Goal: Task Accomplishment & Management: Use online tool/utility

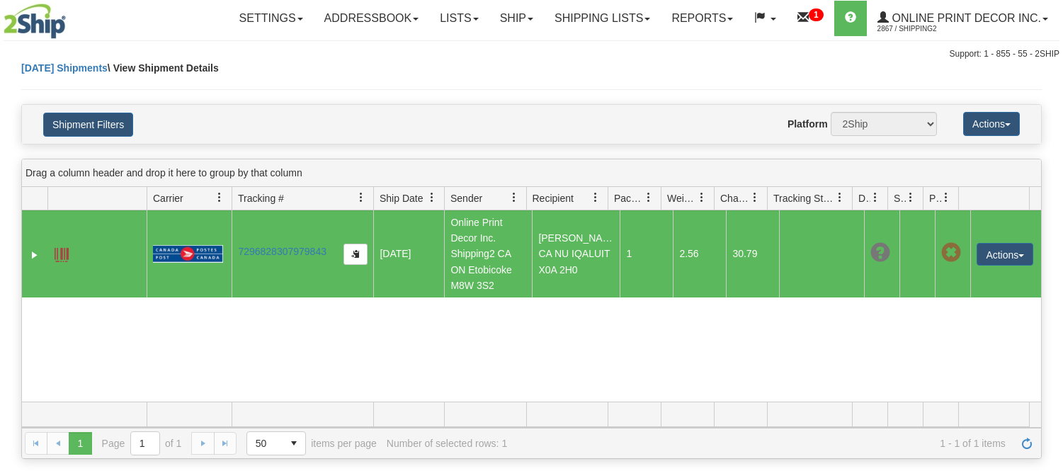
click at [503, 15] on link "Ship" at bounding box center [517, 18] width 55 height 35
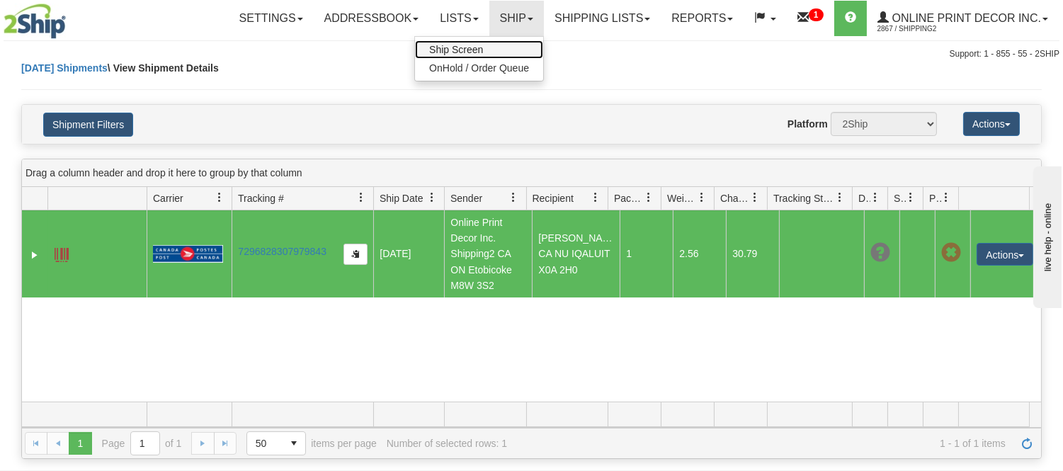
click at [498, 50] on link "Ship Screen" at bounding box center [479, 49] width 128 height 18
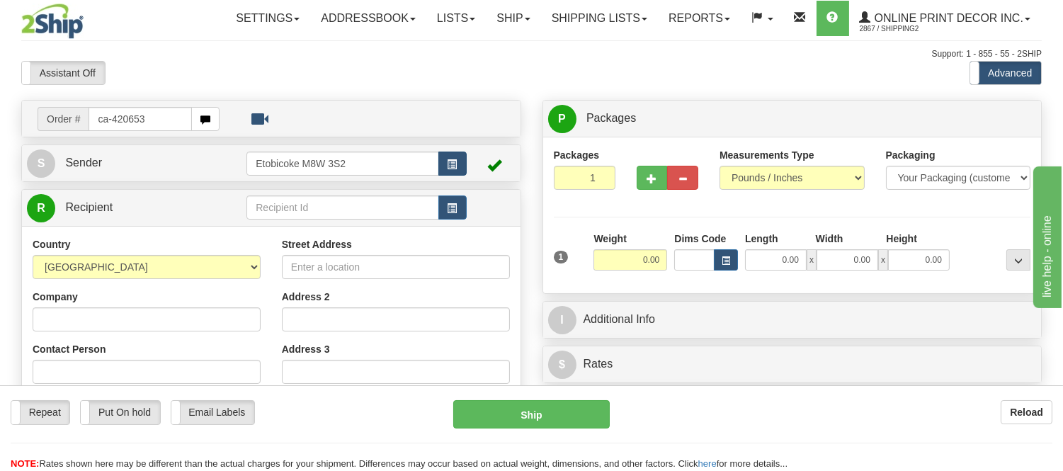
type input "ca-420653"
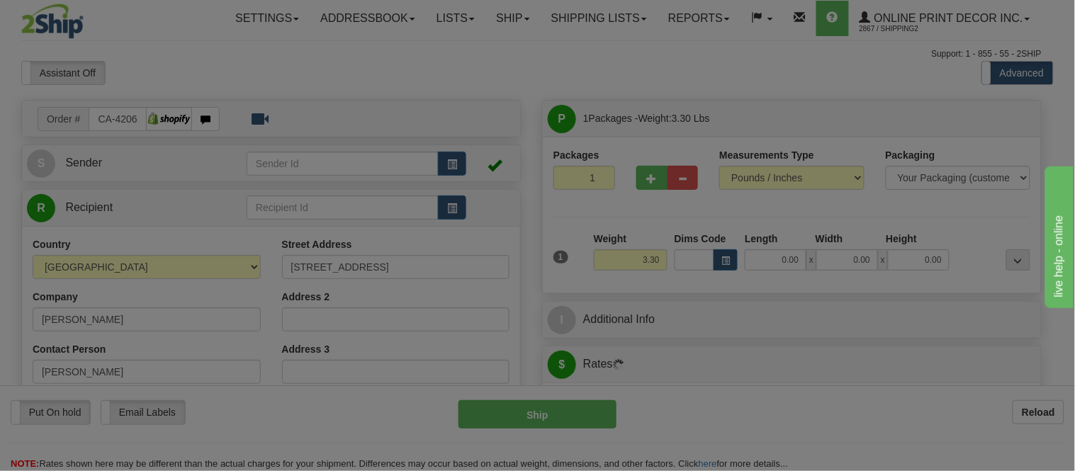
type input "TORONTO"
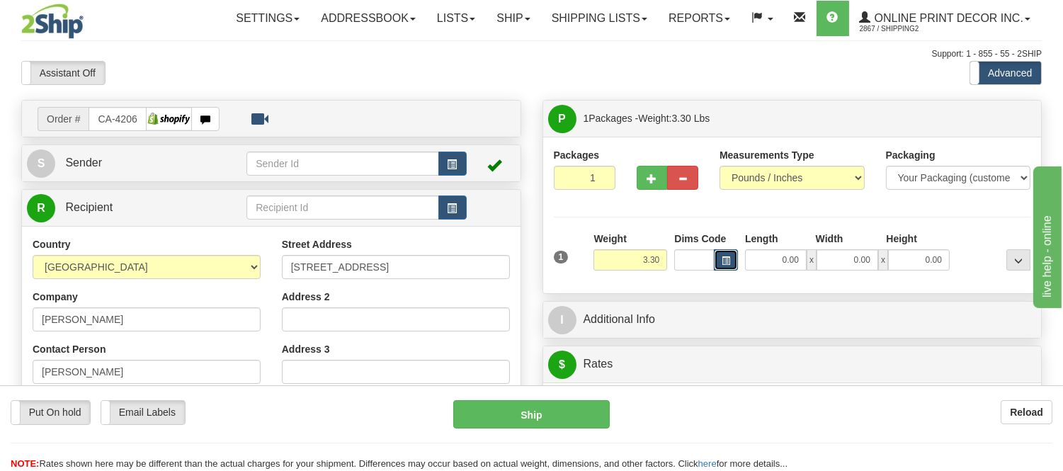
click at [721, 267] on button "button" at bounding box center [726, 259] width 24 height 21
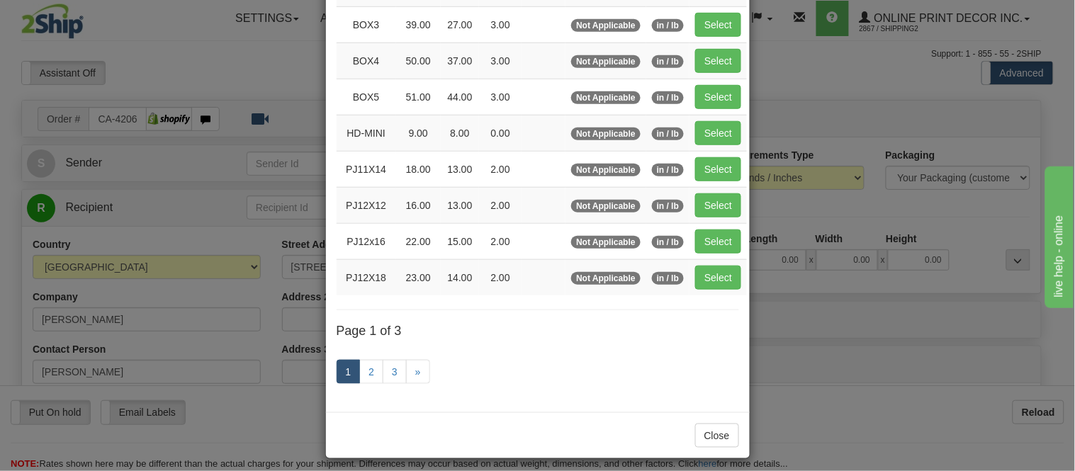
scroll to position [236, 0]
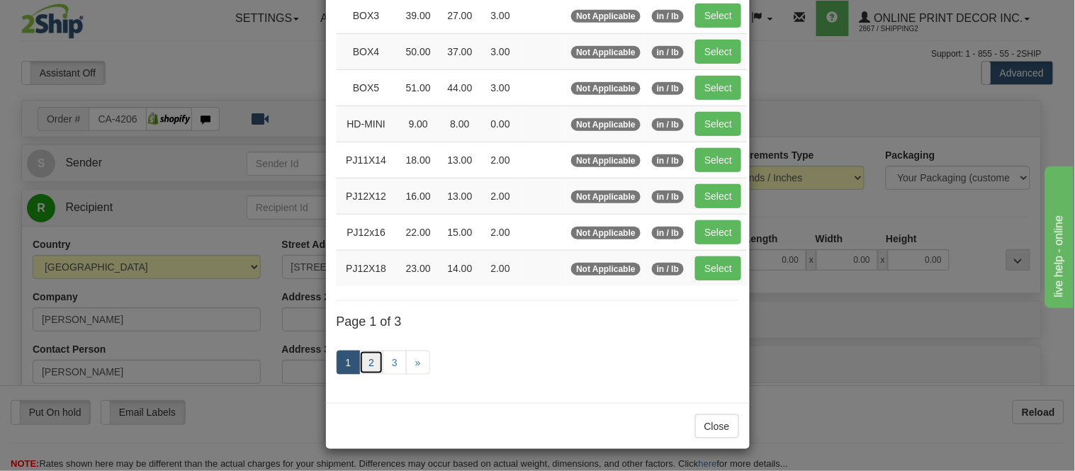
click at [361, 362] on link "2" at bounding box center [371, 363] width 24 height 24
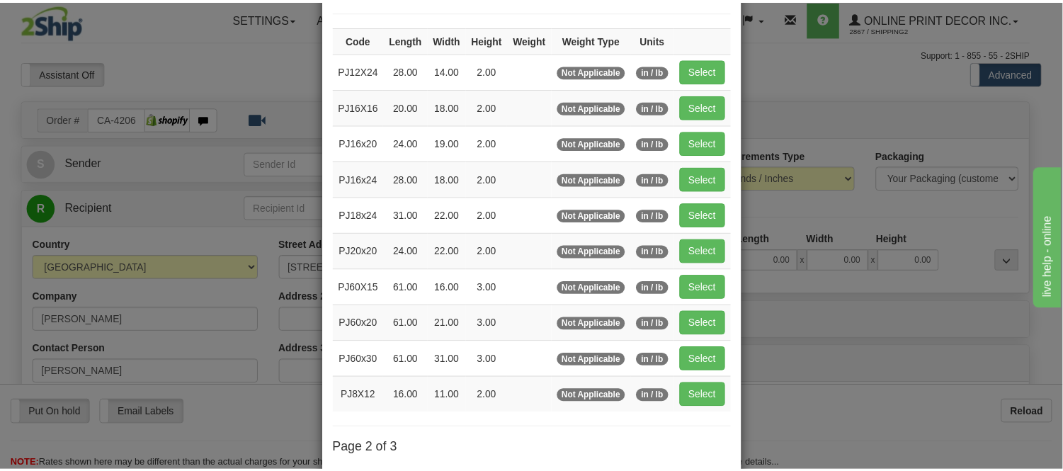
scroll to position [73, 0]
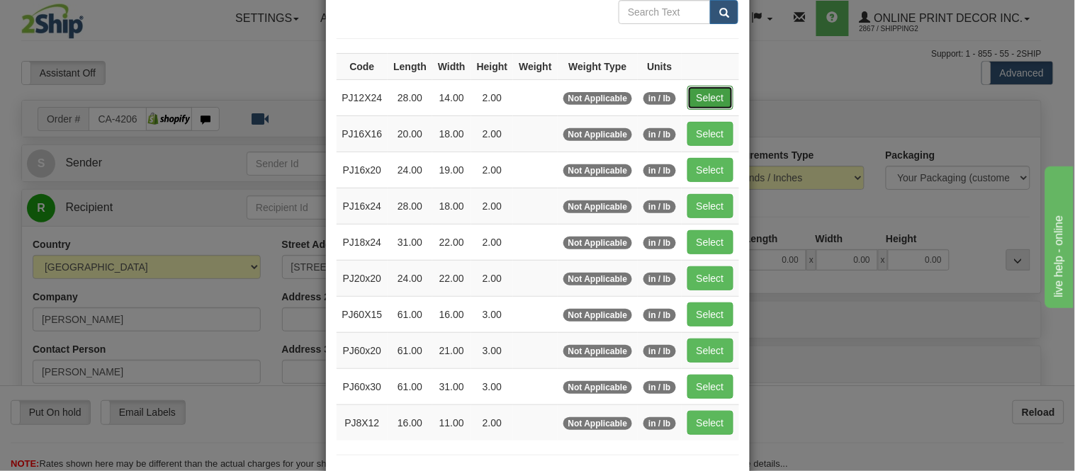
click at [695, 100] on button "Select" at bounding box center [710, 98] width 46 height 24
type input "PJ12X24"
type input "28.00"
type input "14.00"
type input "2.00"
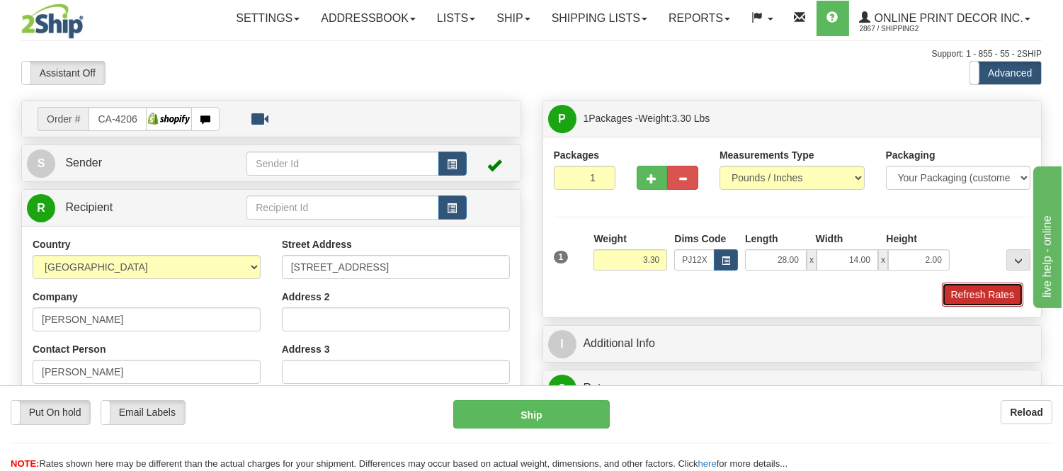
click at [996, 286] on button "Refresh Rates" at bounding box center [982, 295] width 81 height 24
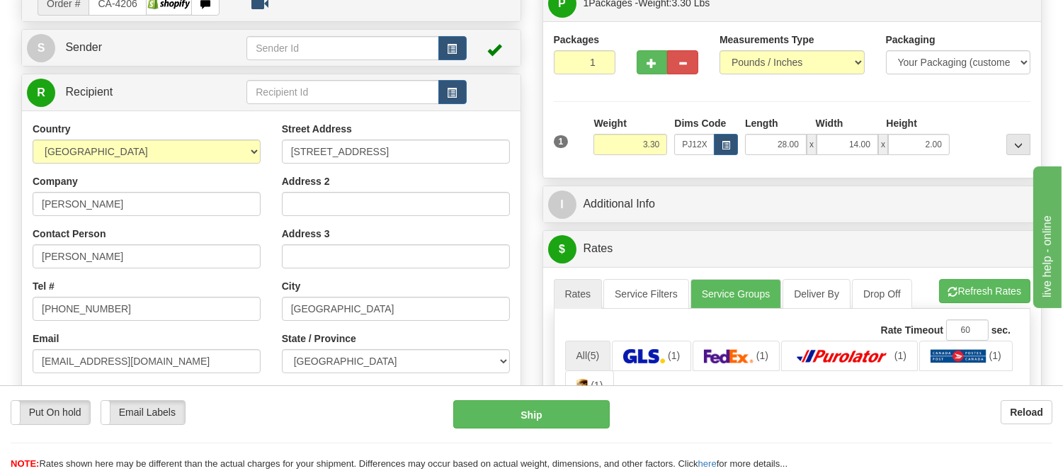
scroll to position [79, 0]
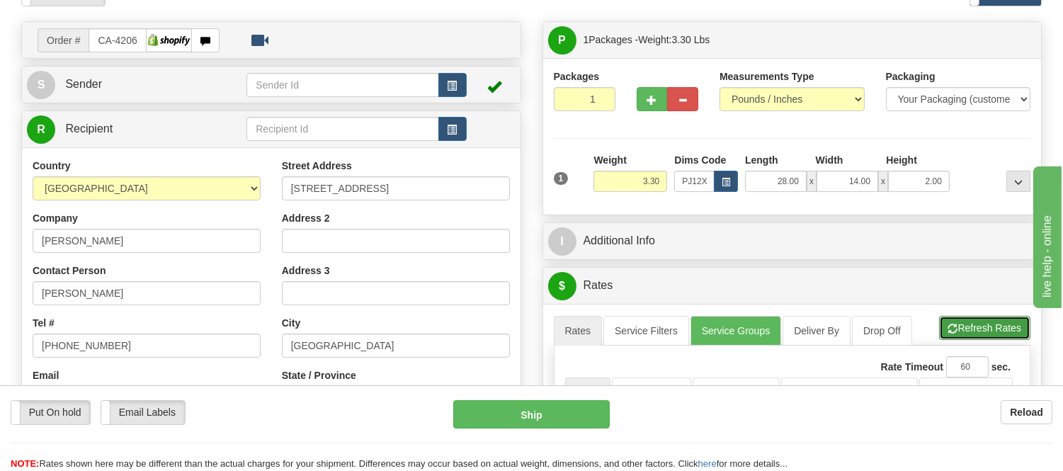
click at [976, 334] on button "Refresh Rates" at bounding box center [984, 328] width 91 height 24
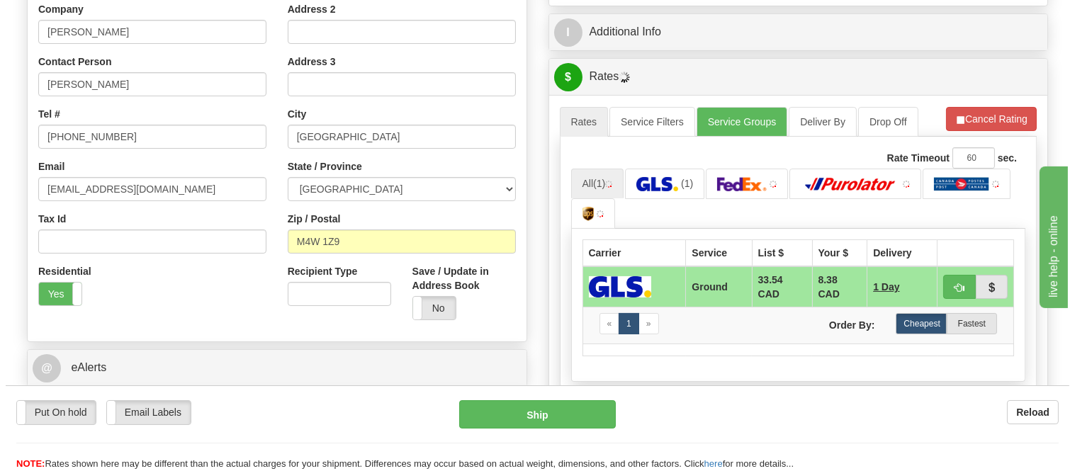
scroll to position [315, 0]
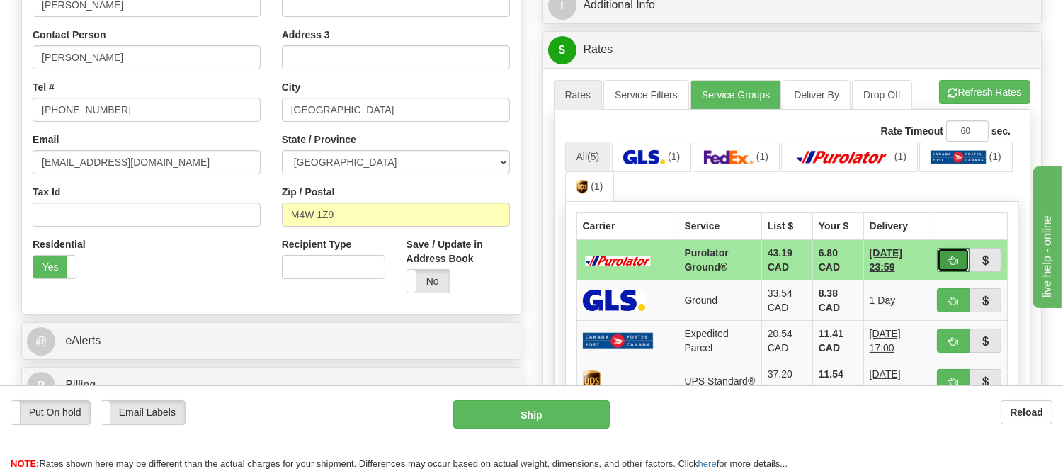
click at [949, 261] on span "button" at bounding box center [954, 260] width 10 height 9
type input "260"
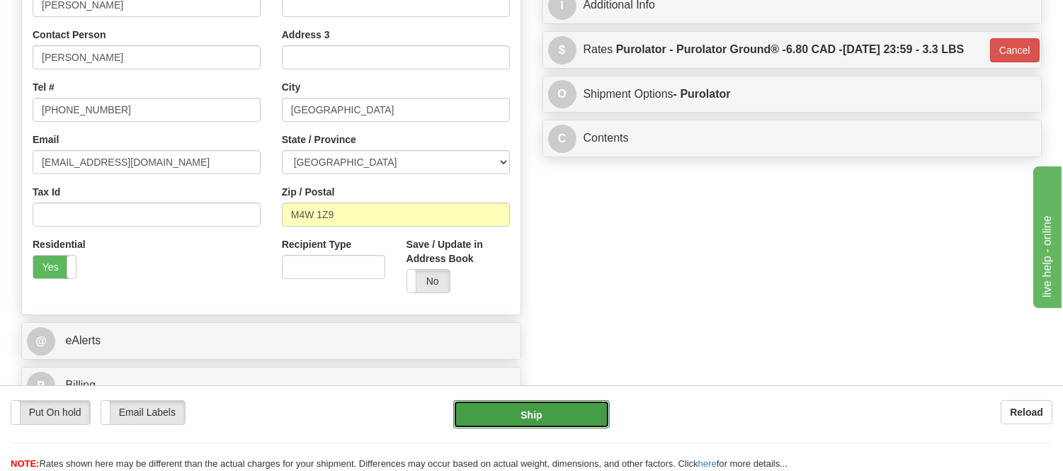
click at [596, 414] on button "Ship" at bounding box center [531, 414] width 156 height 28
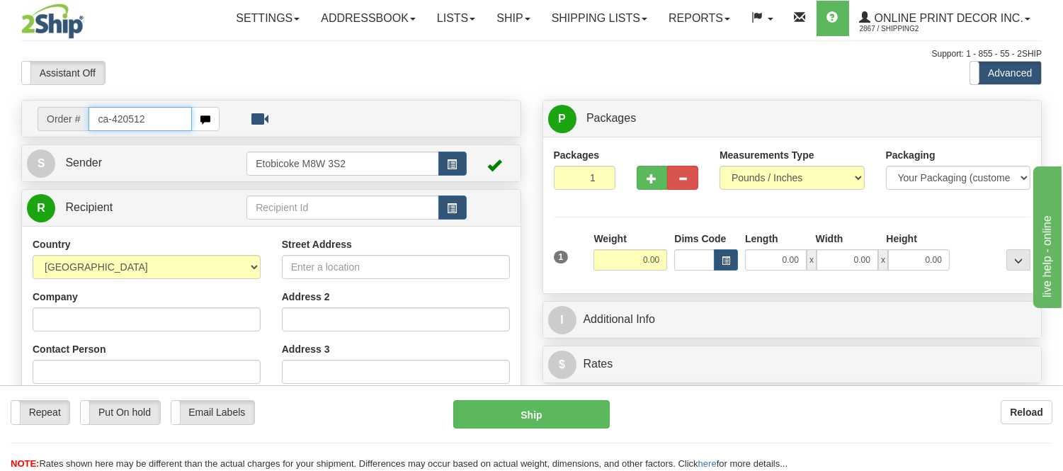
type input "ca-420512"
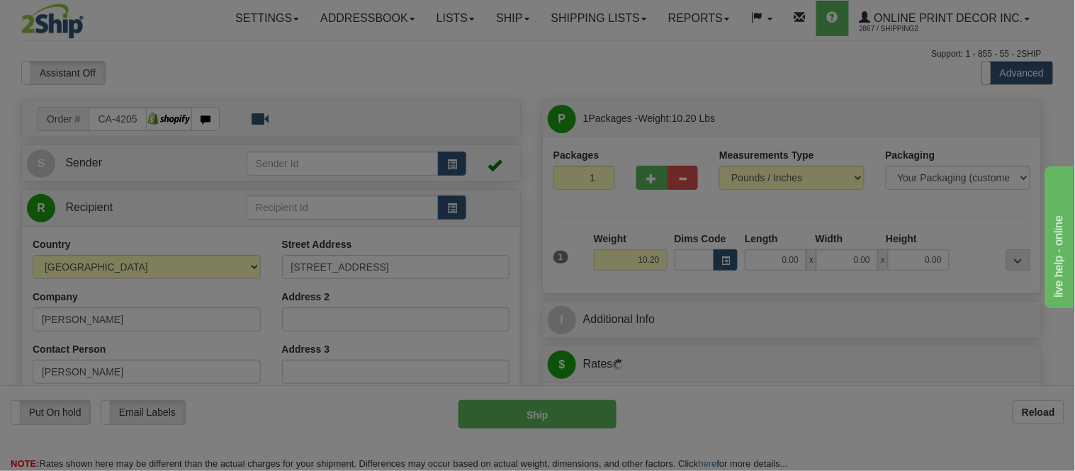
type input "OSOYOOS"
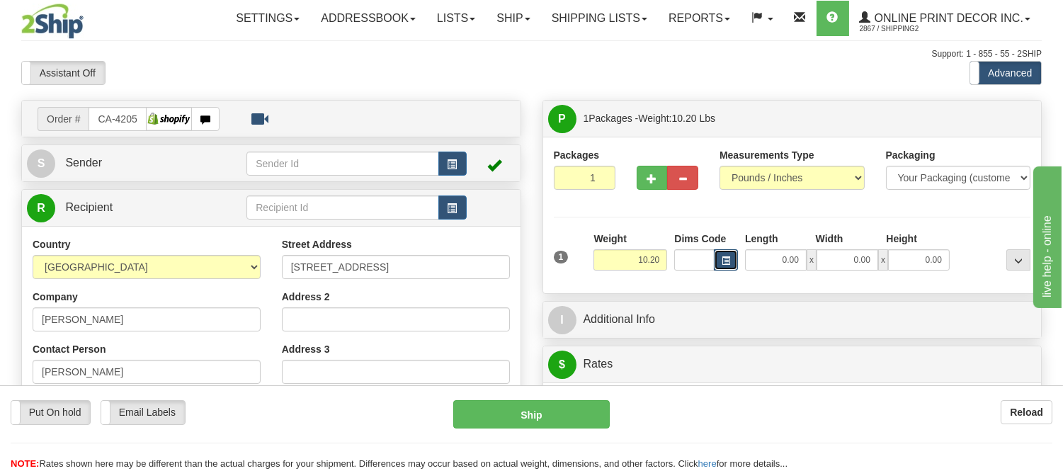
click at [725, 254] on button "button" at bounding box center [726, 259] width 24 height 21
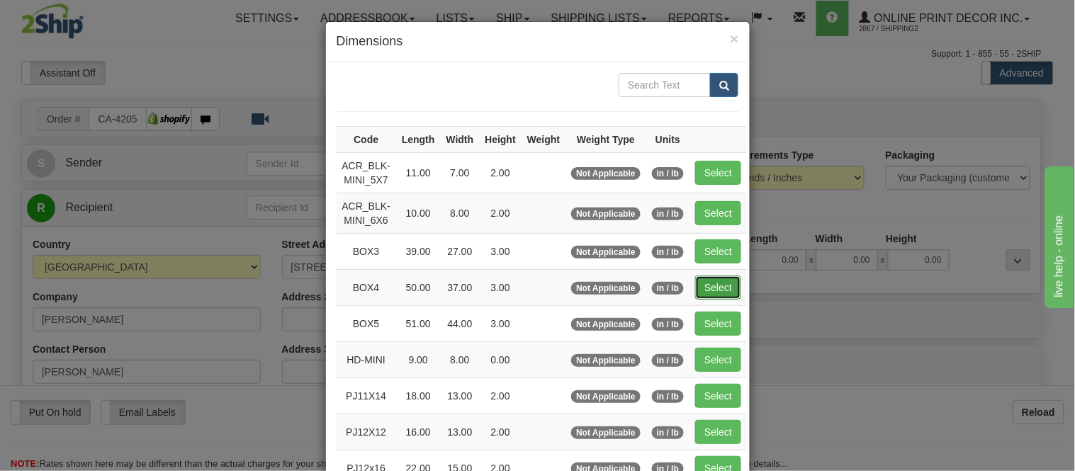
click at [695, 281] on button "Select" at bounding box center [718, 288] width 46 height 24
type input "BOX4"
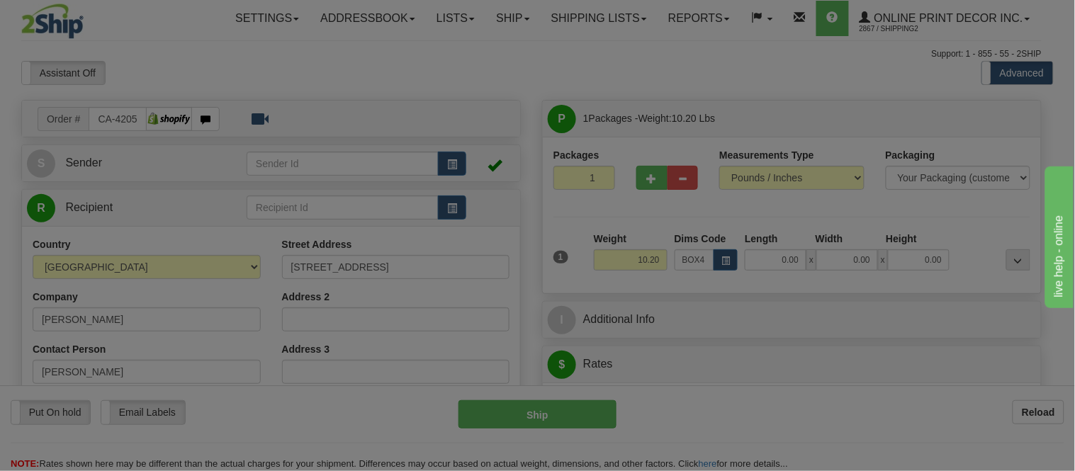
type input "50.00"
type input "37.00"
type input "3.00"
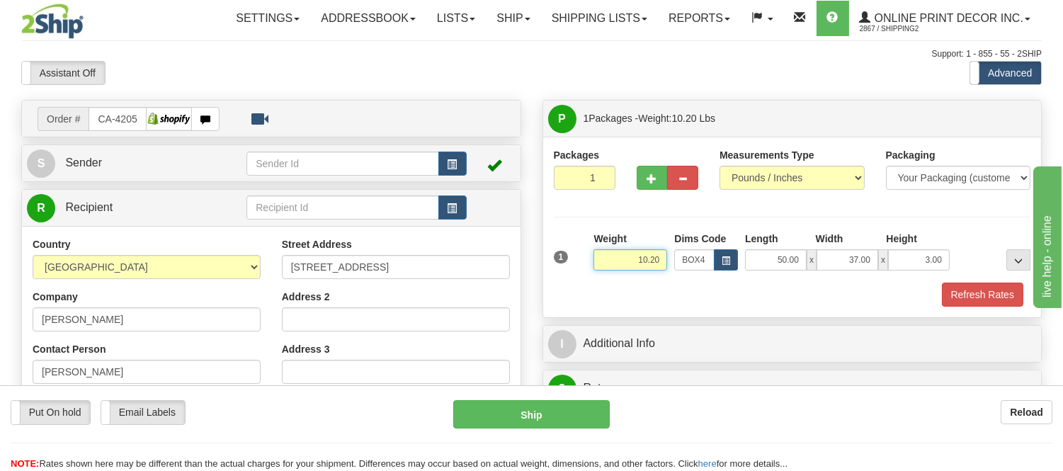
drag, startPoint x: 664, startPoint y: 259, endPoint x: 580, endPoint y: 282, distance: 87.3
click at [580, 282] on div "1 Weight 10.20 Dims Code x x" at bounding box center [792, 257] width 485 height 50
drag, startPoint x: 666, startPoint y: 261, endPoint x: 602, endPoint y: 300, distance: 74.7
click at [602, 300] on div "1 Weight 13.98 Dims Code BOX4" at bounding box center [792, 269] width 477 height 75
type input "15.98"
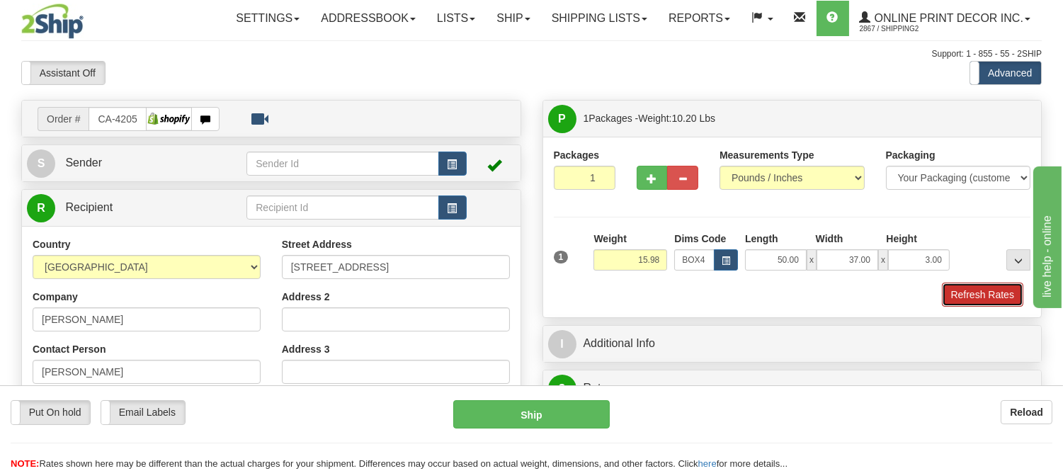
click at [956, 288] on button "Refresh Rates" at bounding box center [982, 295] width 81 height 24
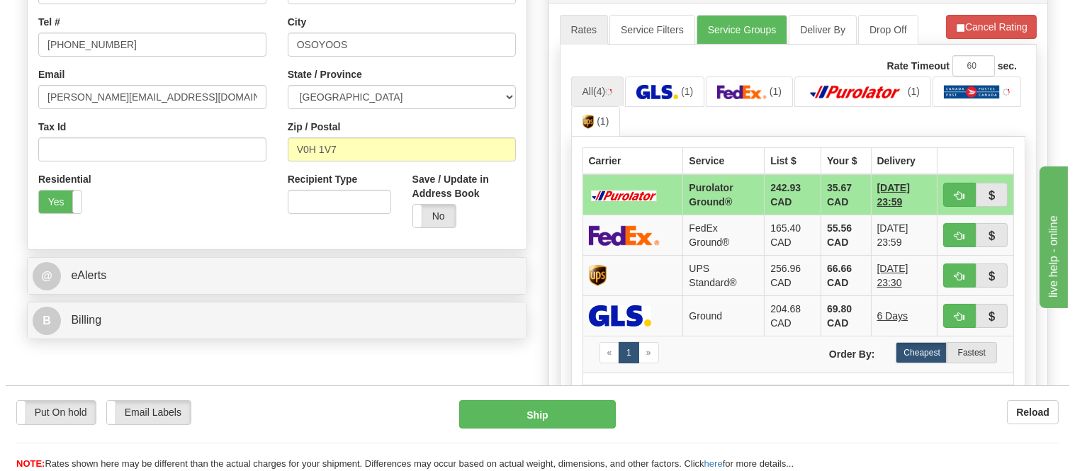
scroll to position [412, 0]
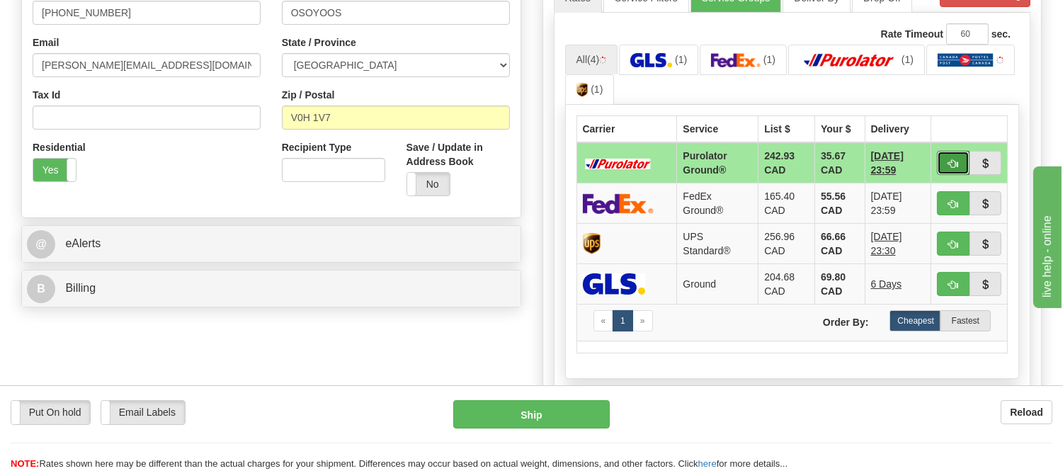
click at [956, 164] on span "button" at bounding box center [954, 163] width 10 height 9
click at [965, 67] on ul "All (4) (1) (1) (1) (1)" at bounding box center [792, 75] width 455 height 61
click at [944, 164] on button "button" at bounding box center [953, 163] width 33 height 24
type input "260"
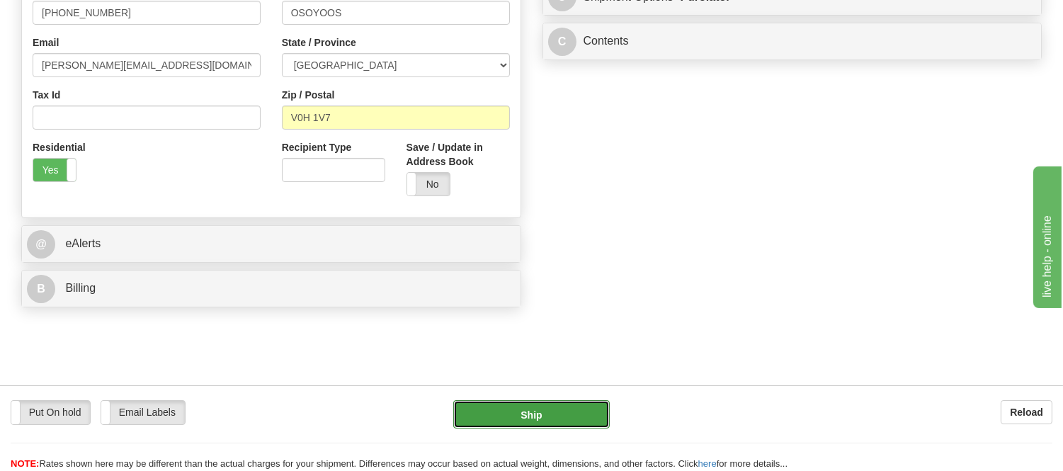
click at [546, 420] on button "Ship" at bounding box center [531, 414] width 156 height 28
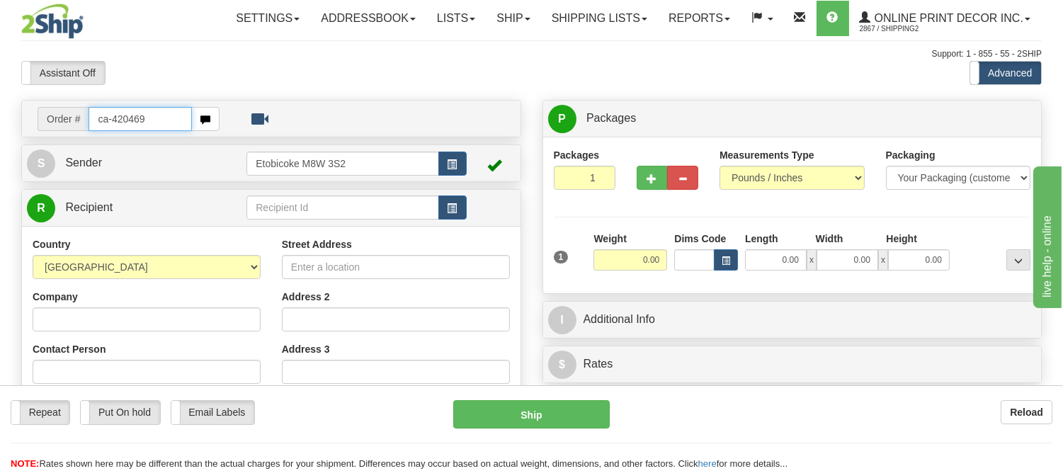
type input "ca-420469"
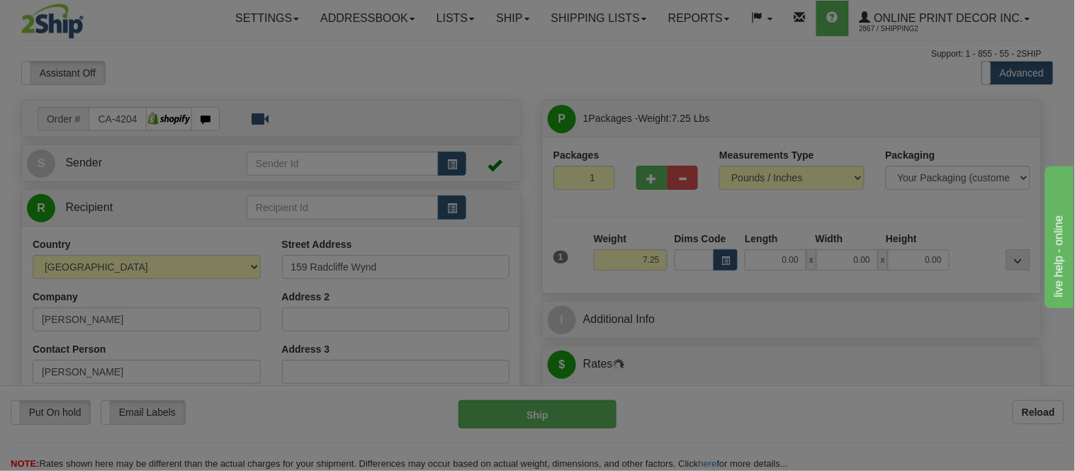
type input "FORT SASKATCHEWAN"
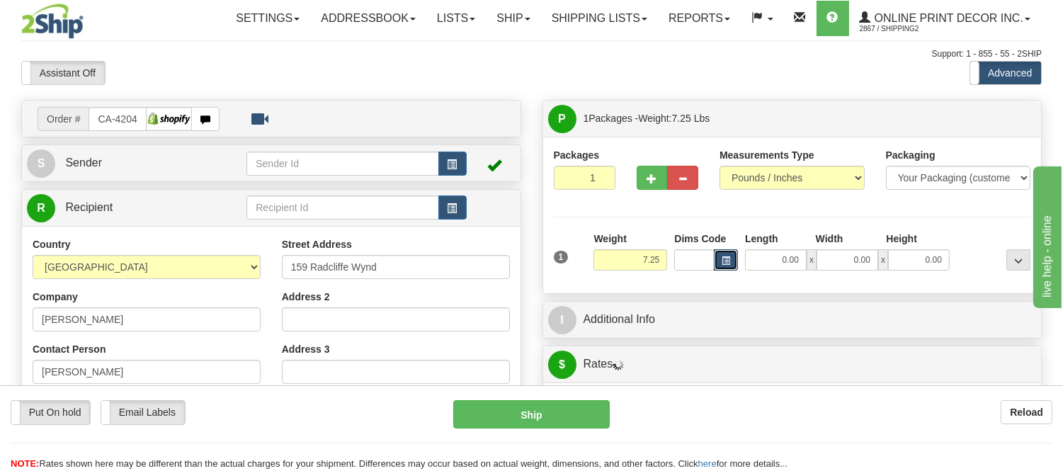
click at [727, 261] on span "button" at bounding box center [726, 261] width 9 height 8
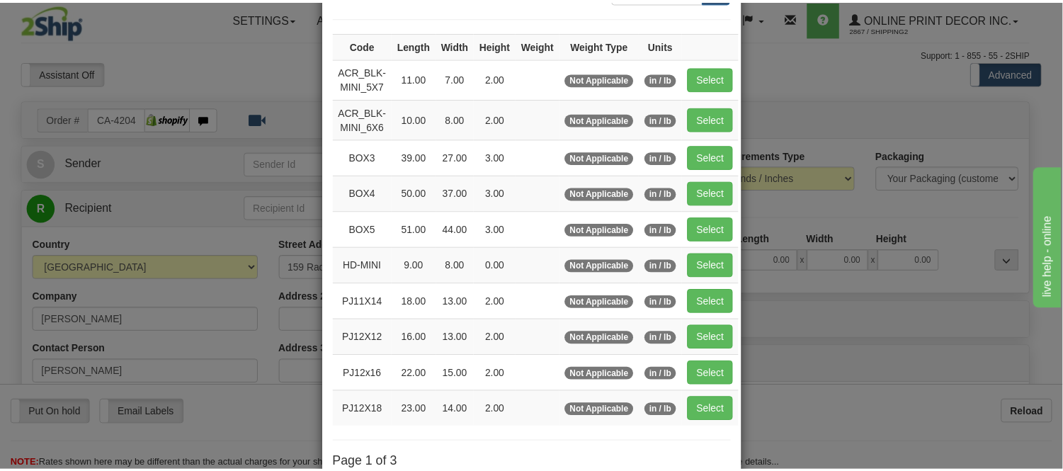
scroll to position [157, 0]
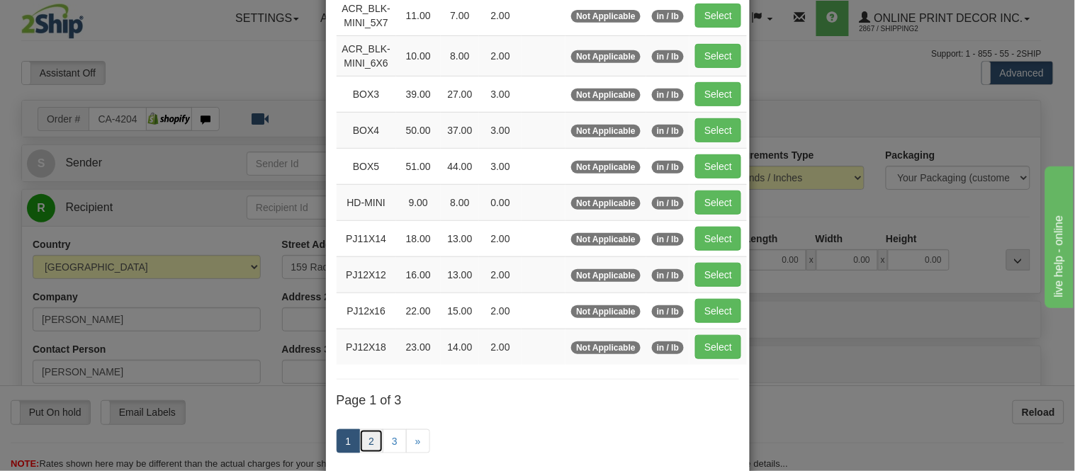
click at [366, 441] on link "2" at bounding box center [371, 441] width 24 height 24
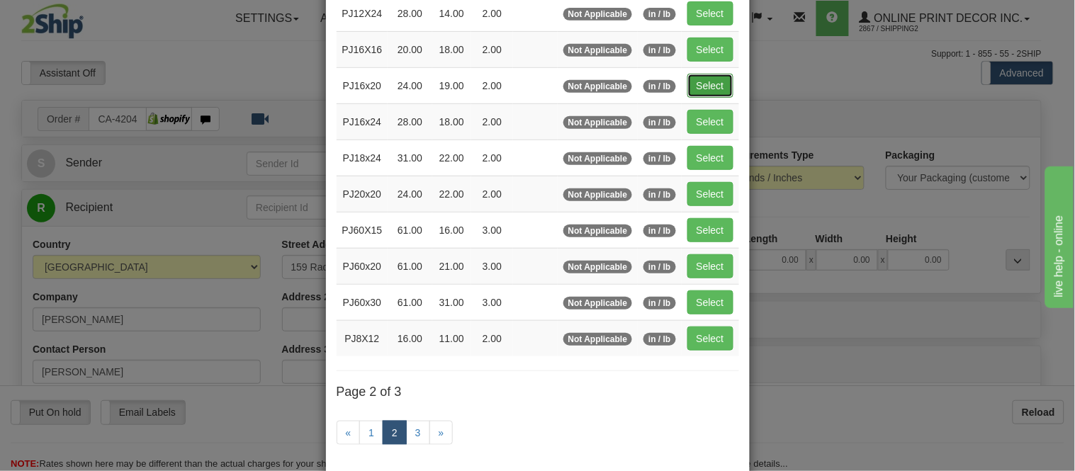
click at [707, 85] on button "Select" at bounding box center [710, 86] width 46 height 24
type input "PJ16x20"
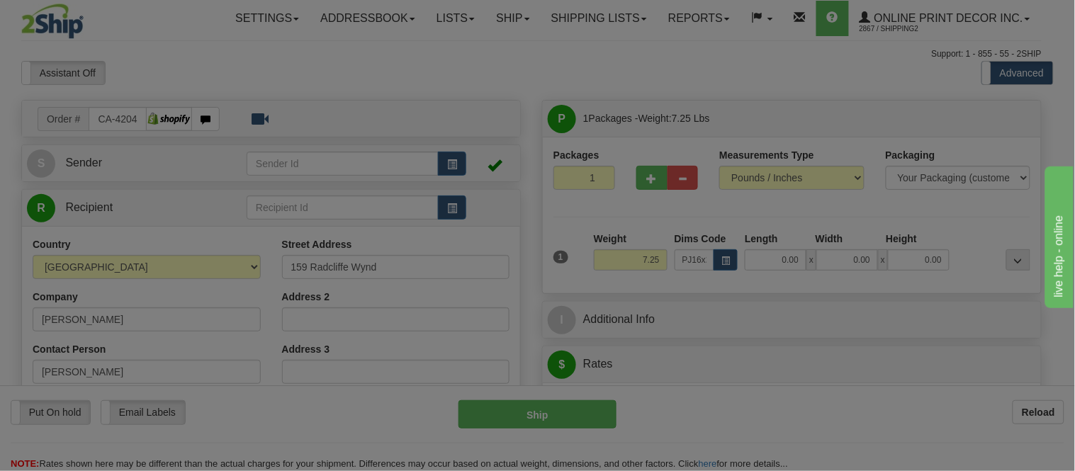
type input "24.00"
type input "19.00"
type input "2.00"
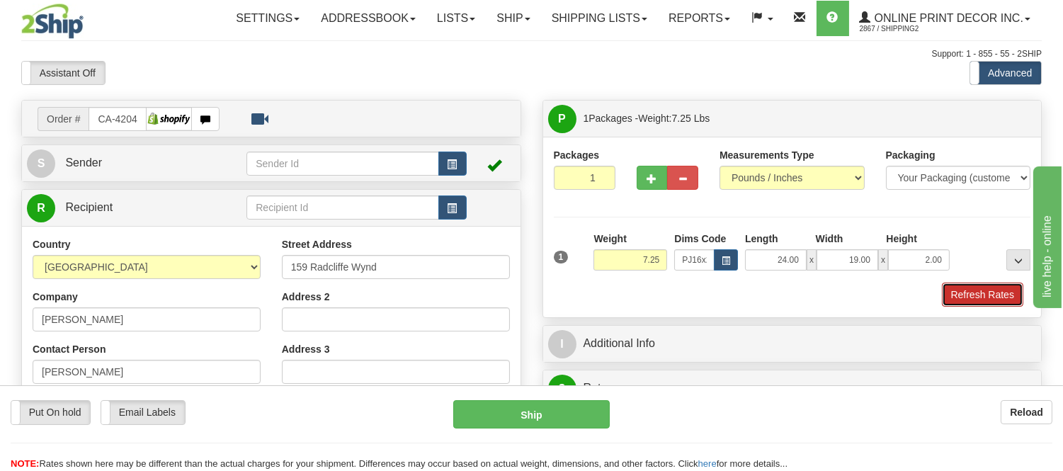
click at [990, 295] on button "Refresh Rates" at bounding box center [982, 295] width 81 height 24
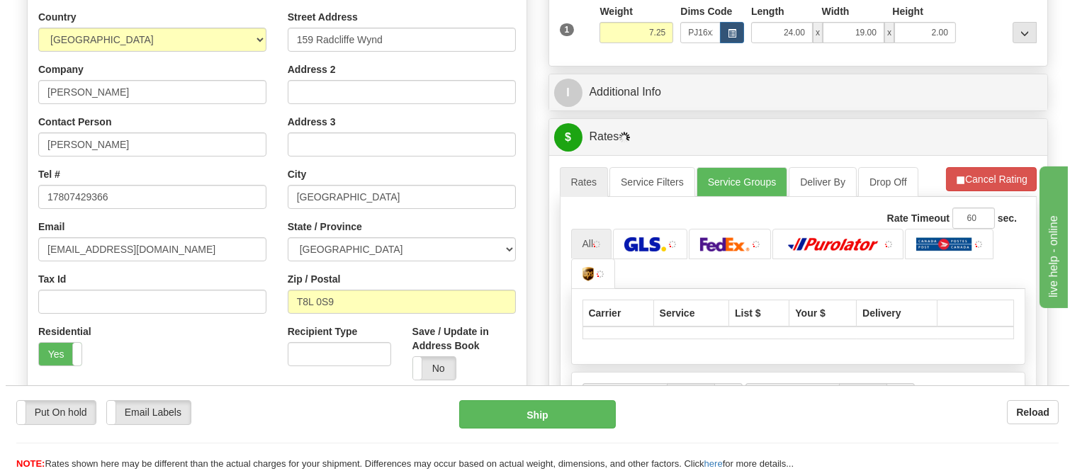
scroll to position [293, 0]
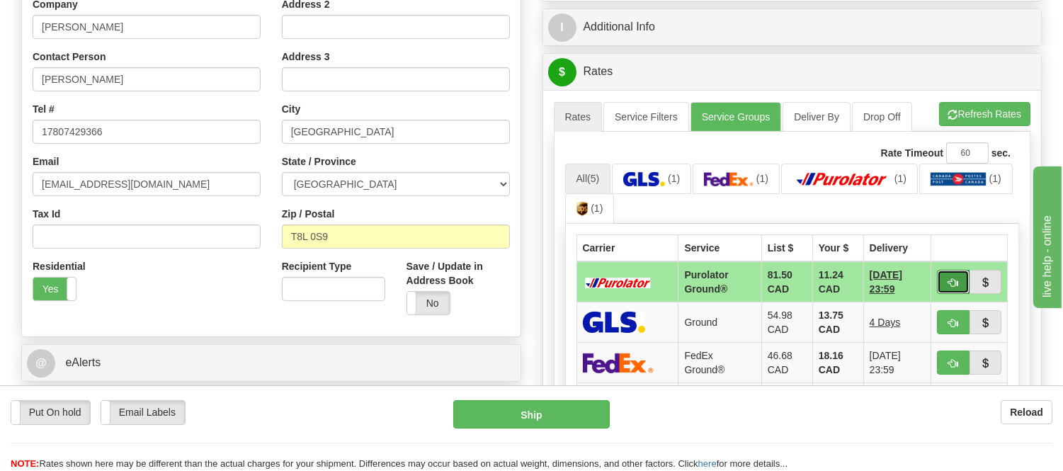
click at [942, 278] on button "button" at bounding box center [953, 282] width 33 height 24
type input "260"
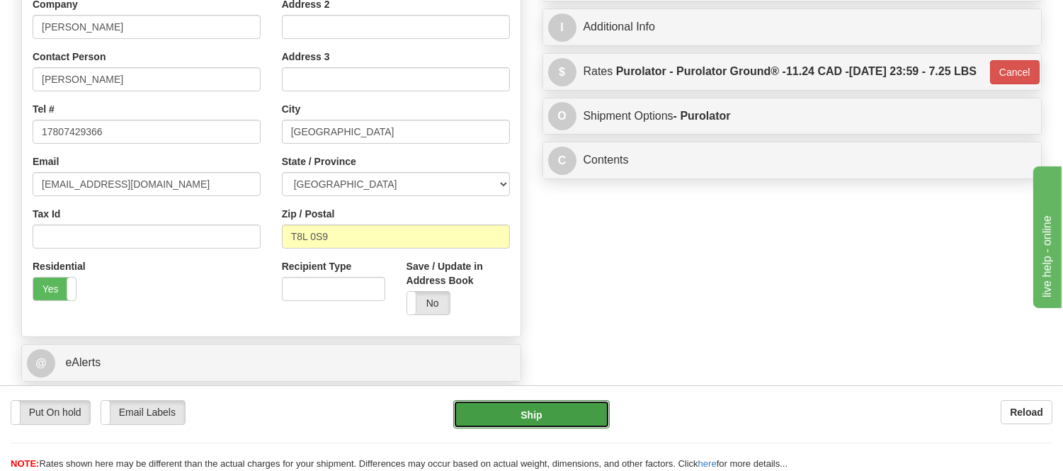
click at [560, 408] on button "Ship" at bounding box center [531, 414] width 156 height 28
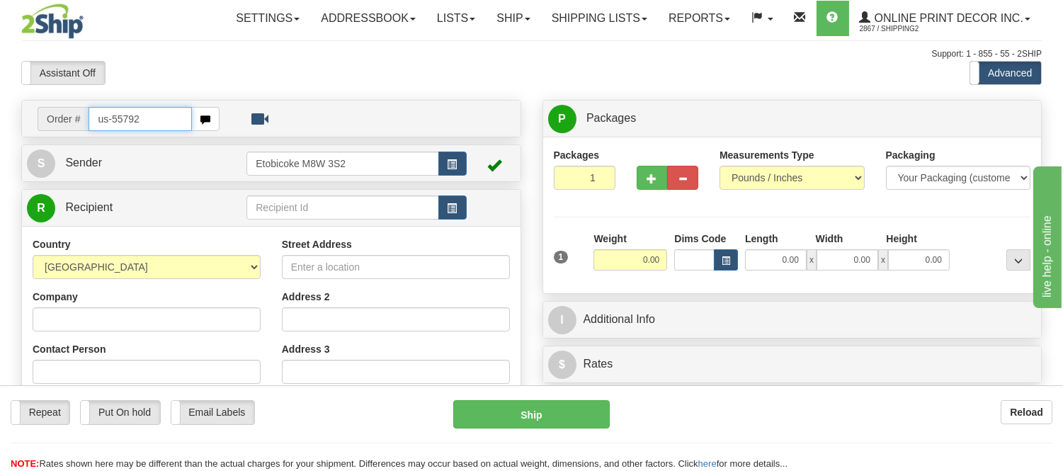
type input "us-55792"
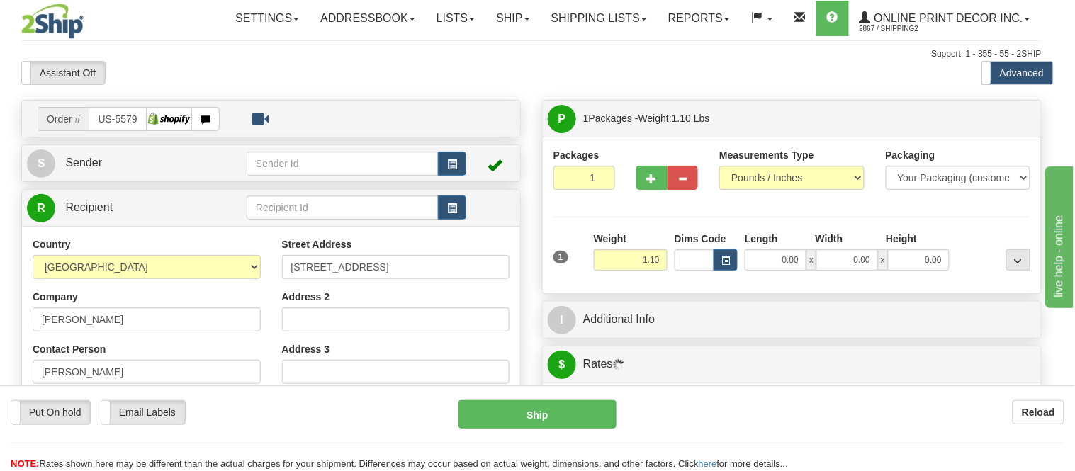
type input "WENTZVILLE"
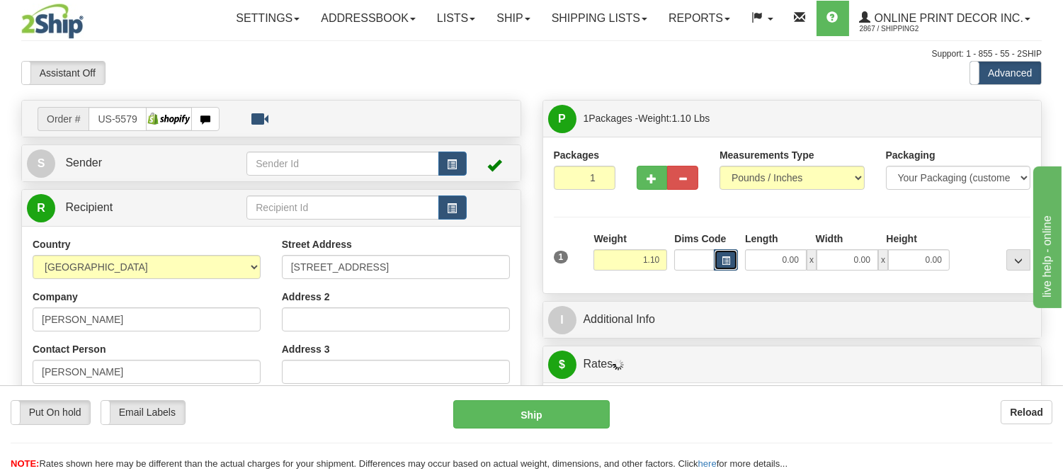
click at [726, 260] on span "button" at bounding box center [726, 261] width 9 height 8
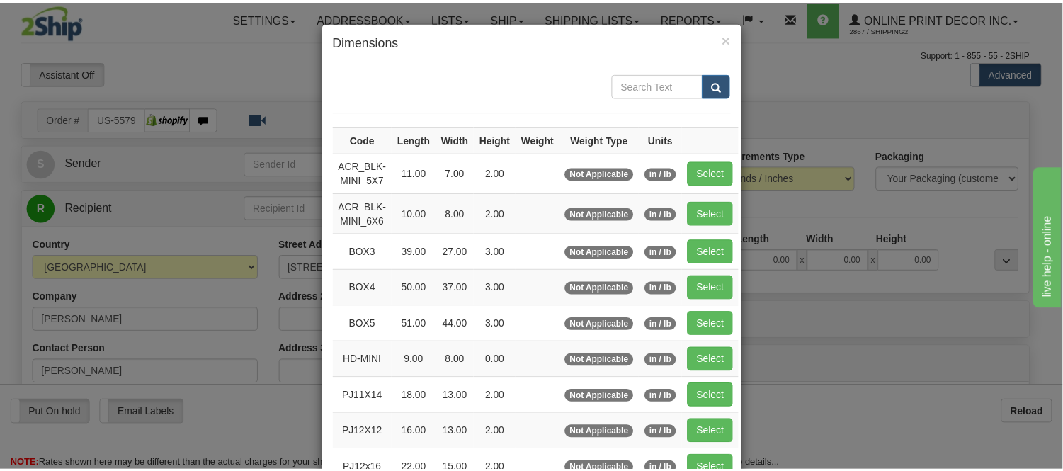
scroll to position [157, 0]
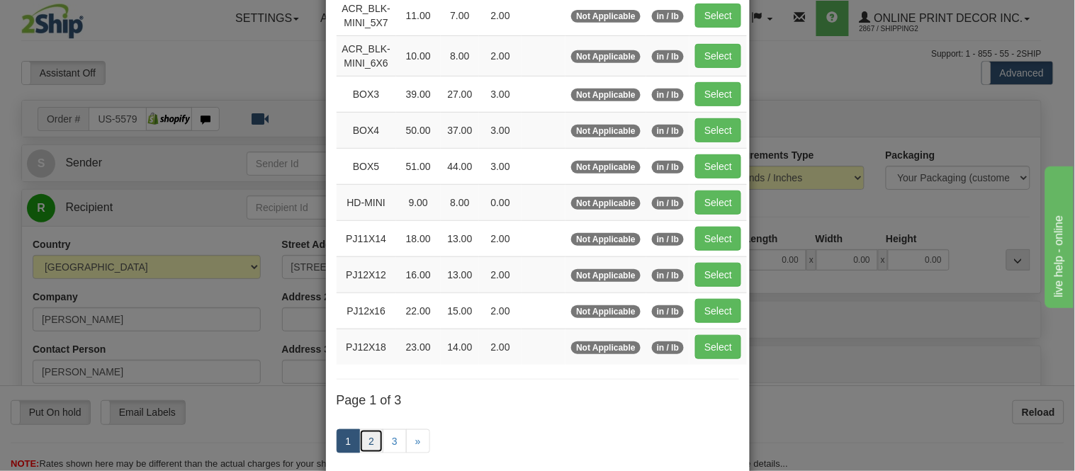
click at [364, 441] on link "2" at bounding box center [371, 441] width 24 height 24
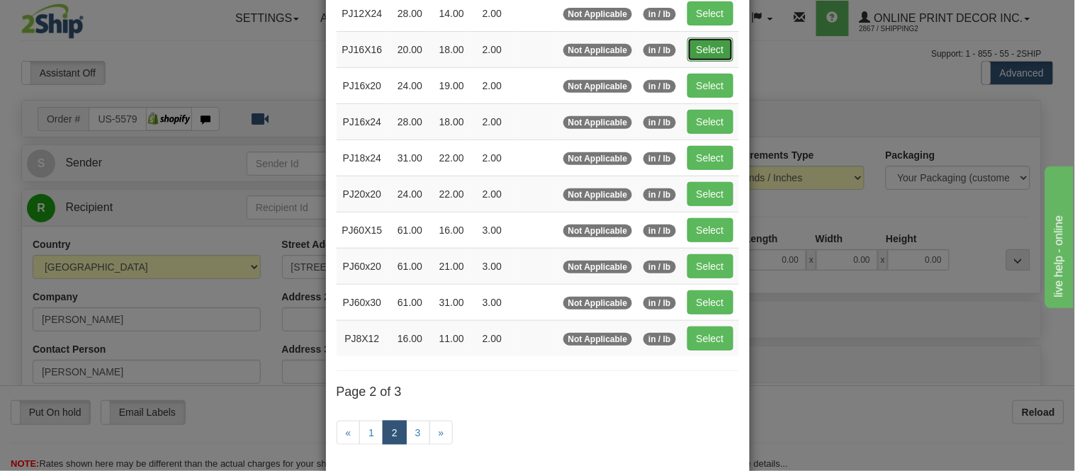
click at [714, 43] on button "Select" at bounding box center [710, 50] width 46 height 24
type input "PJ16X16"
type input "20.00"
type input "18.00"
type input "2.00"
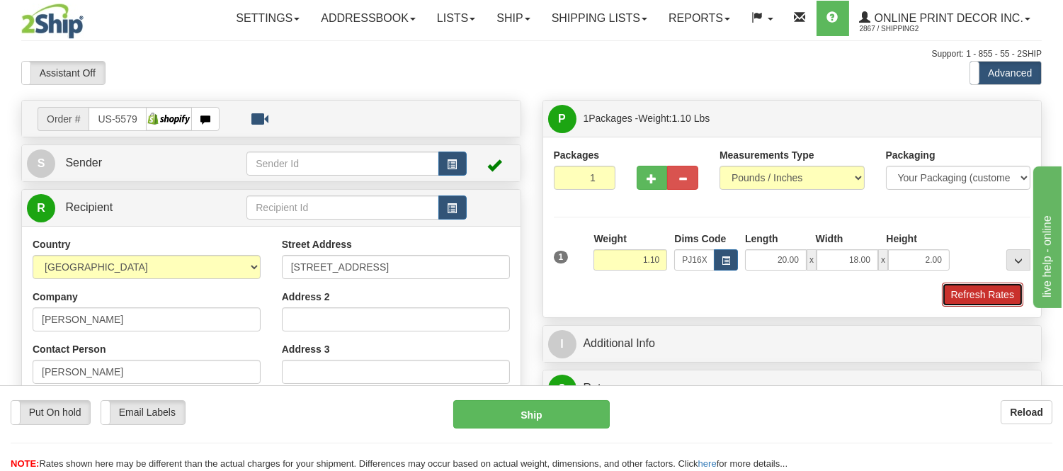
click at [974, 302] on button "Refresh Rates" at bounding box center [982, 295] width 81 height 24
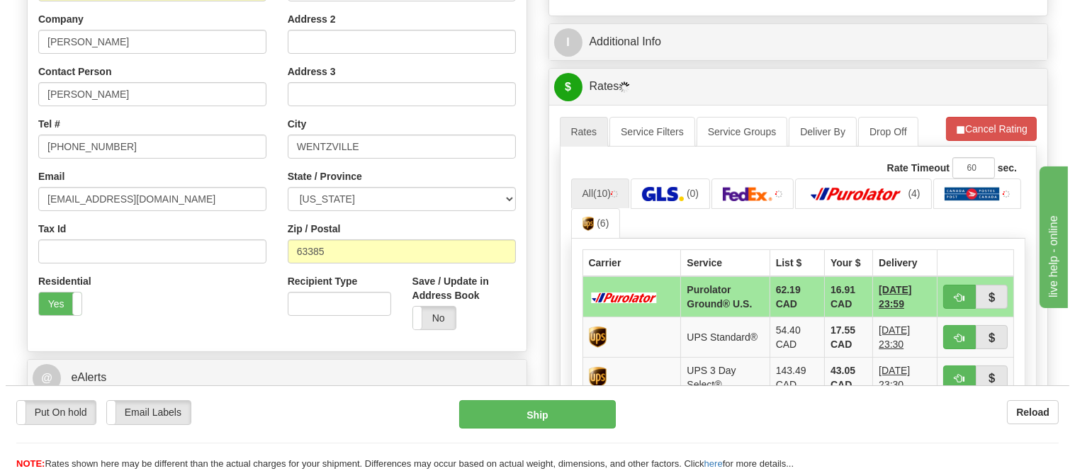
scroll to position [315, 0]
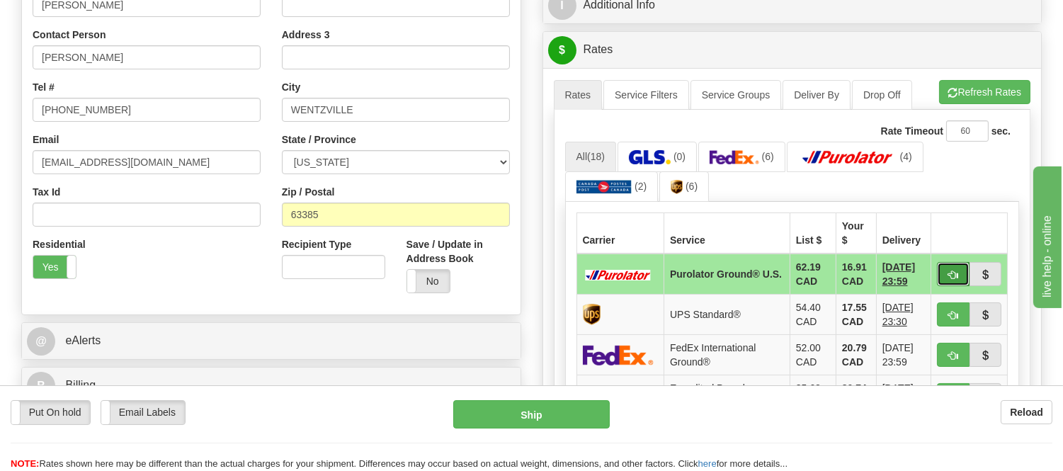
click at [944, 262] on button "button" at bounding box center [953, 274] width 33 height 24
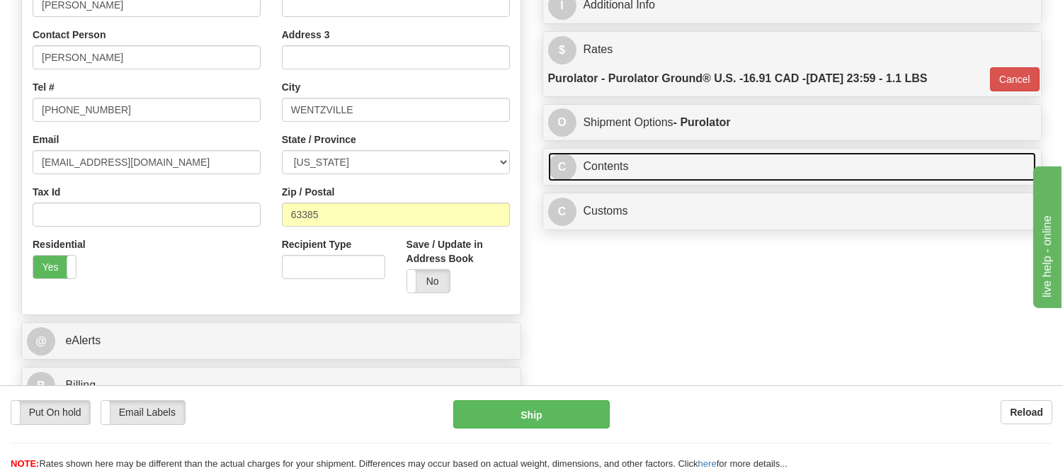
click at [662, 166] on link "C Contents" at bounding box center [792, 166] width 489 height 29
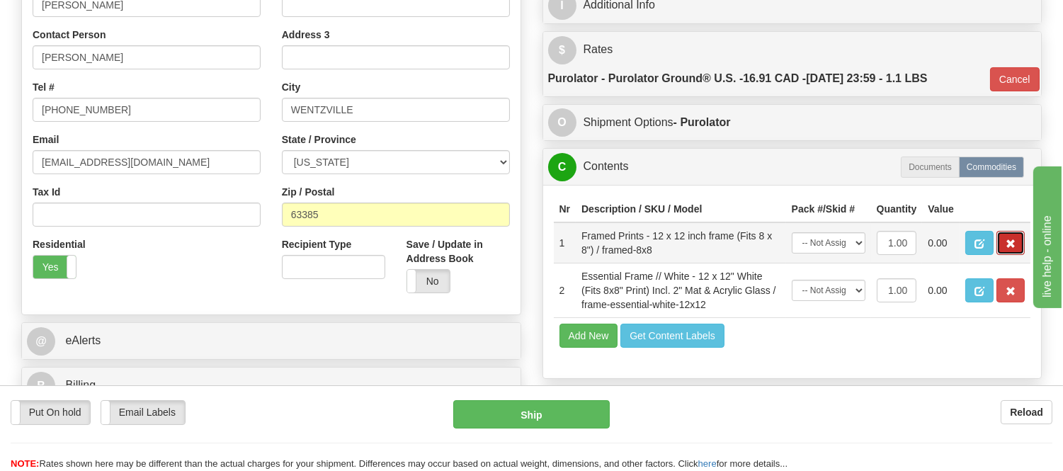
click at [1020, 255] on button "button" at bounding box center [1011, 243] width 28 height 24
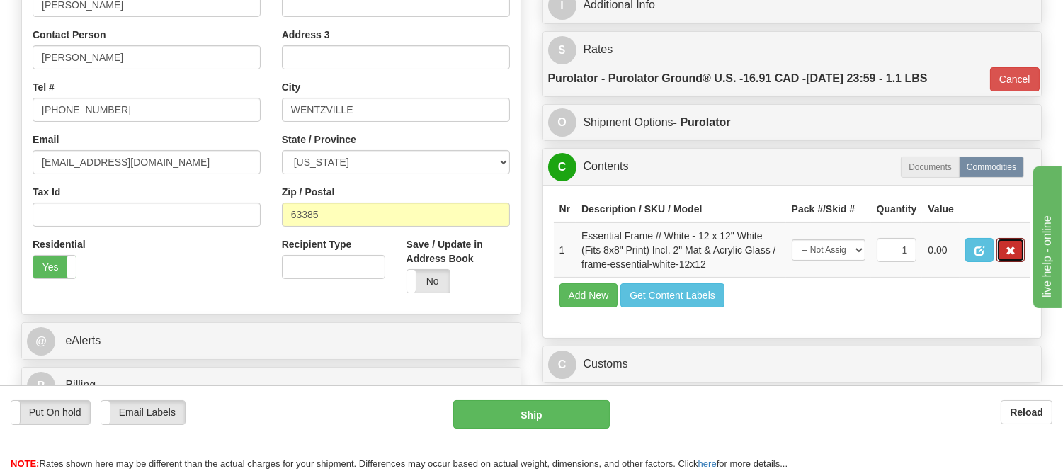
click at [1020, 262] on button "button" at bounding box center [1011, 250] width 28 height 24
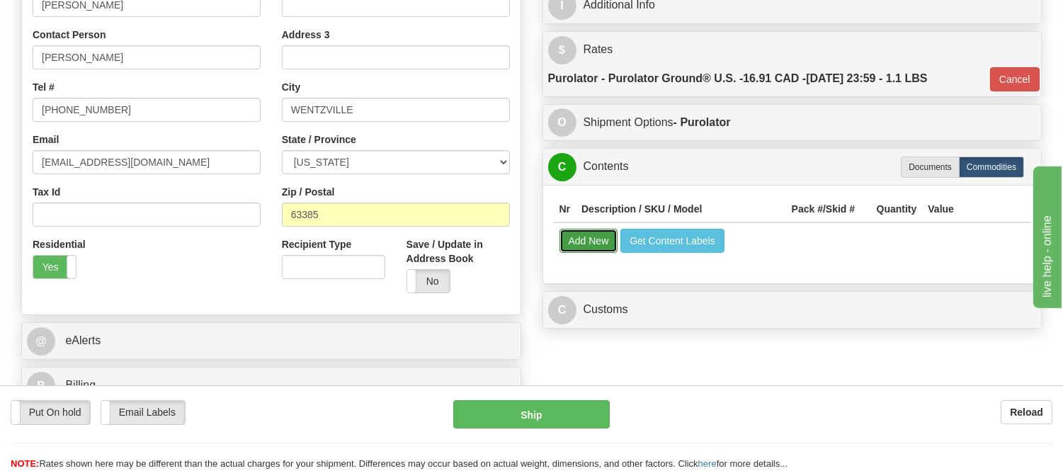
click at [594, 235] on button "Add New" at bounding box center [589, 241] width 59 height 24
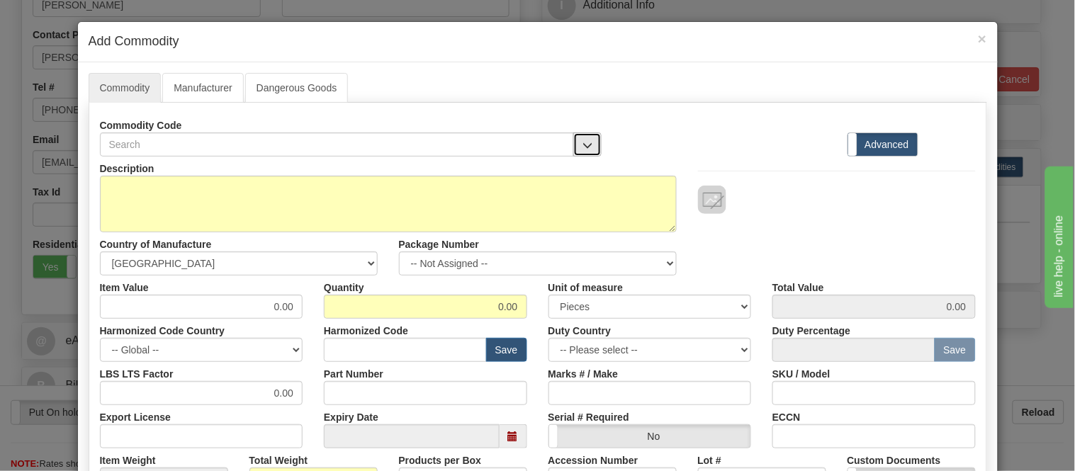
click at [585, 141] on span "button" at bounding box center [587, 145] width 10 height 9
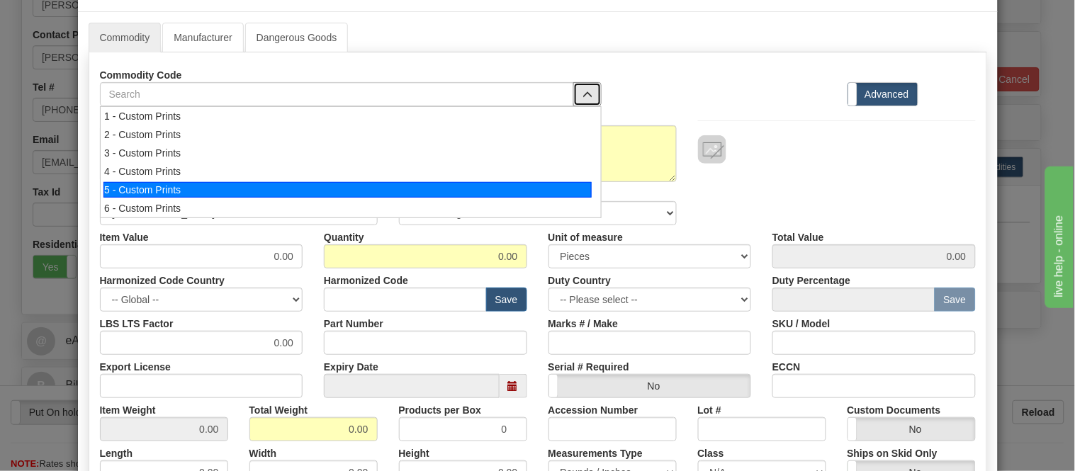
scroll to position [79, 0]
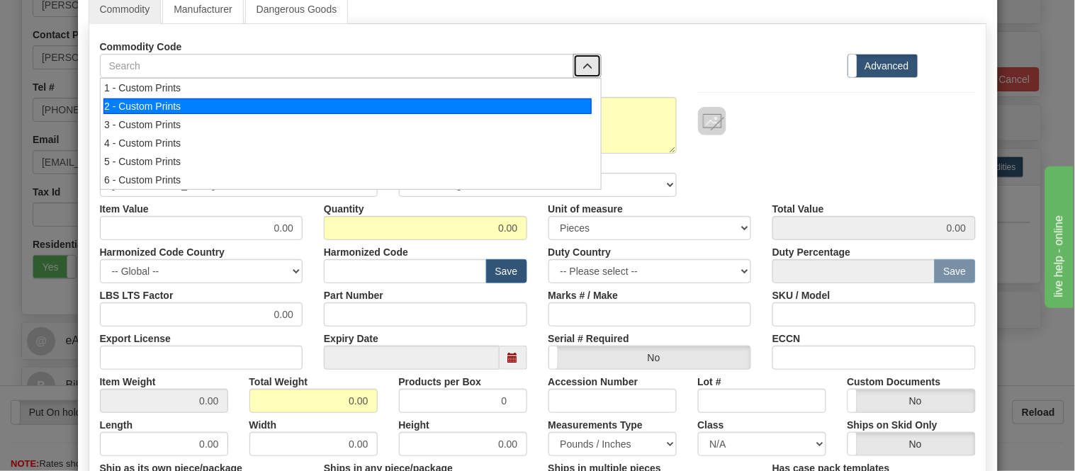
click at [543, 101] on div "2 - Custom Prints" at bounding box center [347, 106] width 488 height 16
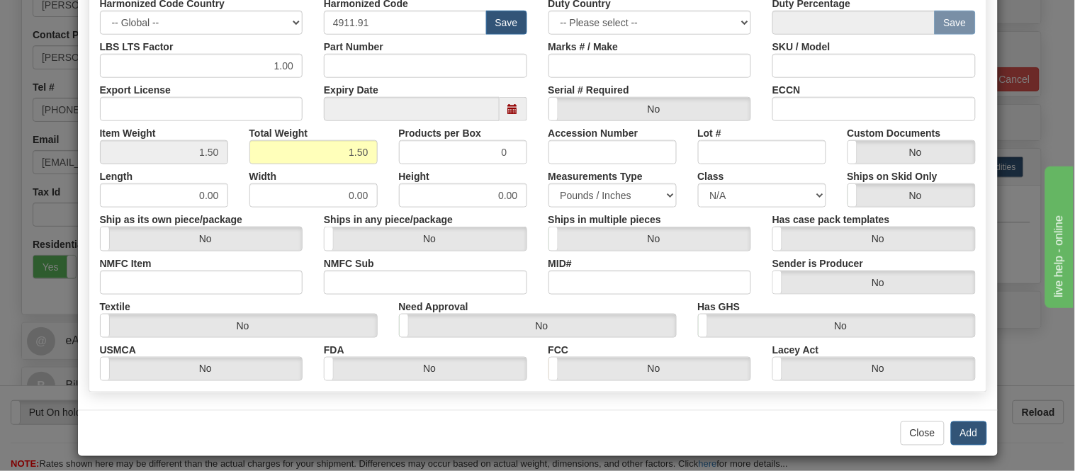
scroll to position [334, 0]
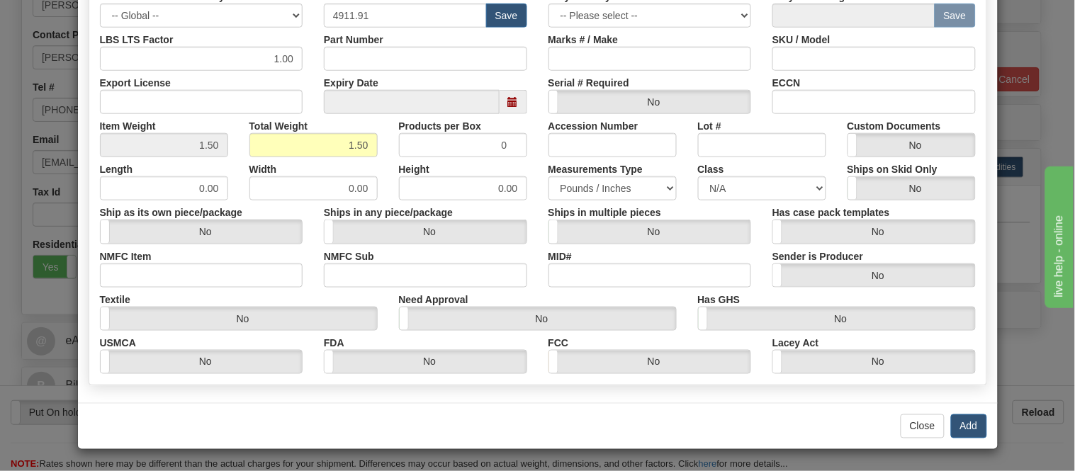
click at [981, 425] on div "Close Add" at bounding box center [538, 426] width 920 height 46
click at [975, 421] on button "Add" at bounding box center [969, 426] width 36 height 24
click at [960, 424] on button "Add" at bounding box center [969, 426] width 36 height 24
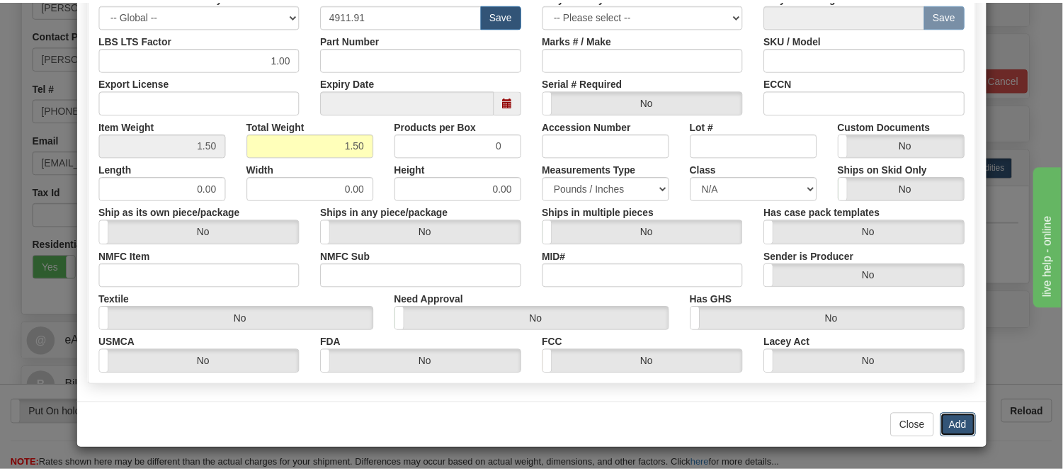
scroll to position [0, 0]
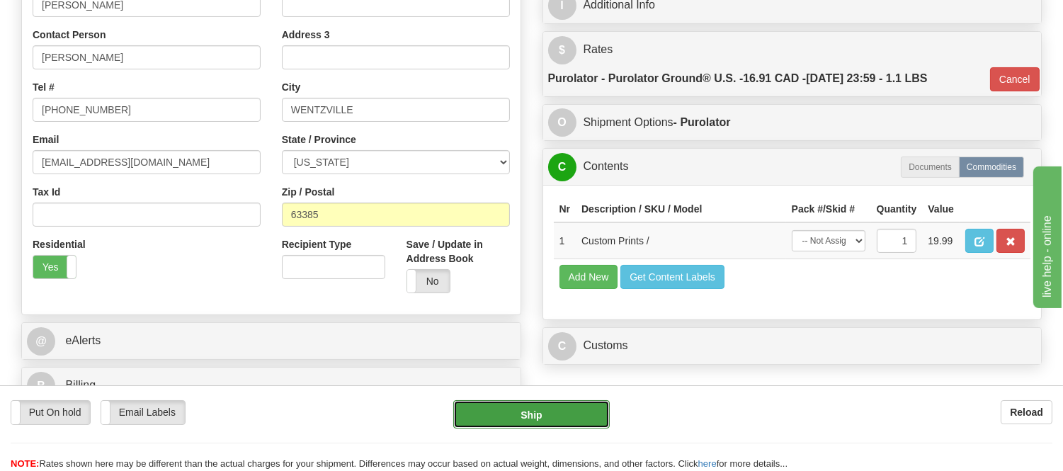
click at [581, 418] on button "Ship" at bounding box center [531, 414] width 156 height 28
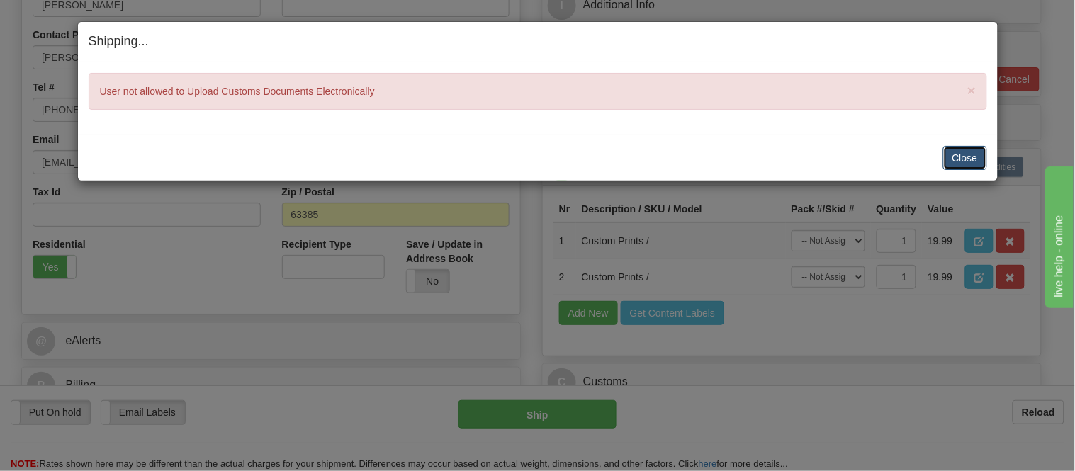
click at [979, 147] on button "Close" at bounding box center [965, 158] width 44 height 24
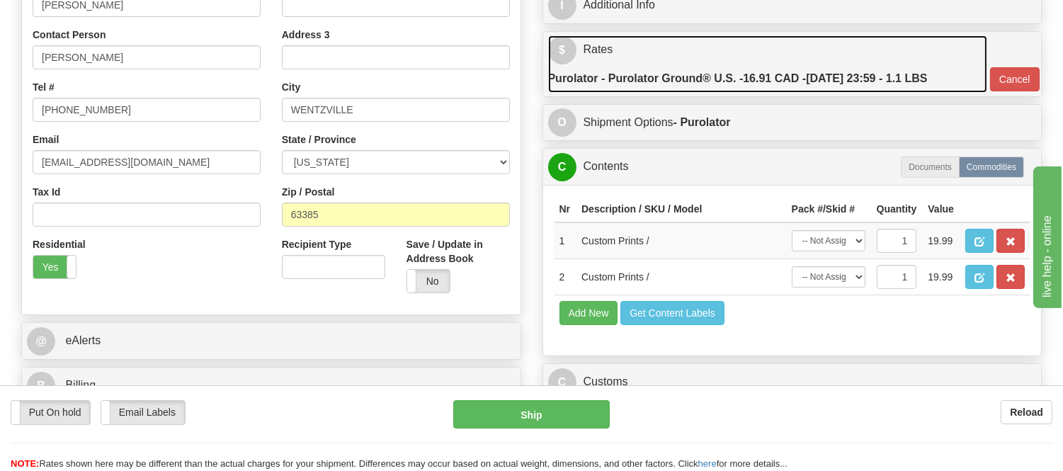
click at [784, 82] on span "16.91 CAD -" at bounding box center [774, 78] width 63 height 12
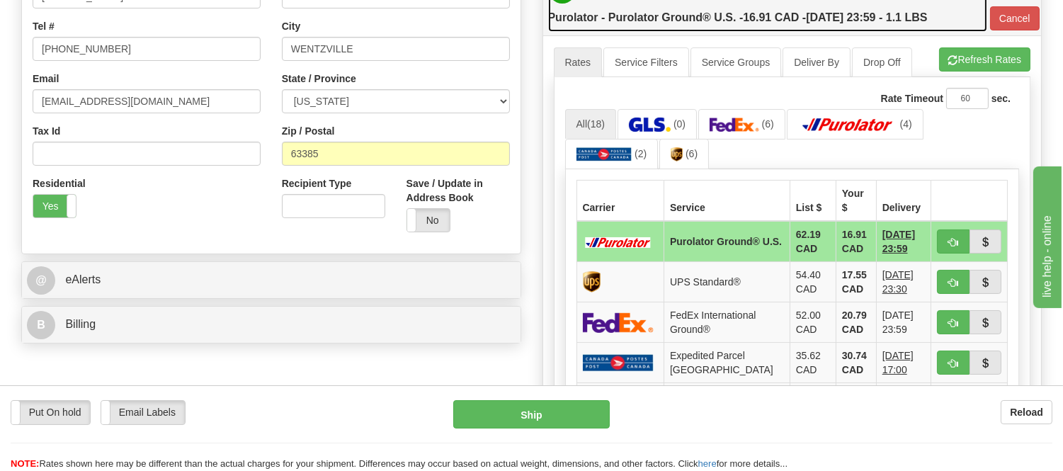
scroll to position [472, 0]
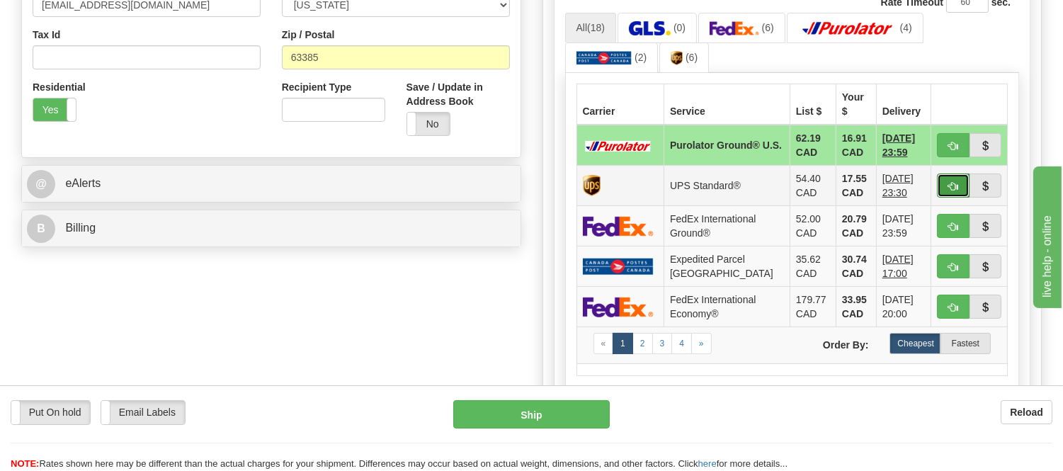
click at [945, 174] on button "button" at bounding box center [953, 186] width 33 height 24
type input "11"
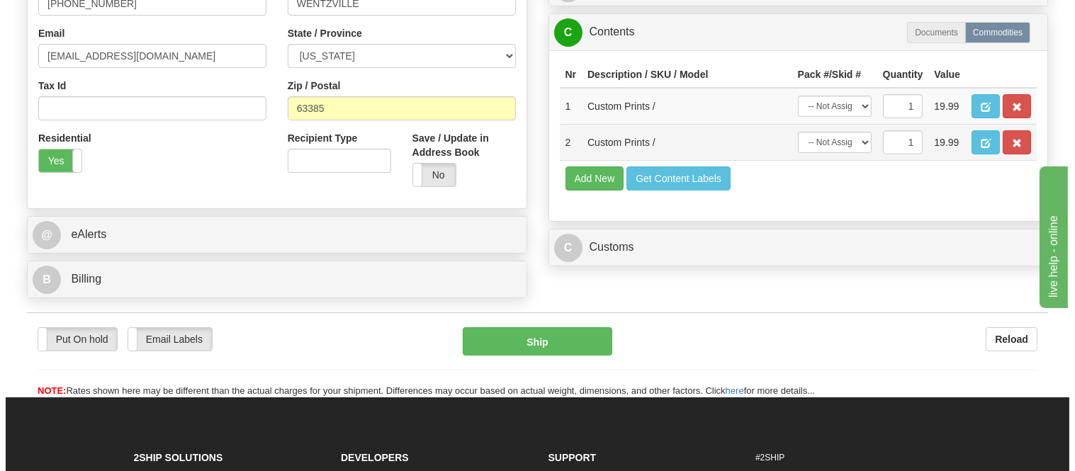
scroll to position [393, 0]
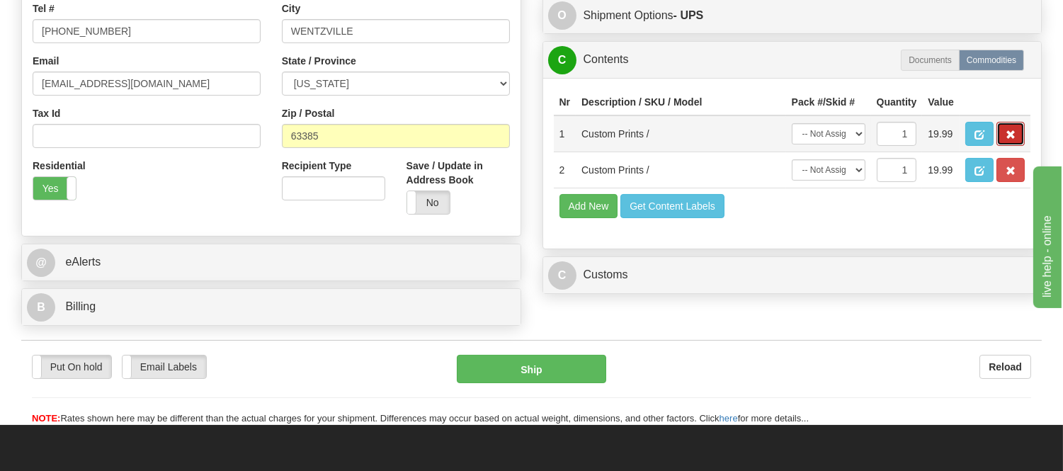
click at [1009, 146] on button "button" at bounding box center [1011, 134] width 28 height 24
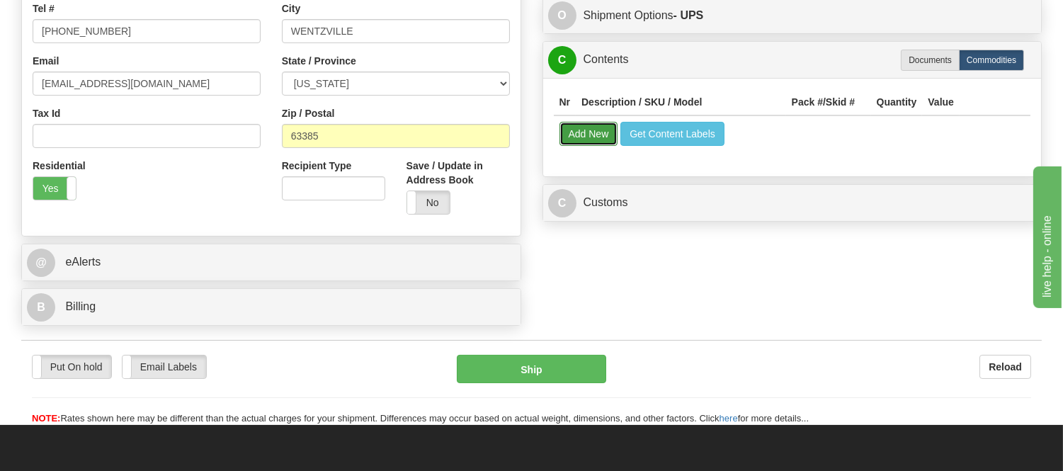
click at [585, 137] on button "Add New" at bounding box center [589, 134] width 59 height 24
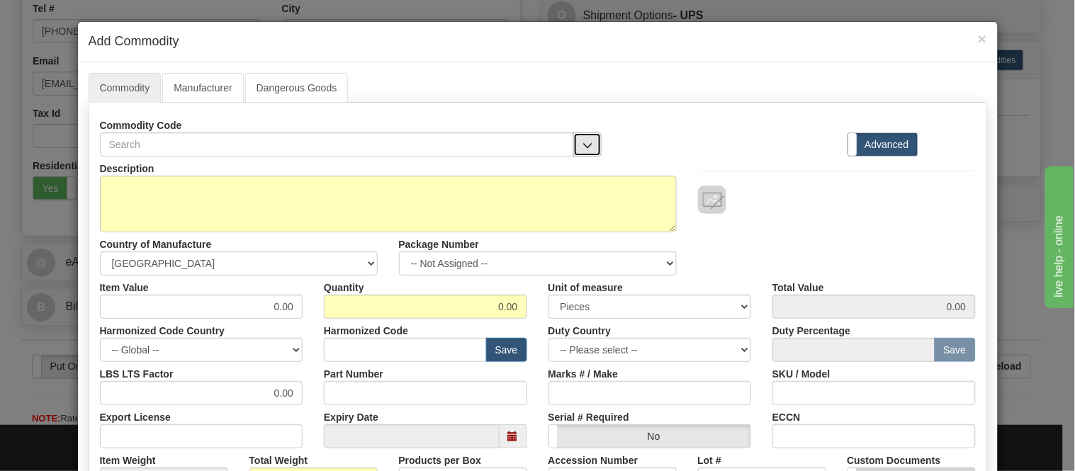
click at [592, 144] on button "button" at bounding box center [587, 144] width 28 height 24
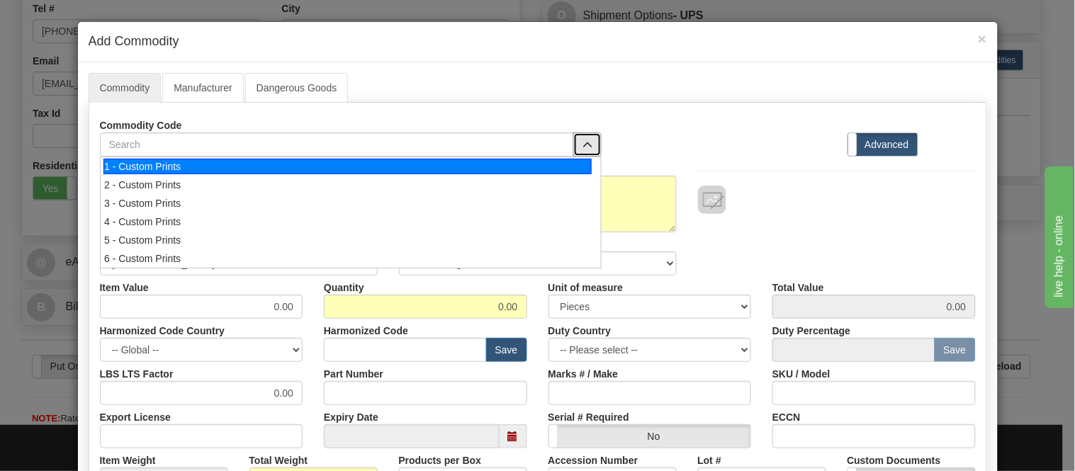
click at [582, 172] on div "1 - Custom Prints" at bounding box center [347, 167] width 488 height 16
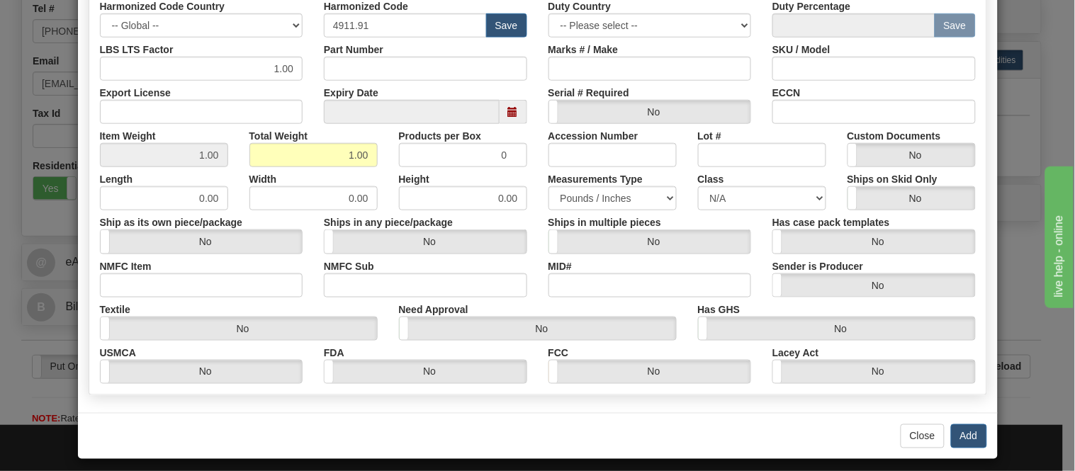
scroll to position [334, 0]
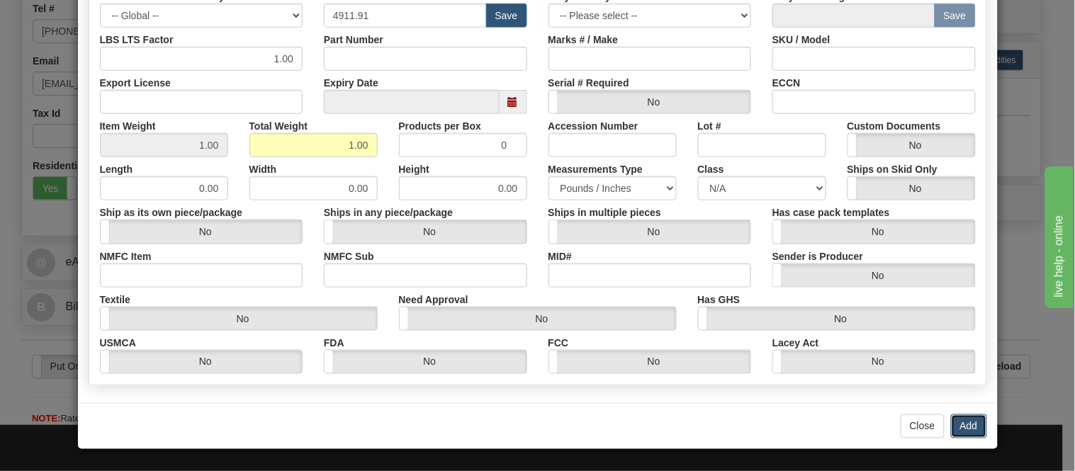
click at [964, 416] on button "Add" at bounding box center [969, 426] width 36 height 24
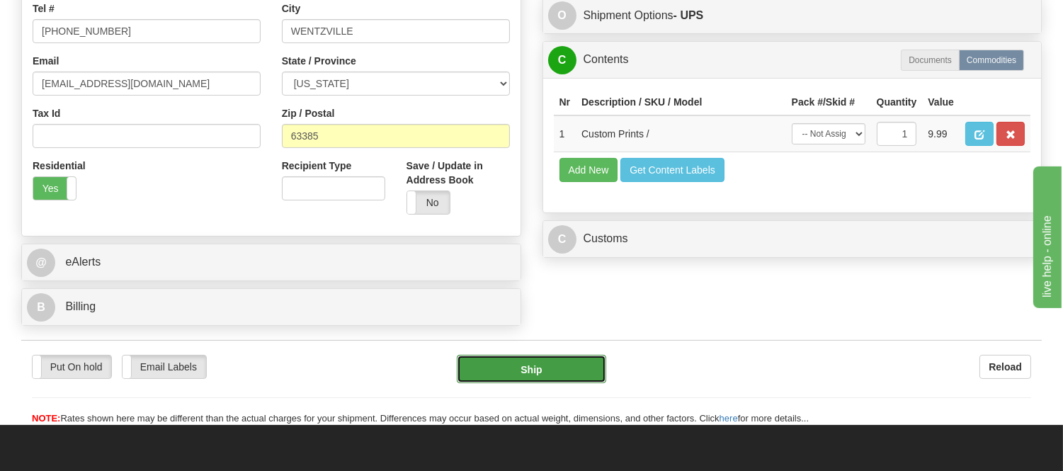
click at [522, 368] on button "Ship" at bounding box center [531, 369] width 149 height 28
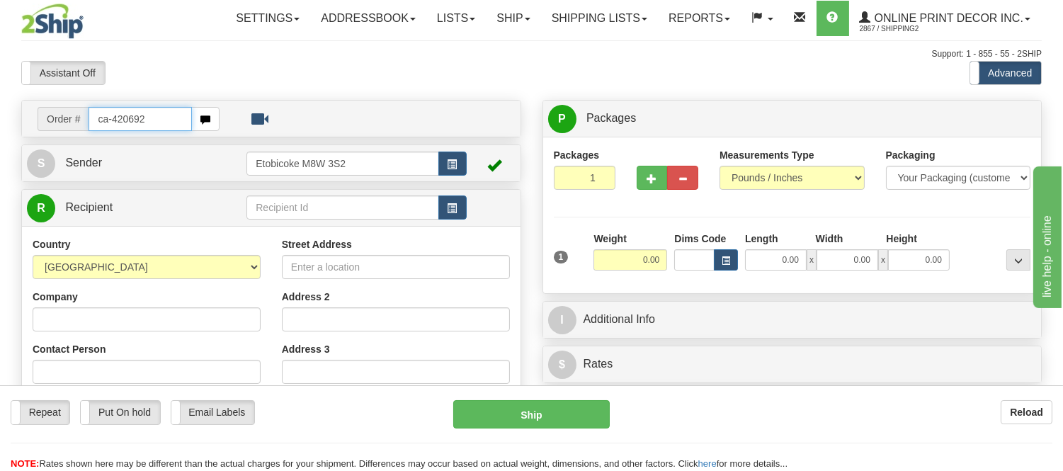
type input "ca-420692"
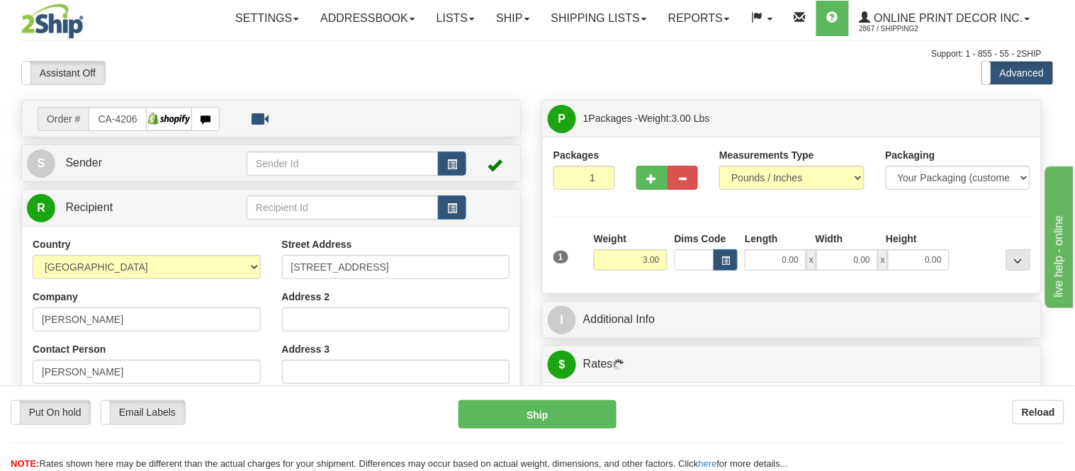
type input "WASAGA BEACH"
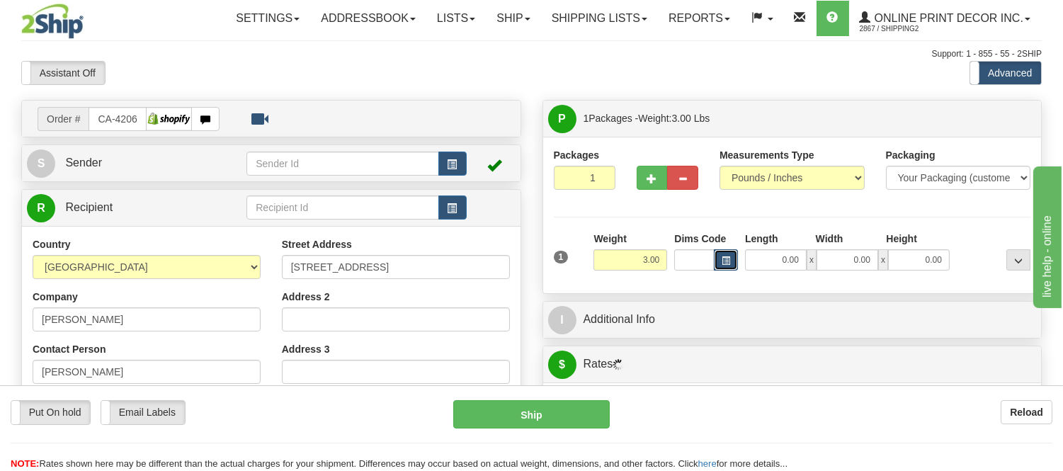
click at [727, 259] on span "button" at bounding box center [726, 261] width 9 height 8
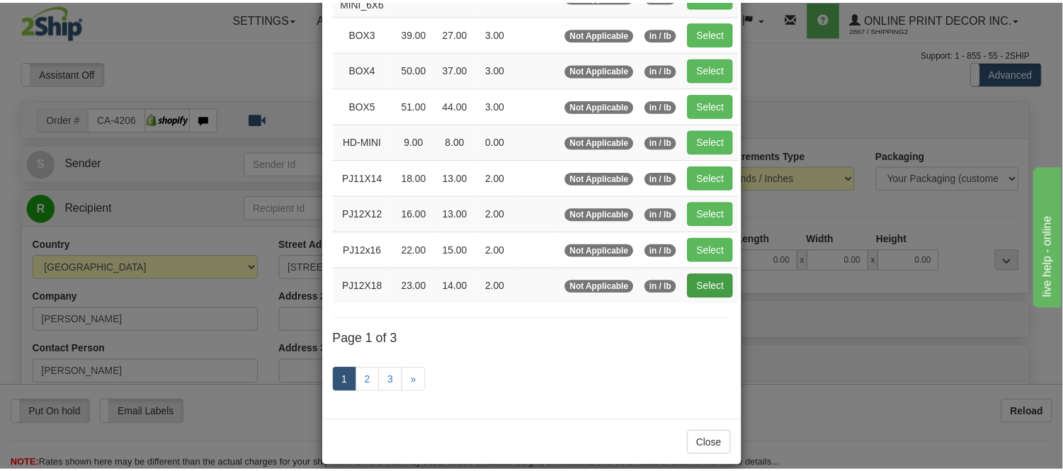
scroll to position [236, 0]
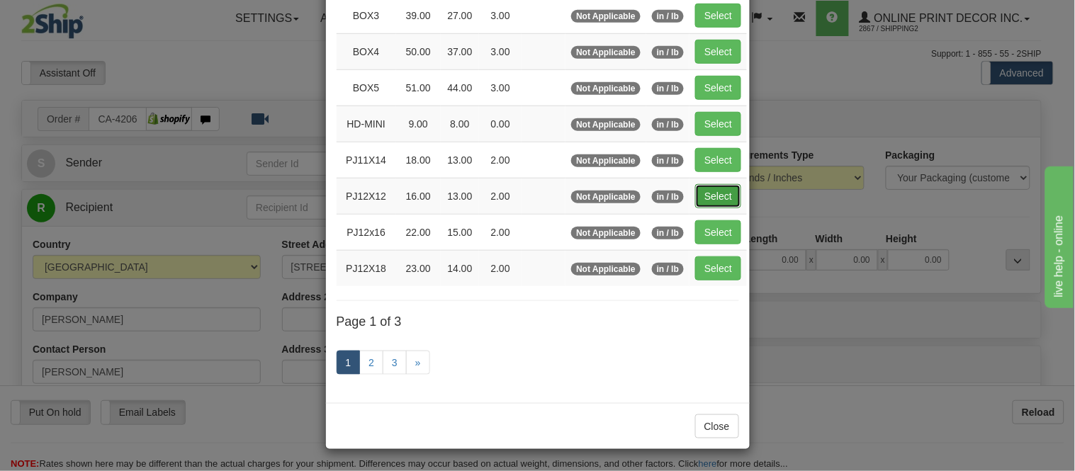
click at [716, 200] on button "Select" at bounding box center [718, 196] width 46 height 24
type input "PJ12X12"
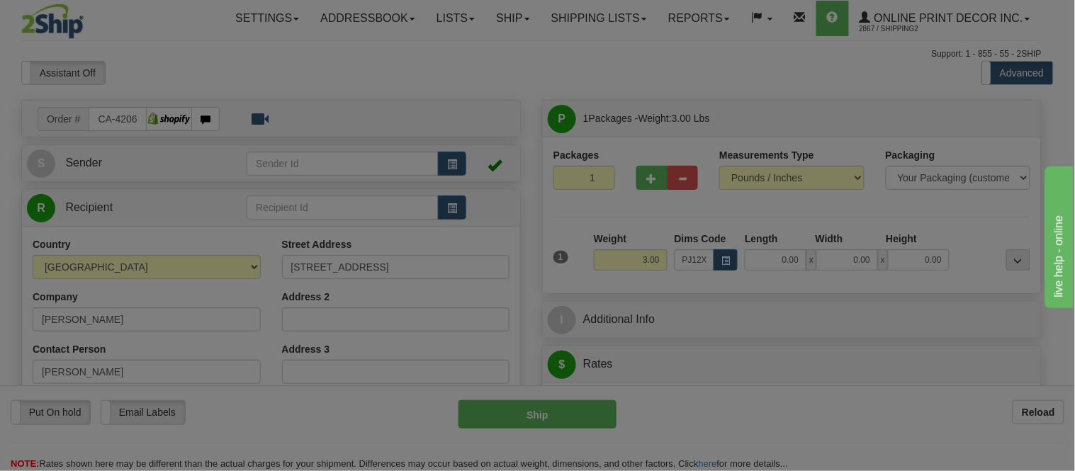
type input "16.00"
type input "13.00"
type input "2.00"
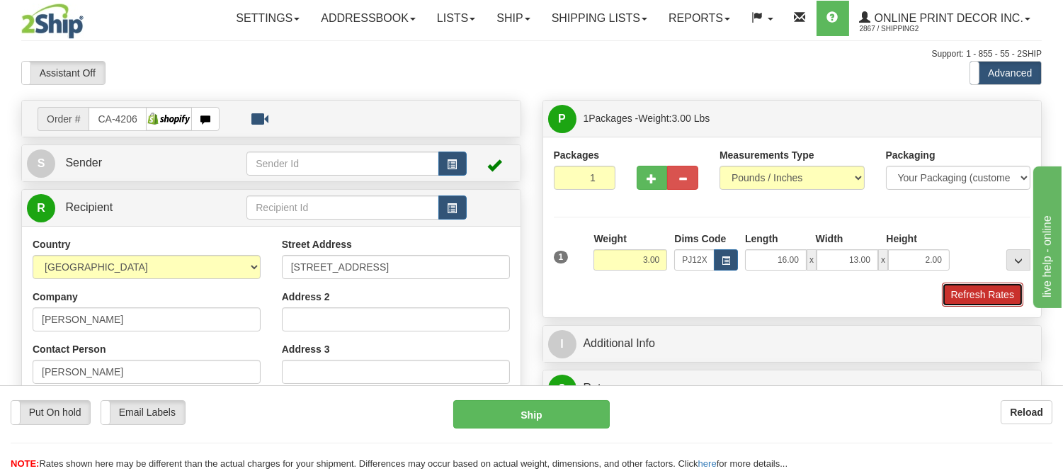
click at [976, 295] on button "Refresh Rates" at bounding box center [982, 295] width 81 height 24
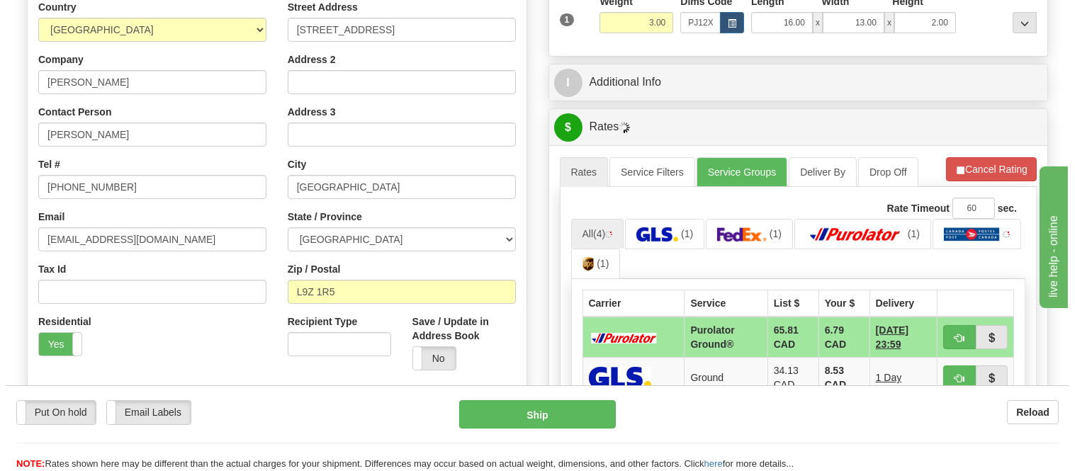
scroll to position [315, 0]
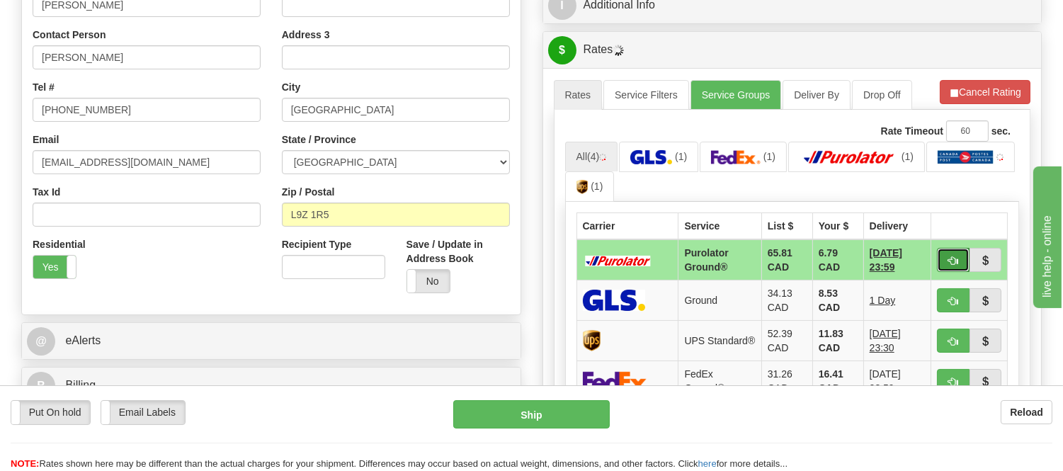
click at [959, 252] on button "button" at bounding box center [953, 260] width 33 height 24
click at [988, 91] on button "Cancel Rating" at bounding box center [985, 92] width 91 height 24
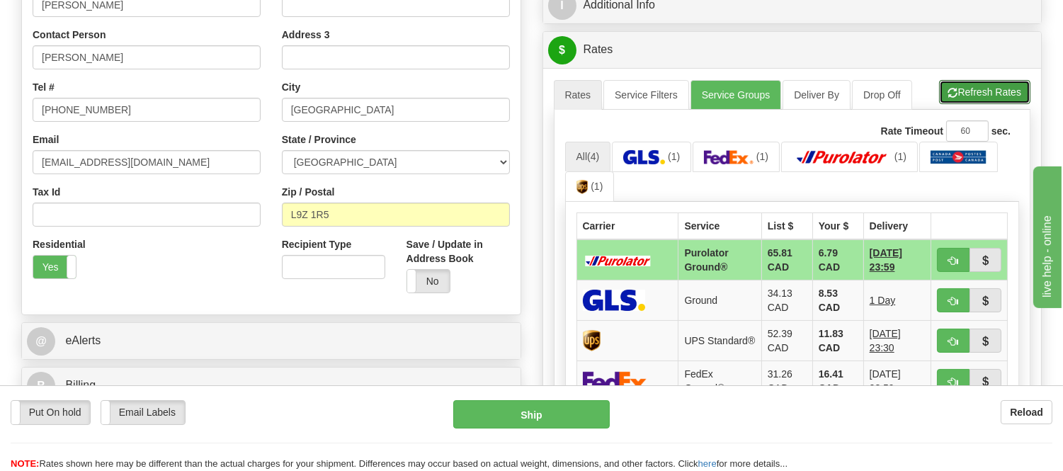
click at [988, 91] on button "Refresh Rates" at bounding box center [984, 92] width 91 height 24
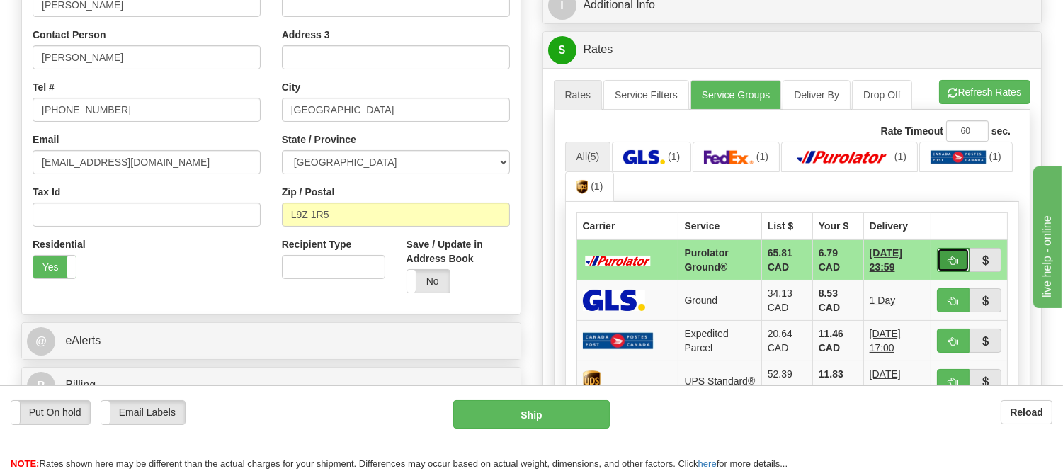
click at [959, 254] on button "button" at bounding box center [953, 260] width 33 height 24
type input "260"
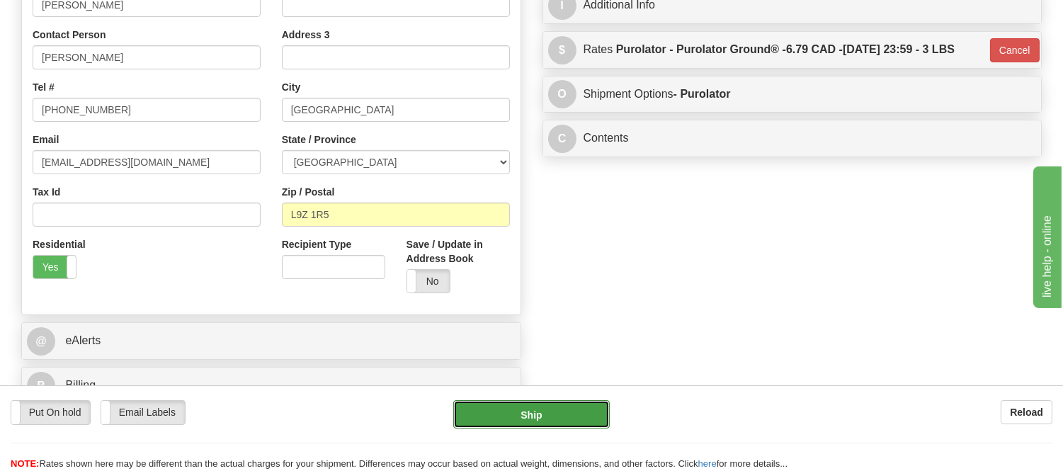
click at [507, 425] on button "Ship" at bounding box center [531, 414] width 156 height 28
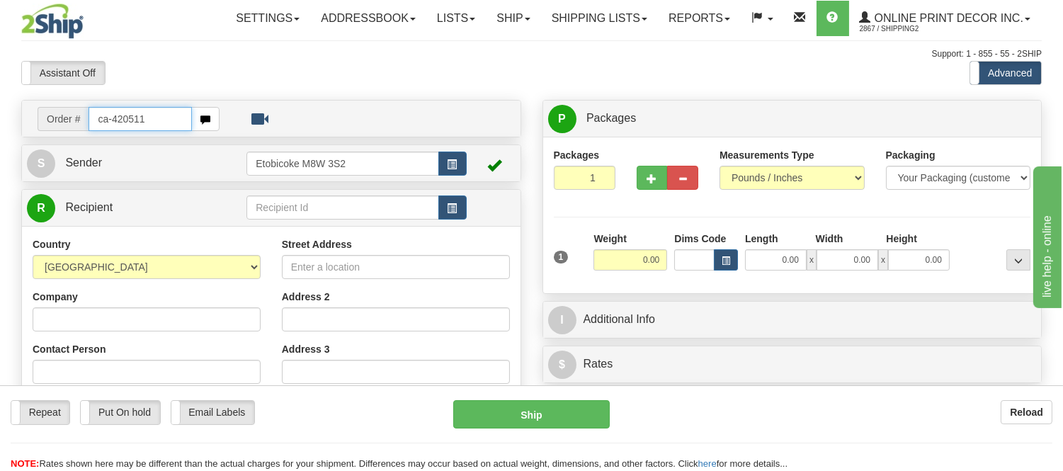
type input "ca-420511"
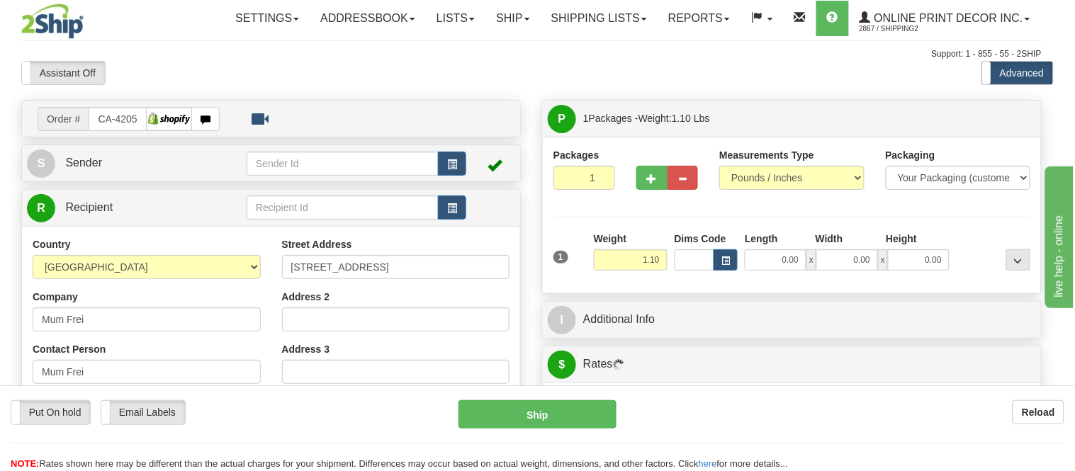
type input "BELLEVILLE"
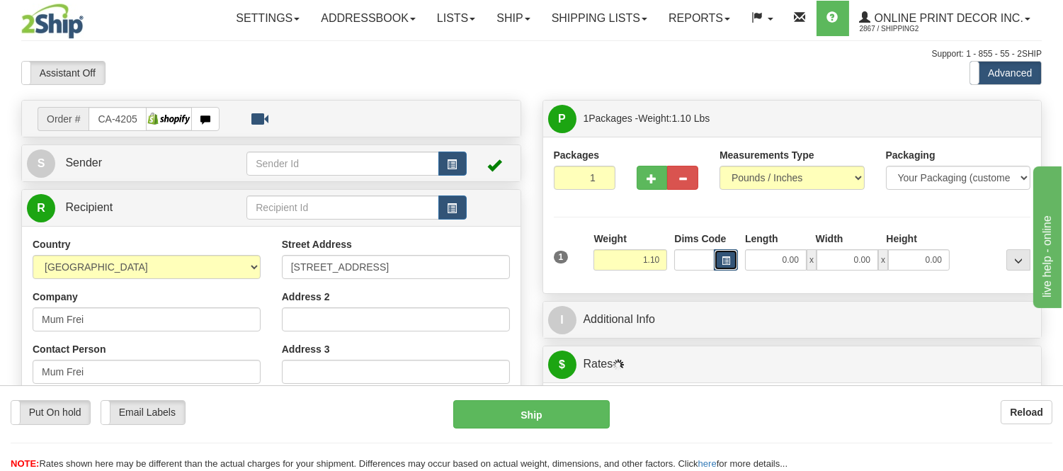
click at [720, 258] on button "button" at bounding box center [726, 259] width 24 height 21
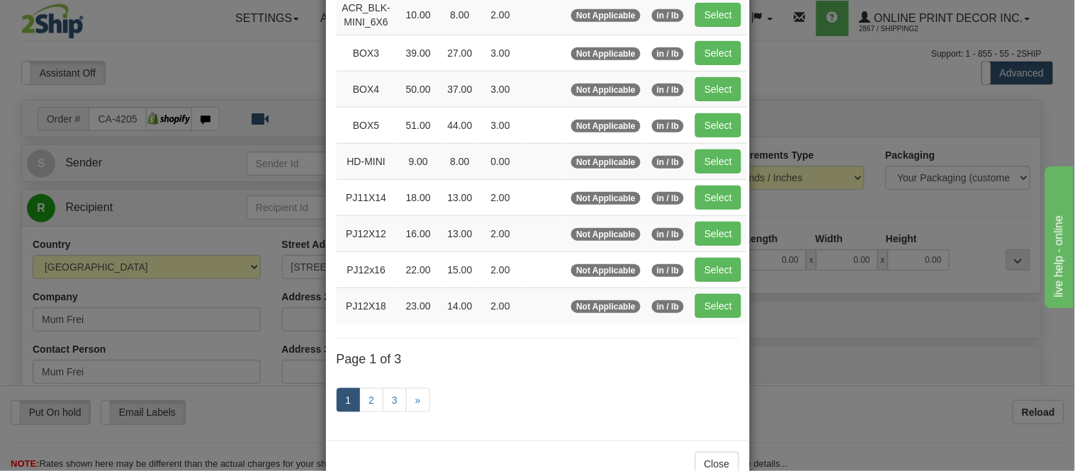
scroll to position [236, 0]
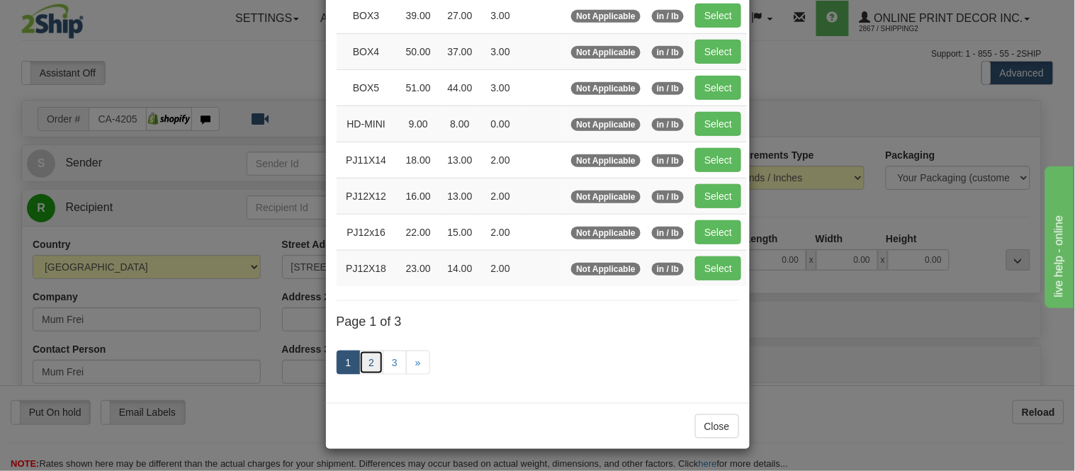
click at [362, 363] on link "2" at bounding box center [371, 363] width 24 height 24
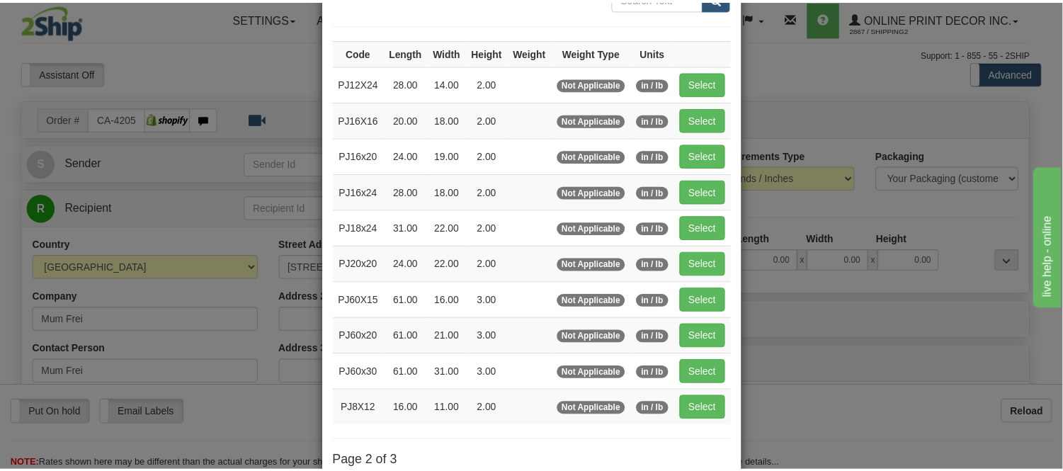
scroll to position [73, 0]
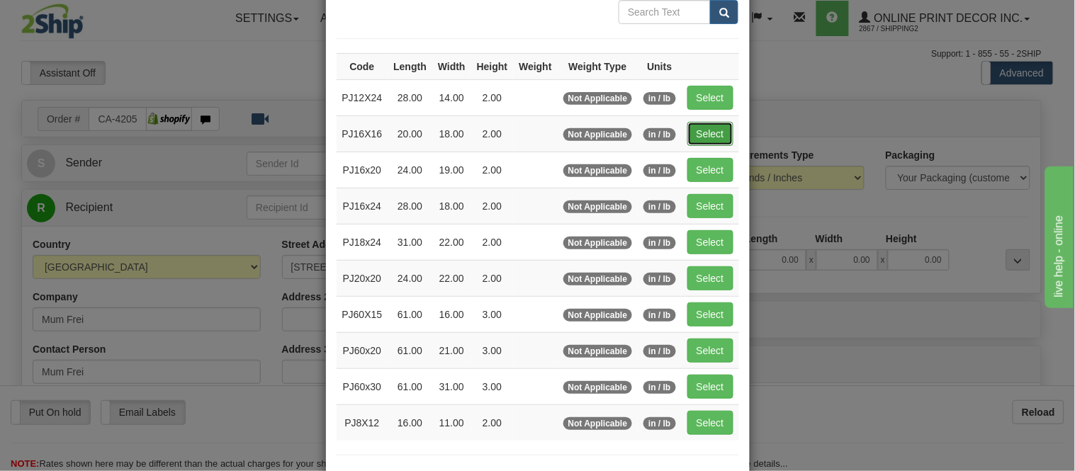
click at [702, 137] on button "Select" at bounding box center [710, 134] width 46 height 24
type input "PJ16X16"
type input "20.00"
type input "18.00"
type input "2.00"
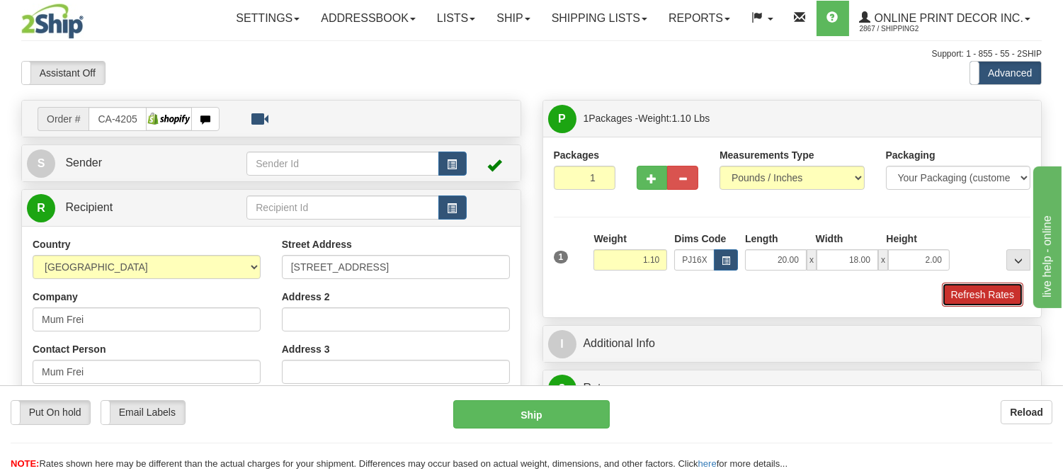
click at [949, 299] on button "Refresh Rates" at bounding box center [982, 295] width 81 height 24
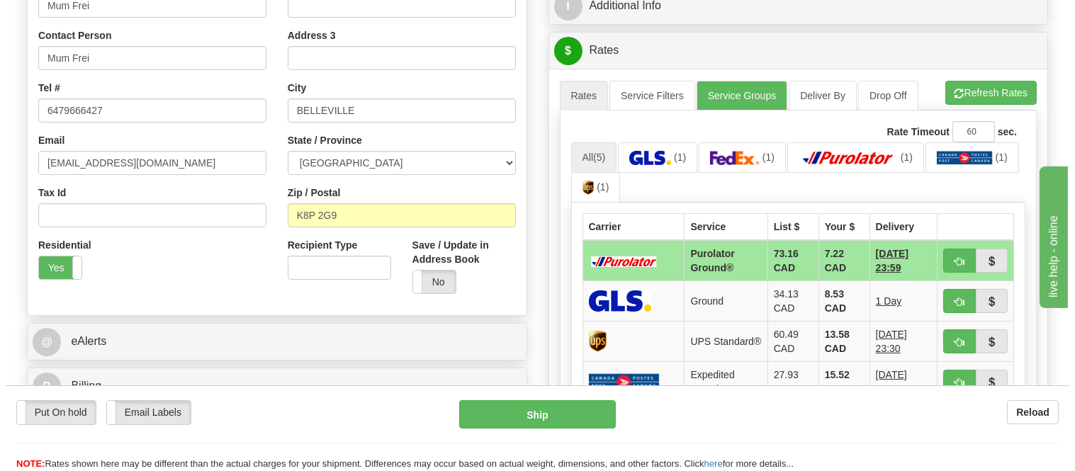
scroll to position [315, 0]
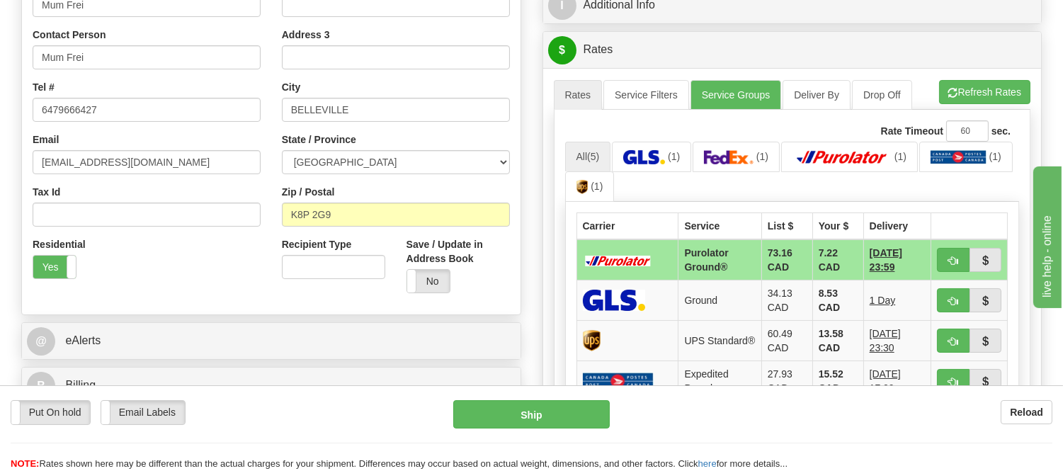
click at [932, 266] on td at bounding box center [970, 259] width 77 height 41
click at [941, 263] on button "button" at bounding box center [953, 260] width 33 height 24
type input "260"
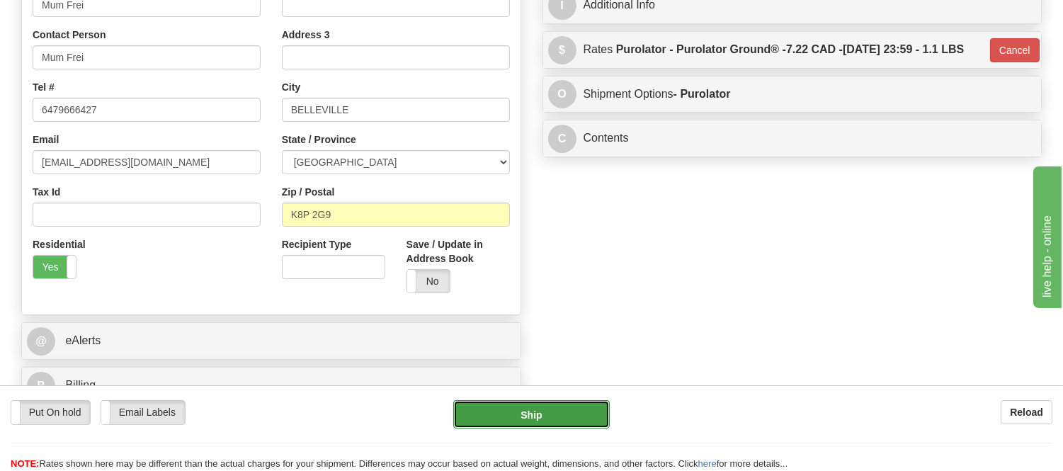
click at [560, 426] on button "Ship" at bounding box center [531, 414] width 156 height 28
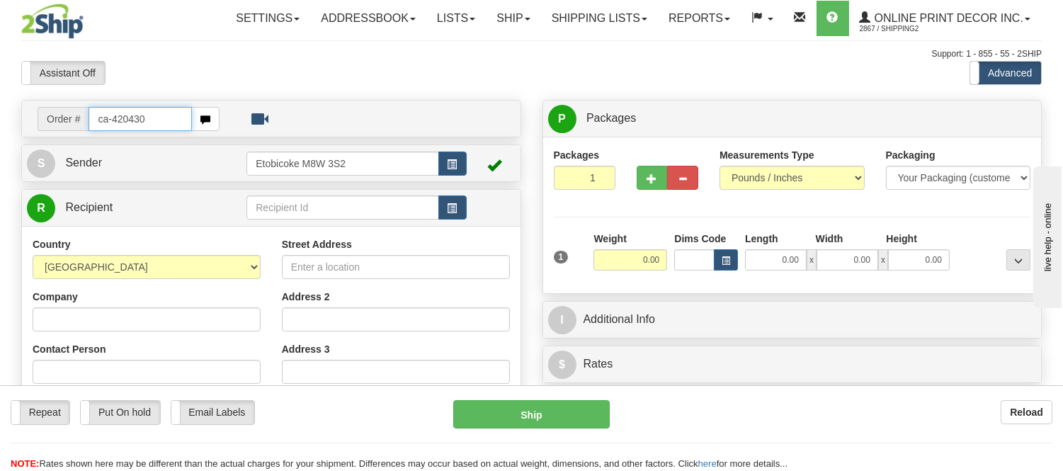
type input "ca-420430"
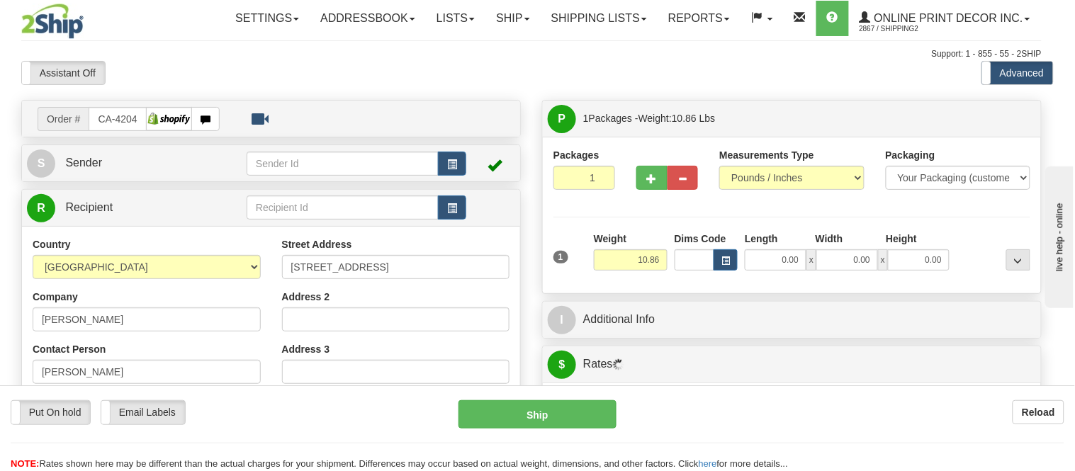
type input "ST. [PERSON_NAME]'S"
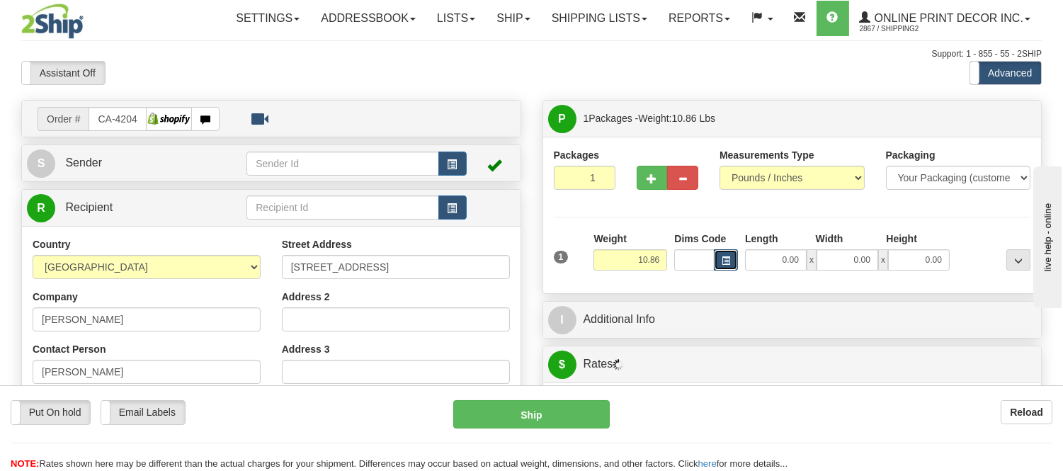
click at [723, 266] on button "button" at bounding box center [726, 259] width 24 height 21
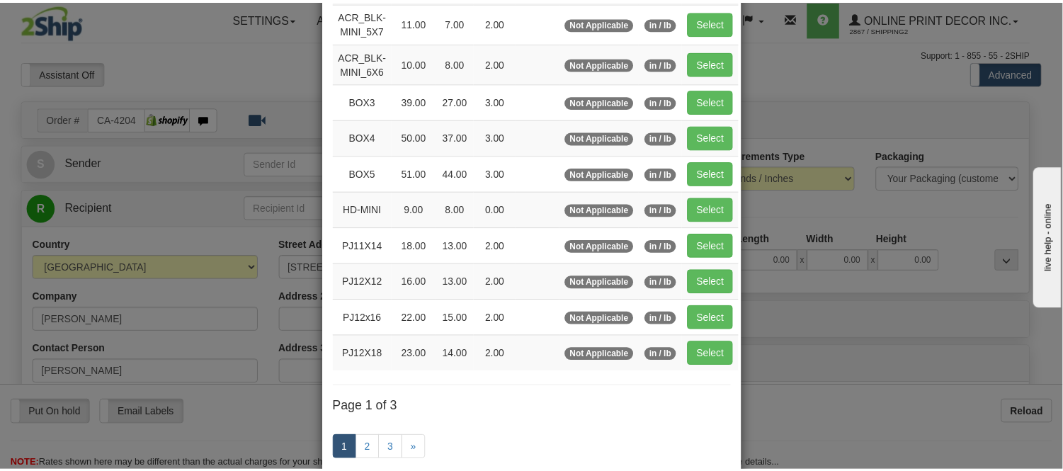
scroll to position [157, 0]
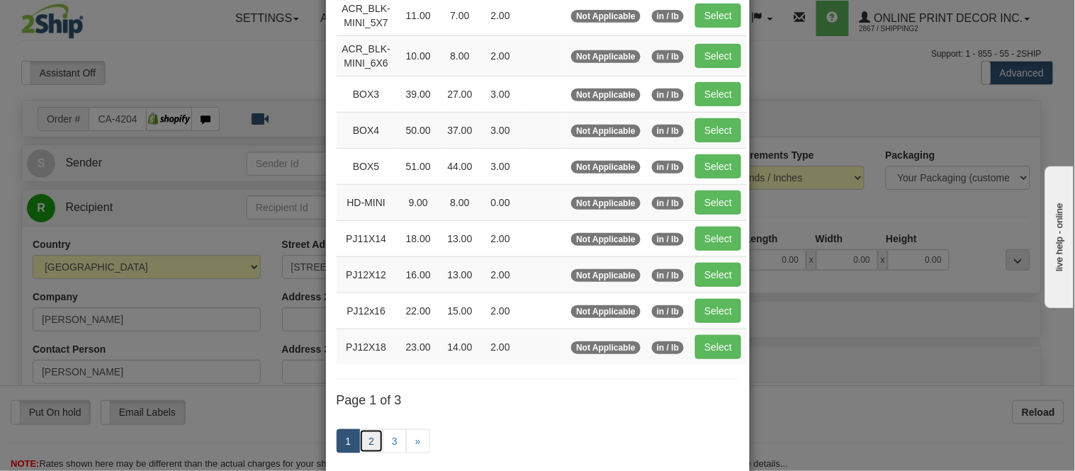
click at [366, 440] on link "2" at bounding box center [371, 441] width 24 height 24
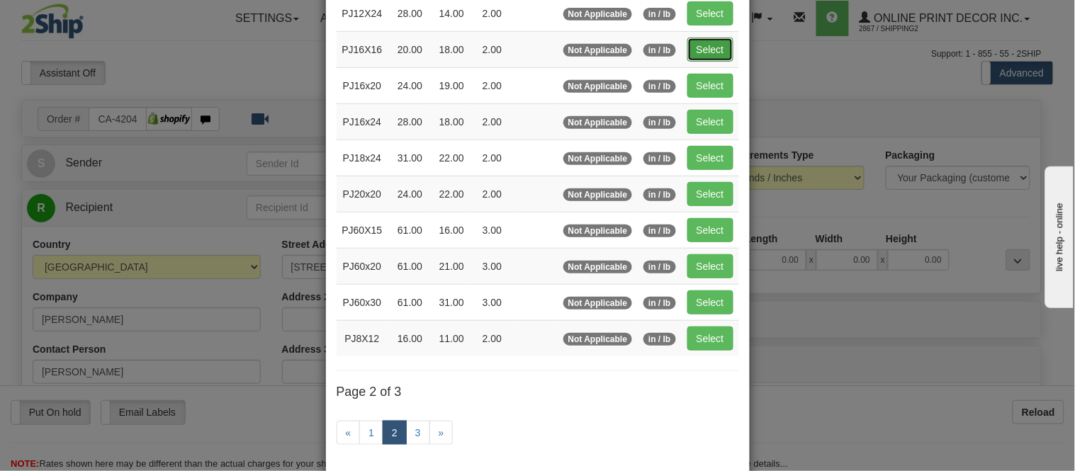
click at [711, 43] on button "Select" at bounding box center [710, 50] width 46 height 24
type input "PJ16X16"
type input "20.00"
type input "18.00"
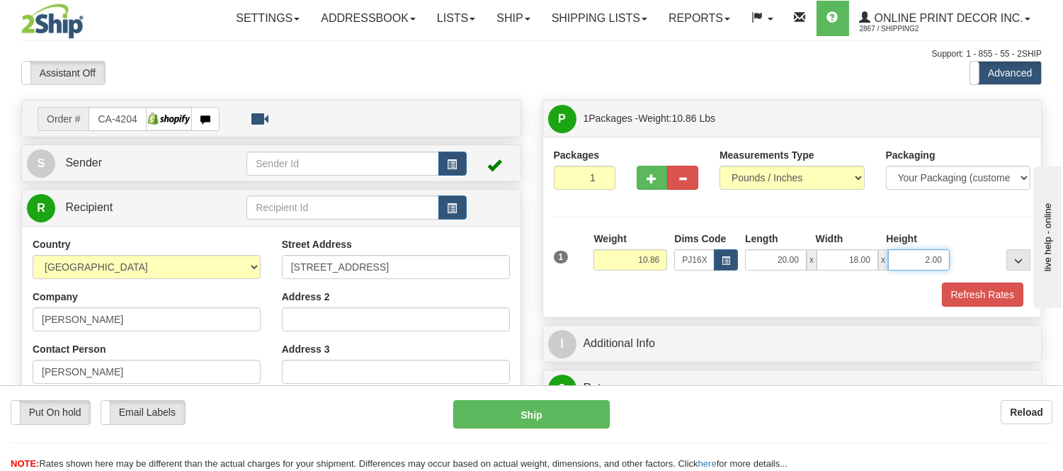
drag, startPoint x: 944, startPoint y: 267, endPoint x: 868, endPoint y: 271, distance: 76.6
click at [868, 271] on div "20.00 x 18.00 x 2.00" at bounding box center [847, 259] width 205 height 21
click button "Delete" at bounding box center [0, 0] width 0 height 0
type input "4.00"
click at [973, 303] on button "Refresh Rates" at bounding box center [982, 295] width 81 height 24
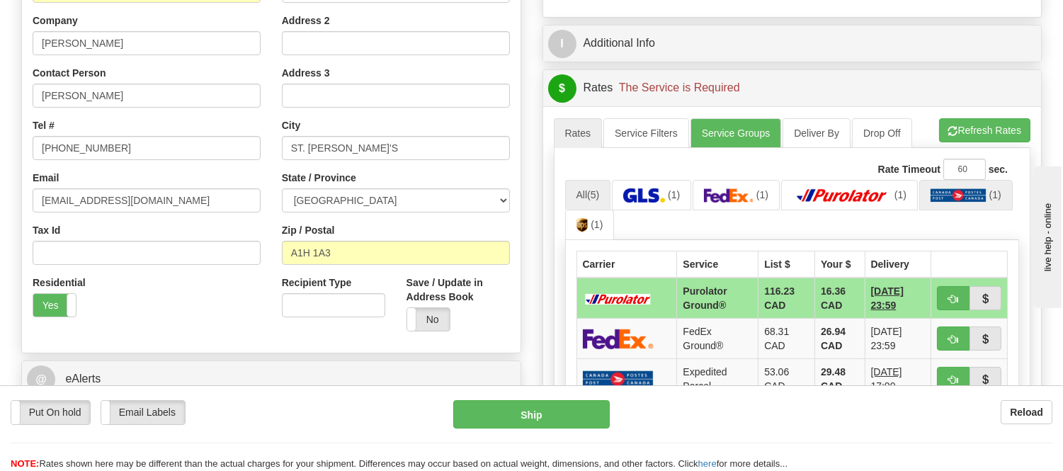
scroll to position [315, 0]
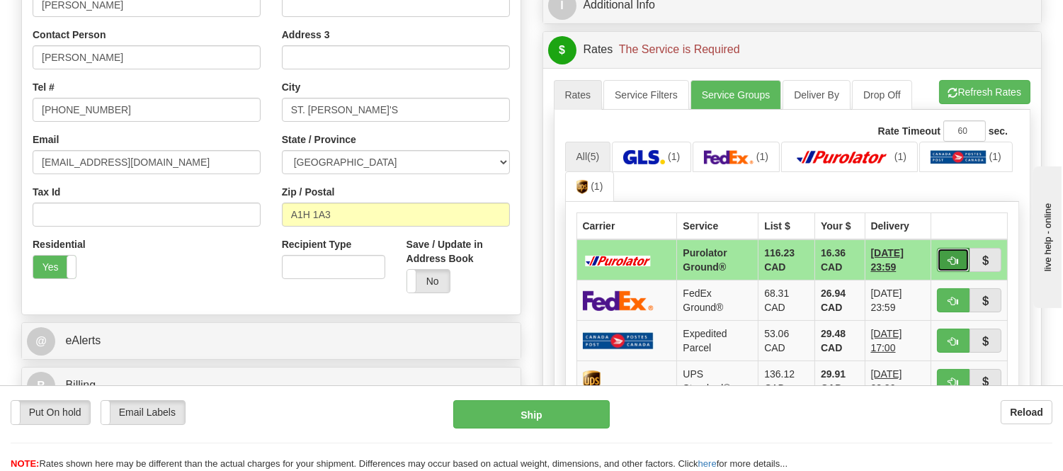
click at [961, 270] on button "button" at bounding box center [953, 260] width 33 height 24
type input "260"
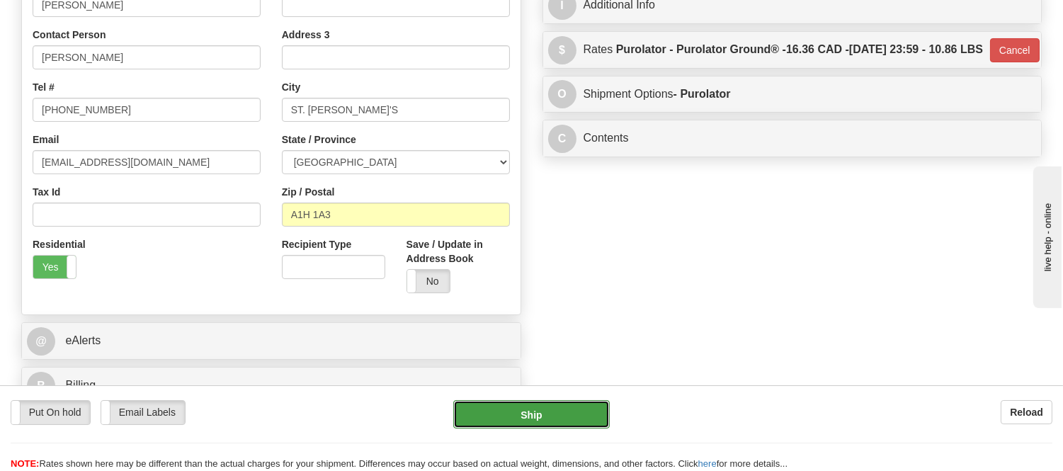
click at [522, 413] on button "Ship" at bounding box center [531, 414] width 156 height 28
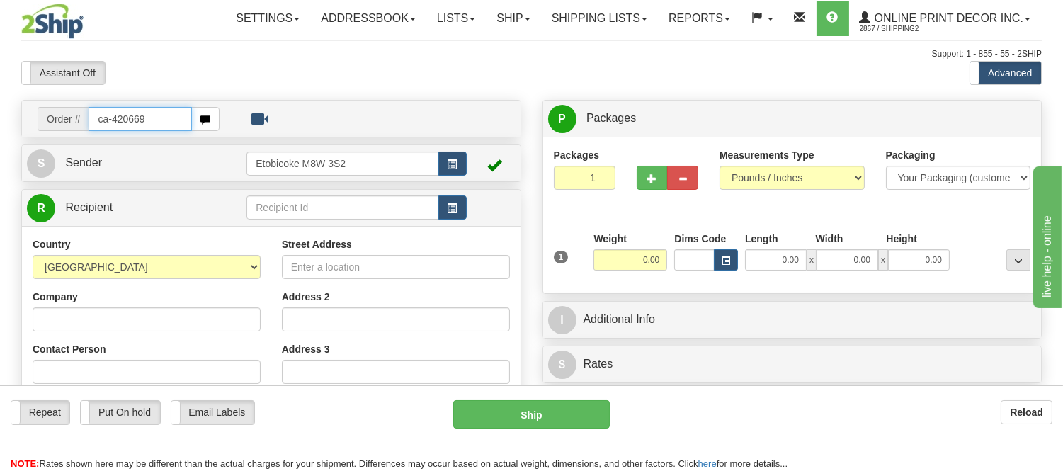
type input "ca-420669"
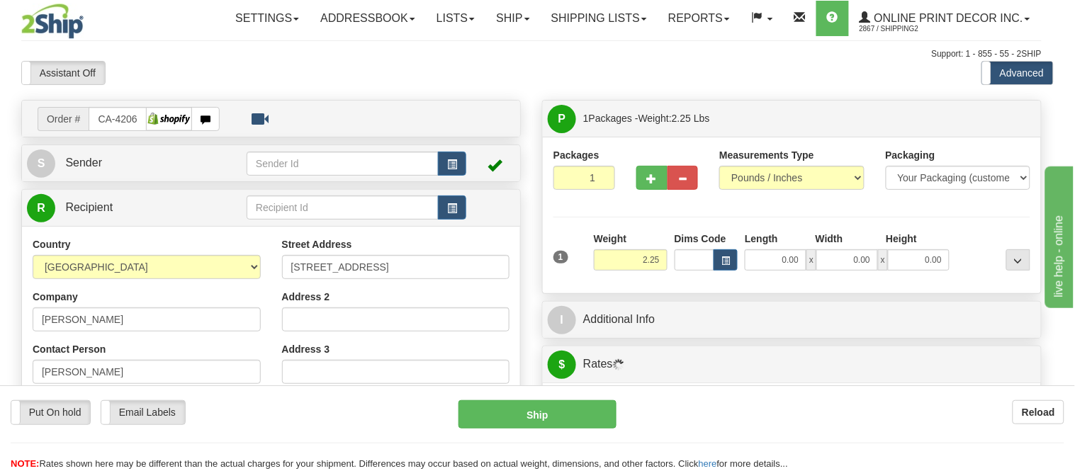
type input "TORONTO"
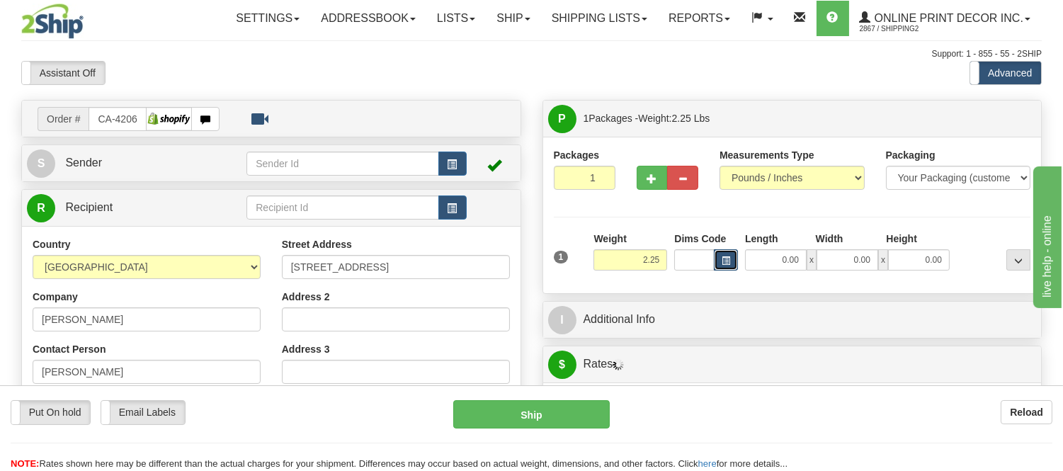
click at [725, 257] on span "button" at bounding box center [726, 261] width 9 height 8
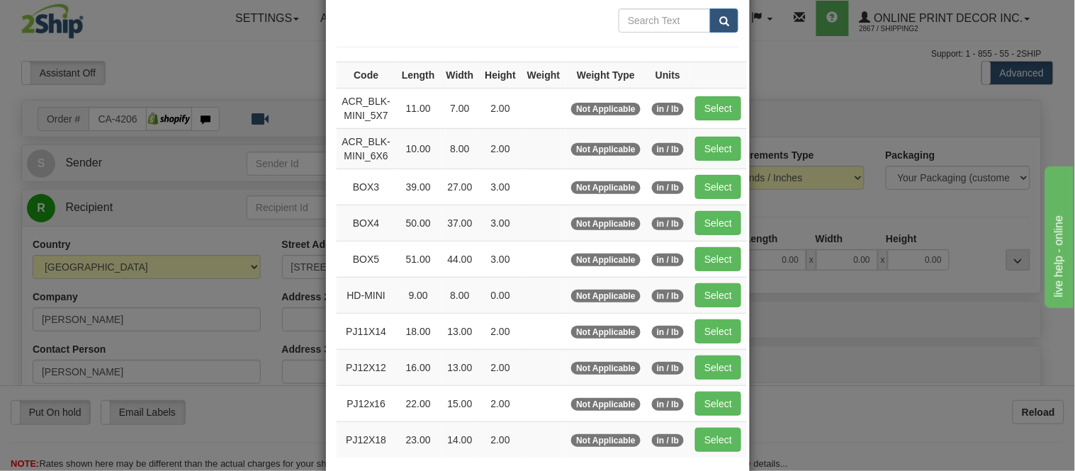
scroll to position [236, 0]
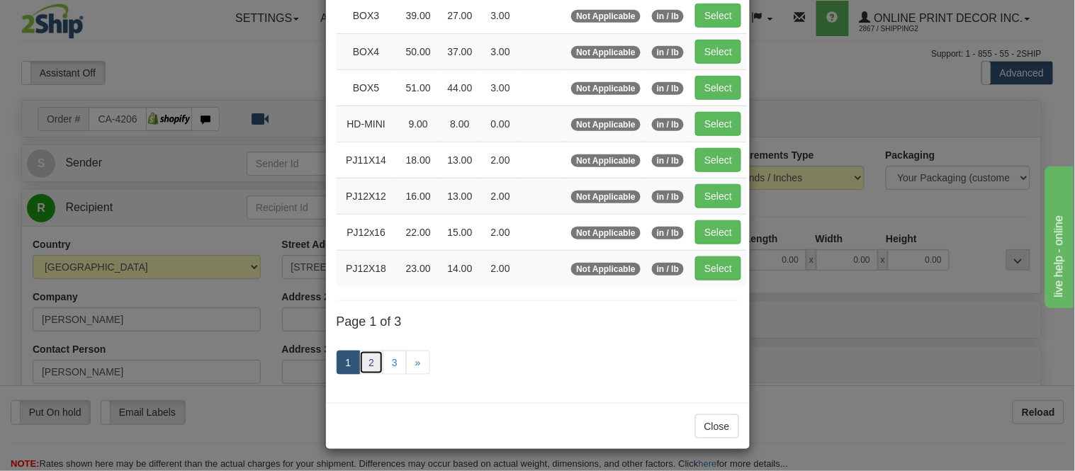
click at [359, 357] on link "2" at bounding box center [371, 363] width 24 height 24
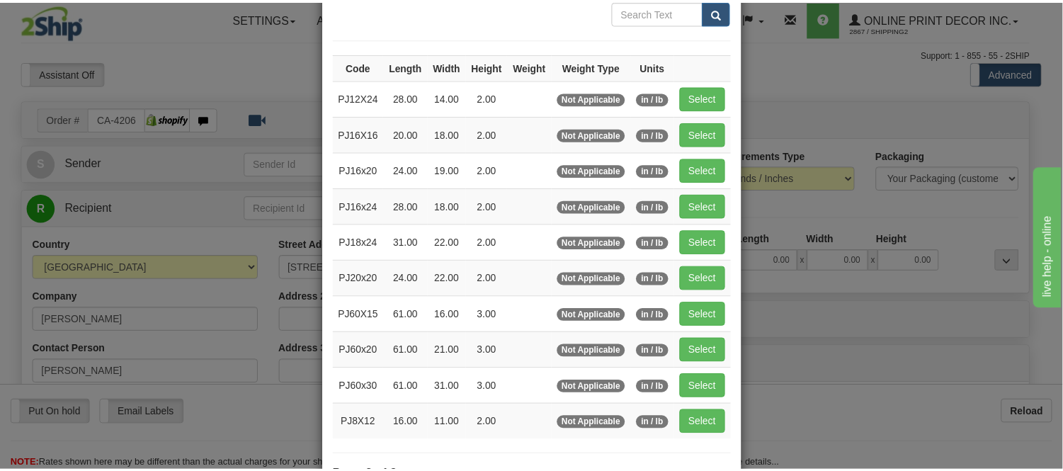
scroll to position [230, 0]
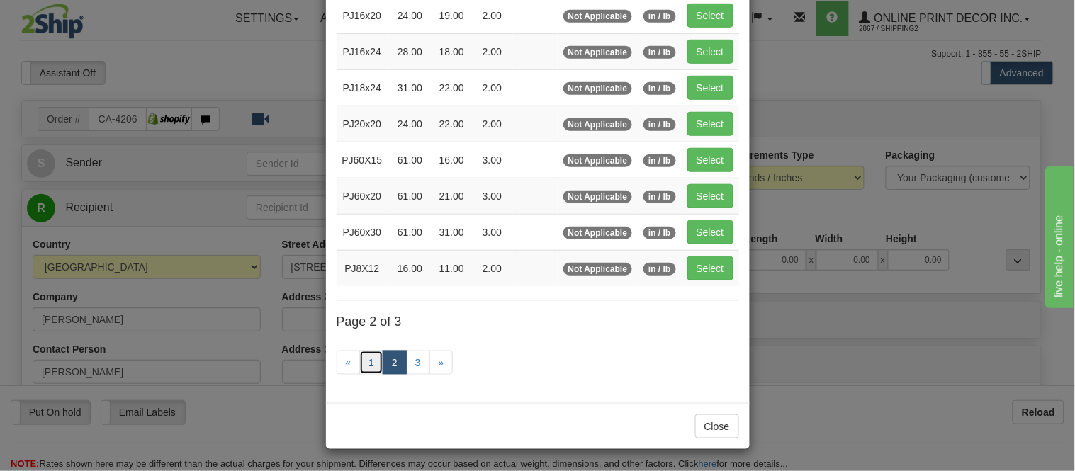
click at [364, 366] on link "1" at bounding box center [371, 363] width 24 height 24
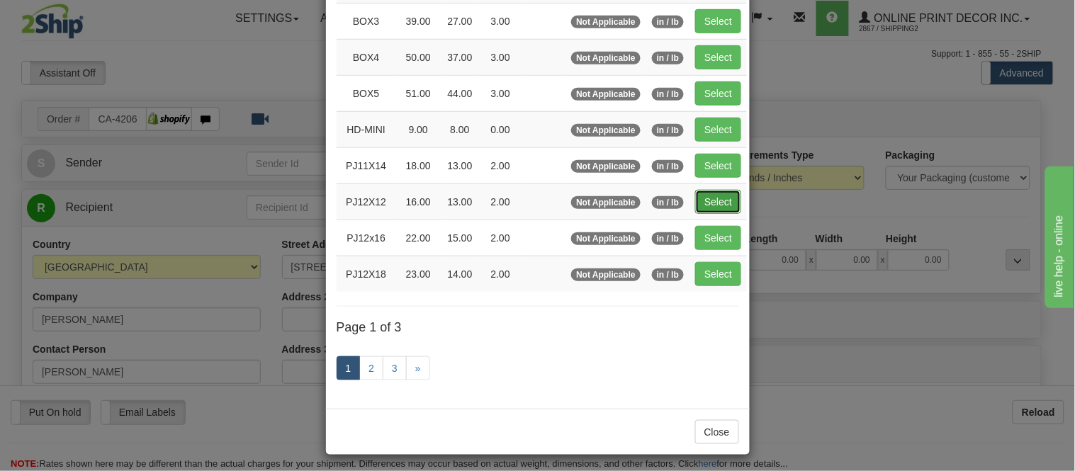
click at [703, 203] on button "Select" at bounding box center [718, 202] width 46 height 24
type input "PJ12X12"
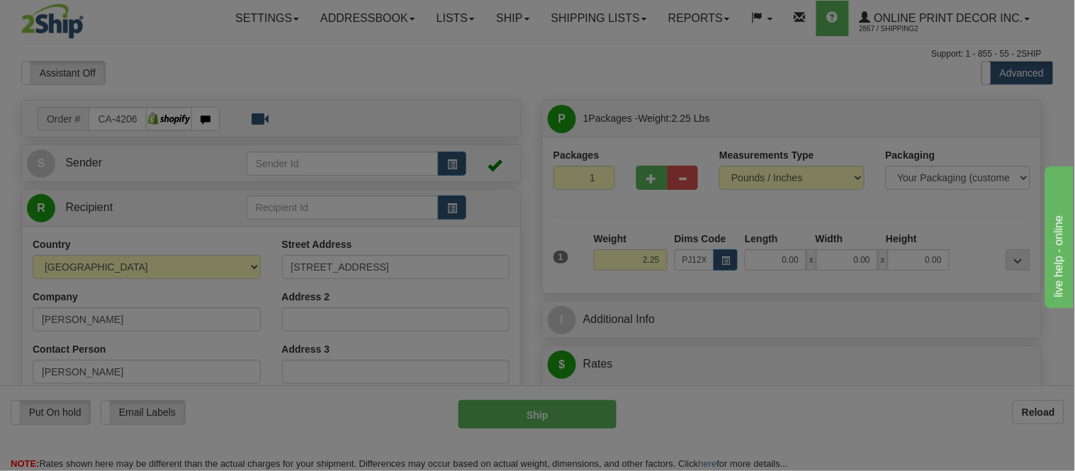
type input "16.00"
type input "13.00"
type input "2.00"
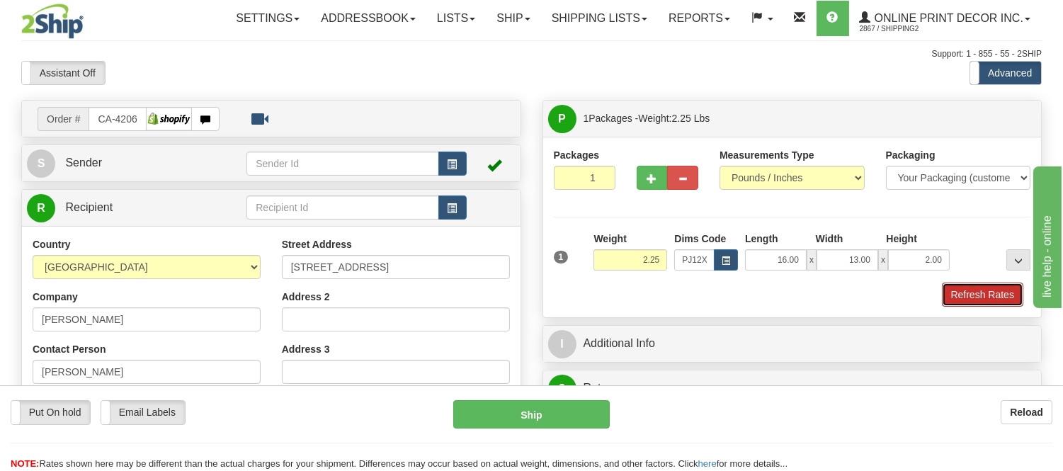
click at [995, 293] on button "Refresh Rates" at bounding box center [982, 295] width 81 height 24
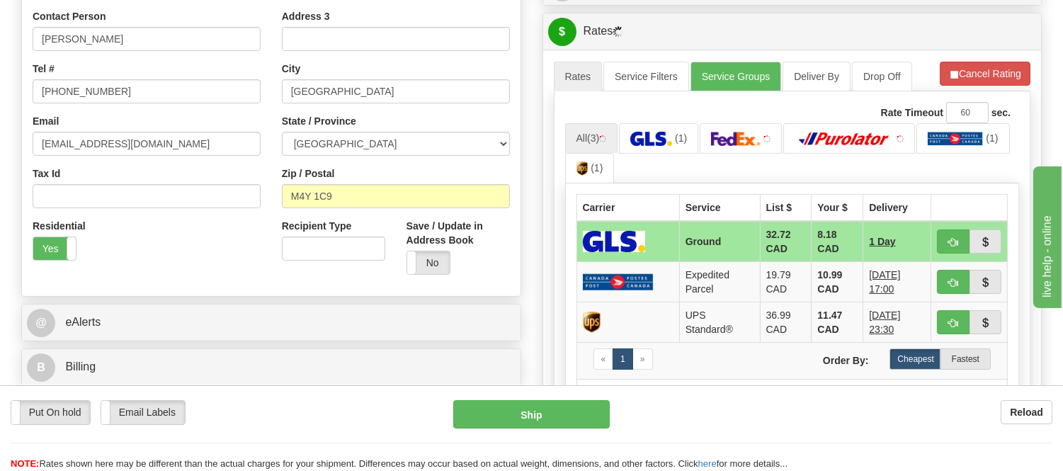
scroll to position [337, 0]
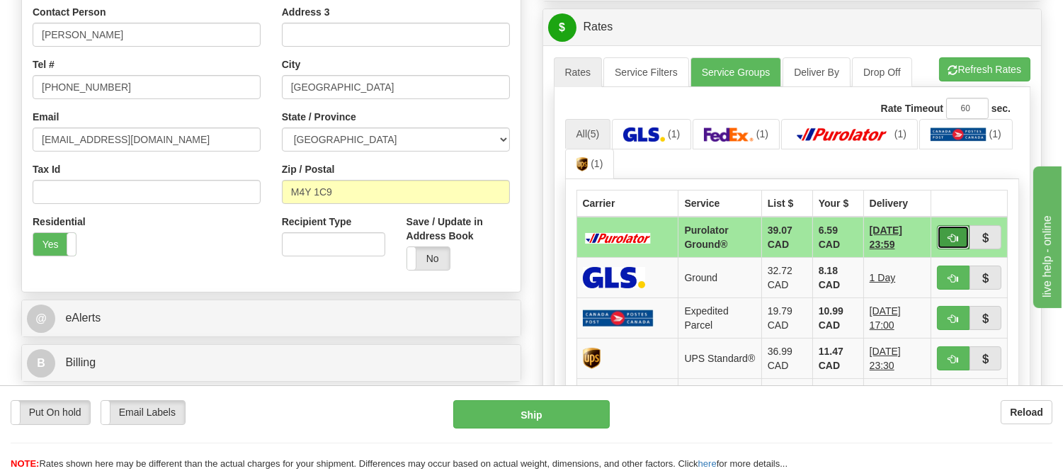
click at [944, 230] on button "button" at bounding box center [953, 237] width 33 height 24
type input "260"
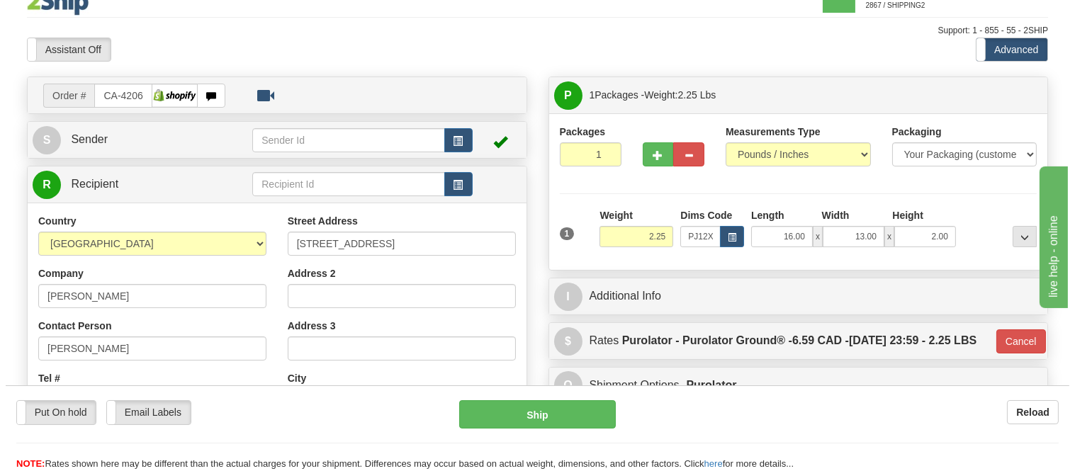
scroll to position [23, 0]
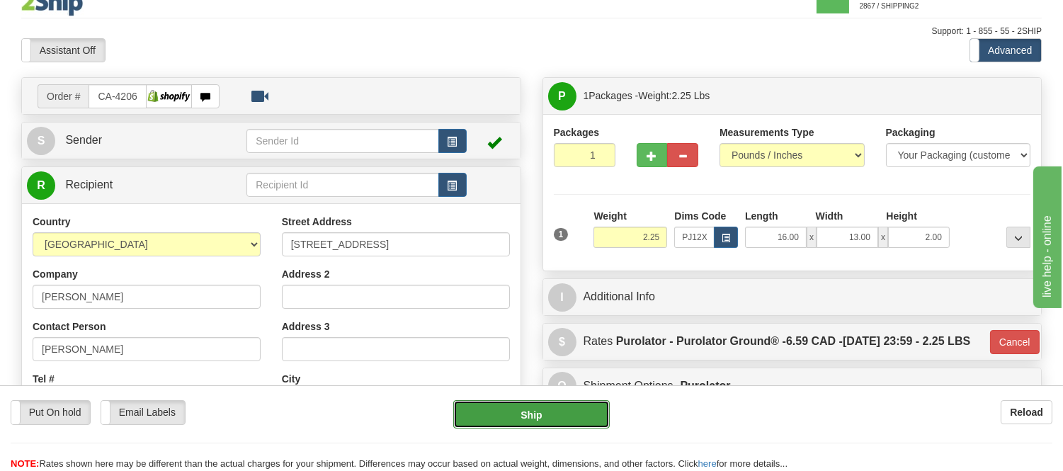
click at [526, 408] on button "Ship" at bounding box center [531, 414] width 156 height 28
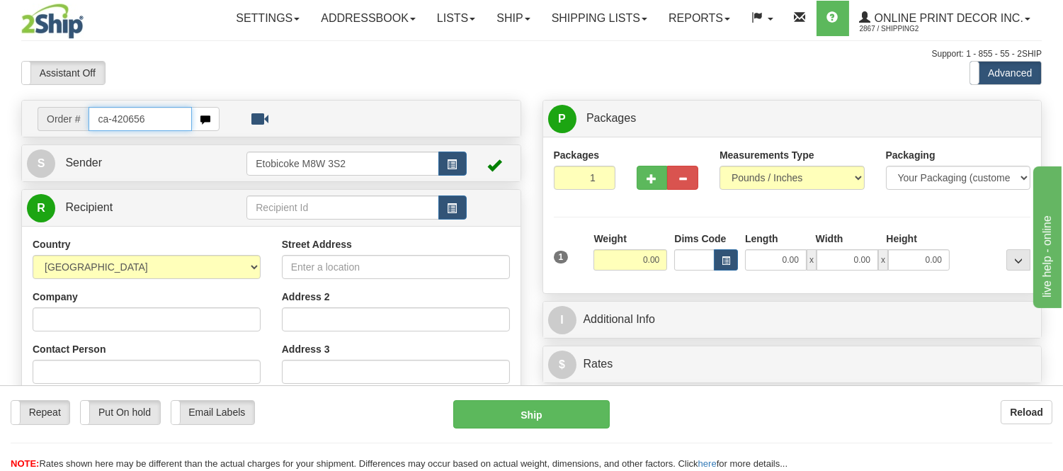
type input "ca-420656"
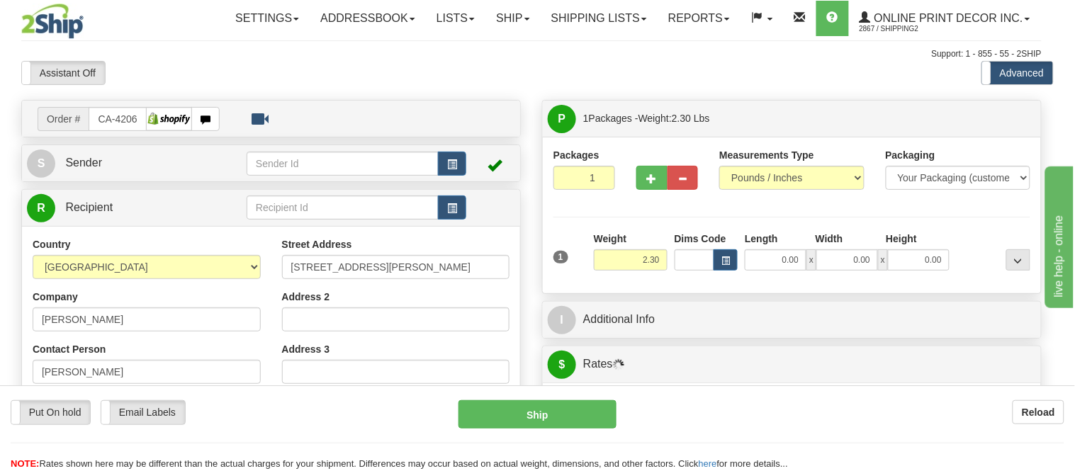
type input "NORTH VANCOUVER"
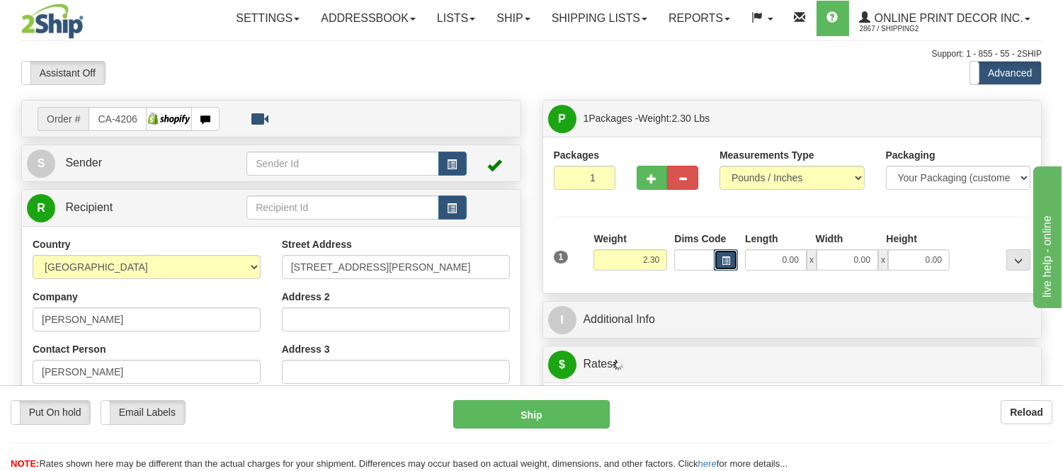
click at [717, 258] on button "button" at bounding box center [726, 259] width 24 height 21
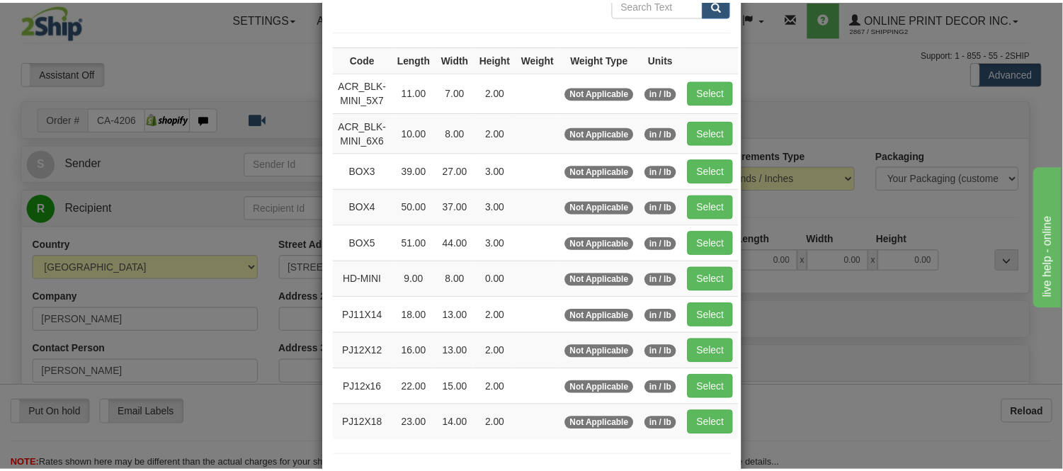
scroll to position [157, 0]
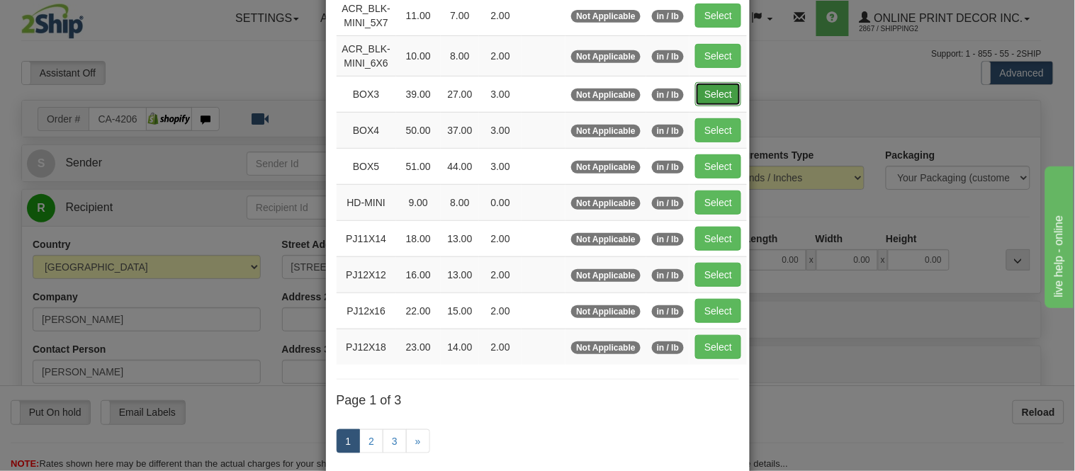
click at [723, 88] on button "Select" at bounding box center [718, 94] width 46 height 24
type input "BOX3"
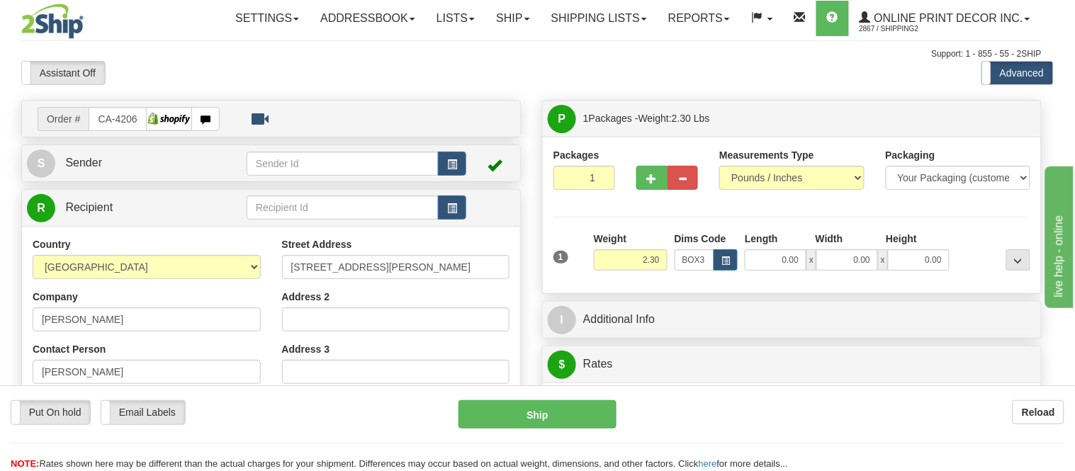
type input "39.00"
type input "27.00"
type input "3.00"
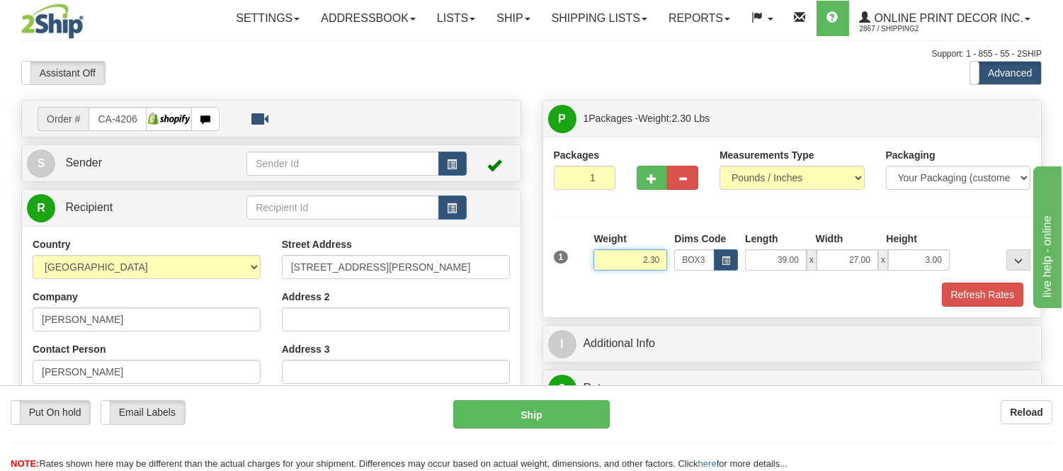
drag, startPoint x: 660, startPoint y: 258, endPoint x: 576, endPoint y: 282, distance: 87.7
click at [576, 282] on div "1 Weight 2.30 Dims Code BOX3" at bounding box center [792, 257] width 485 height 50
type input "6.98"
click at [982, 295] on button "Refresh Rates" at bounding box center [982, 295] width 81 height 24
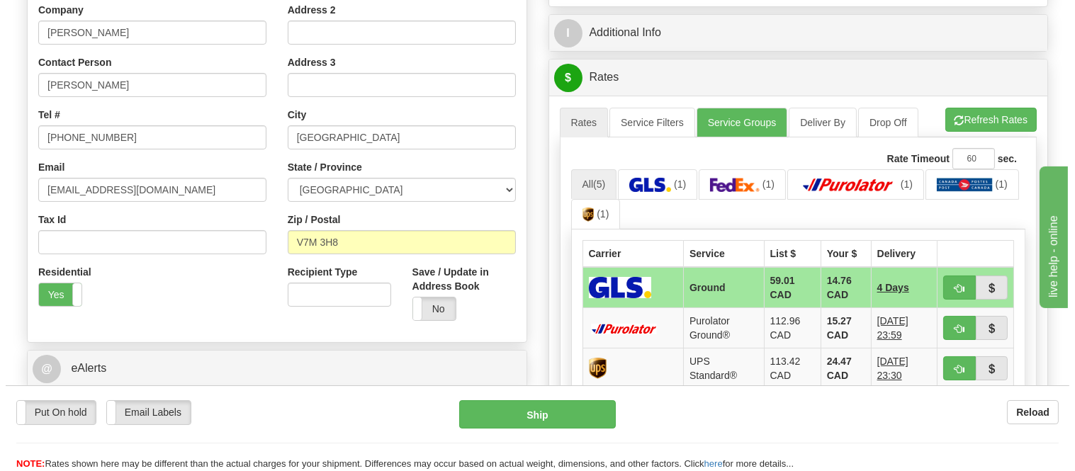
scroll to position [315, 0]
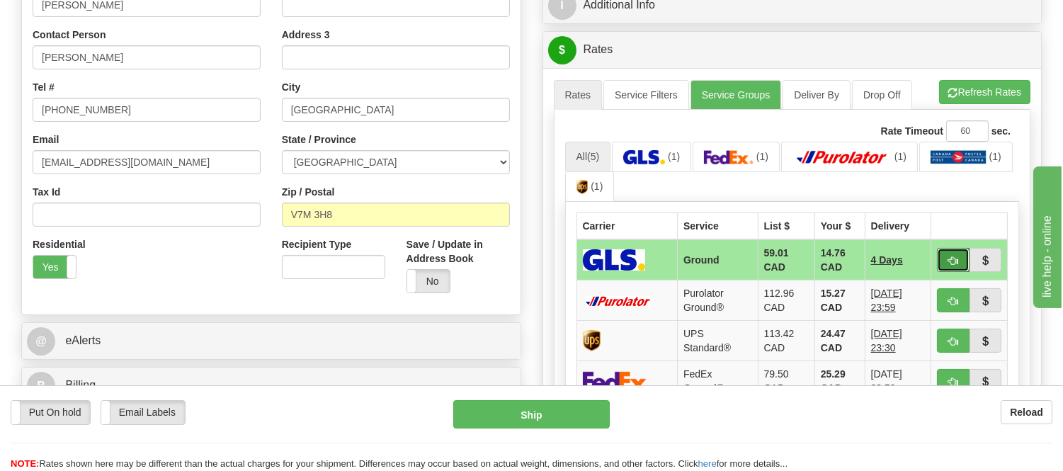
click at [950, 264] on span "button" at bounding box center [954, 260] width 10 height 9
type input "1"
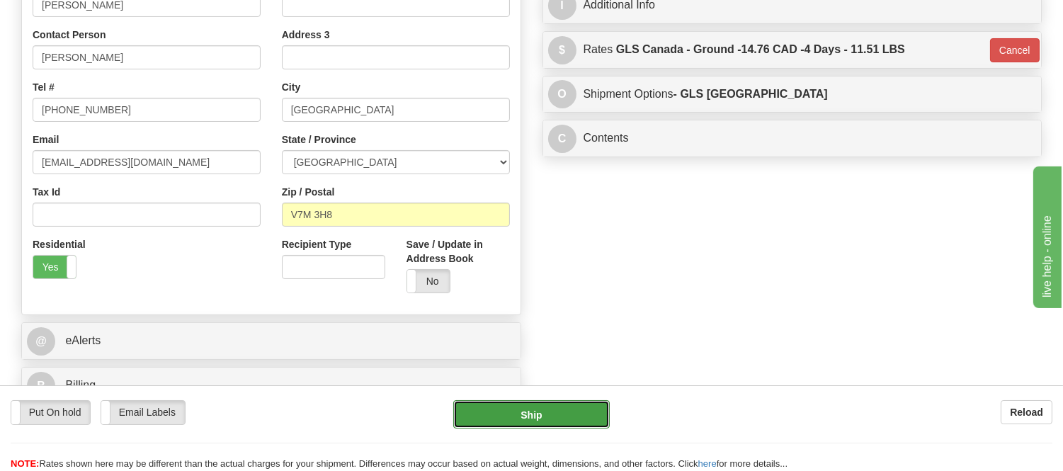
click at [551, 412] on button "Ship" at bounding box center [531, 414] width 156 height 28
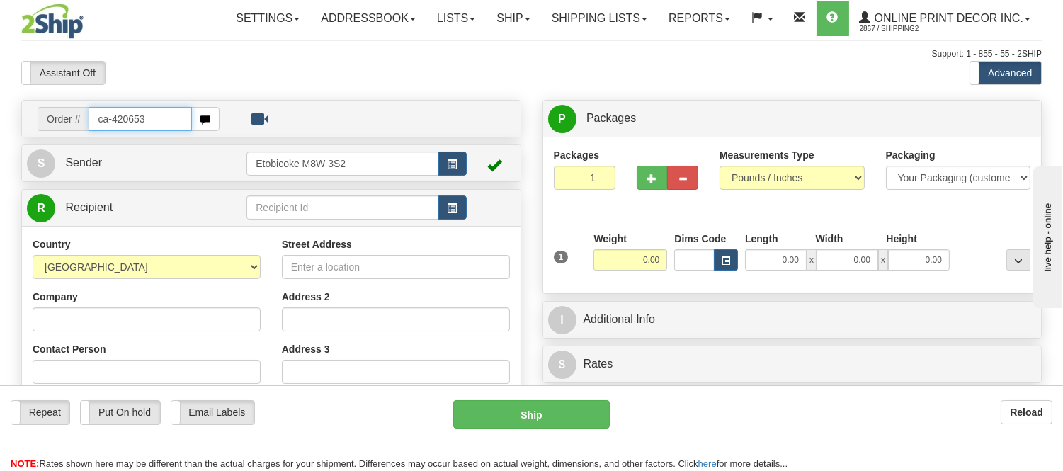
type input "ca-420653"
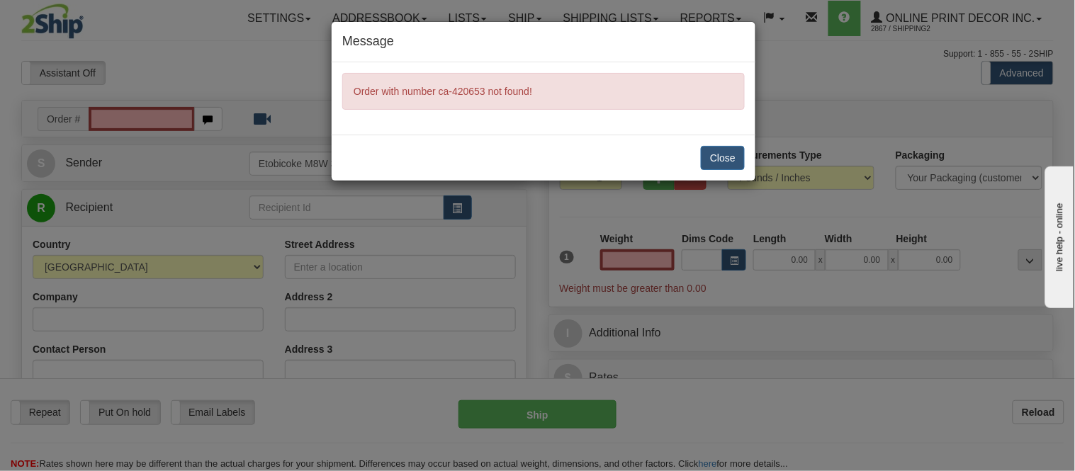
type input "0.00"
click at [718, 159] on button "Close" at bounding box center [723, 158] width 44 height 24
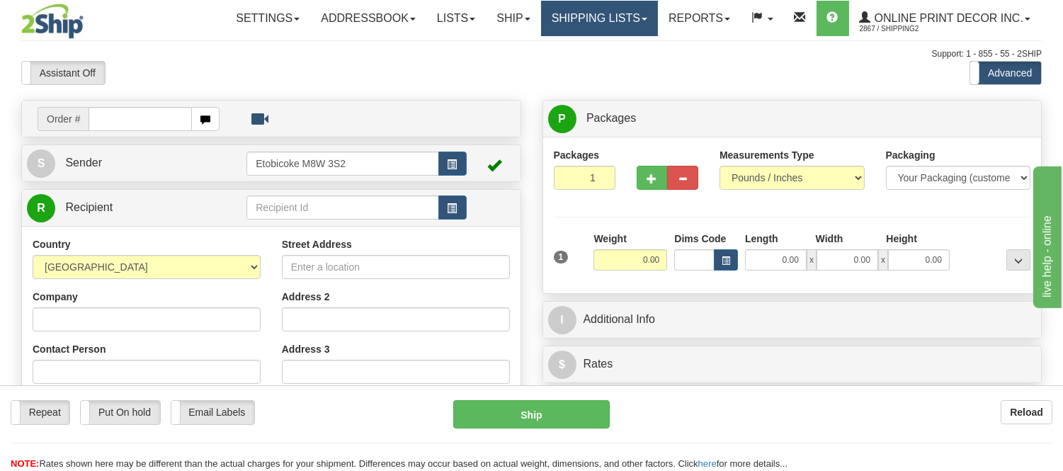
click at [608, 26] on link "Shipping lists" at bounding box center [599, 18] width 117 height 35
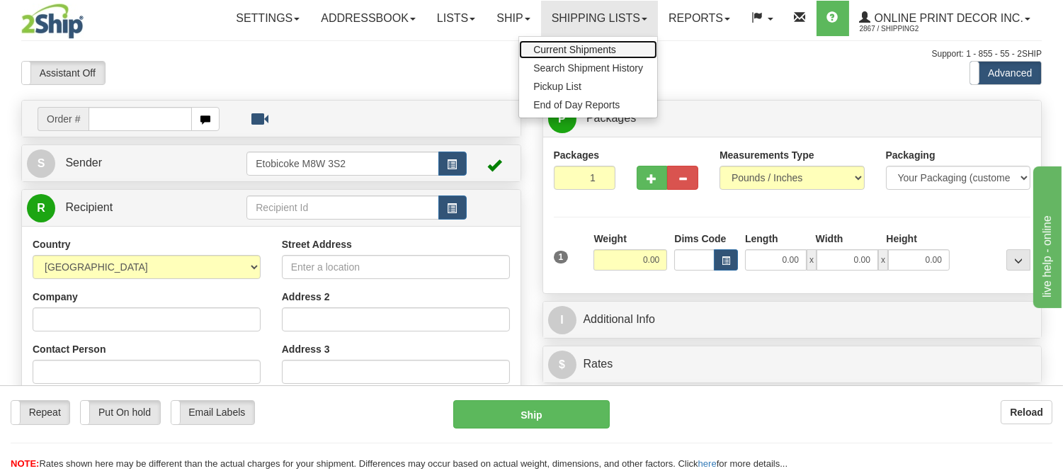
click at [604, 47] on span "Current Shipments" at bounding box center [574, 49] width 83 height 11
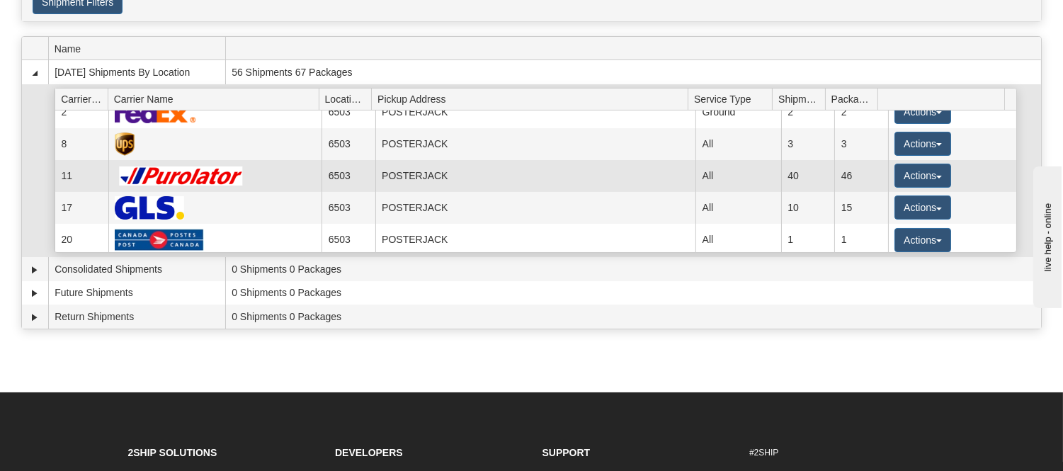
scroll to position [18, 0]
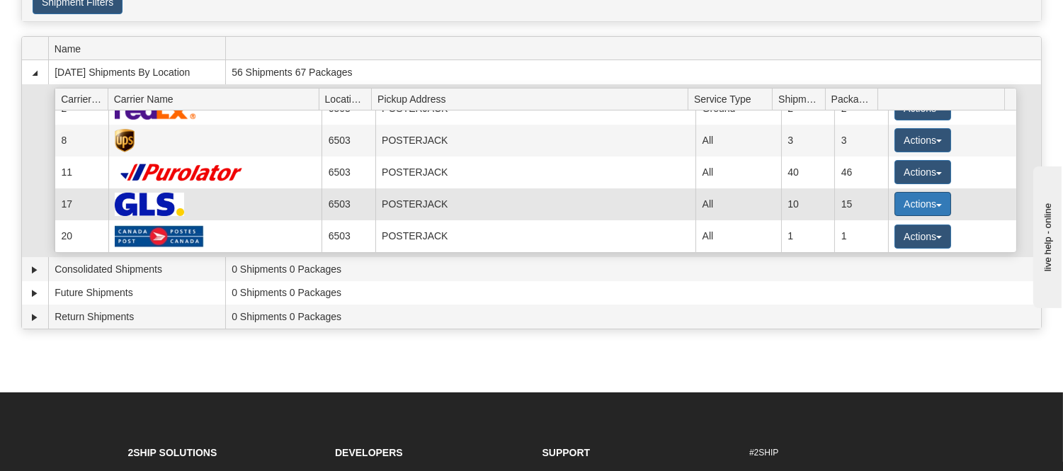
click at [915, 200] on button "Actions" at bounding box center [923, 204] width 57 height 24
click at [883, 236] on link "Details" at bounding box center [893, 231] width 113 height 18
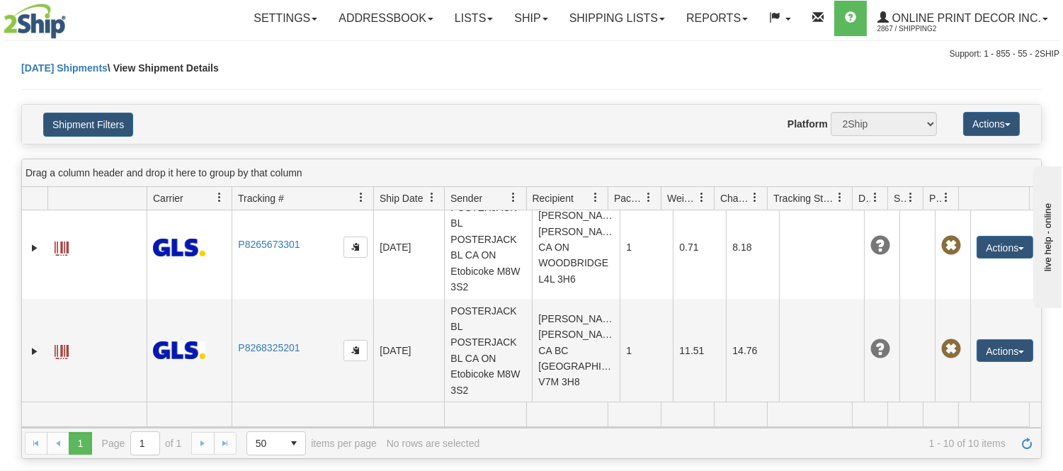
scroll to position [870, 0]
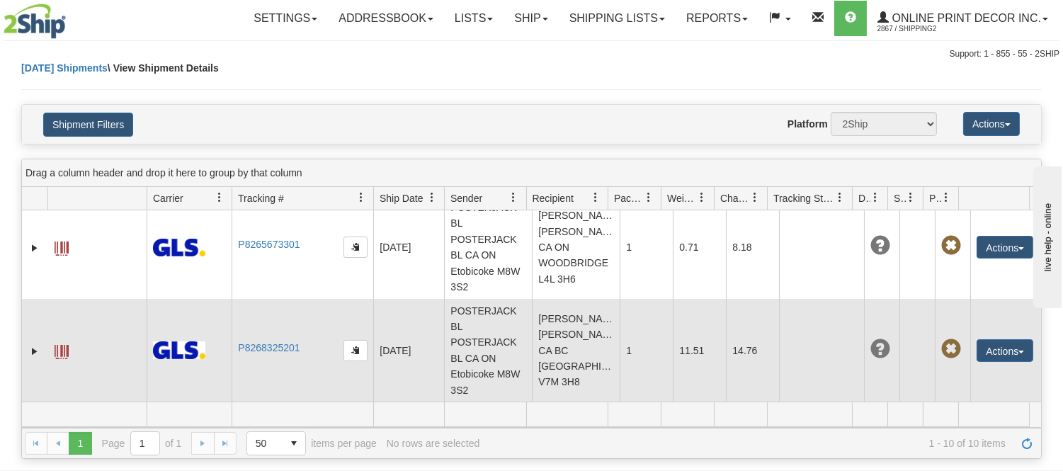
click at [561, 316] on td "Graham Robertson Graham Robertson CA BC NORTH VANCOUVER V7M 3H8" at bounding box center [576, 350] width 88 height 103
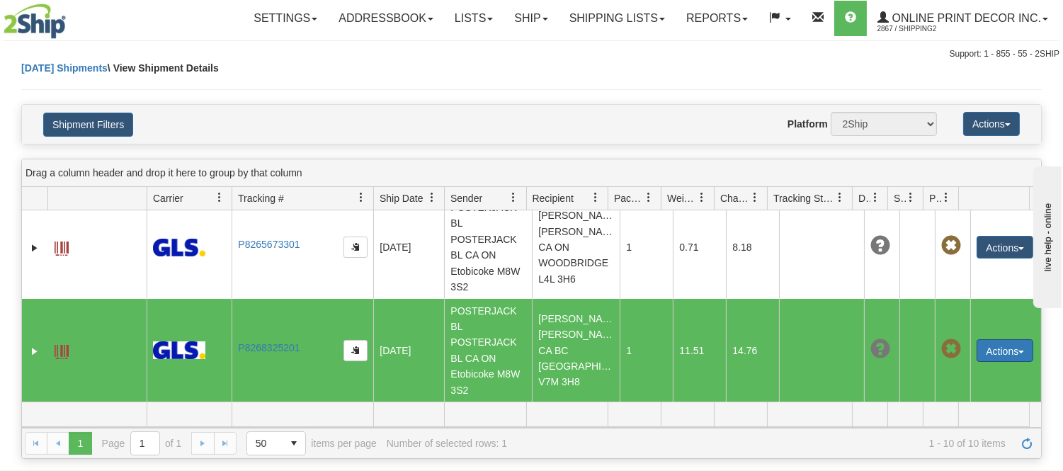
click at [1001, 339] on button "Actions" at bounding box center [1005, 350] width 57 height 23
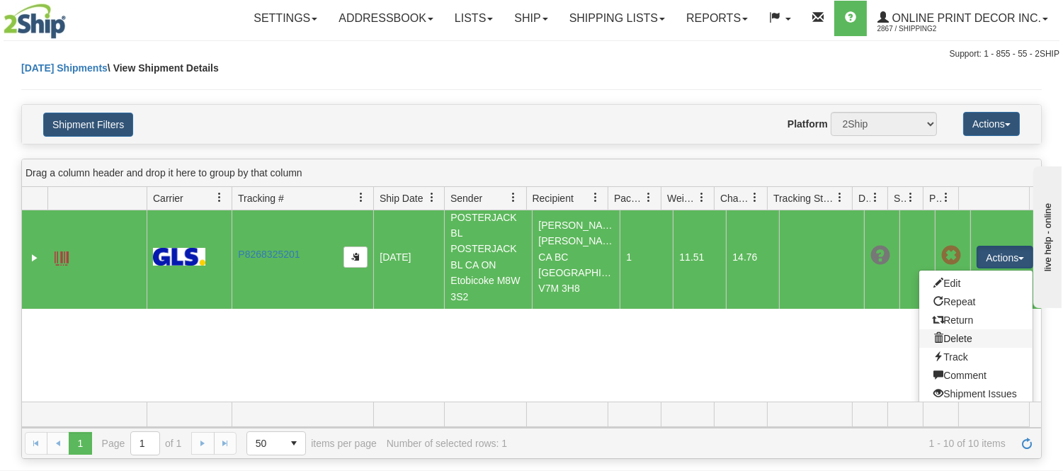
click at [946, 344] on link "Delete" at bounding box center [976, 338] width 113 height 18
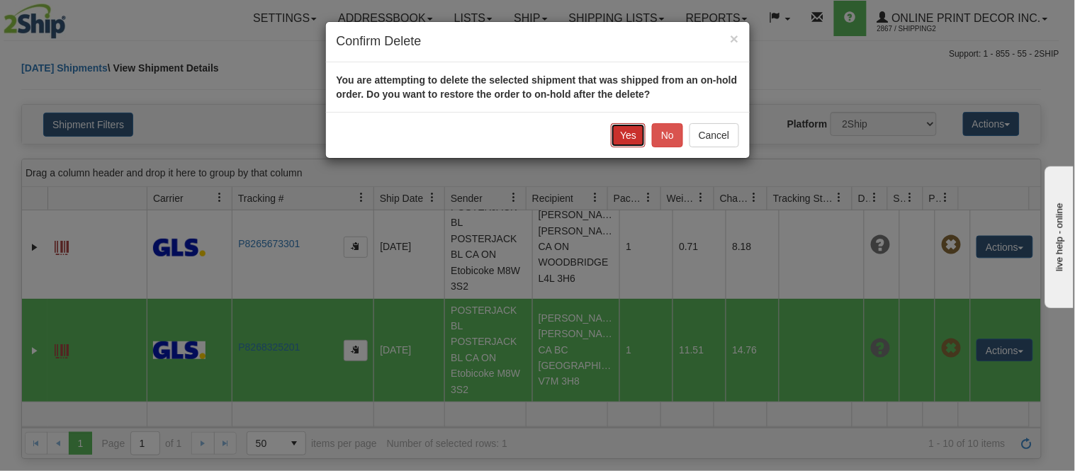
click at [629, 128] on button "Yes" at bounding box center [628, 135] width 35 height 24
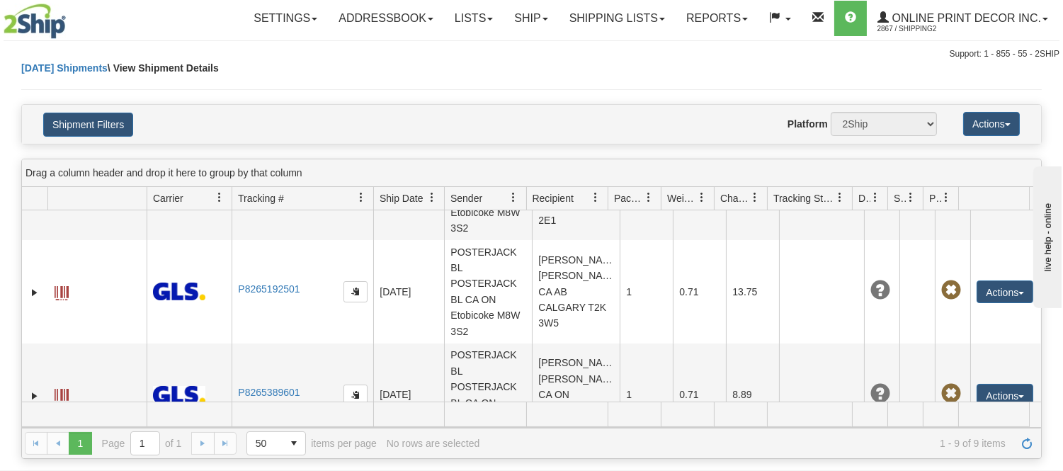
scroll to position [594, 0]
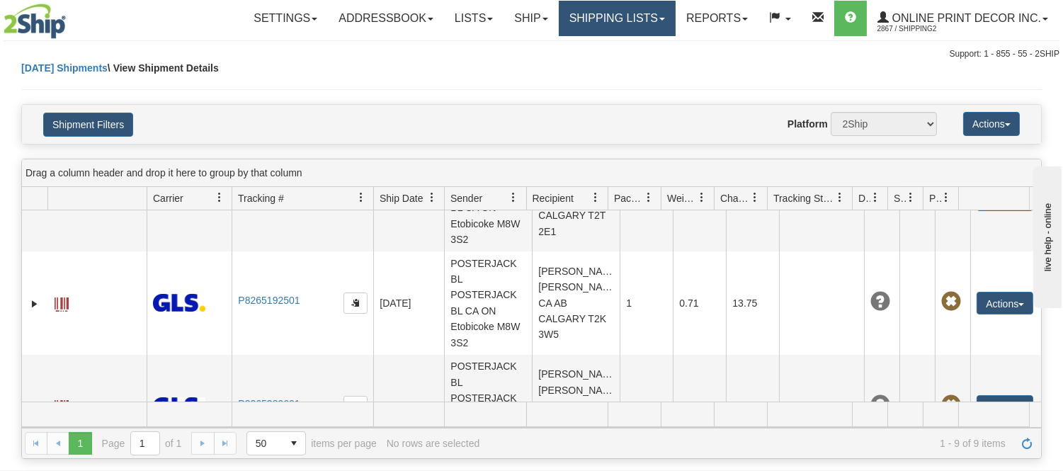
click at [577, 30] on link "Shipping lists" at bounding box center [617, 18] width 117 height 35
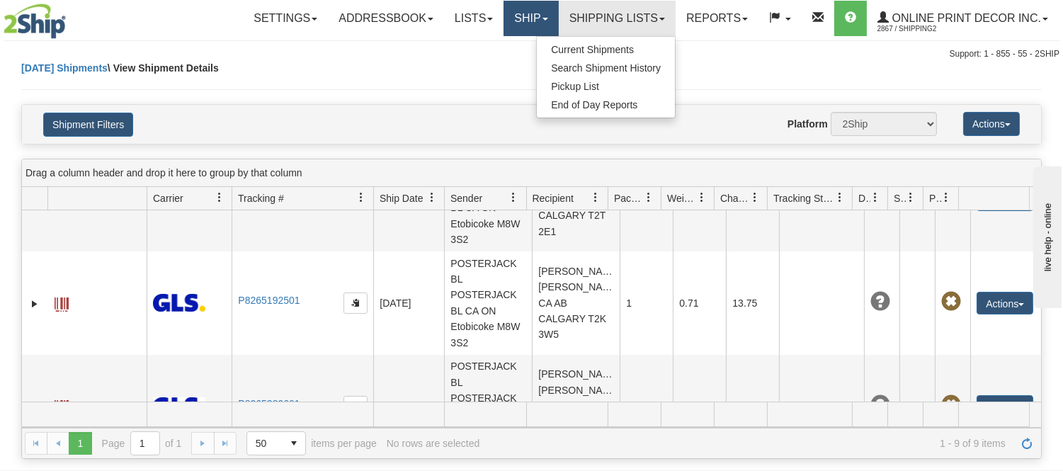
click at [538, 18] on link "Ship" at bounding box center [531, 18] width 55 height 35
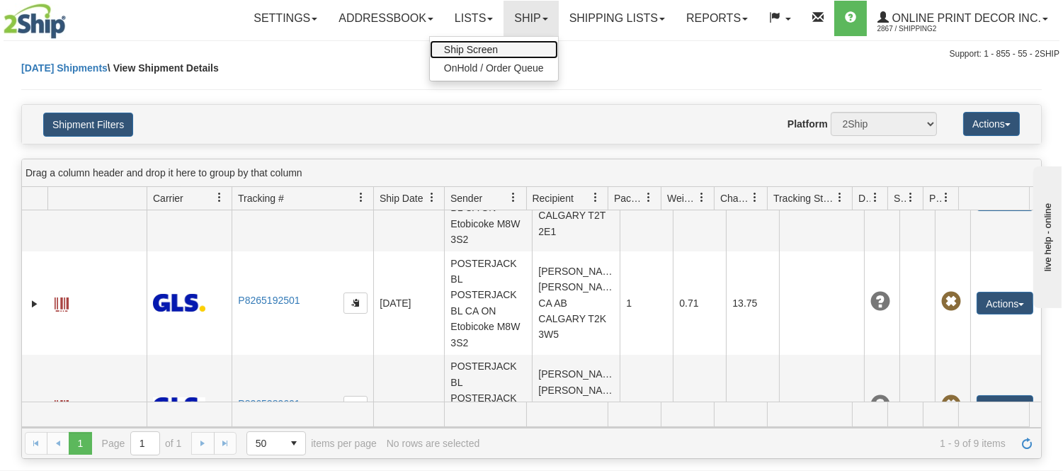
click at [504, 45] on link "Ship Screen" at bounding box center [494, 49] width 128 height 18
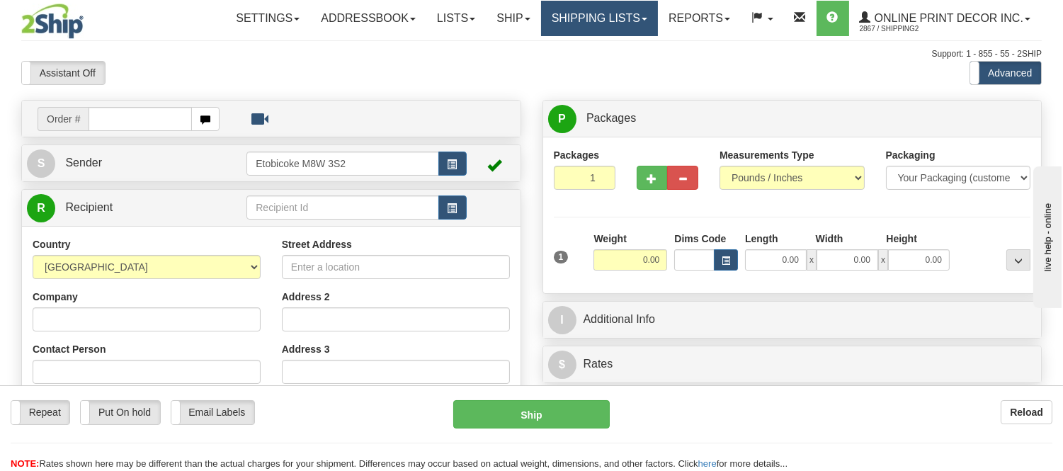
click at [572, 11] on link "Shipping lists" at bounding box center [599, 18] width 117 height 35
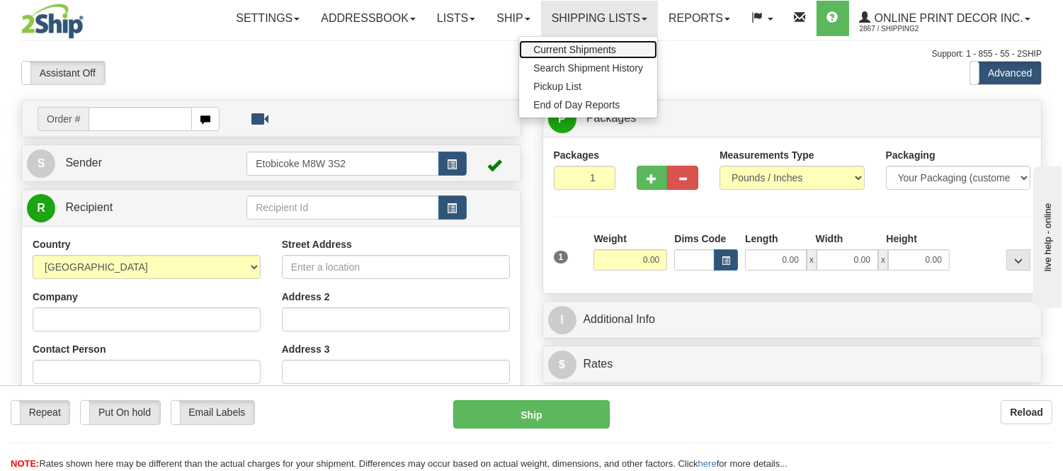
click at [569, 50] on span "Current Shipments" at bounding box center [574, 49] width 83 height 11
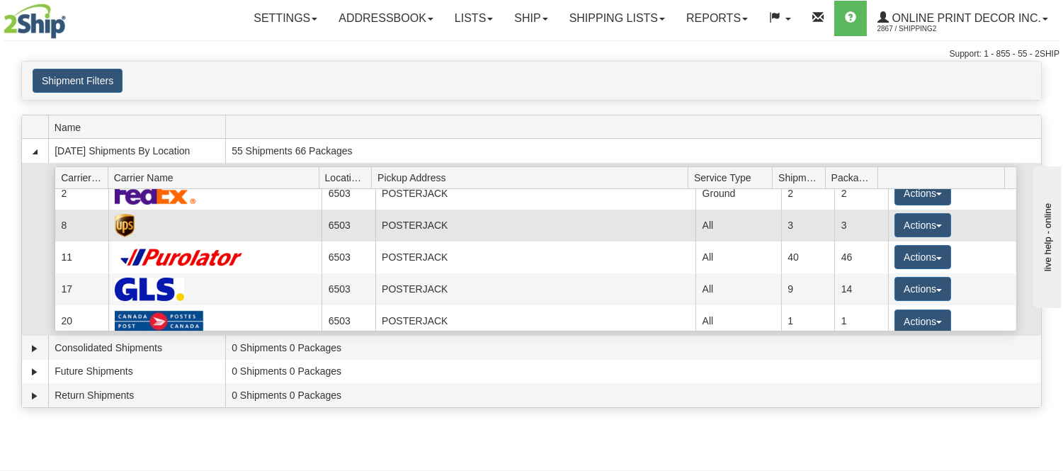
scroll to position [18, 0]
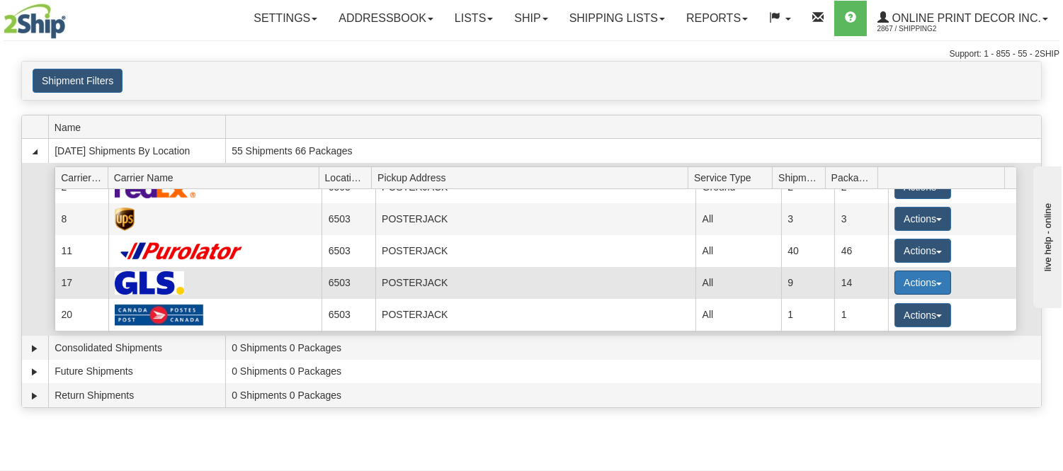
click at [929, 277] on button "Actions" at bounding box center [923, 283] width 57 height 24
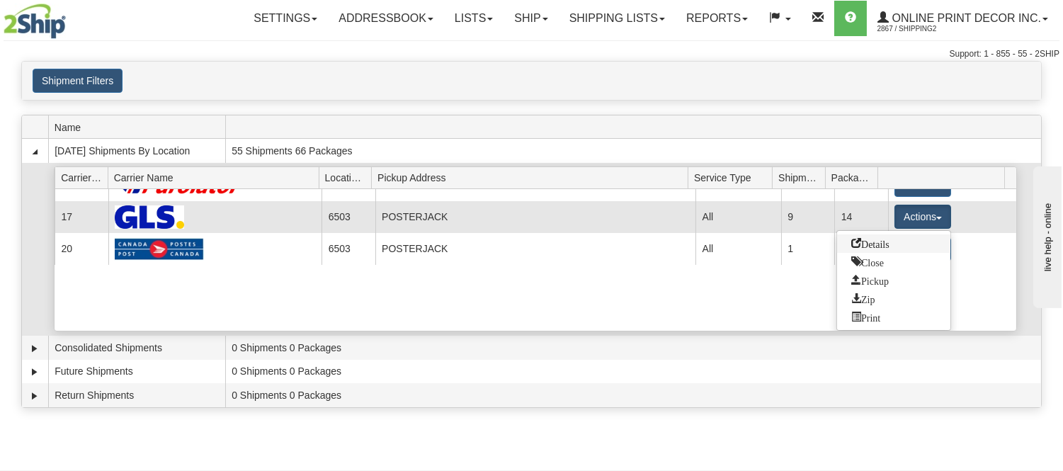
click at [883, 245] on span "Details" at bounding box center [871, 243] width 38 height 10
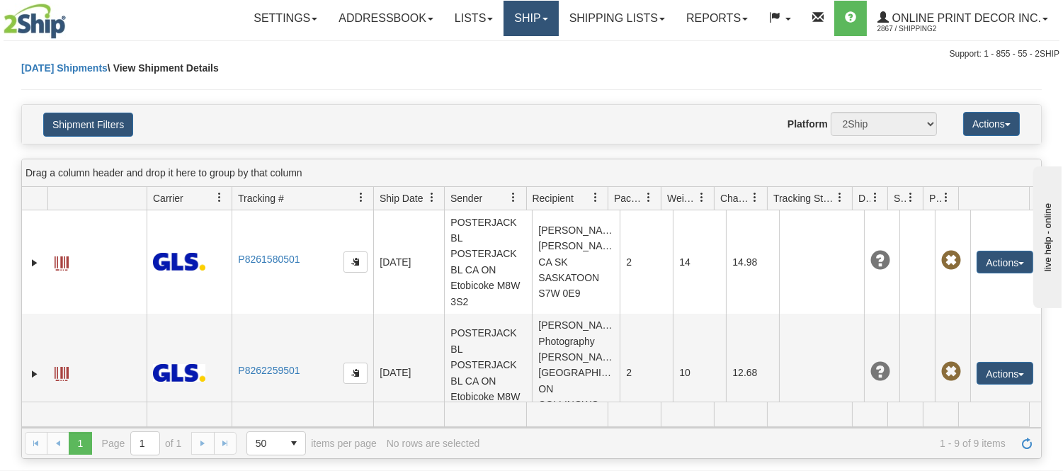
click at [536, 12] on link "Ship" at bounding box center [531, 18] width 55 height 35
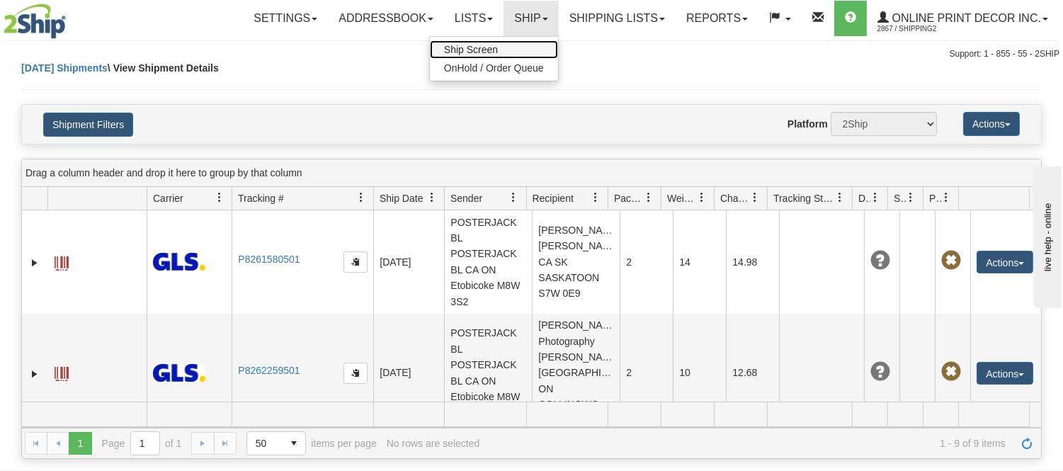
click at [506, 44] on link "Ship Screen" at bounding box center [494, 49] width 128 height 18
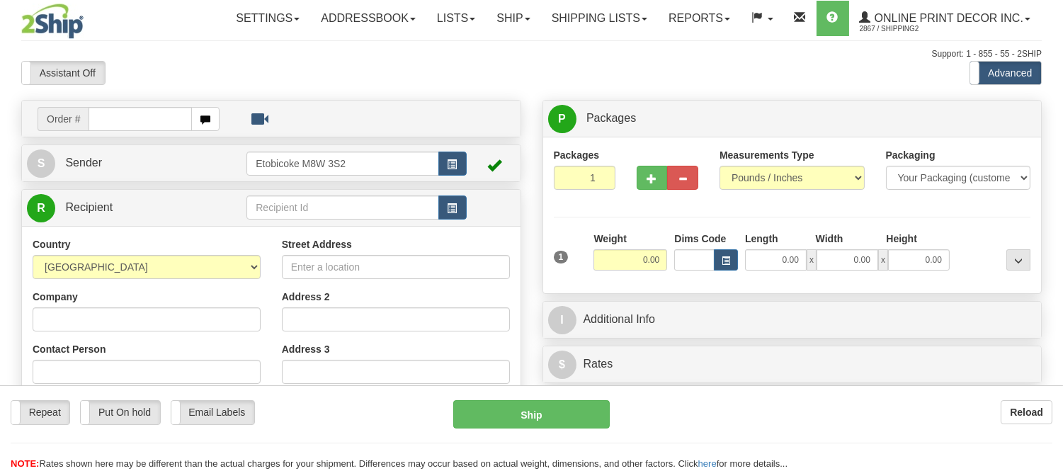
click at [166, 116] on div at bounding box center [531, 235] width 1063 height 471
drag, startPoint x: 0, startPoint y: 0, endPoint x: 166, endPoint y: 116, distance: 202.4
click at [166, 116] on input "text" at bounding box center [140, 119] width 103 height 24
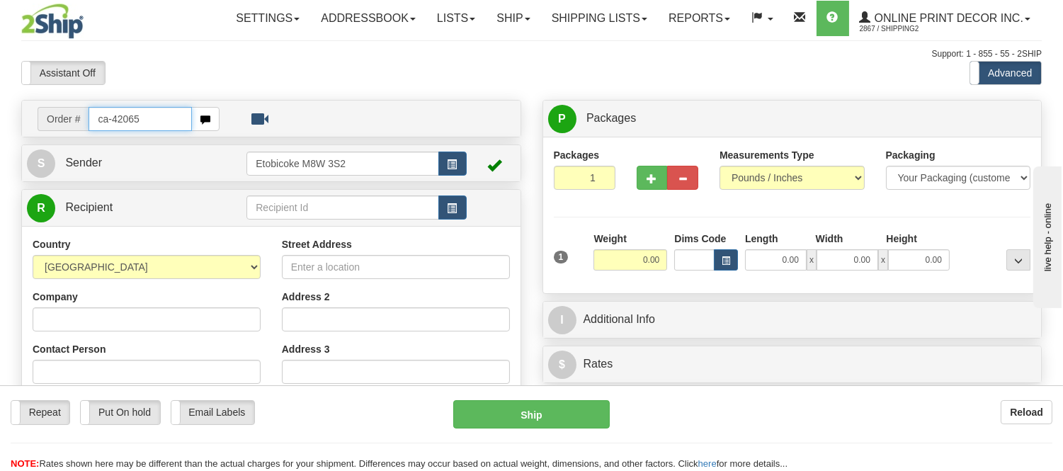
type input "ca-420653"
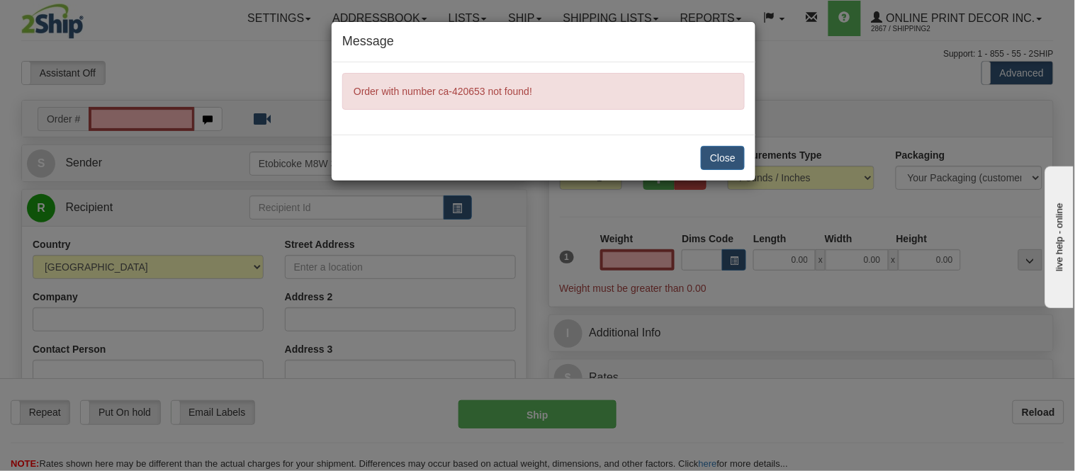
type input "0.00"
click at [740, 154] on button "Close" at bounding box center [723, 158] width 44 height 24
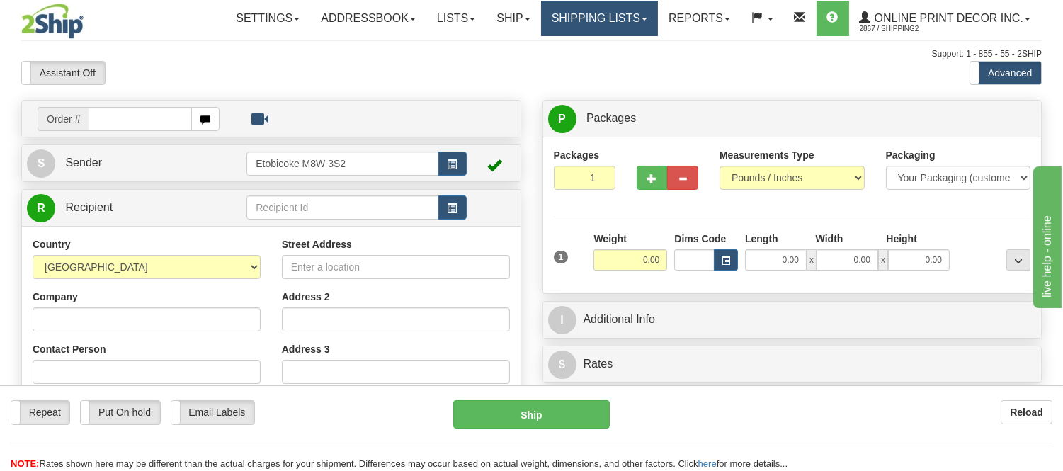
click at [615, 20] on link "Shipping lists" at bounding box center [599, 18] width 117 height 35
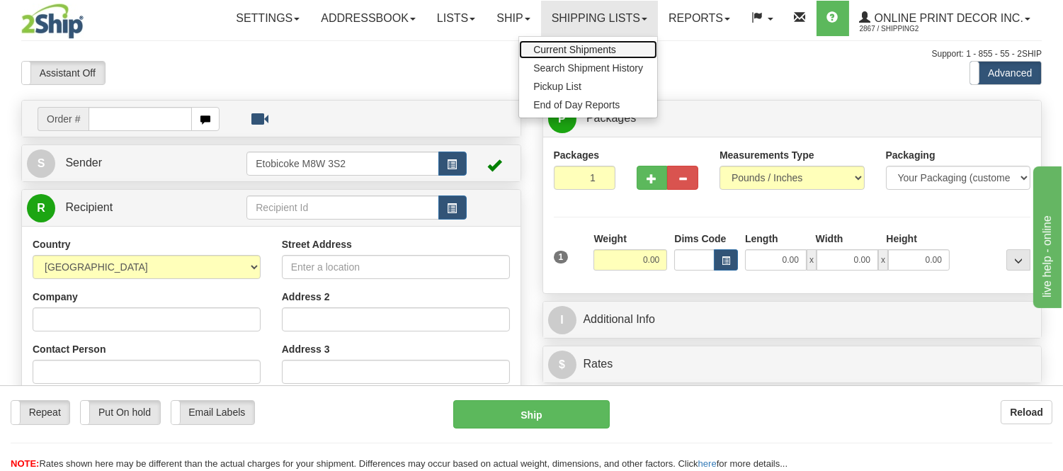
click at [592, 52] on span "Current Shipments" at bounding box center [574, 49] width 83 height 11
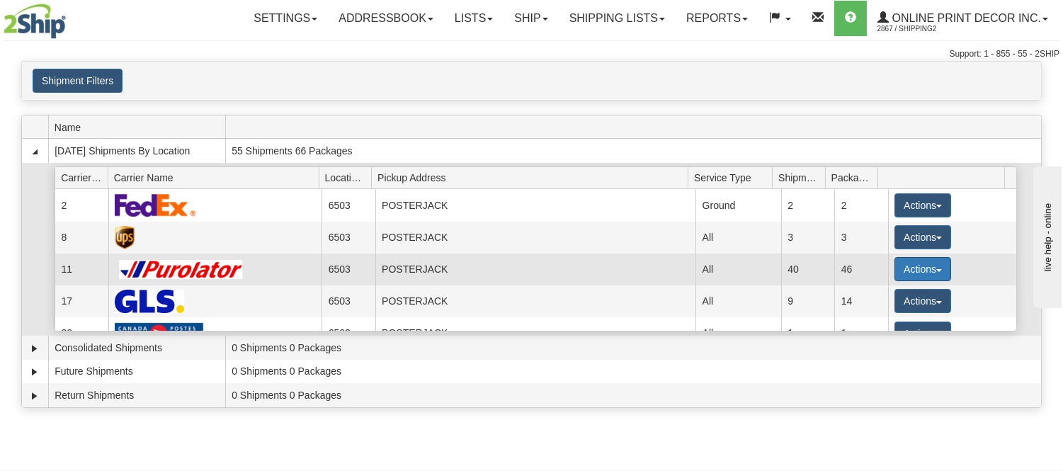
click at [914, 264] on button "Actions" at bounding box center [923, 269] width 57 height 24
click at [866, 295] on span "Details" at bounding box center [871, 295] width 38 height 10
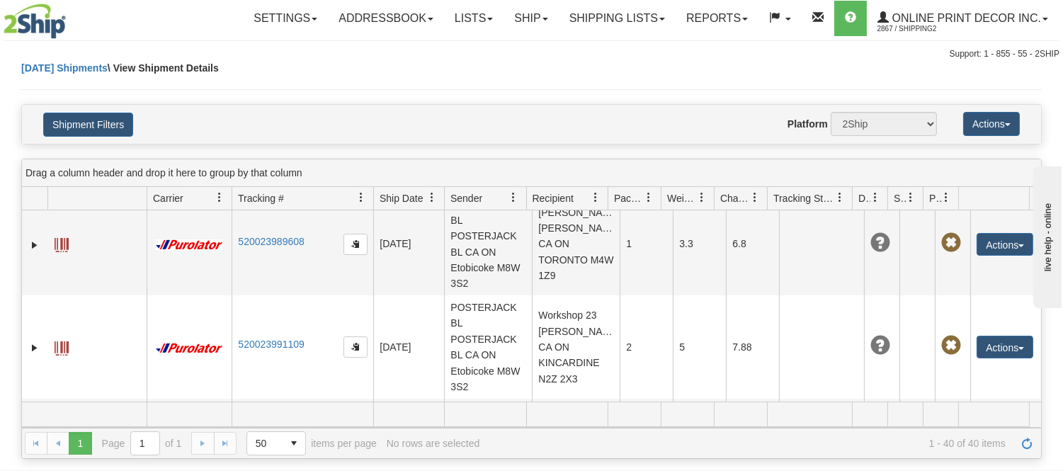
scroll to position [3306, 0]
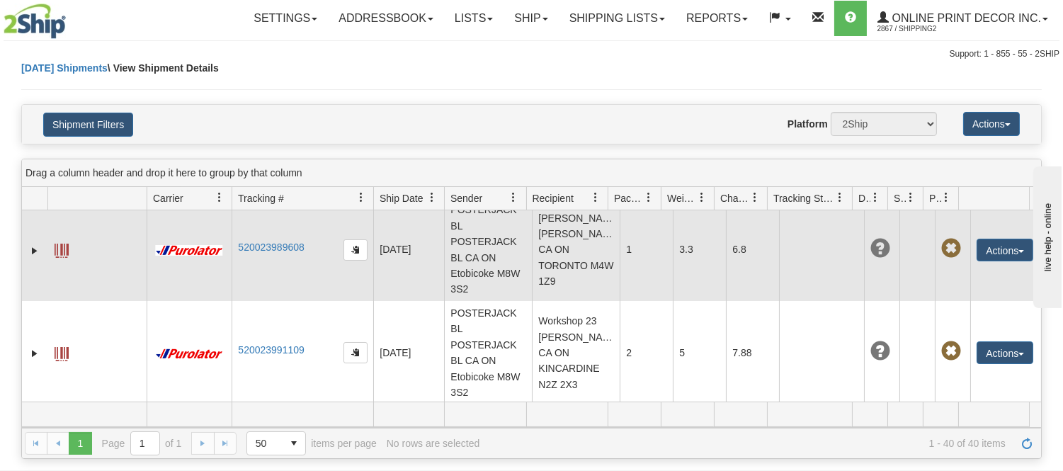
click at [286, 254] on td "520023989608" at bounding box center [303, 249] width 142 height 103
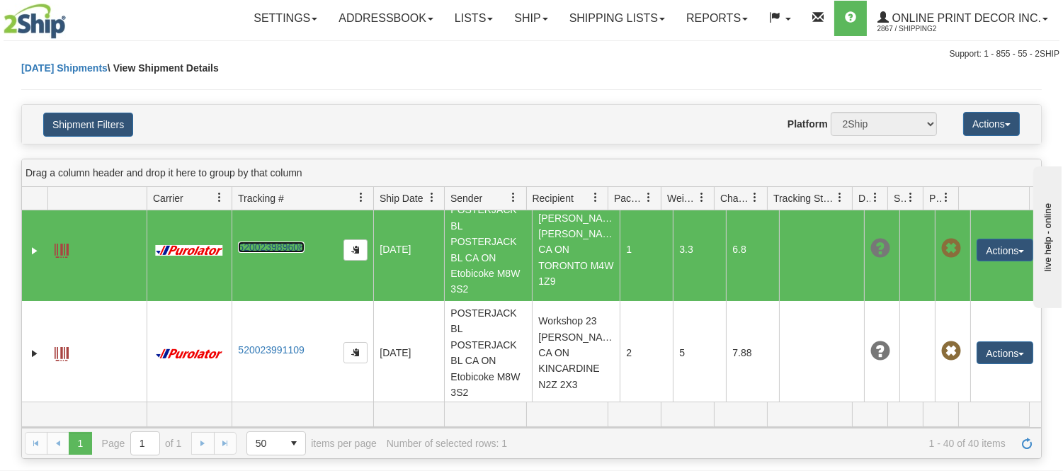
click at [287, 253] on link "520023989608" at bounding box center [271, 247] width 66 height 11
click at [67, 258] on span at bounding box center [62, 251] width 14 height 14
click at [509, 9] on link "Ship" at bounding box center [531, 18] width 55 height 35
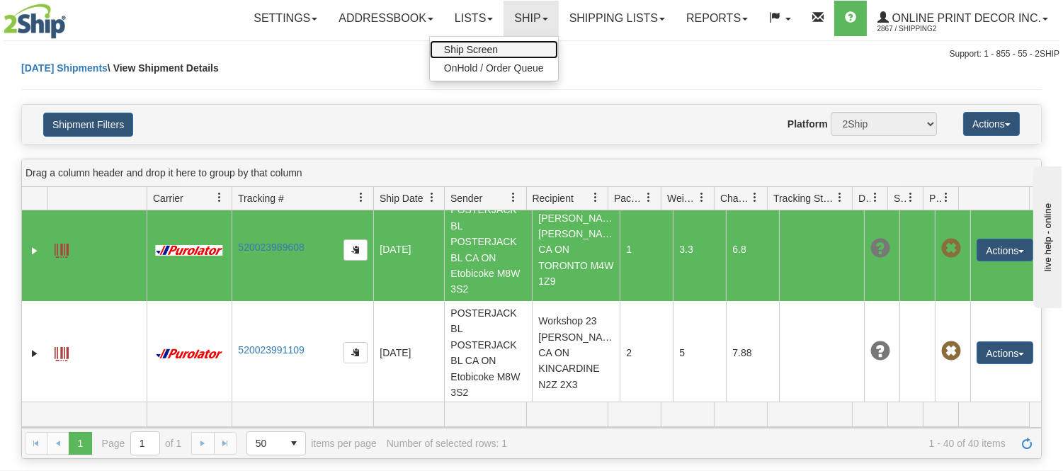
click at [498, 45] on link "Ship Screen" at bounding box center [494, 49] width 128 height 18
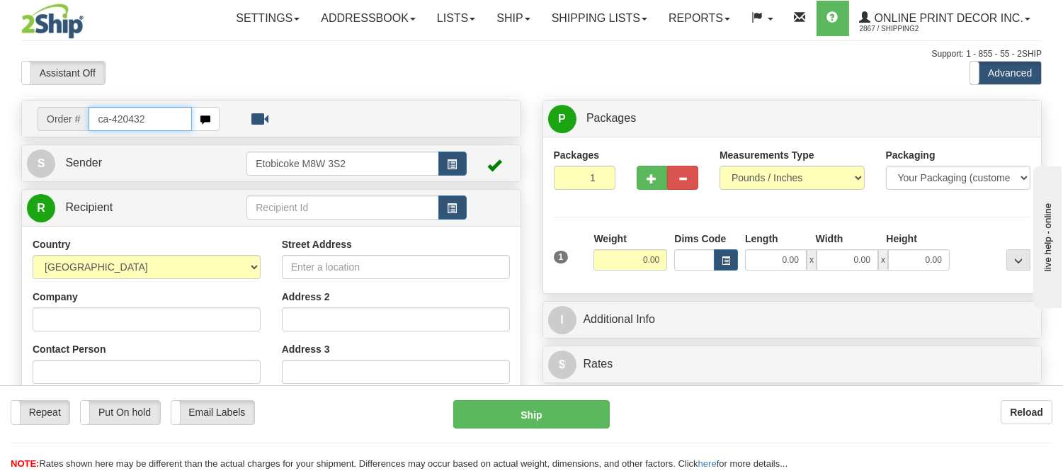
type input "ca-420432"
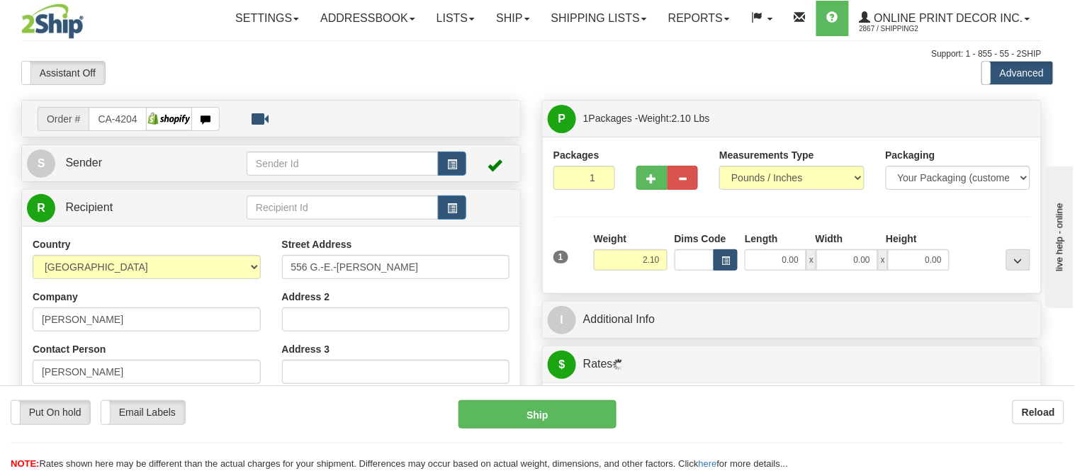
type input "DRUMMONDVILLE"
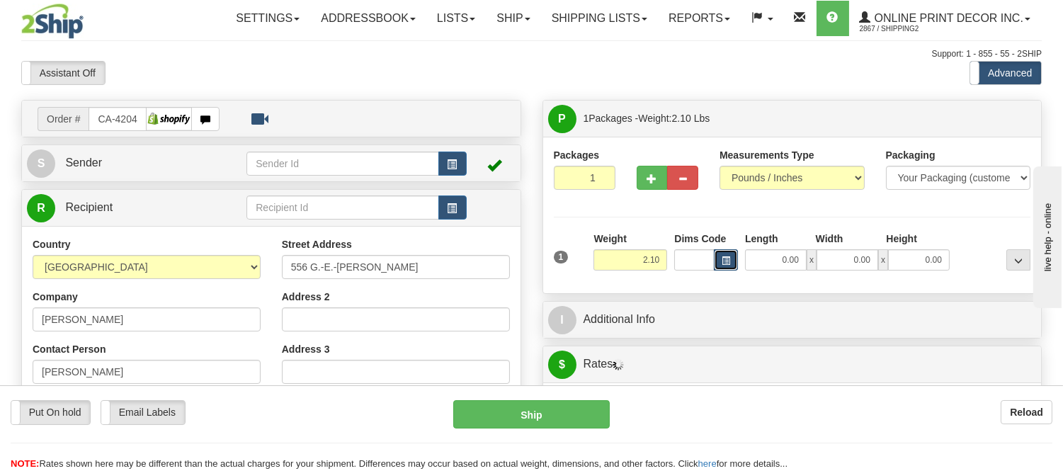
click at [724, 259] on span "button" at bounding box center [726, 261] width 9 height 8
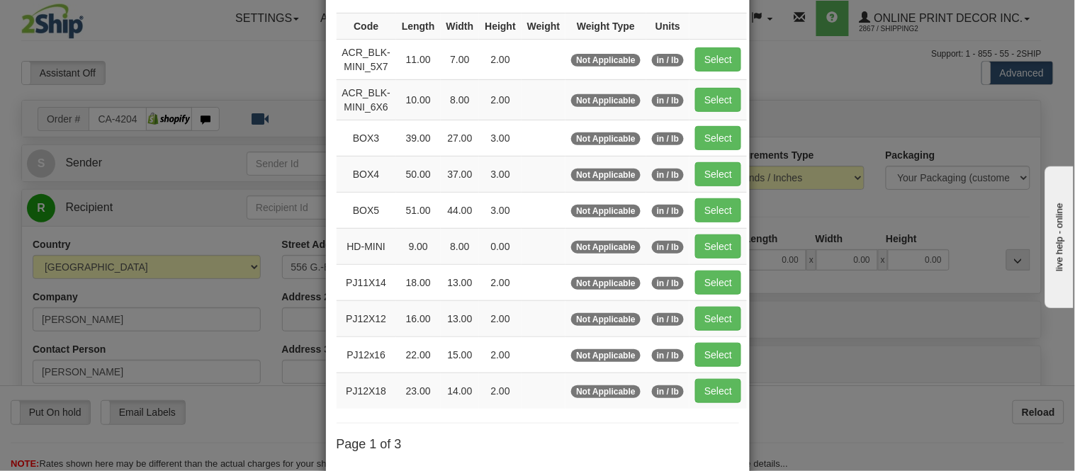
scroll to position [236, 0]
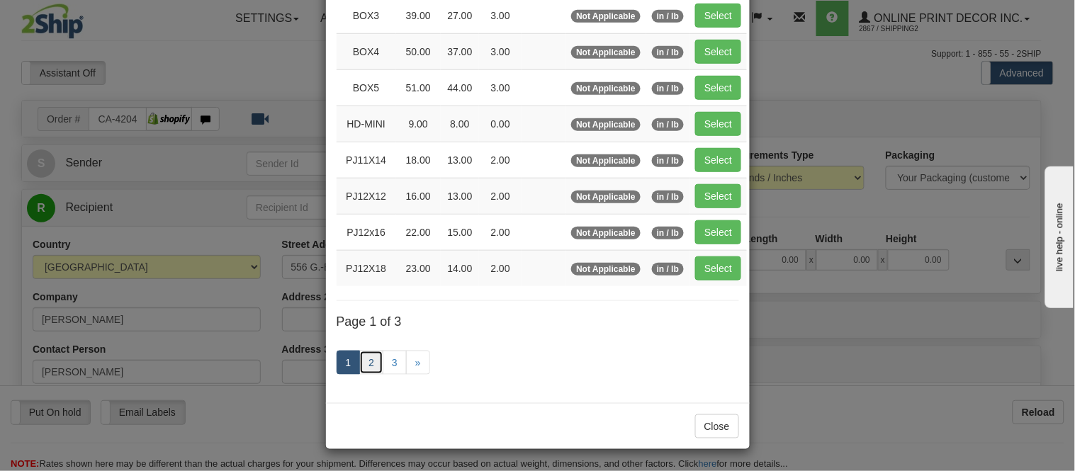
click at [368, 358] on link "2" at bounding box center [371, 363] width 24 height 24
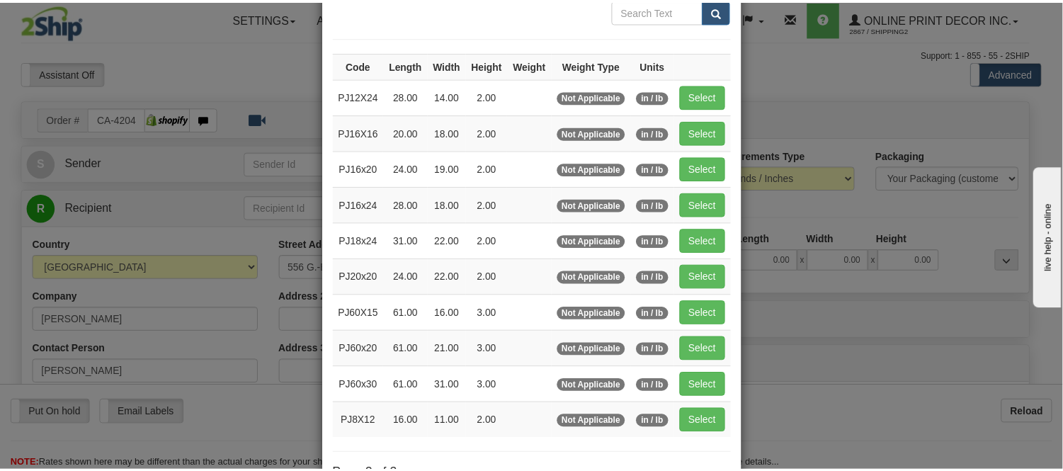
scroll to position [73, 0]
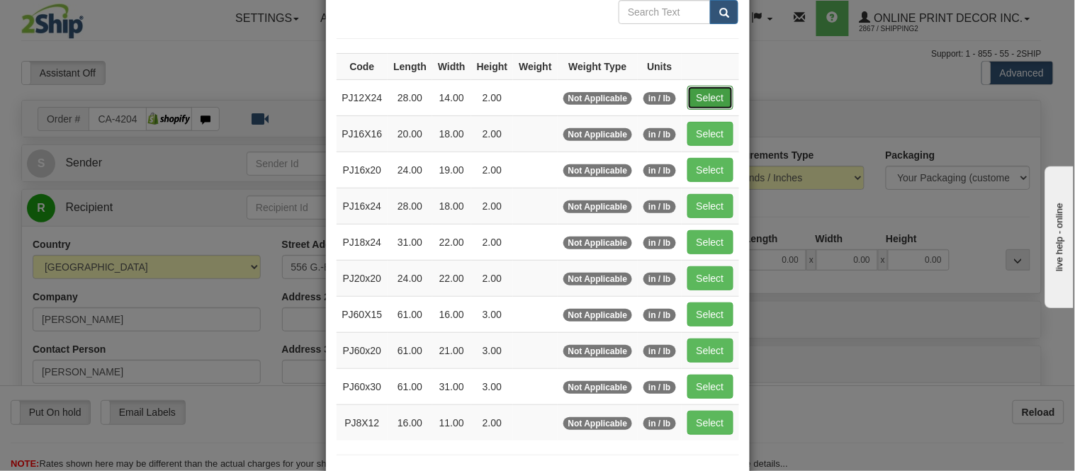
click at [692, 100] on button "Select" at bounding box center [710, 98] width 46 height 24
type input "PJ12X24"
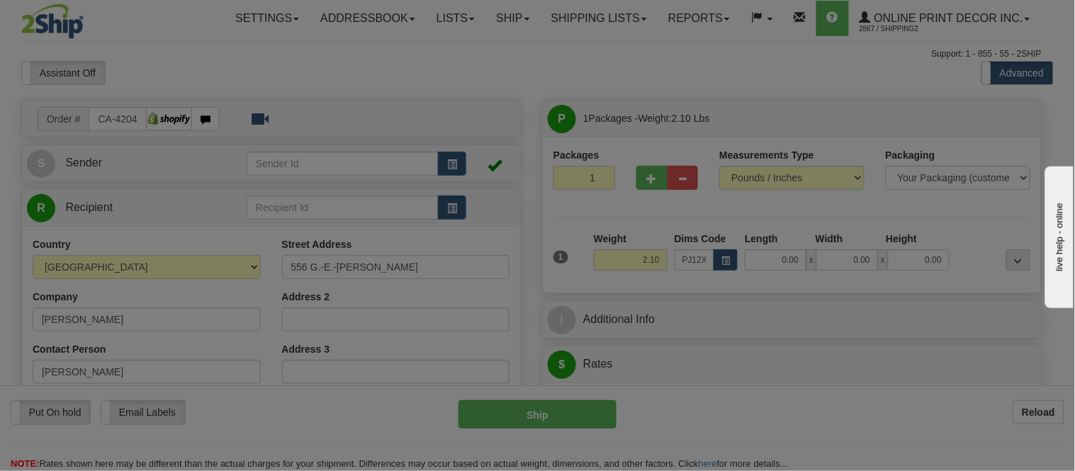
type input "28.00"
type input "14.00"
type input "2.00"
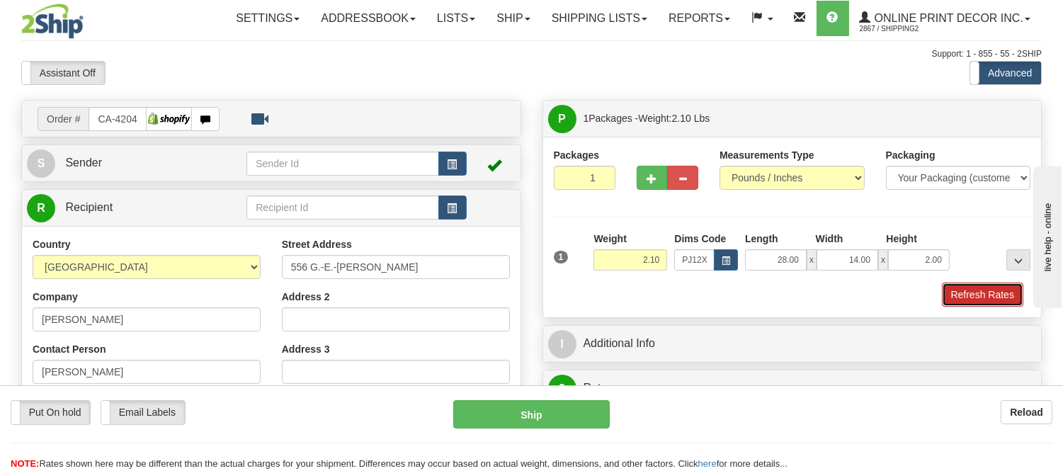
click at [982, 293] on button "Refresh Rates" at bounding box center [982, 295] width 81 height 24
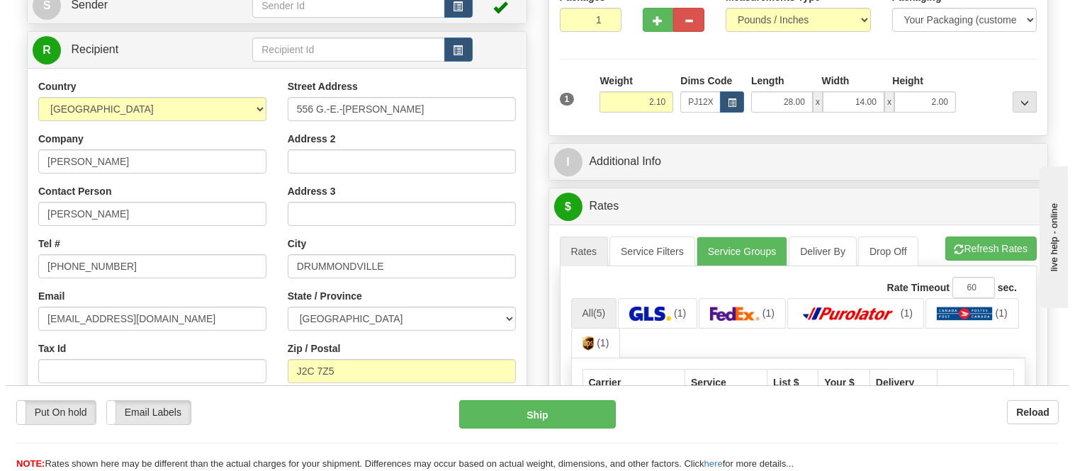
scroll to position [315, 0]
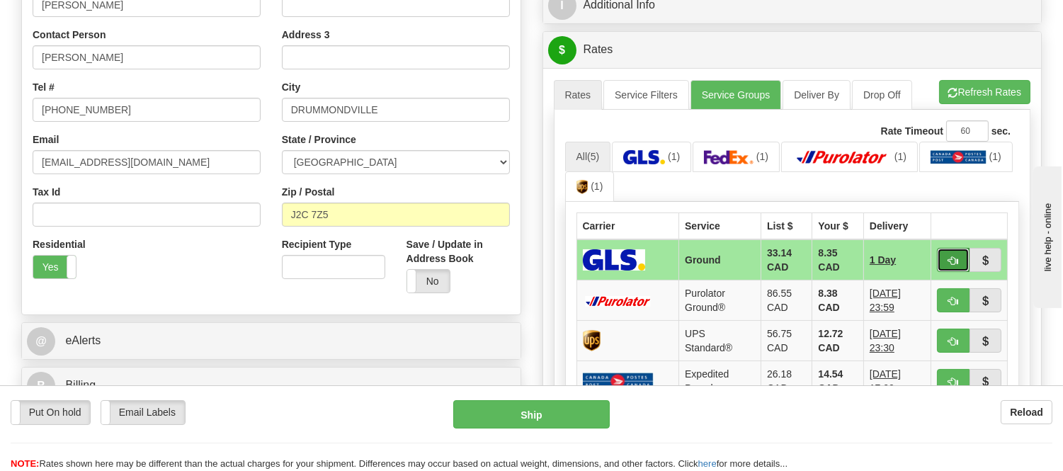
click at [946, 256] on button "button" at bounding box center [953, 260] width 33 height 24
type input "1"
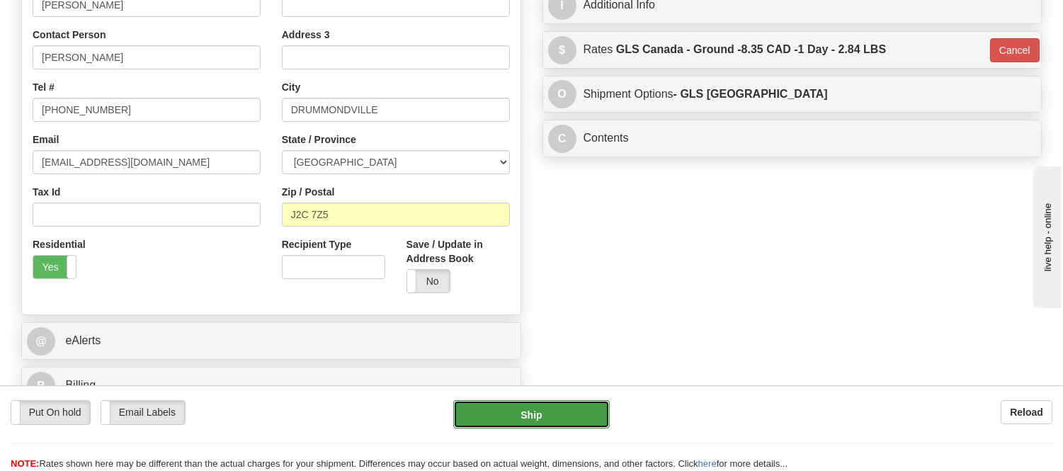
click at [524, 412] on button "Ship" at bounding box center [531, 414] width 156 height 28
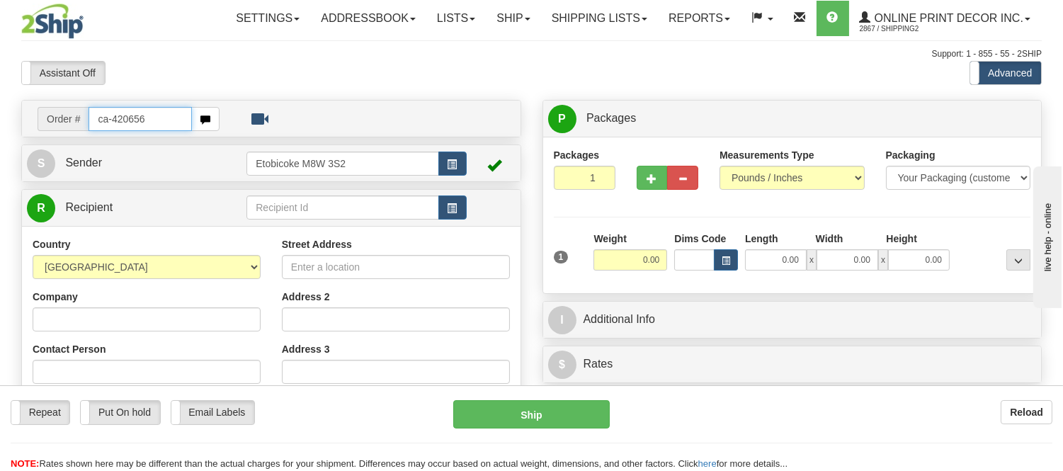
type input "ca-420656"
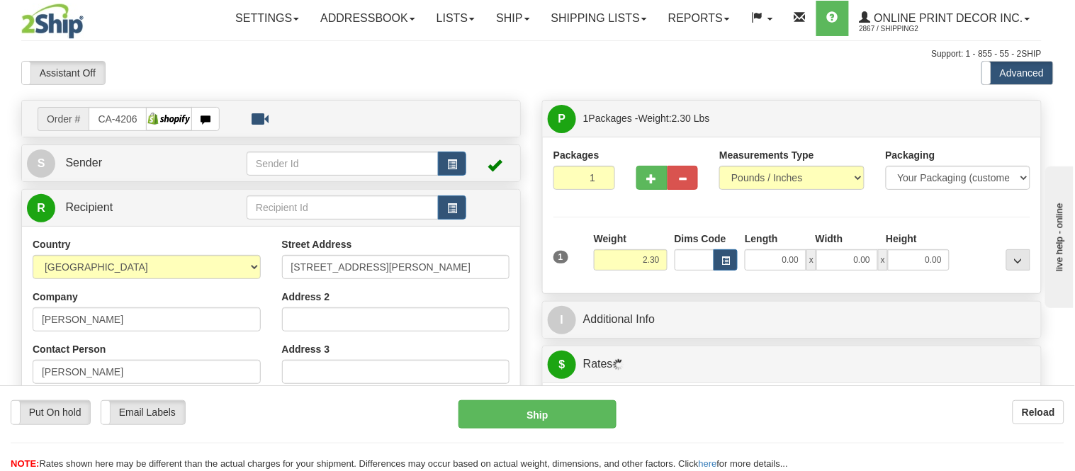
type input "[GEOGRAPHIC_DATA]"
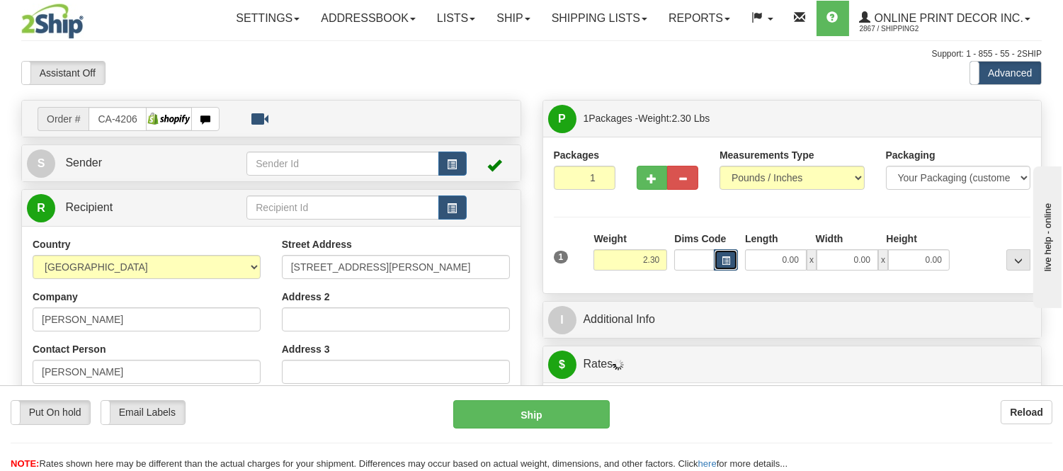
click at [720, 257] on button "button" at bounding box center [726, 259] width 24 height 21
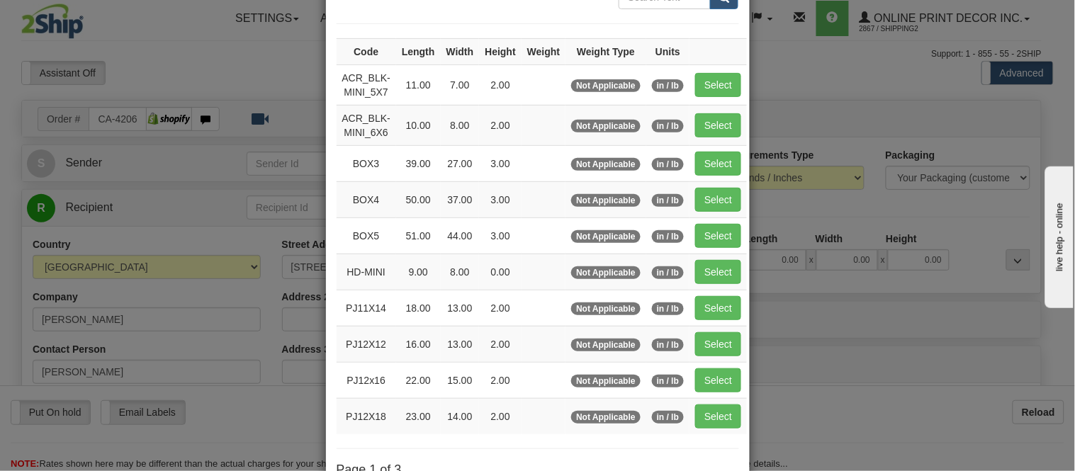
scroll to position [157, 0]
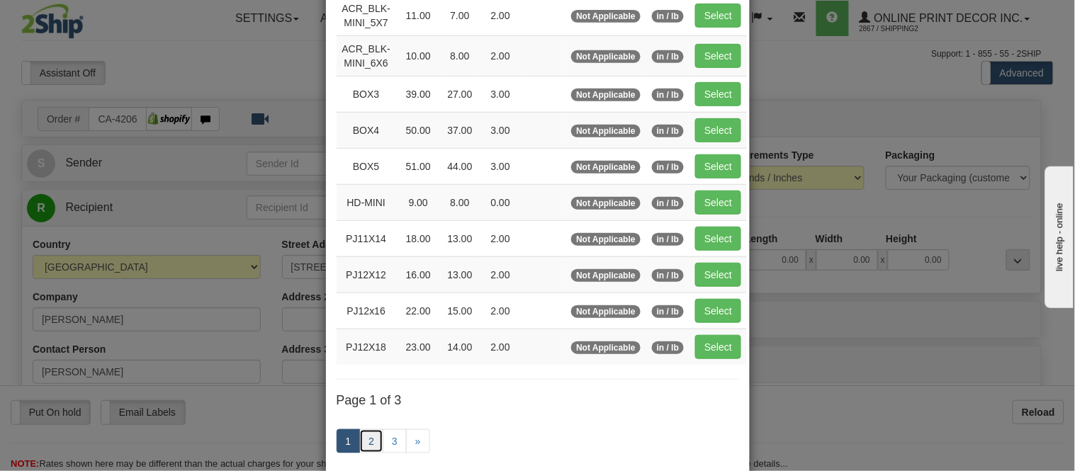
click at [363, 440] on link "2" at bounding box center [371, 441] width 24 height 24
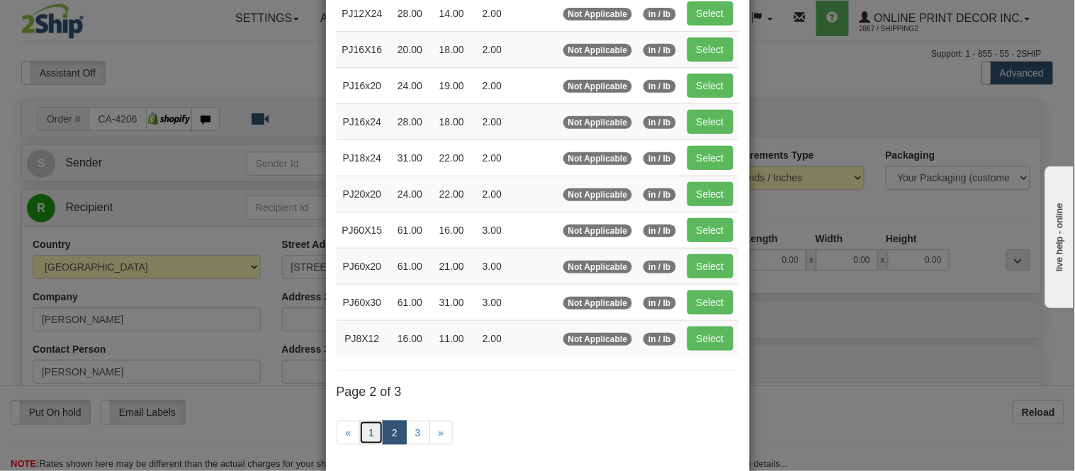
click at [366, 426] on link "1" at bounding box center [371, 433] width 24 height 24
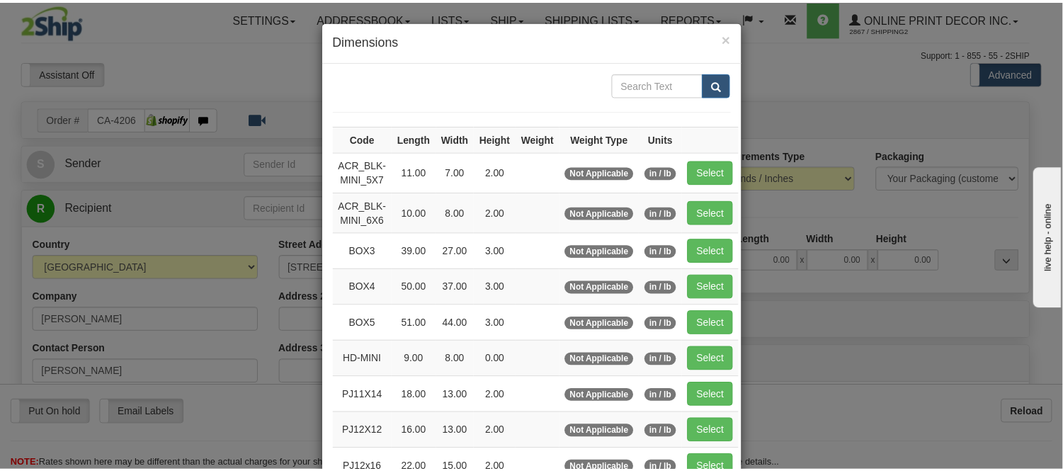
scroll to position [0, 0]
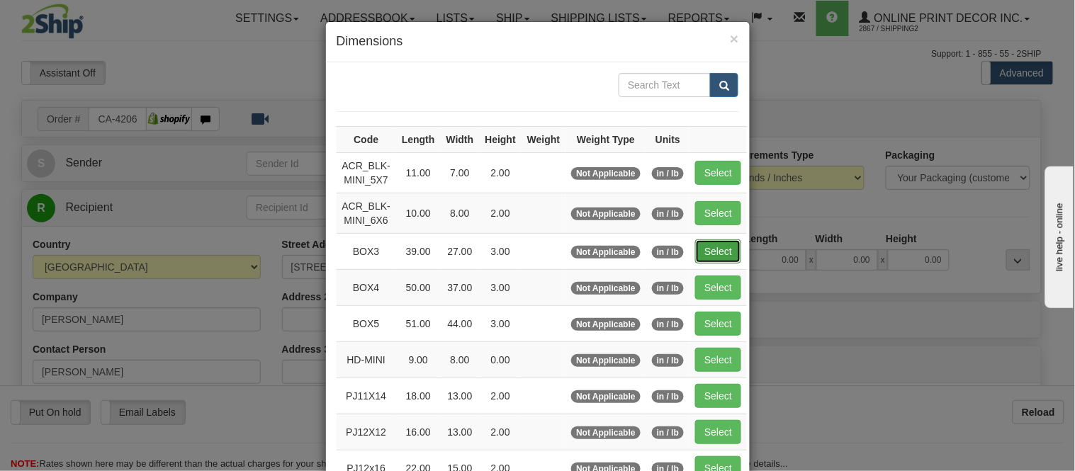
click at [716, 243] on button "Select" at bounding box center [718, 251] width 46 height 24
type input "BOX3"
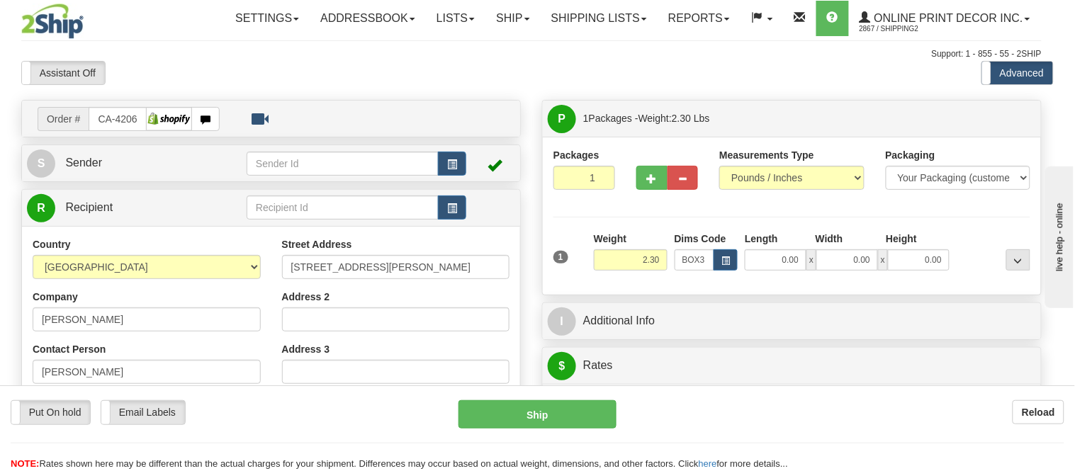
type input "39.00"
type input "27.00"
type input "3.00"
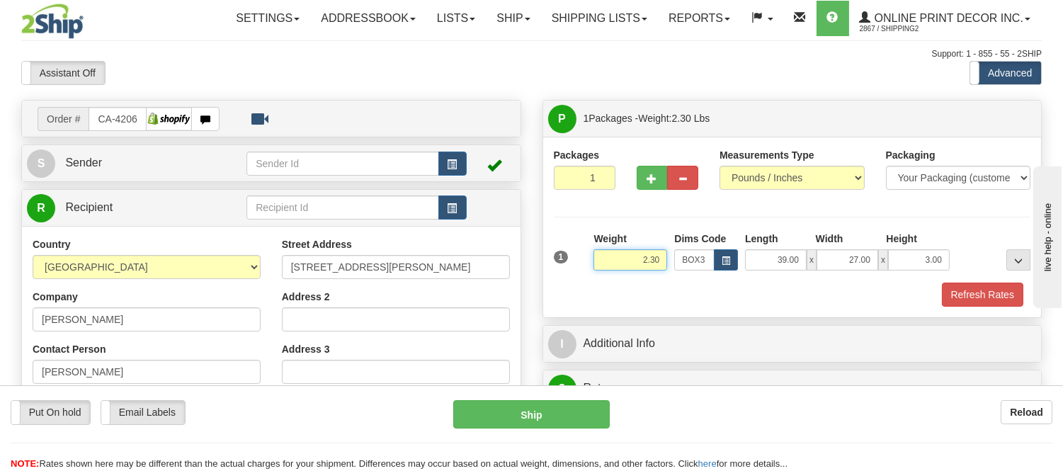
drag, startPoint x: 659, startPoint y: 262, endPoint x: 621, endPoint y: 273, distance: 39.0
click at [621, 273] on div "Weight 2.30" at bounding box center [630, 257] width 81 height 50
type input "6.98"
click at [1009, 289] on button "Refresh Rates" at bounding box center [982, 295] width 81 height 24
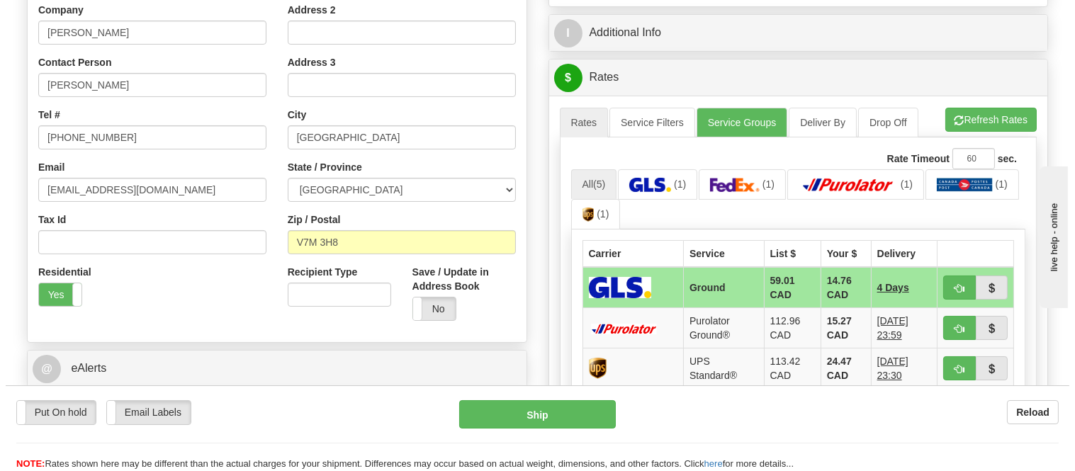
scroll to position [315, 0]
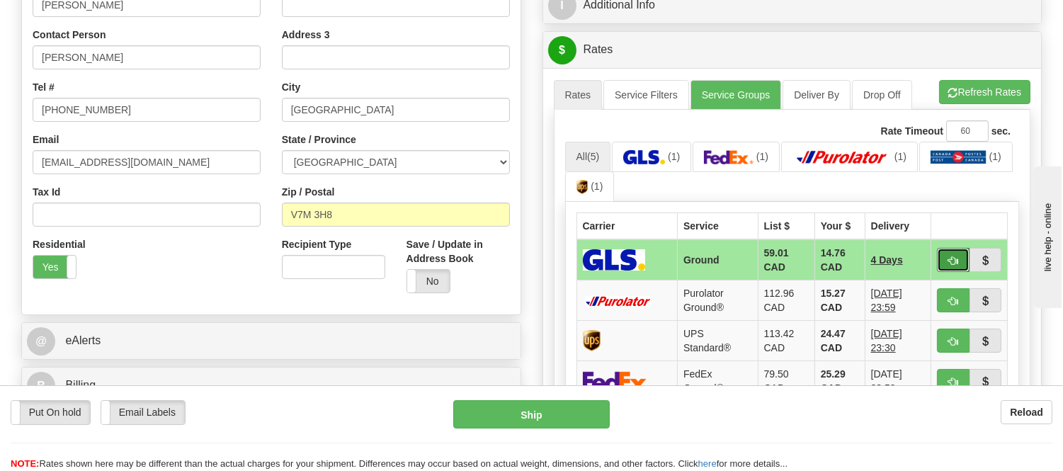
click at [951, 256] on span "button" at bounding box center [954, 260] width 10 height 9
type input "1"
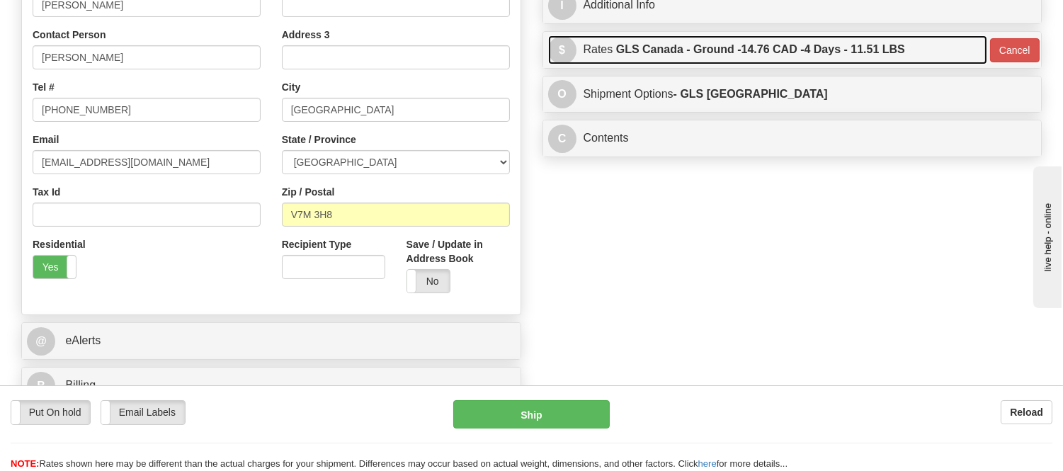
click at [798, 64] on label "GLS Canada - Ground - 14.76 CAD - 4 Days - 11.51 LBS" at bounding box center [760, 49] width 289 height 28
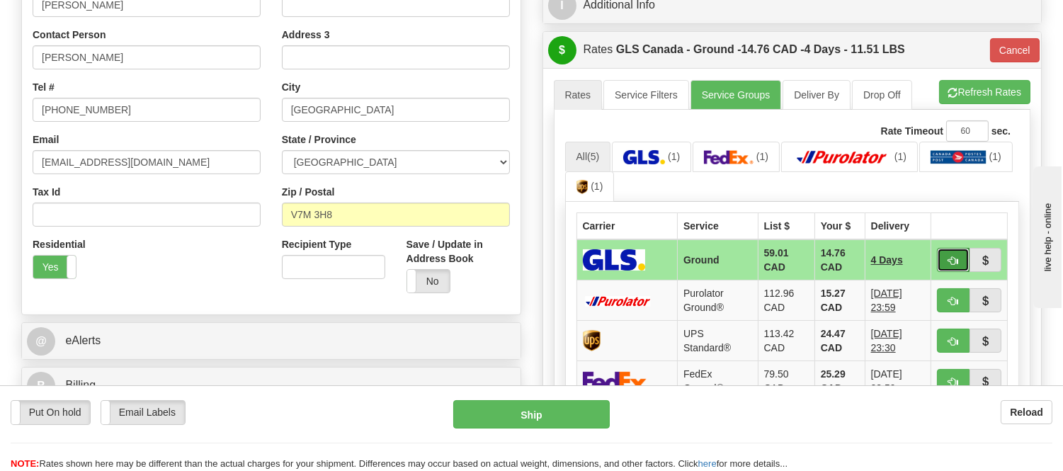
click at [946, 259] on button "button" at bounding box center [953, 260] width 33 height 24
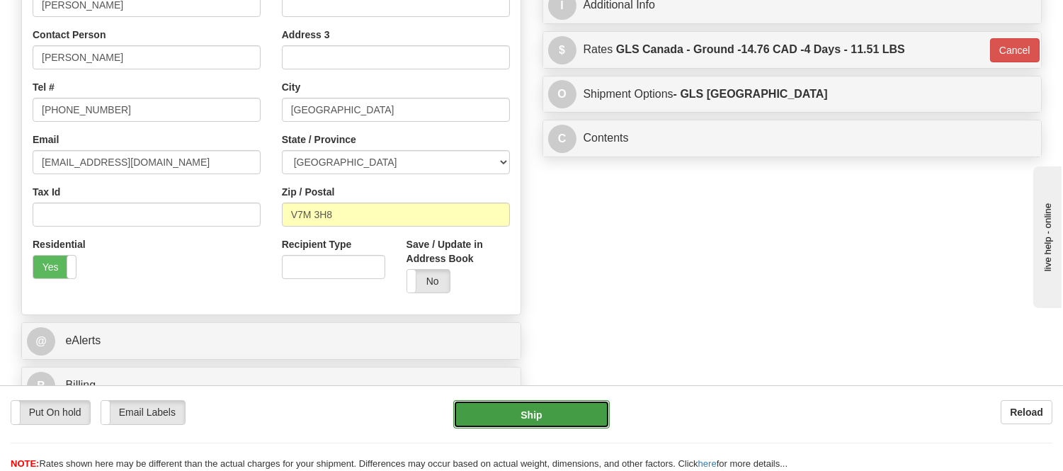
click at [586, 419] on button "Ship" at bounding box center [531, 414] width 156 height 28
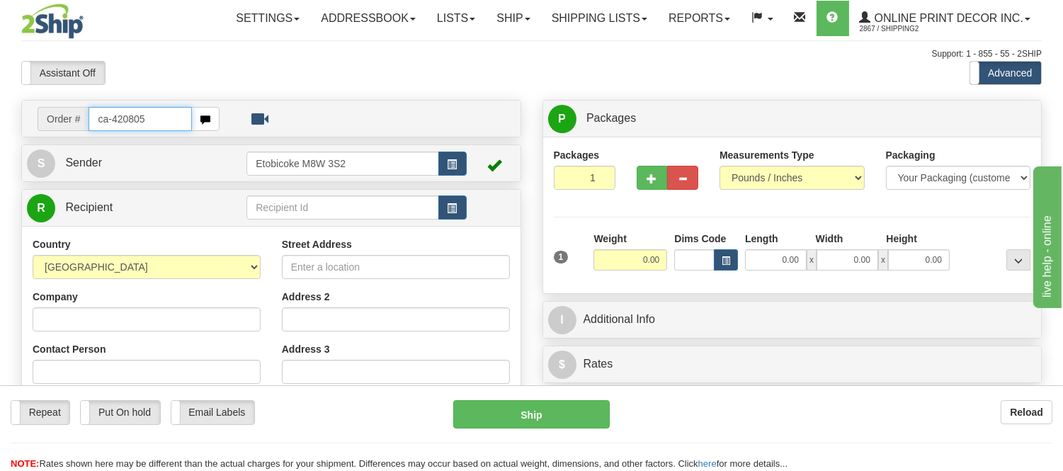
type input "ca-420805"
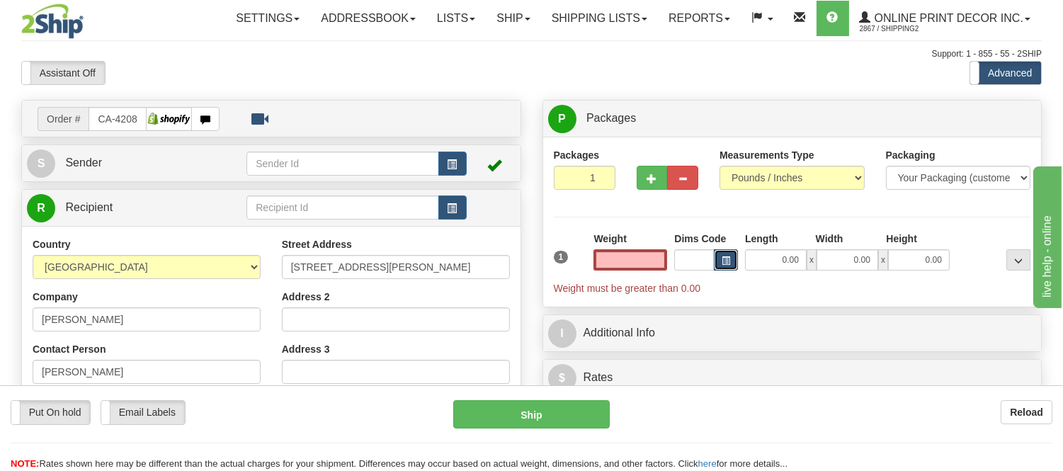
type input "0.00"
click at [726, 264] on span "button" at bounding box center [726, 261] width 9 height 8
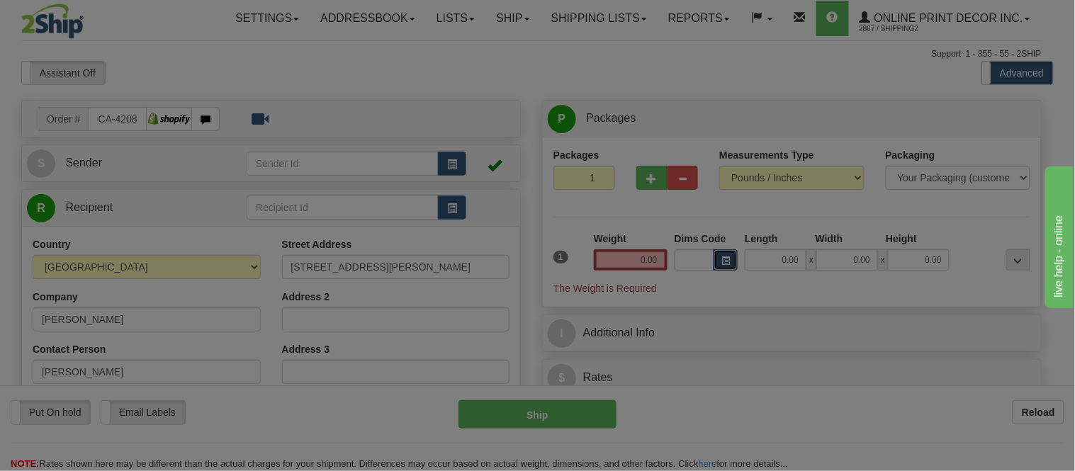
type input "NEPEAN"
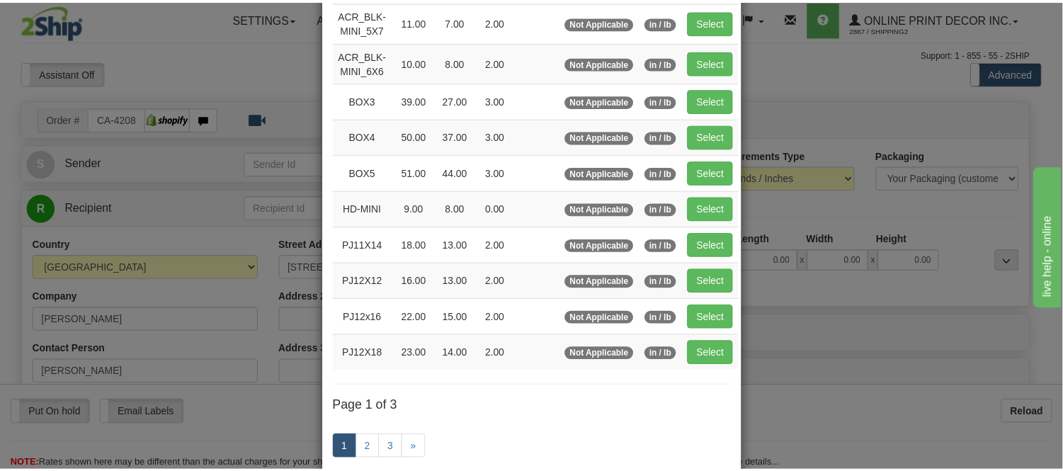
scroll to position [157, 0]
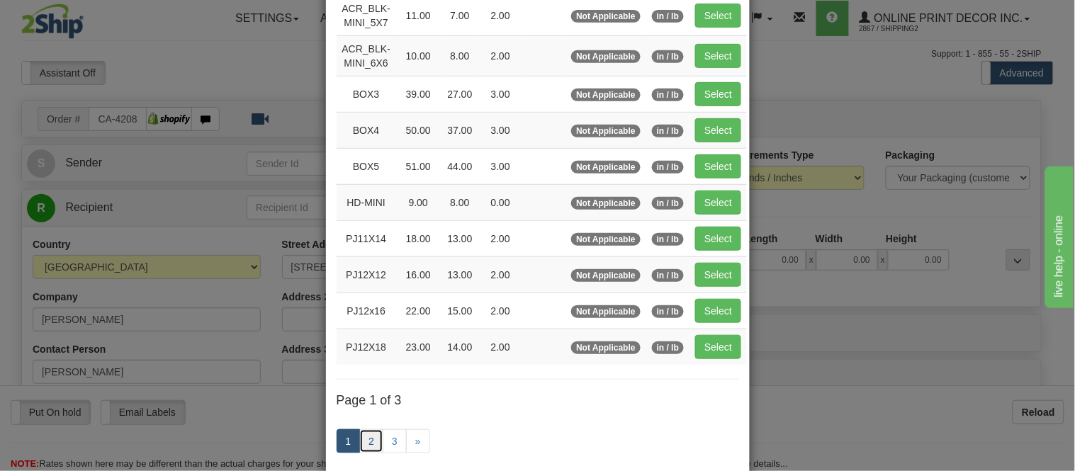
click at [366, 434] on link "2" at bounding box center [371, 441] width 24 height 24
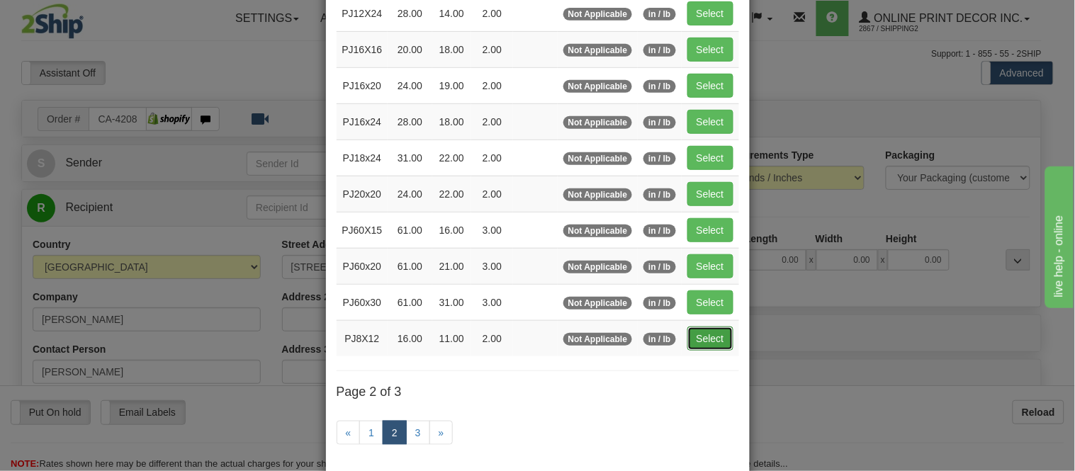
click at [712, 341] on button "Select" at bounding box center [710, 339] width 46 height 24
type input "PJ8X12"
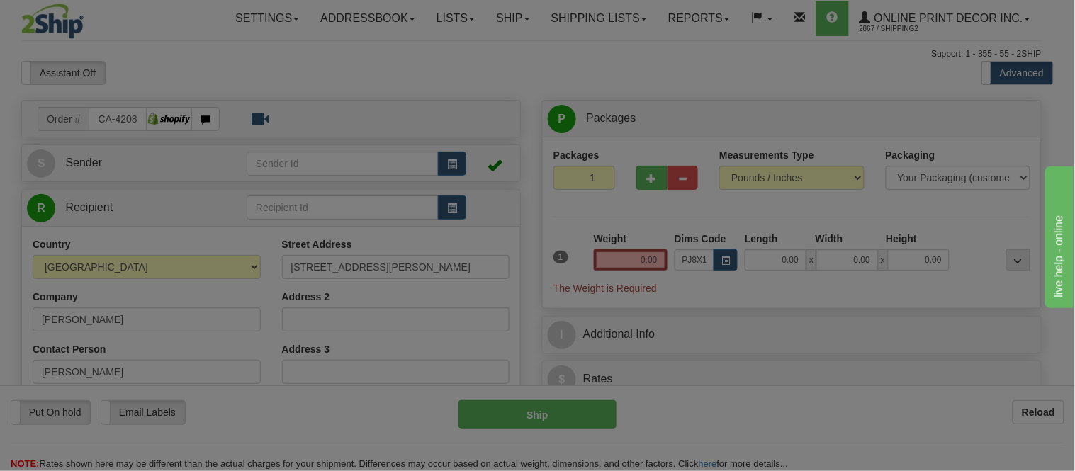
type input "16.00"
type input "11.00"
type input "2.00"
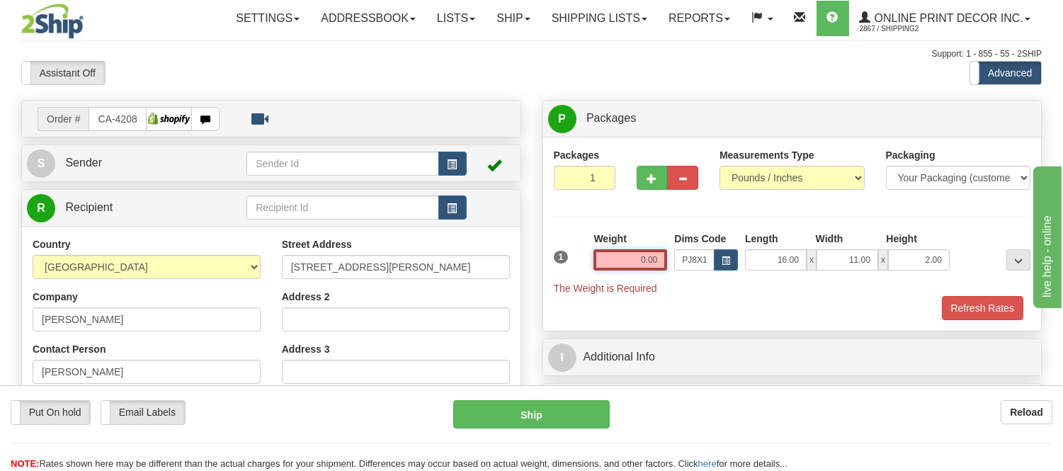
drag, startPoint x: 659, startPoint y: 259, endPoint x: 613, endPoint y: 285, distance: 52.6
click at [613, 285] on div "1 Weight 0.00 Dims Code x x" at bounding box center [792, 264] width 485 height 64
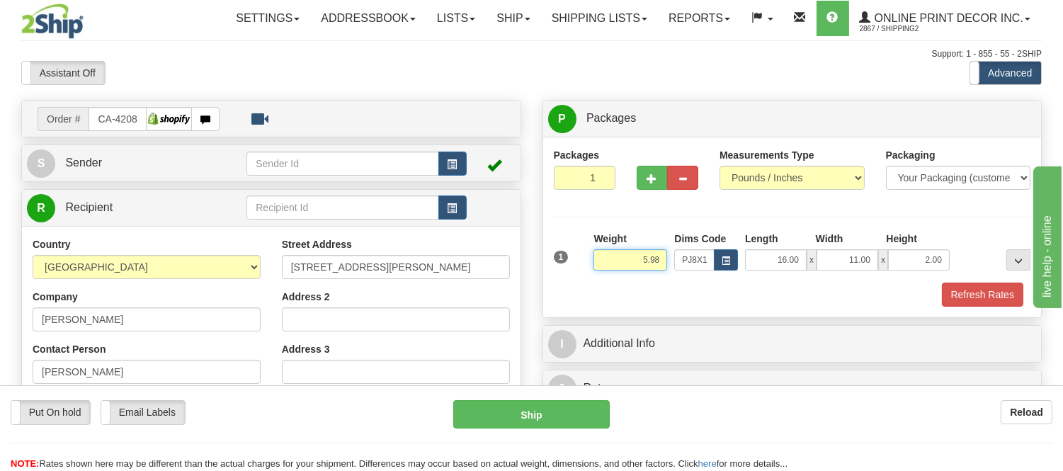
type input "5.98"
drag, startPoint x: 945, startPoint y: 263, endPoint x: 910, endPoint y: 280, distance: 39.3
click at [910, 280] on div "1 Weight 5.98 Dims Code x x" at bounding box center [792, 257] width 485 height 50
click button "Delete" at bounding box center [0, 0] width 0 height 0
type input "4.00"
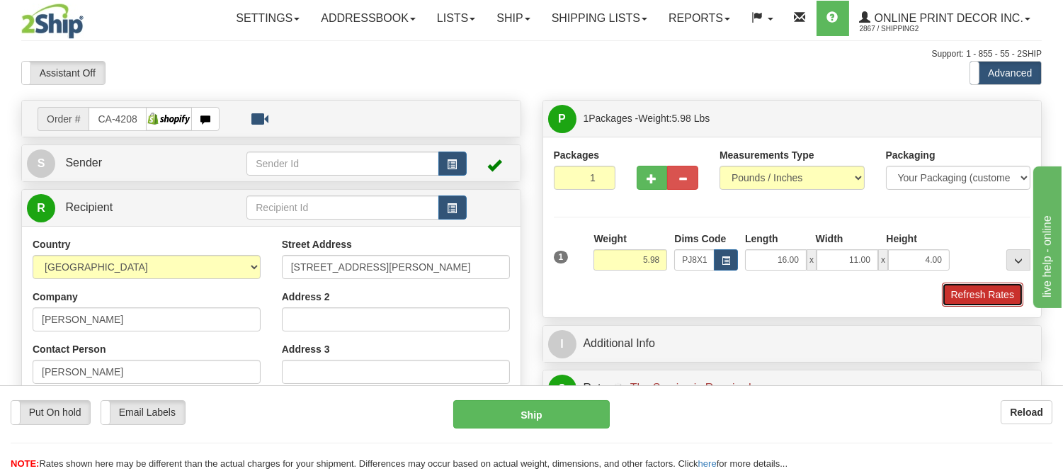
click at [988, 293] on button "Refresh Rates" at bounding box center [982, 295] width 81 height 24
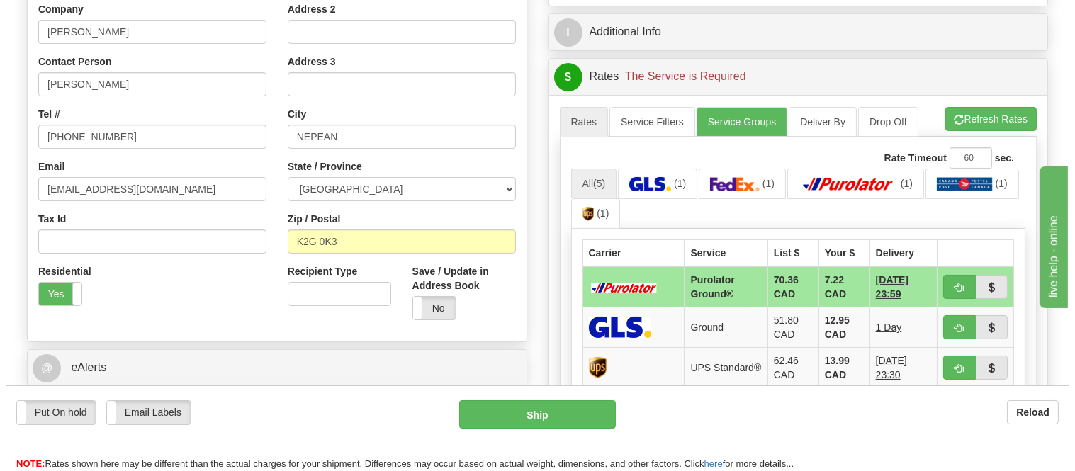
scroll to position [315, 0]
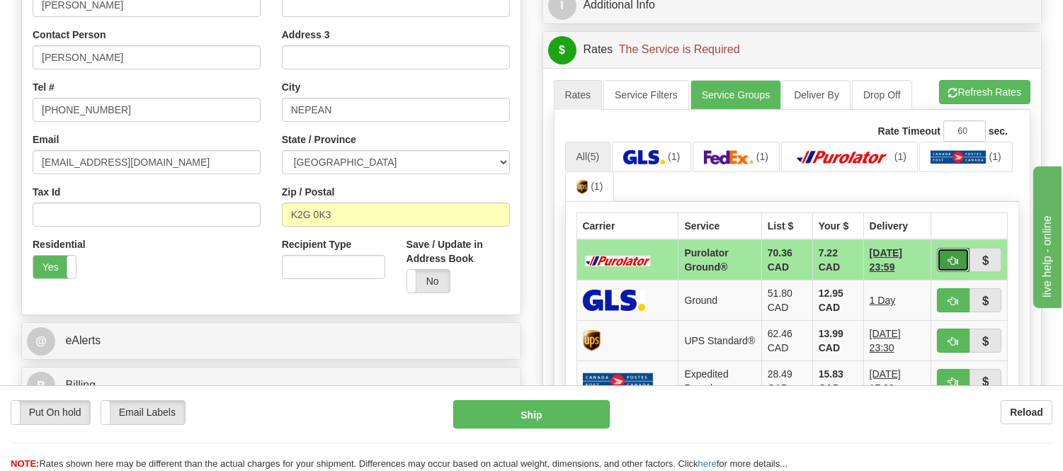
click at [944, 255] on button "button" at bounding box center [953, 260] width 33 height 24
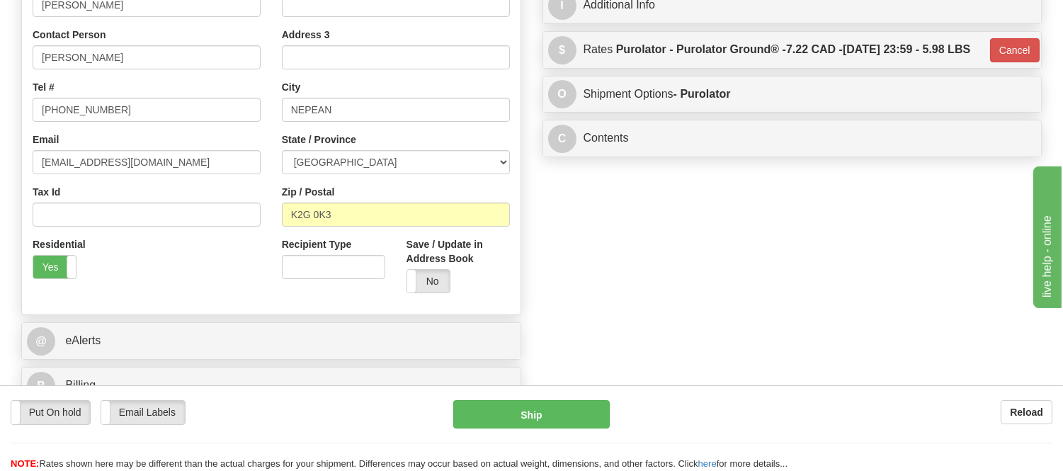
type input "260"
click at [553, 406] on button "Ship" at bounding box center [531, 414] width 156 height 28
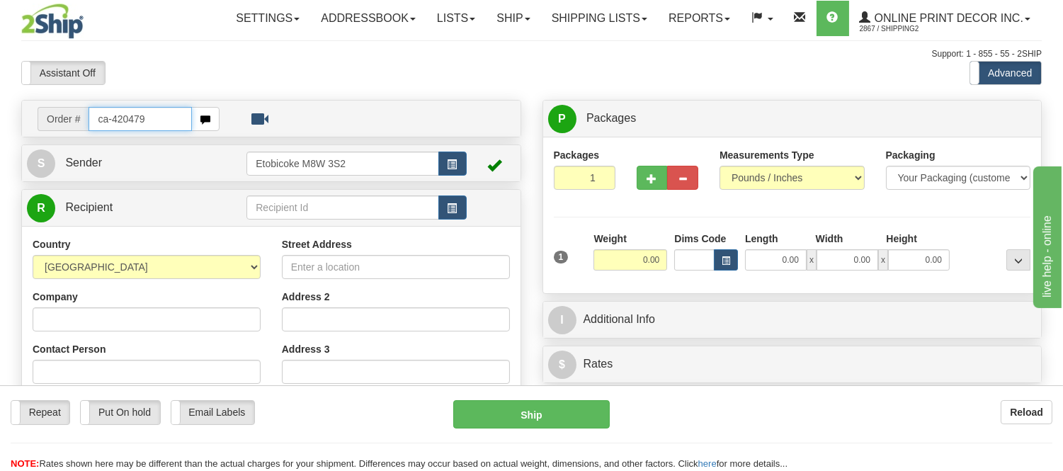
type input "ca-420479"
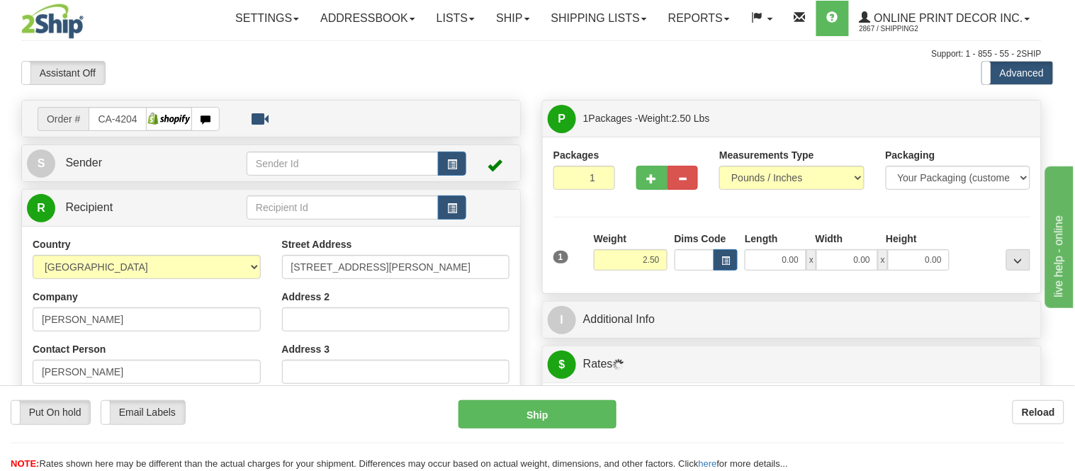
type input "KELOWNA"
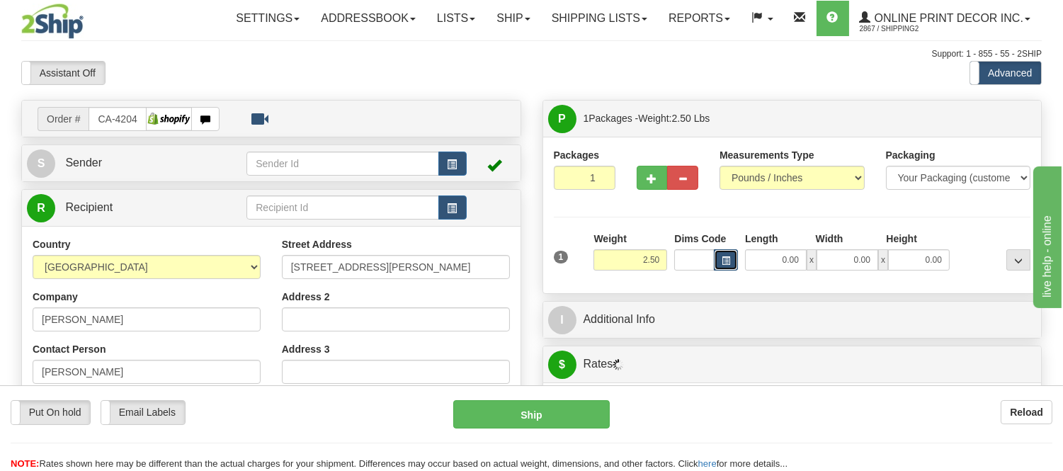
click at [722, 264] on span "button" at bounding box center [726, 261] width 9 height 8
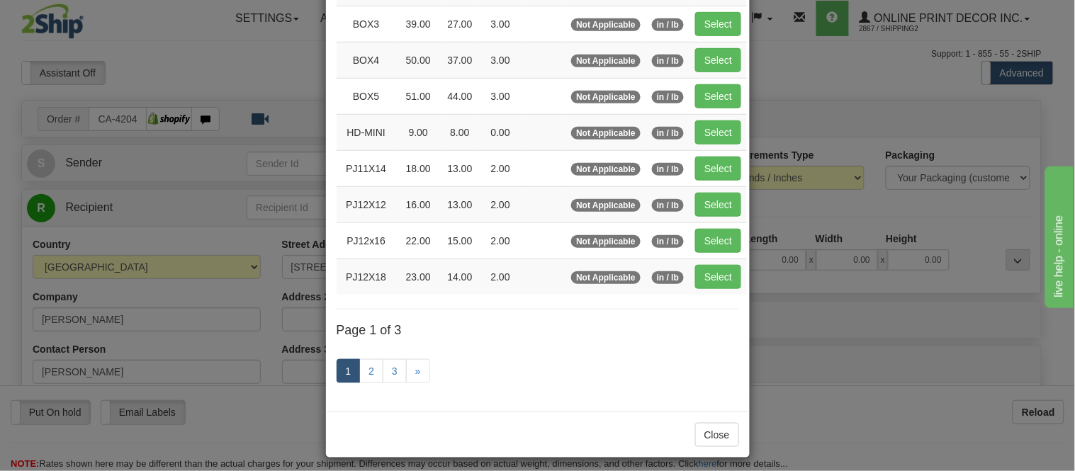
scroll to position [236, 0]
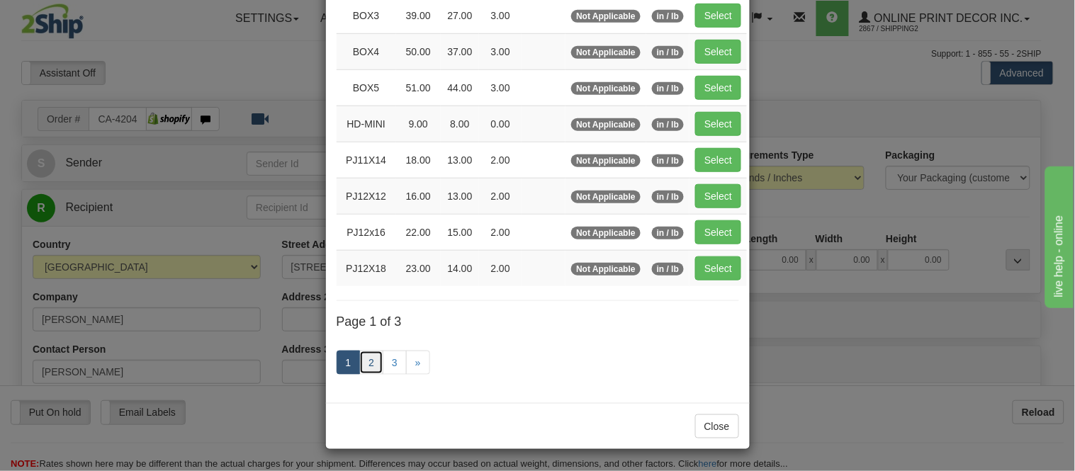
click at [366, 360] on link "2" at bounding box center [371, 363] width 24 height 24
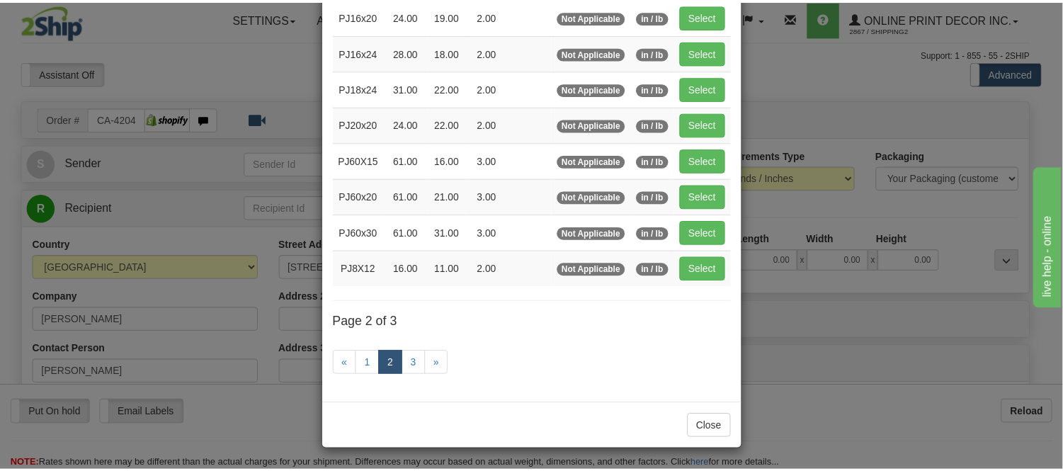
scroll to position [230, 0]
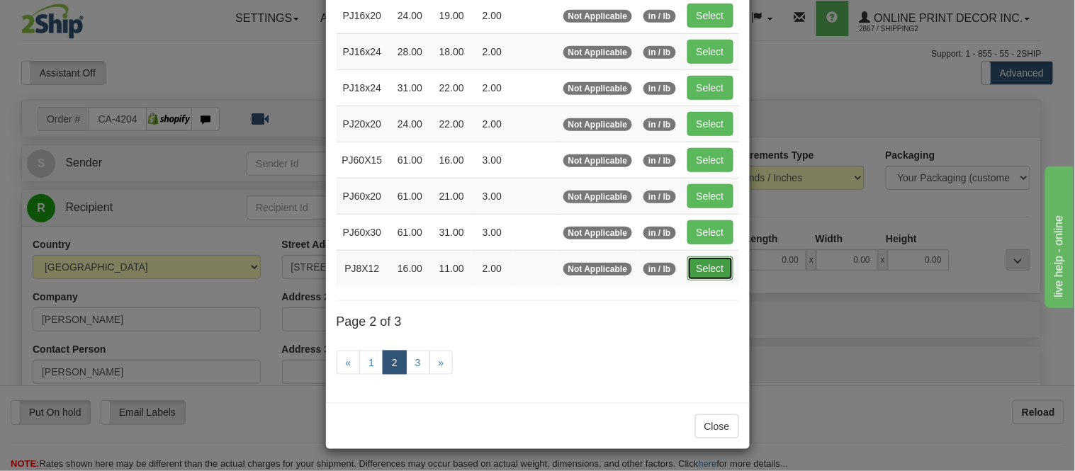
click at [689, 265] on button "Select" at bounding box center [710, 268] width 46 height 24
type input "PJ8X12"
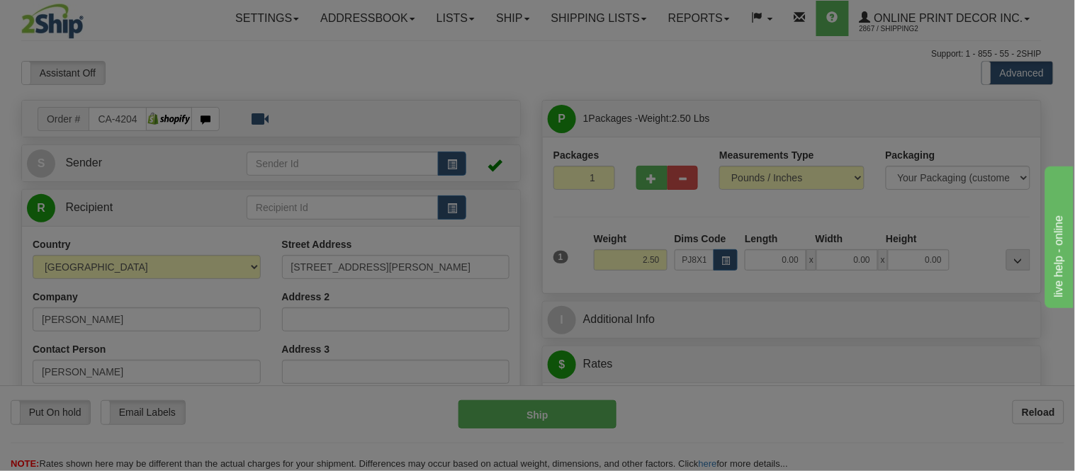
type input "16.00"
type input "11.00"
type input "2.00"
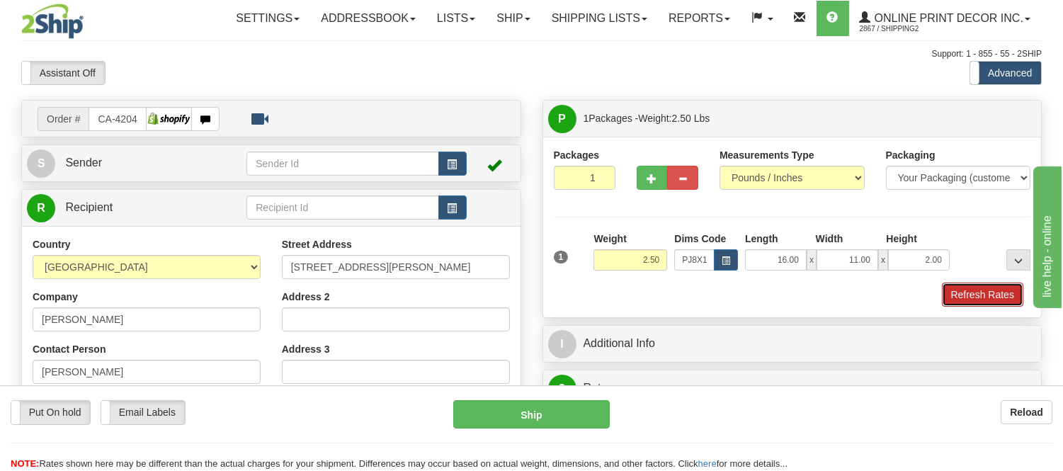
click at [1022, 300] on button "Refresh Rates" at bounding box center [982, 295] width 81 height 24
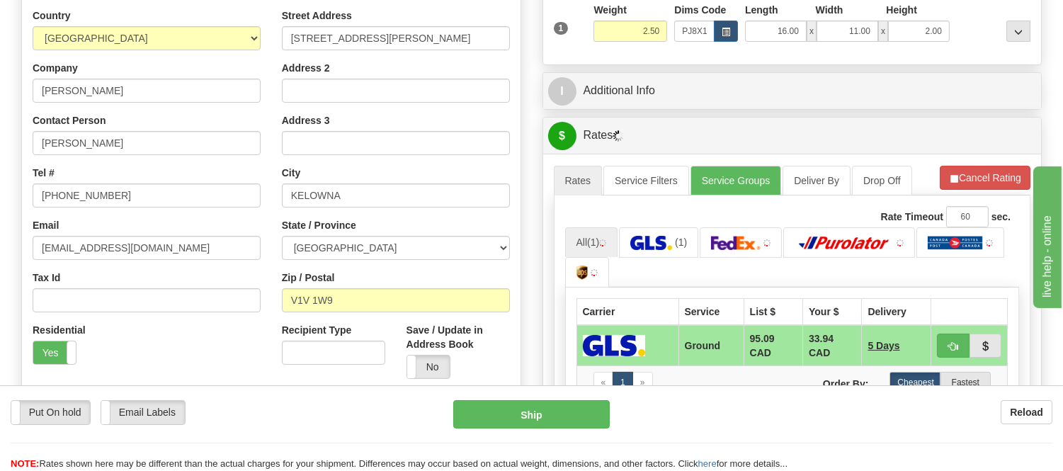
scroll to position [232, 0]
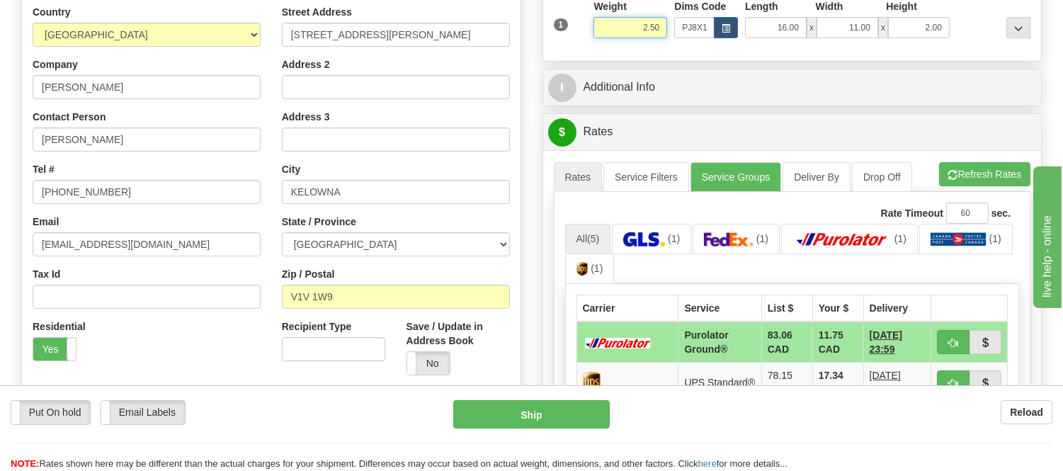
drag, startPoint x: 663, startPoint y: 24, endPoint x: 629, endPoint y: 40, distance: 37.4
click at [629, 40] on div "Weight 2.50" at bounding box center [630, 24] width 81 height 50
type input "3.98"
click at [973, 164] on li "Refresh Rates Cancel Rating" at bounding box center [984, 174] width 91 height 24
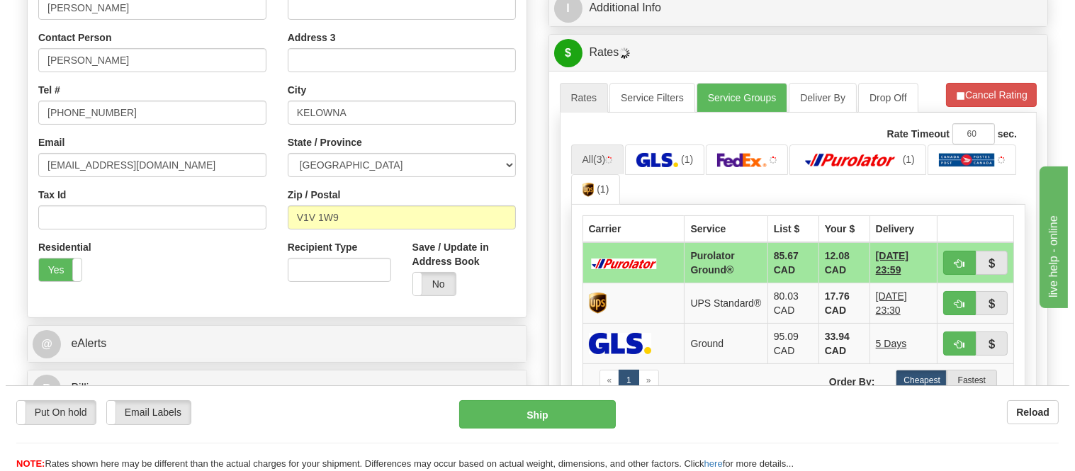
scroll to position [390, 0]
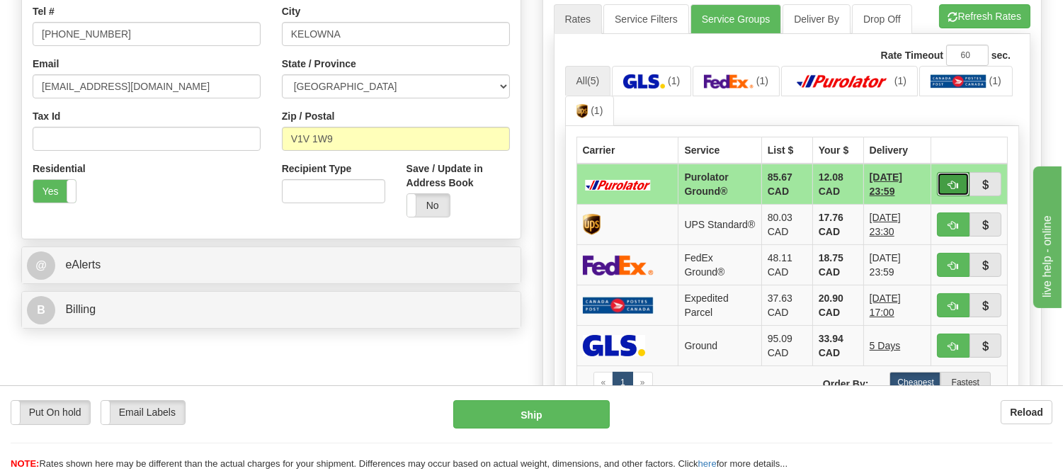
click at [944, 177] on button "button" at bounding box center [953, 184] width 33 height 24
type input "260"
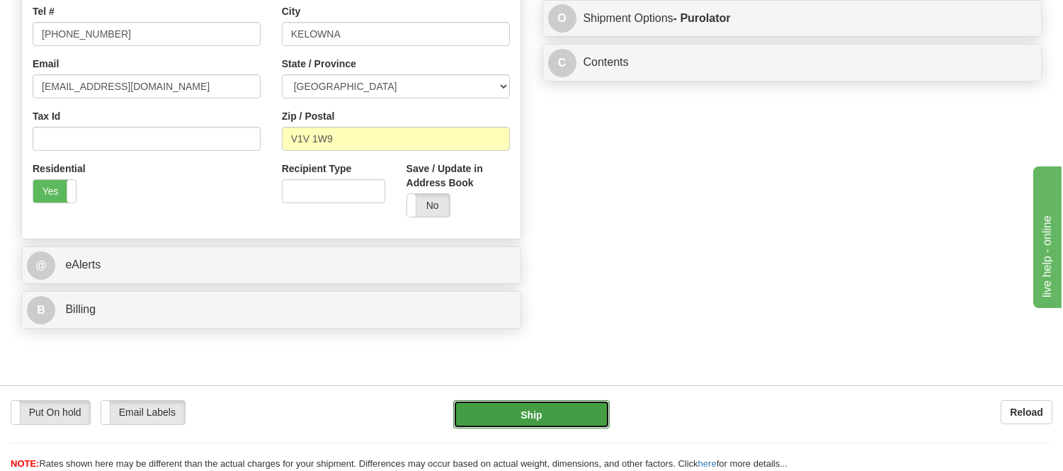
click at [536, 414] on button "Ship" at bounding box center [531, 414] width 156 height 28
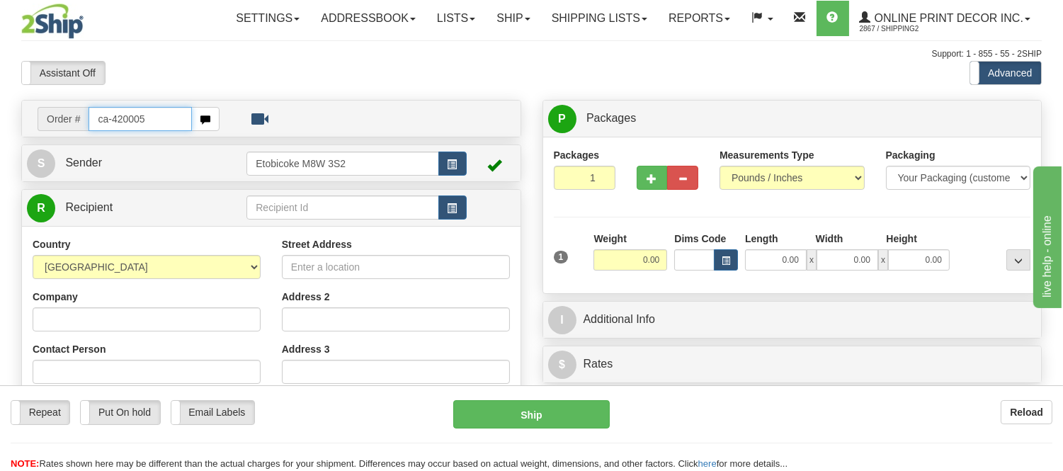
type input "ca-420005"
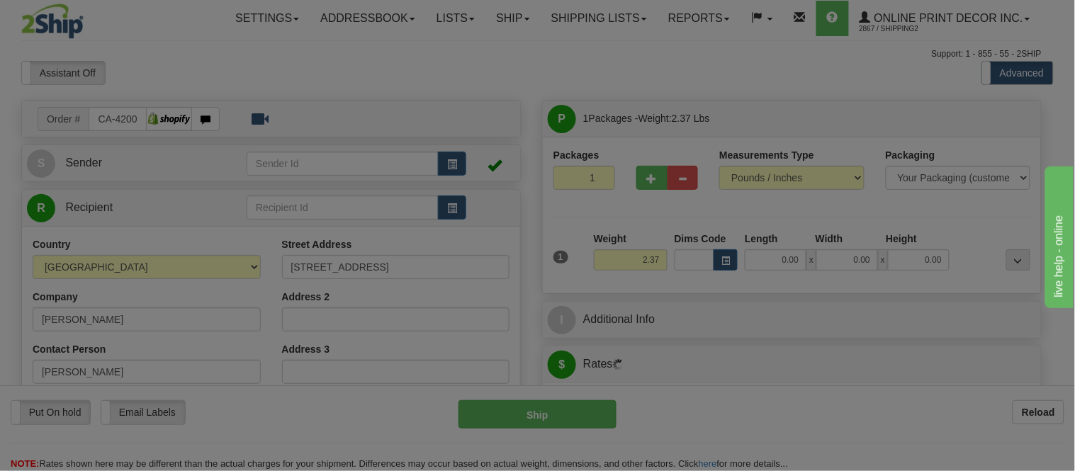
type input "WOODSTOCK"
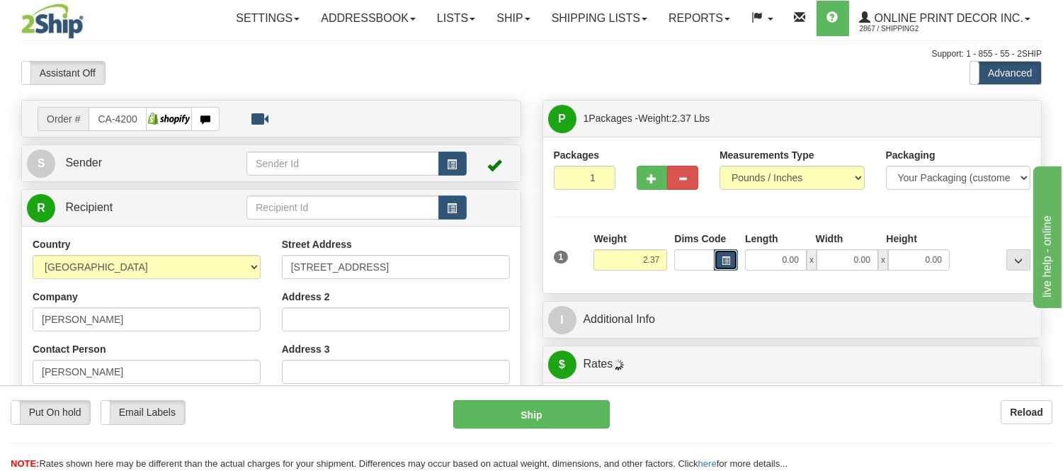
click at [730, 265] on span "button" at bounding box center [726, 261] width 9 height 8
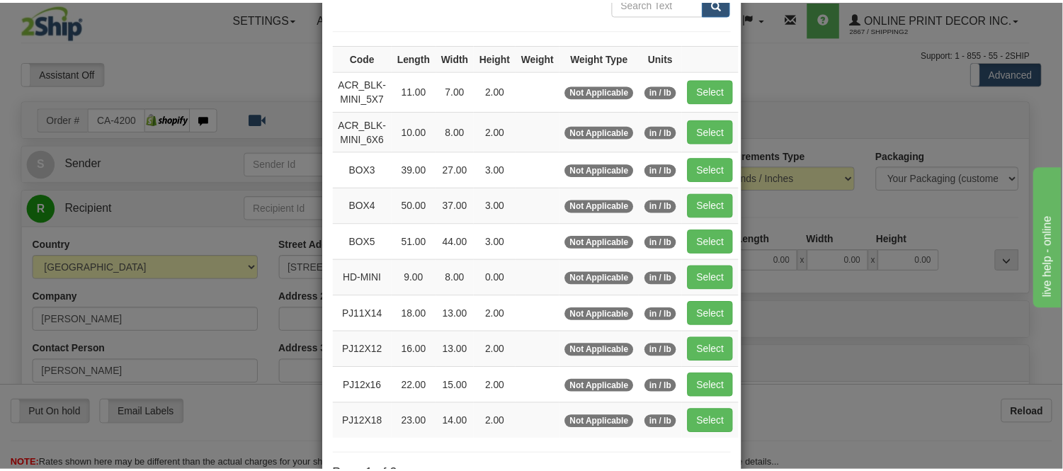
scroll to position [157, 0]
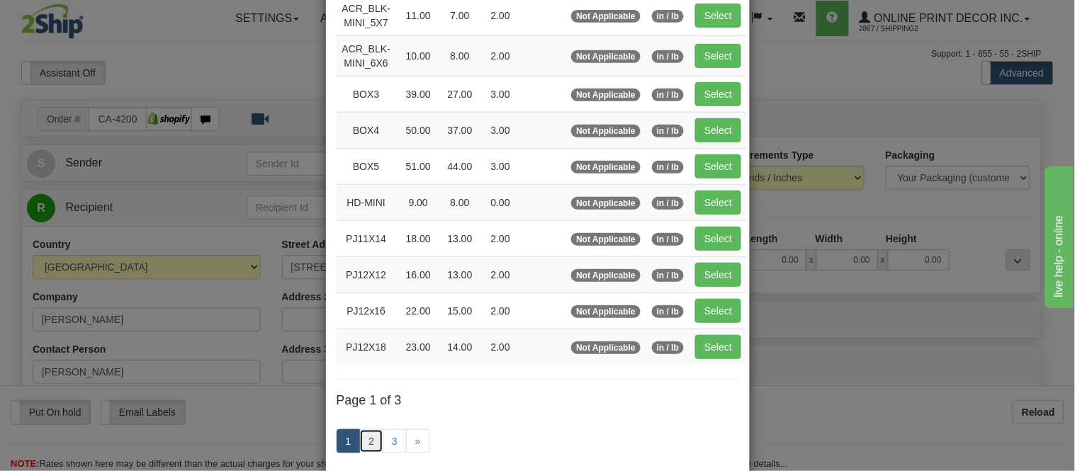
click at [370, 444] on link "2" at bounding box center [371, 441] width 24 height 24
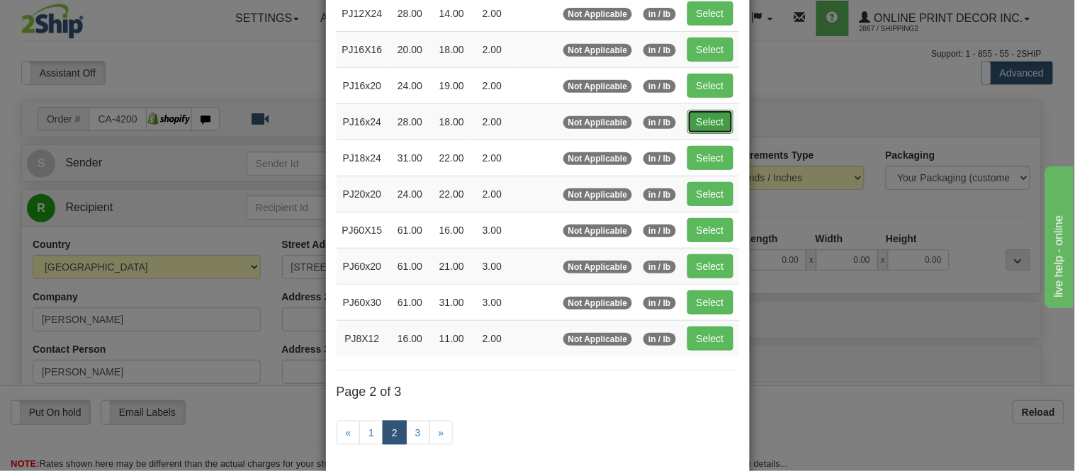
click at [703, 122] on button "Select" at bounding box center [710, 122] width 46 height 24
type input "PJ16x24"
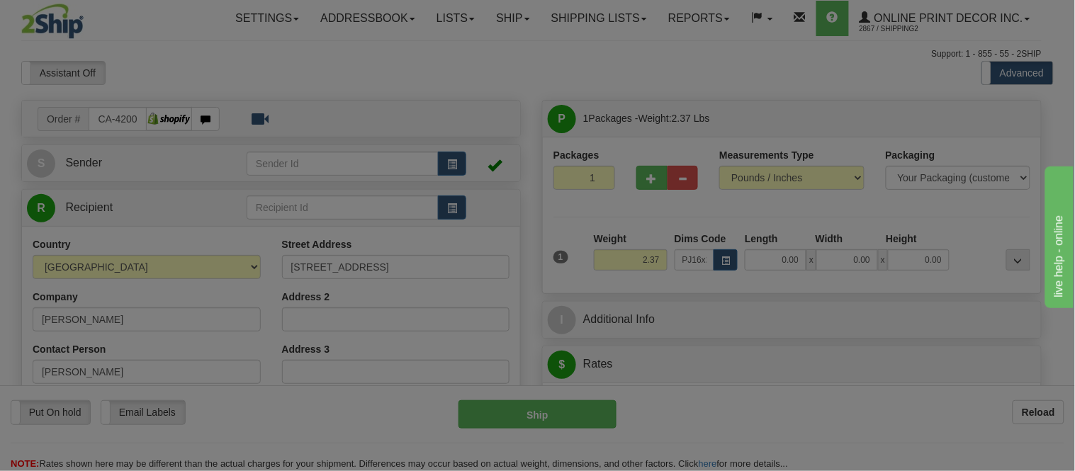
type input "28.00"
type input "18.00"
type input "2.00"
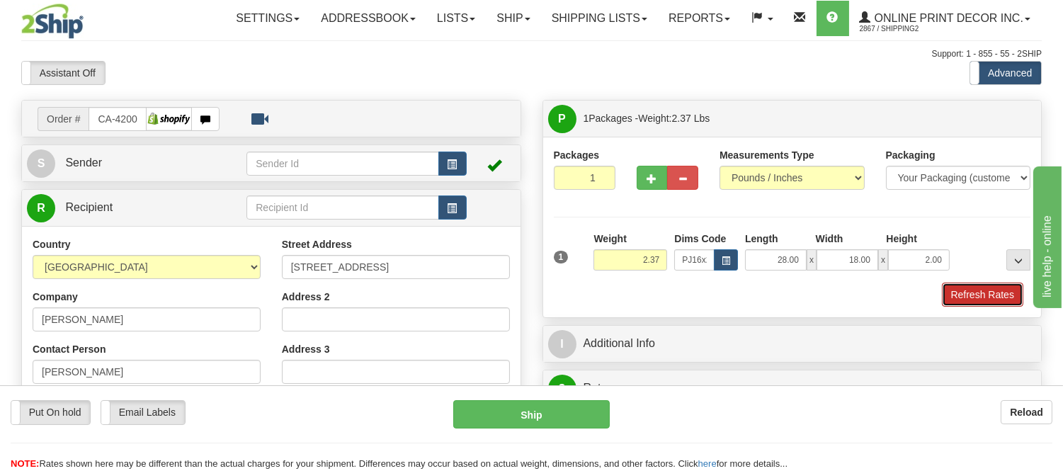
click at [966, 300] on button "Refresh Rates" at bounding box center [982, 295] width 81 height 24
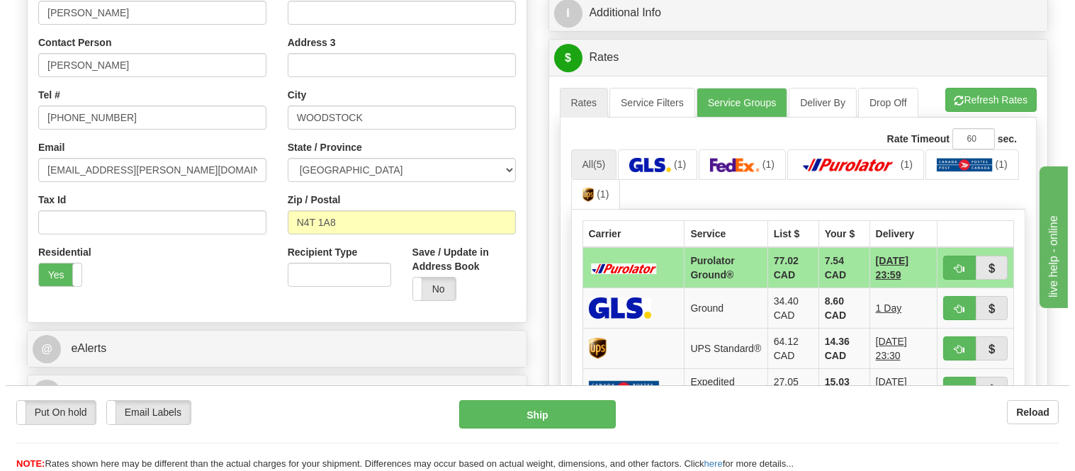
scroll to position [393, 0]
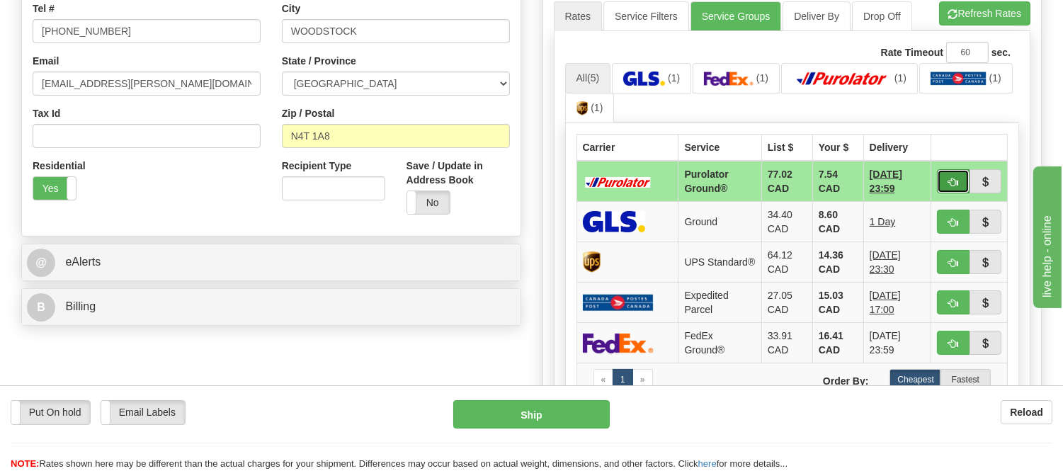
click at [960, 183] on button "button" at bounding box center [953, 181] width 33 height 24
type input "260"
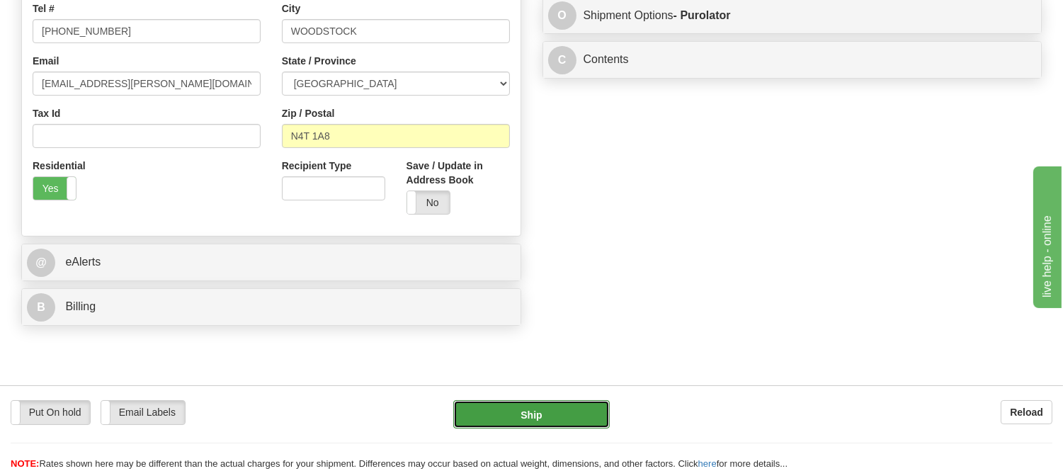
click at [521, 407] on button "Ship" at bounding box center [531, 414] width 156 height 28
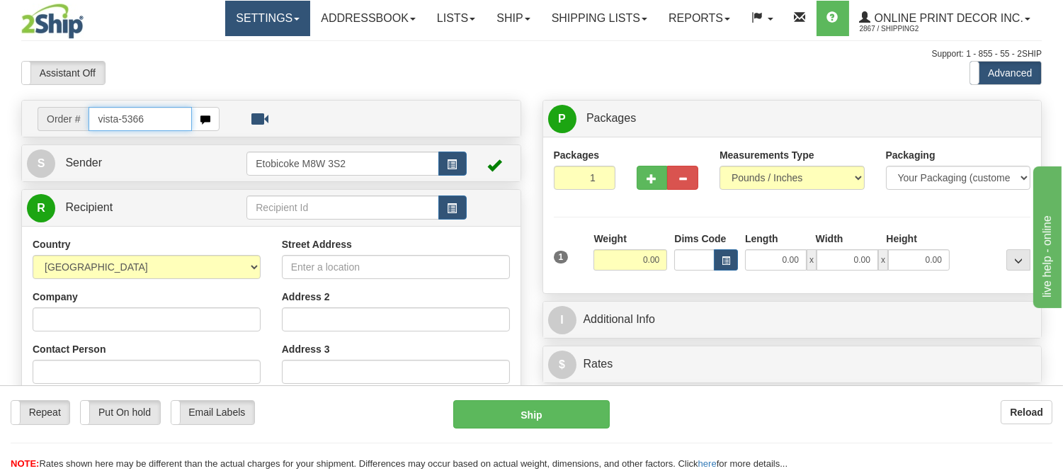
type input "vista-5366"
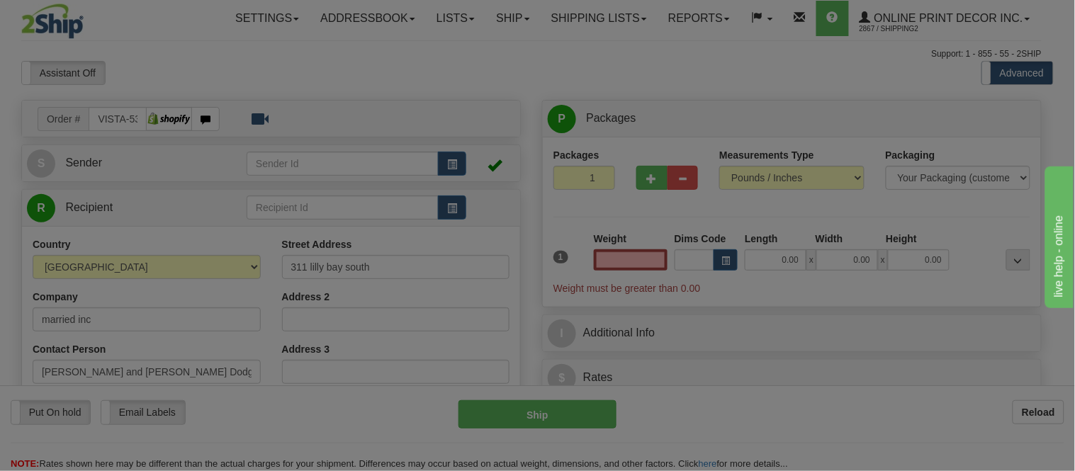
type input "SMITHS FALLS"
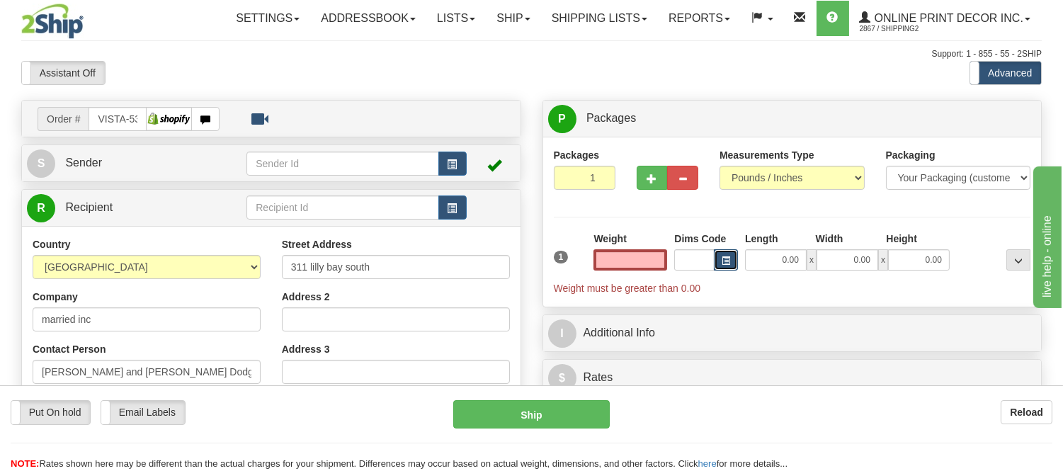
type input "0.00"
click at [730, 260] on button "button" at bounding box center [726, 259] width 24 height 21
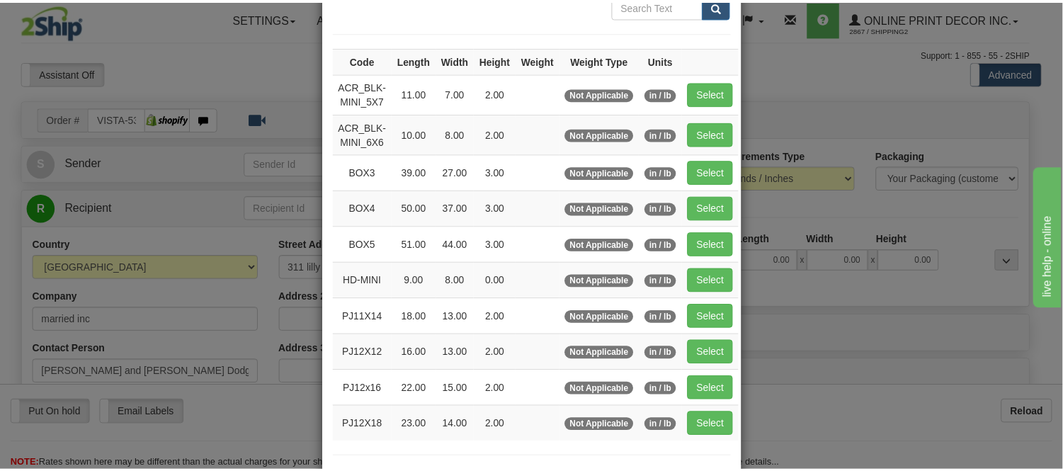
scroll to position [79, 0]
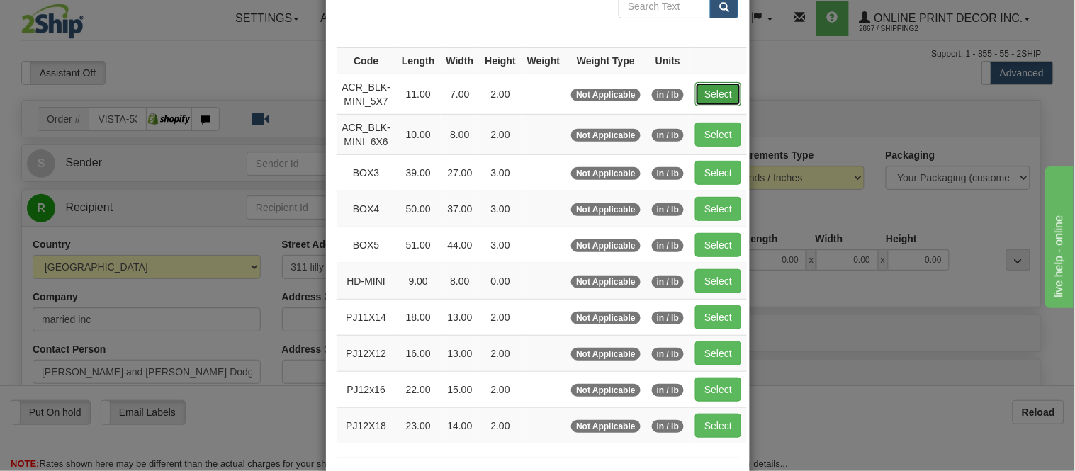
click at [708, 92] on button "Select" at bounding box center [718, 94] width 46 height 24
type input "ACR_BLK-MINI_5X7"
type input "11.00"
type input "7.00"
type input "2.00"
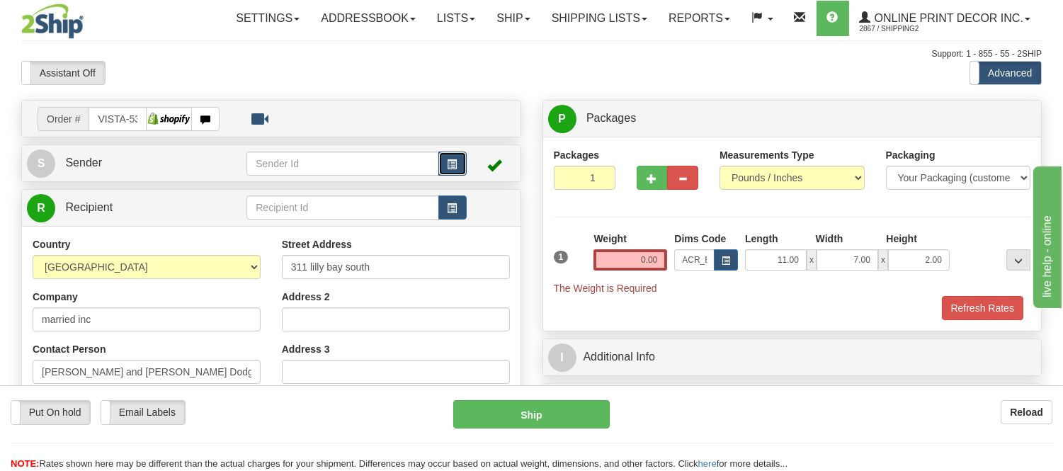
click at [456, 169] on button "button" at bounding box center [453, 164] width 28 height 24
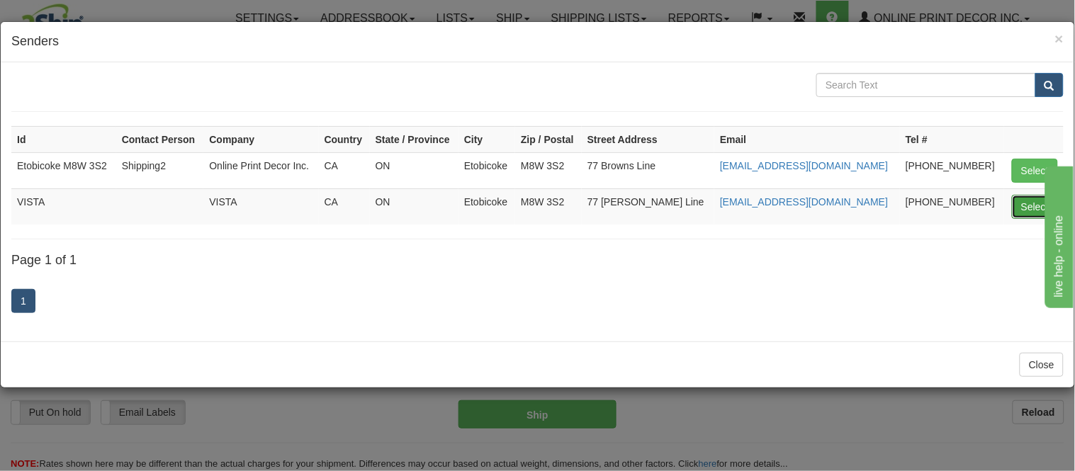
click at [1031, 197] on button "Select" at bounding box center [1035, 207] width 46 height 24
type input "VISTA"
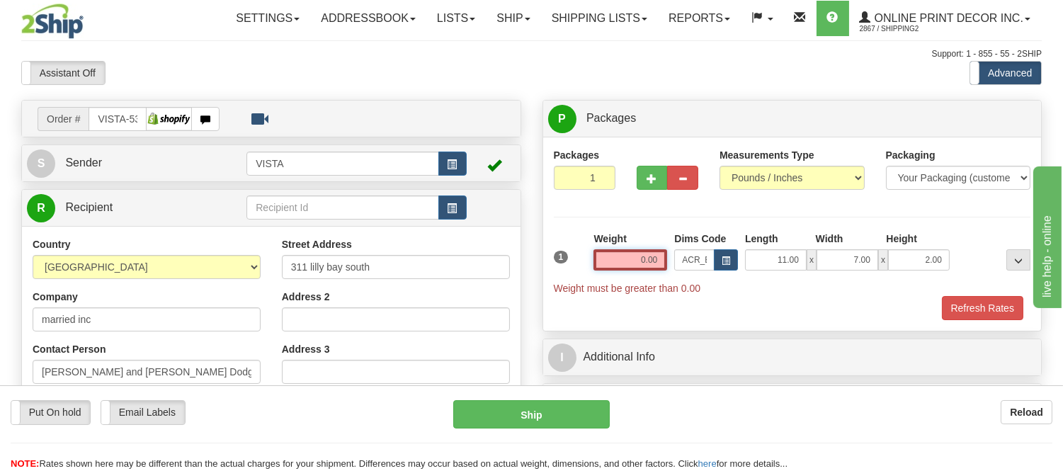
drag, startPoint x: 653, startPoint y: 252, endPoint x: 618, endPoint y: 252, distance: 34.7
click at [618, 252] on input "0.00" at bounding box center [631, 259] width 74 height 21
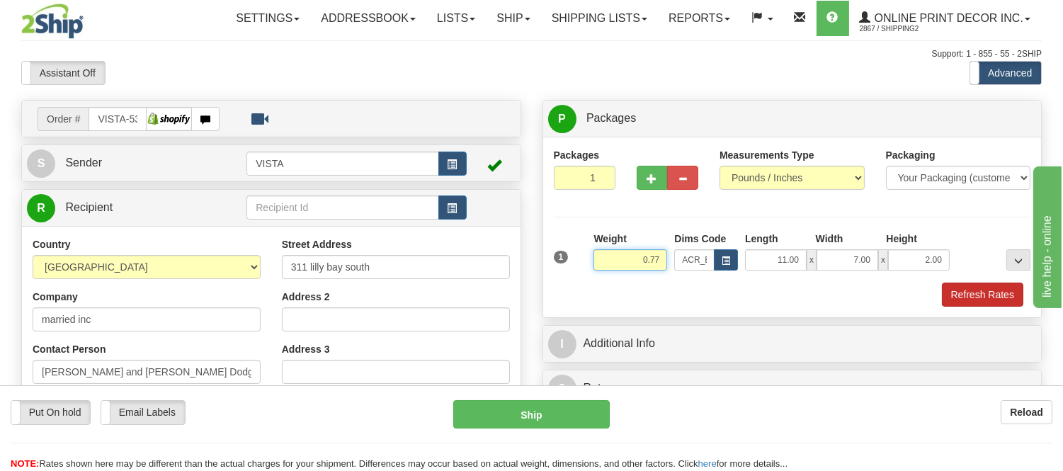
type input "0.77"
click at [985, 303] on button "Refresh Rates" at bounding box center [982, 295] width 81 height 24
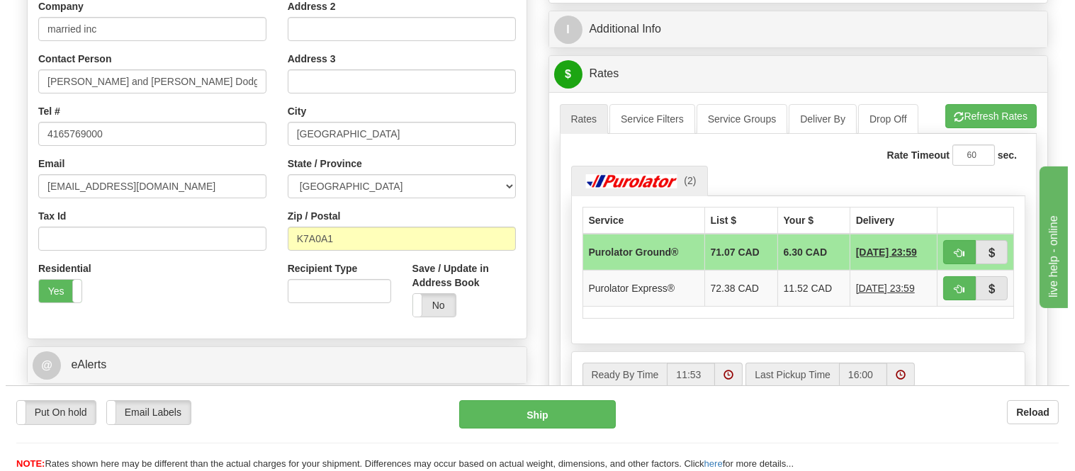
scroll to position [315, 0]
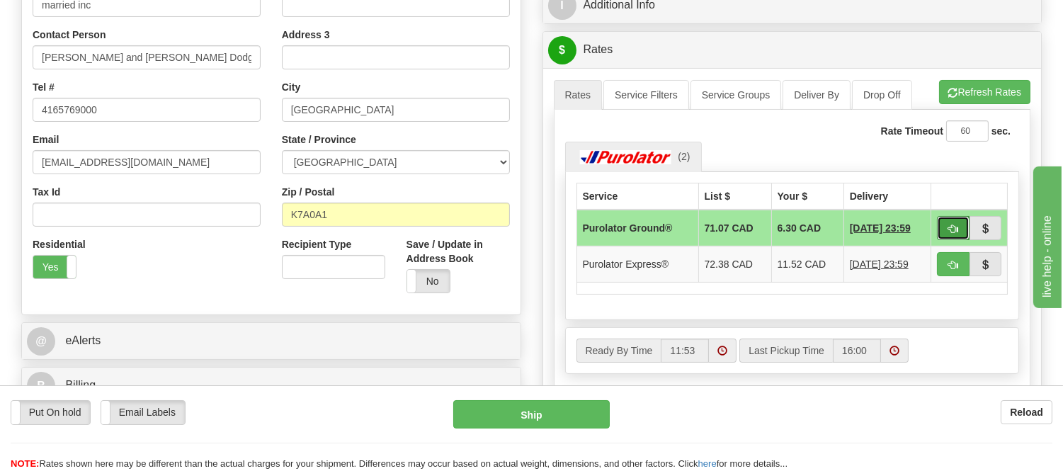
click at [946, 232] on button "button" at bounding box center [953, 228] width 33 height 24
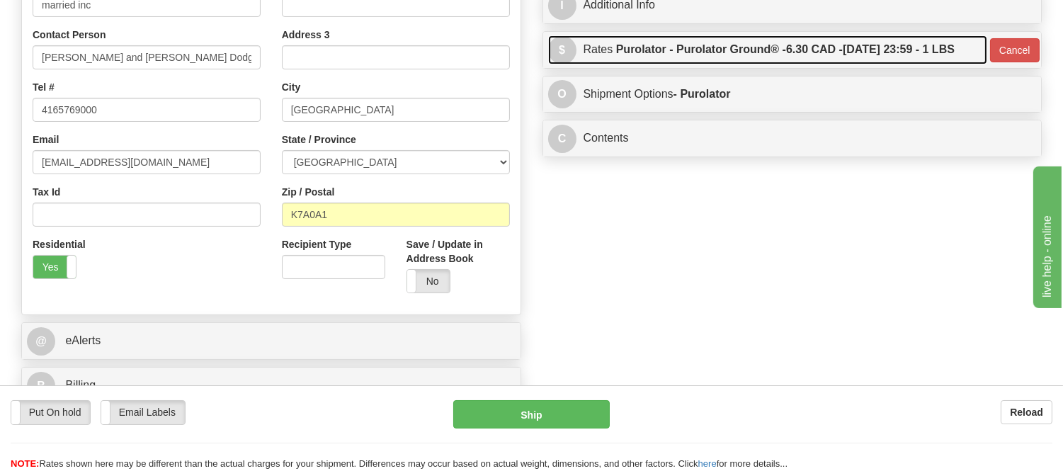
click at [868, 50] on label "Purolator - Purolator Ground® - 6.30 CAD - 08/26/2025 23:59 - 1 LBS" at bounding box center [785, 49] width 339 height 28
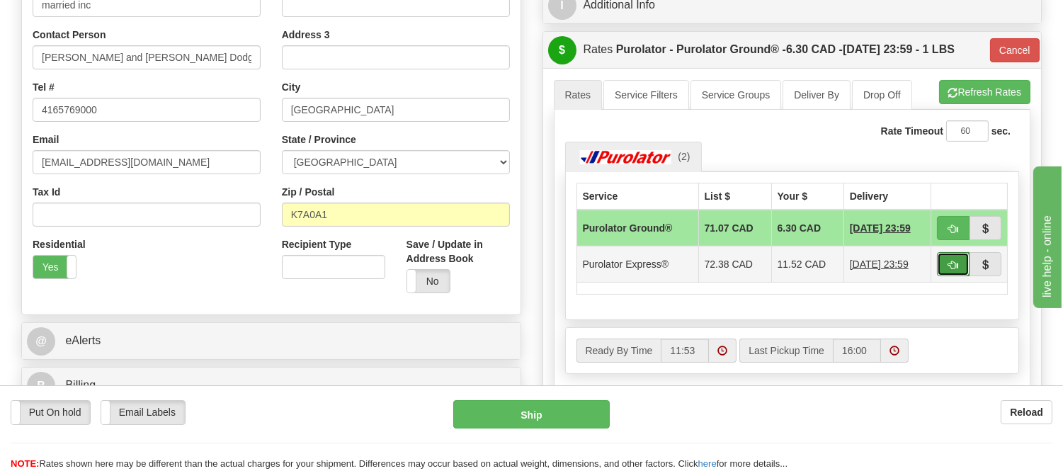
click at [954, 266] on span "button" at bounding box center [954, 265] width 10 height 9
type input "202"
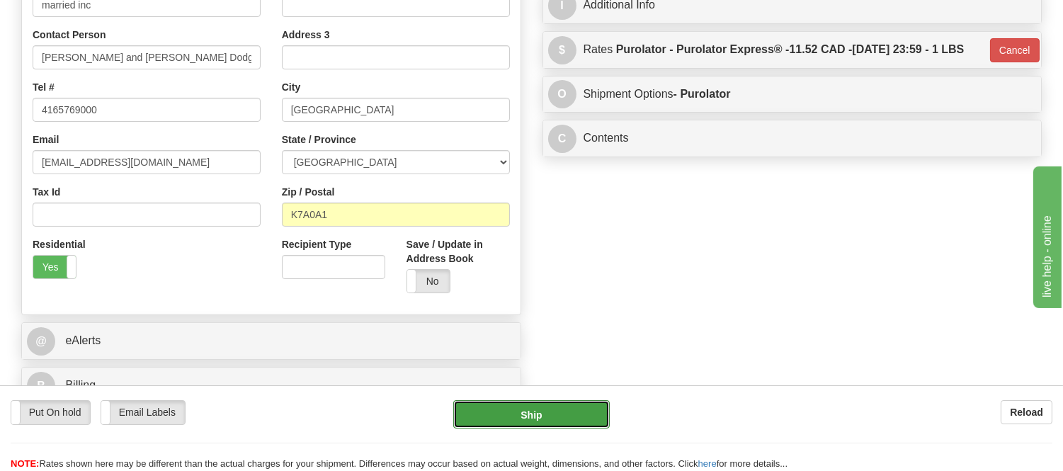
click at [599, 412] on button "Ship" at bounding box center [531, 414] width 156 height 28
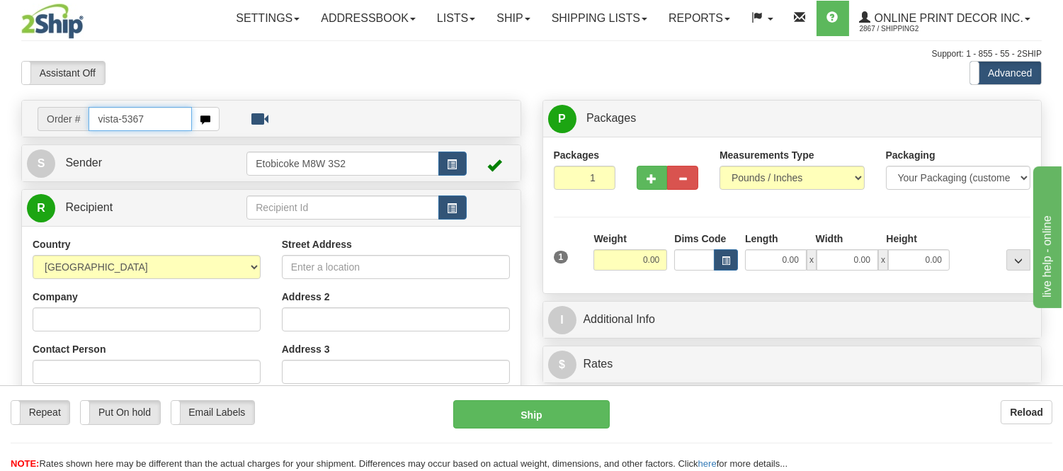
type input "vista-5367"
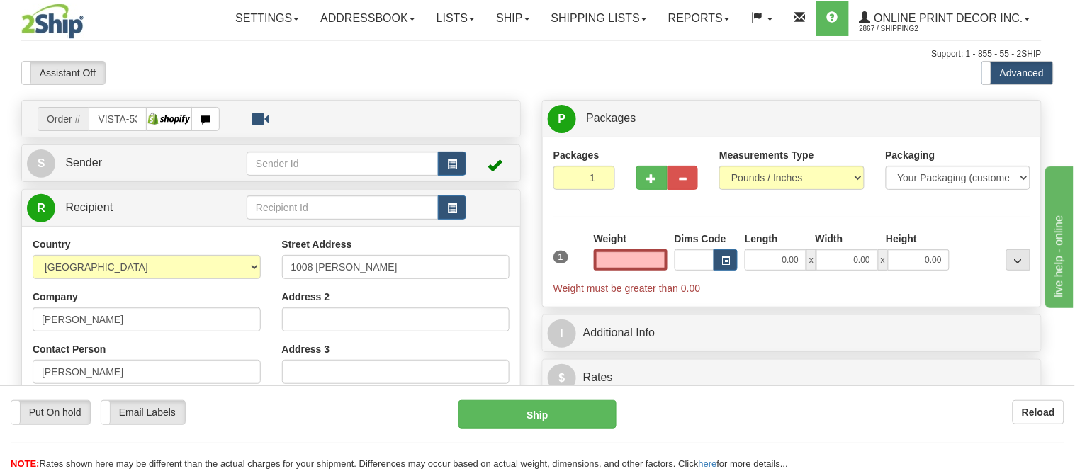
type input "BROMONT"
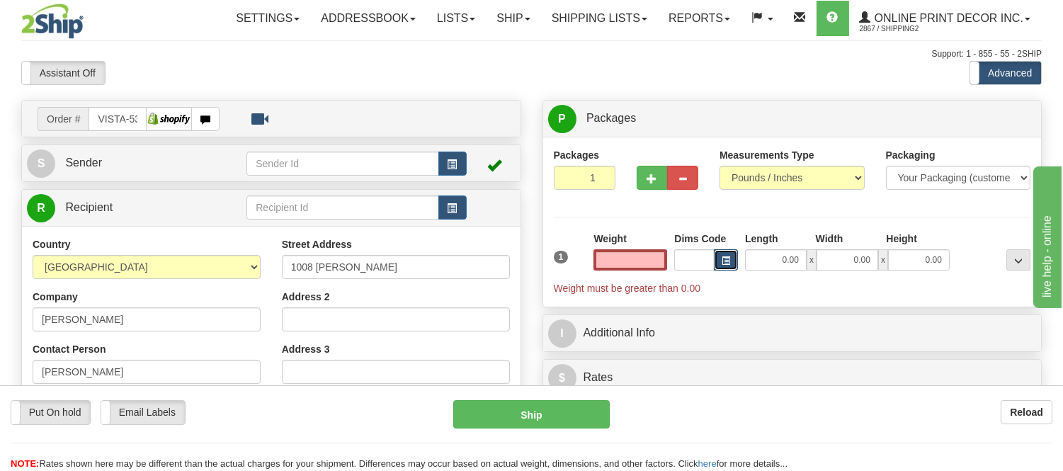
type input "0.00"
click at [733, 257] on button "button" at bounding box center [726, 259] width 24 height 21
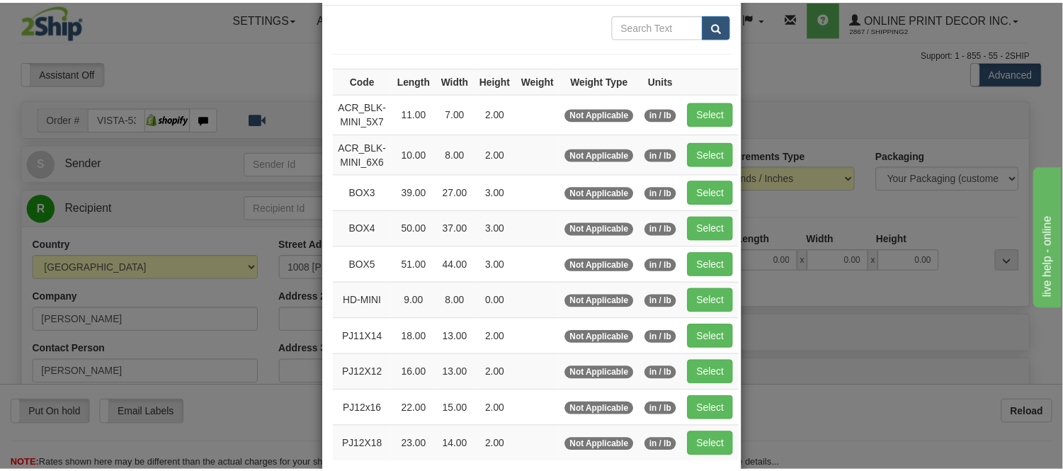
scroll to position [157, 0]
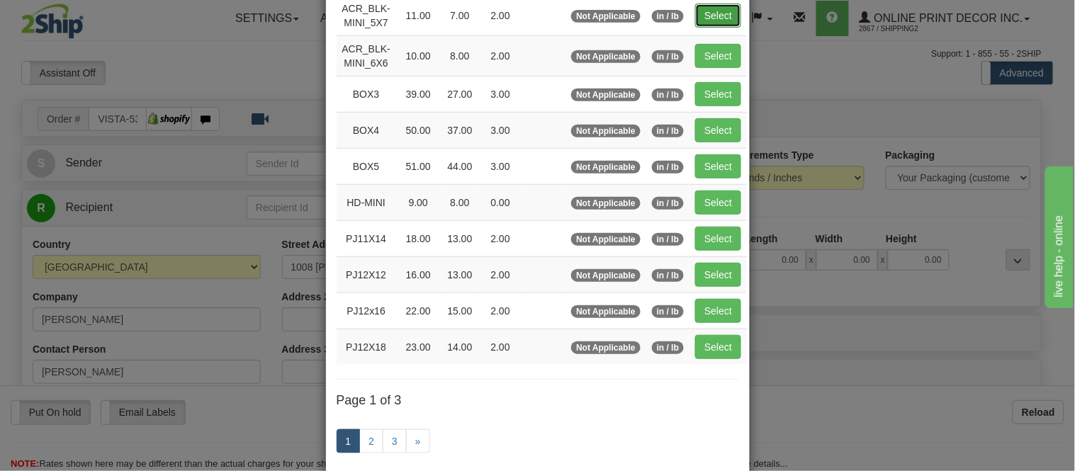
click at [700, 9] on button "Select" at bounding box center [718, 16] width 46 height 24
type input "ACR_BLK-MINI_5X7"
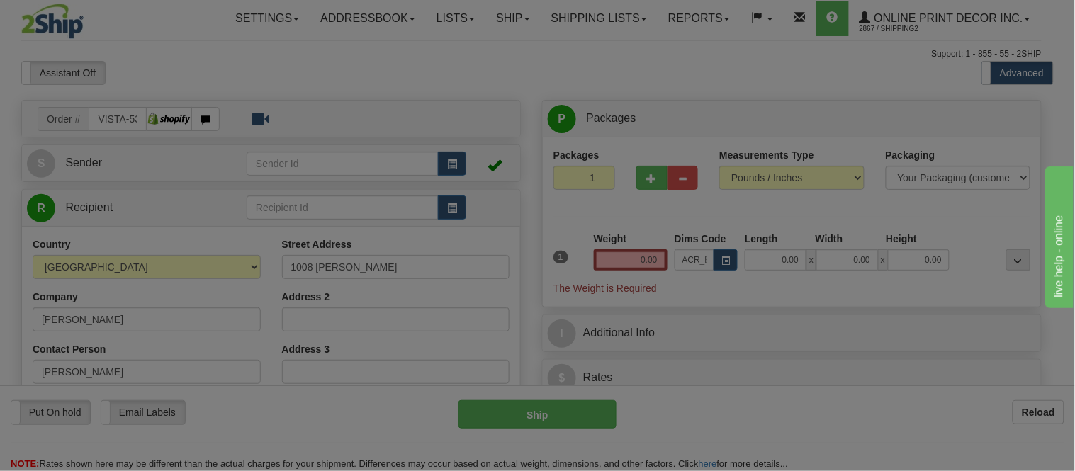
type input "11.00"
type input "7.00"
type input "2.00"
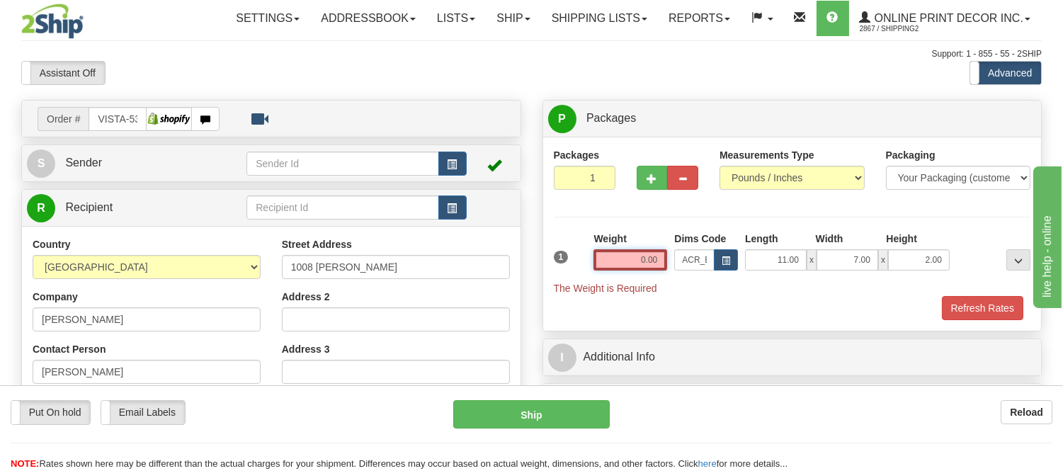
drag, startPoint x: 660, startPoint y: 253, endPoint x: 598, endPoint y: 255, distance: 62.4
click at [598, 255] on input "0.00" at bounding box center [631, 259] width 74 height 21
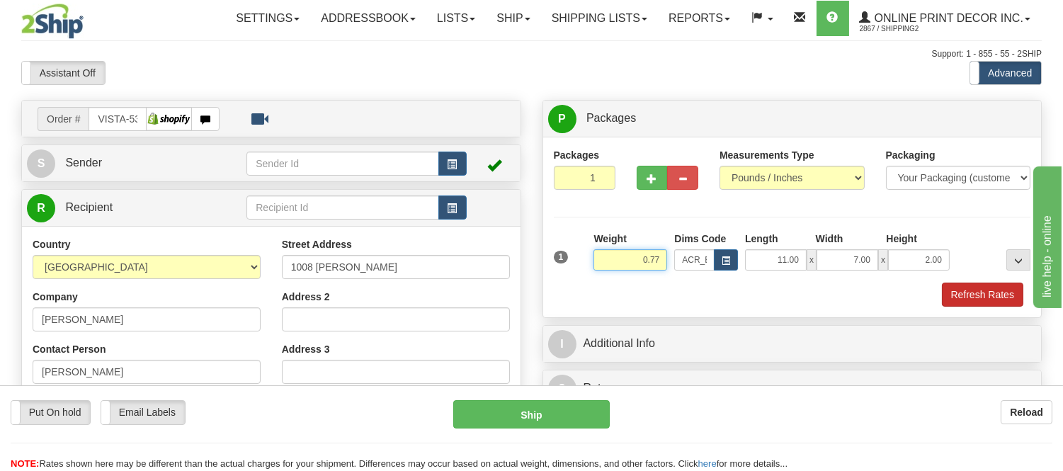
type input "0.77"
click at [987, 296] on button "Refresh Rates" at bounding box center [982, 295] width 81 height 24
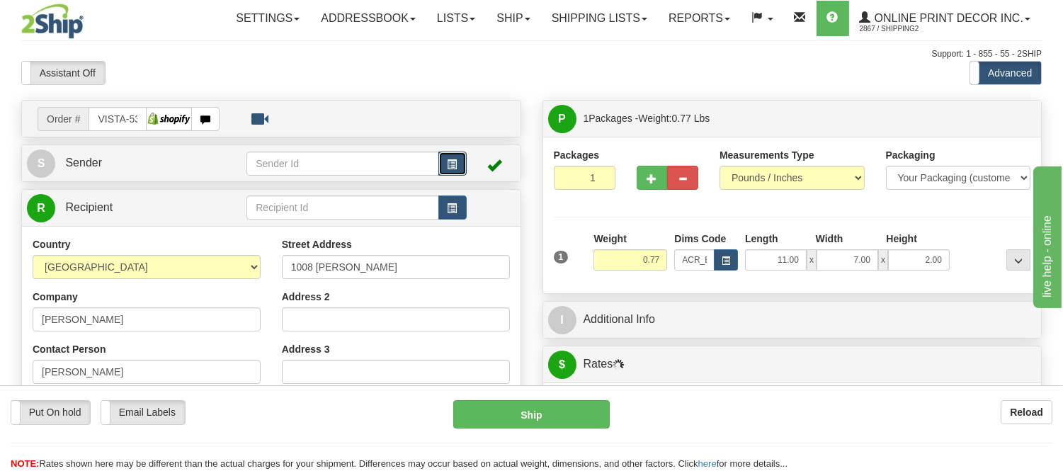
click at [457, 164] on button "button" at bounding box center [453, 164] width 28 height 24
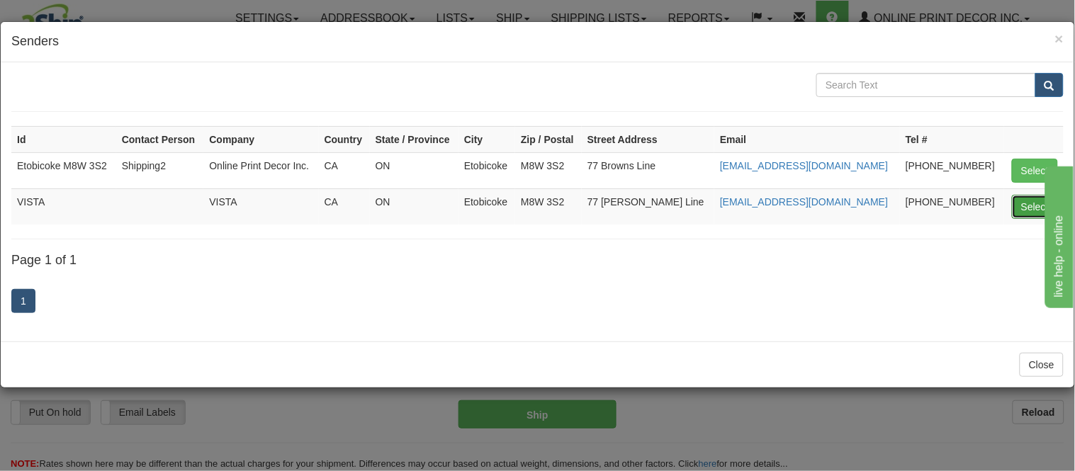
click at [1024, 206] on button "Select" at bounding box center [1035, 207] width 46 height 24
type input "VISTA"
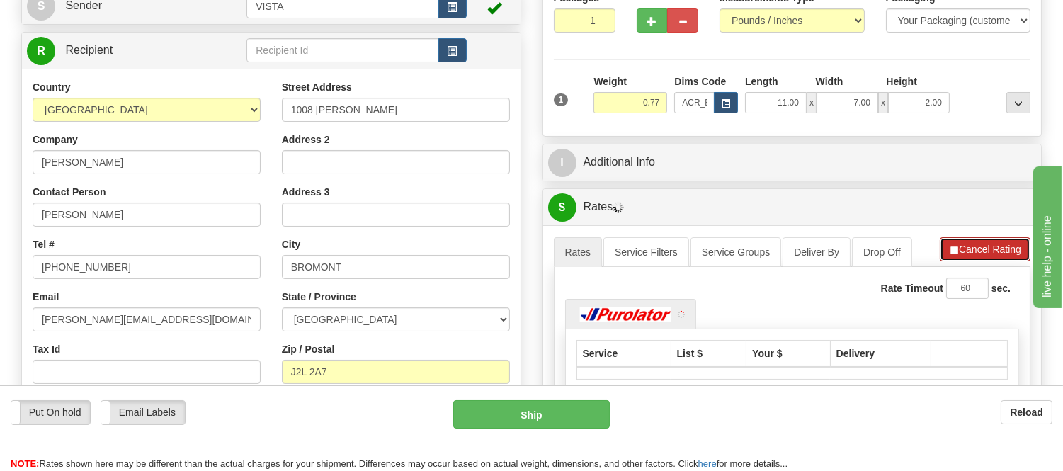
click at [993, 241] on button "Cancel Rating" at bounding box center [985, 249] width 91 height 24
click at [993, 241] on button "Refresh Rates" at bounding box center [984, 249] width 91 height 24
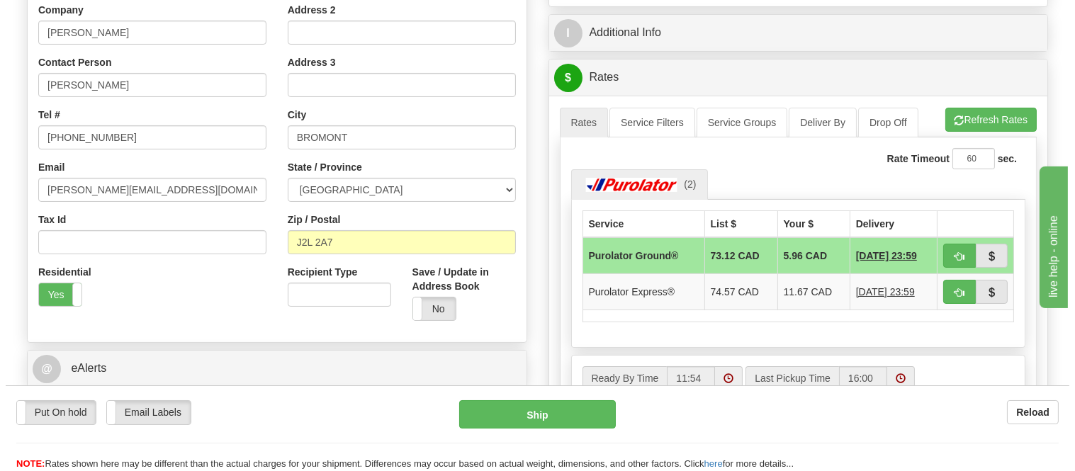
scroll to position [315, 0]
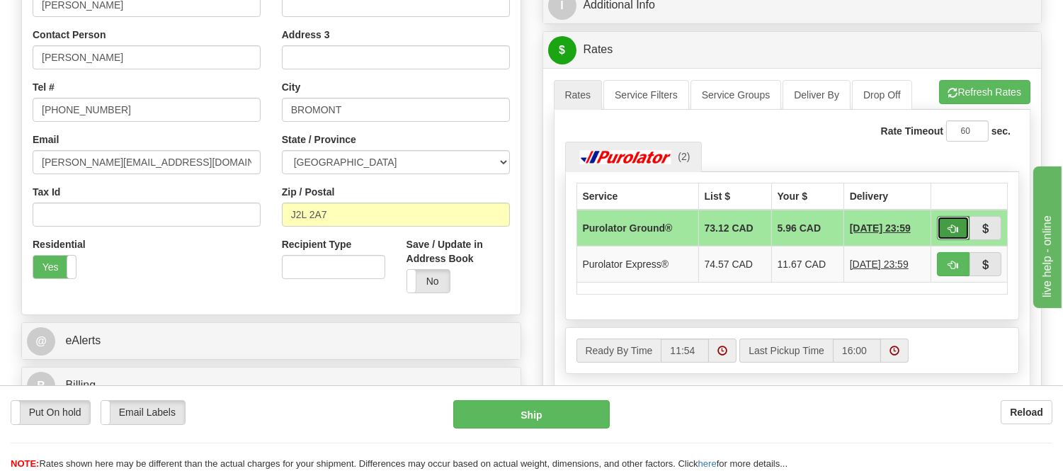
click at [961, 221] on button "button" at bounding box center [953, 228] width 33 height 24
type input "260"
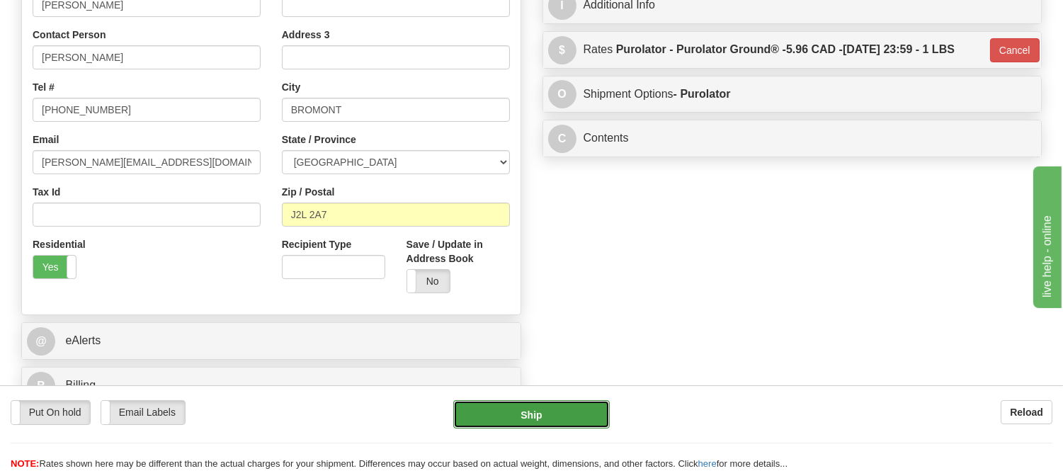
click at [593, 415] on button "Ship" at bounding box center [531, 414] width 156 height 28
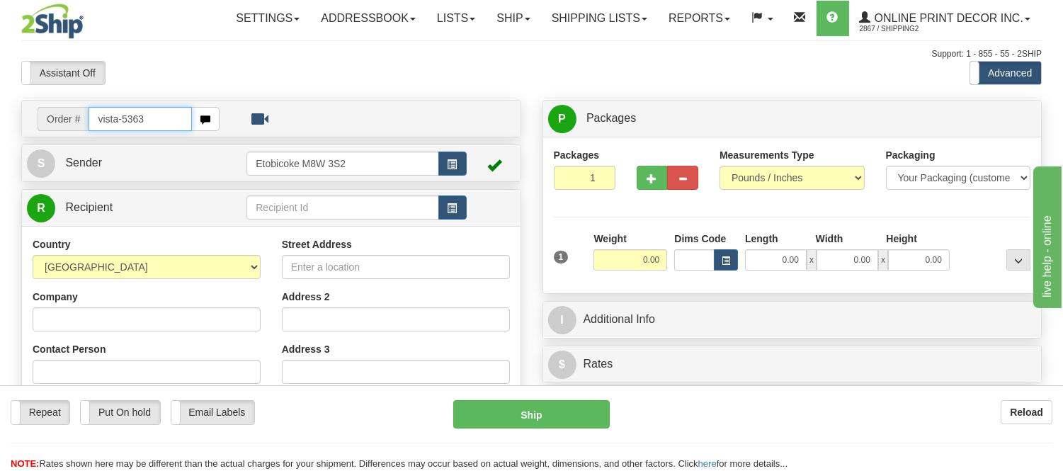
type input "vista-5363"
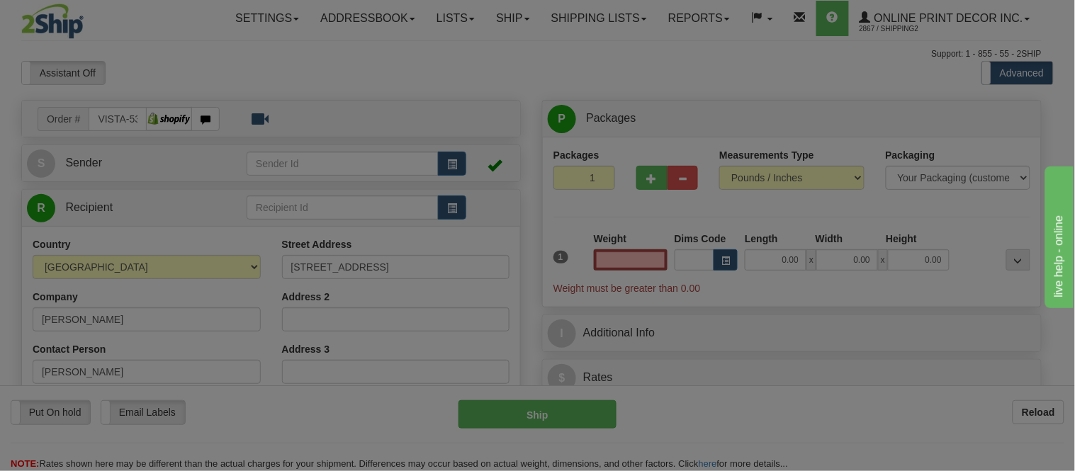
type input "TORONTO"
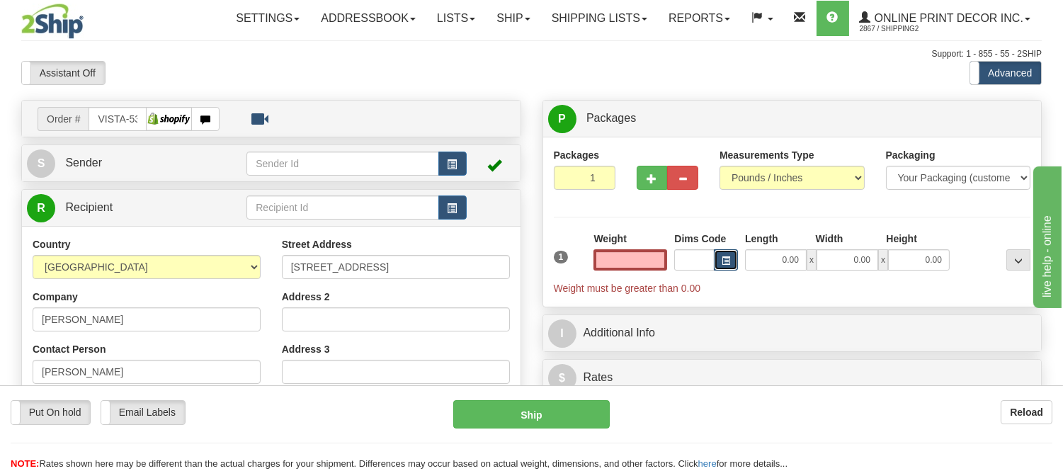
type input "0.00"
click at [728, 259] on span "button" at bounding box center [726, 261] width 9 height 8
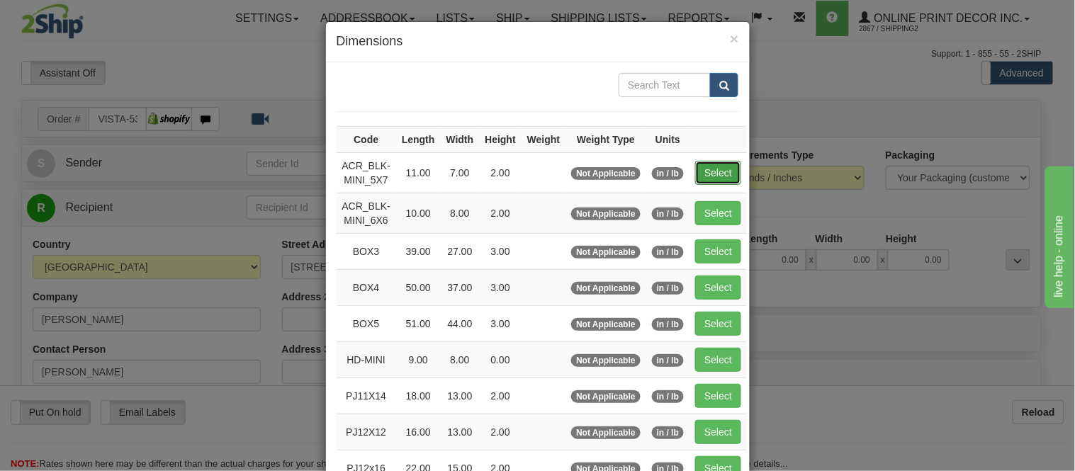
click at [719, 174] on button "Select" at bounding box center [718, 173] width 46 height 24
type input "ACR_BLK-MINI_5X7"
type input "11.00"
type input "7.00"
type input "2.00"
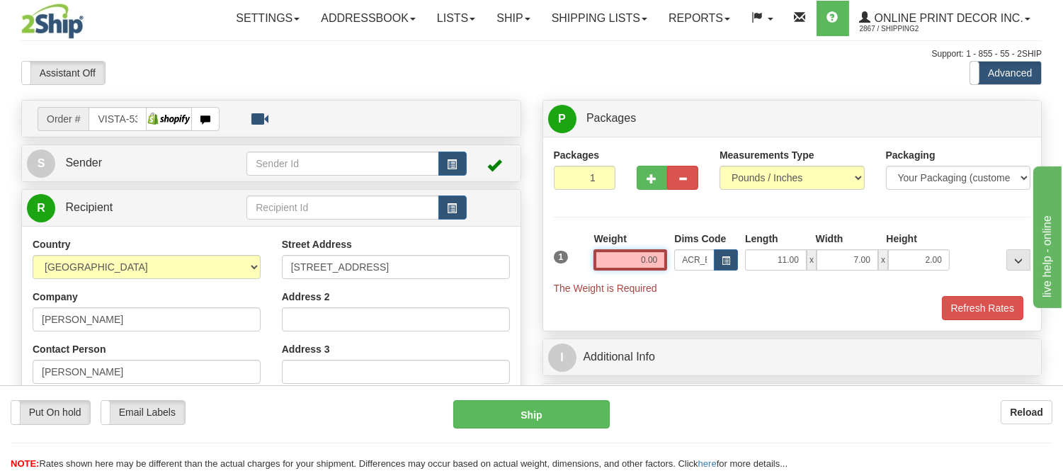
drag, startPoint x: 655, startPoint y: 257, endPoint x: 598, endPoint y: 253, distance: 56.8
click at [598, 253] on input "0.00" at bounding box center [631, 259] width 74 height 21
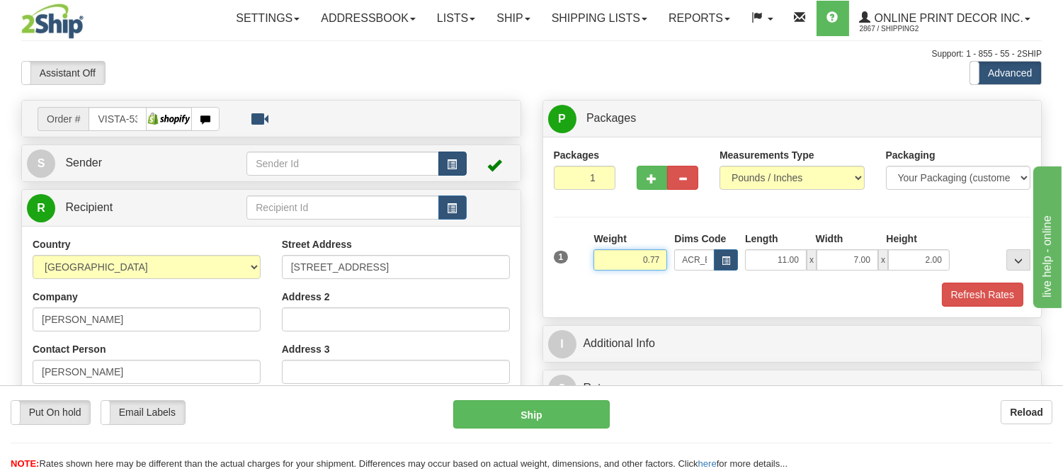
type input "0.77"
click at [448, 164] on span "button" at bounding box center [453, 164] width 10 height 9
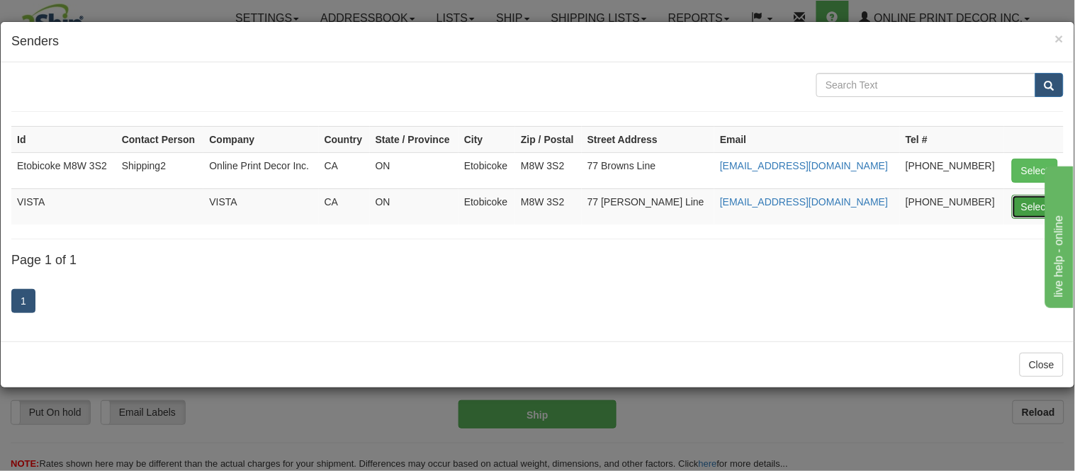
click at [1018, 209] on button "Select" at bounding box center [1035, 207] width 46 height 24
type input "VISTA"
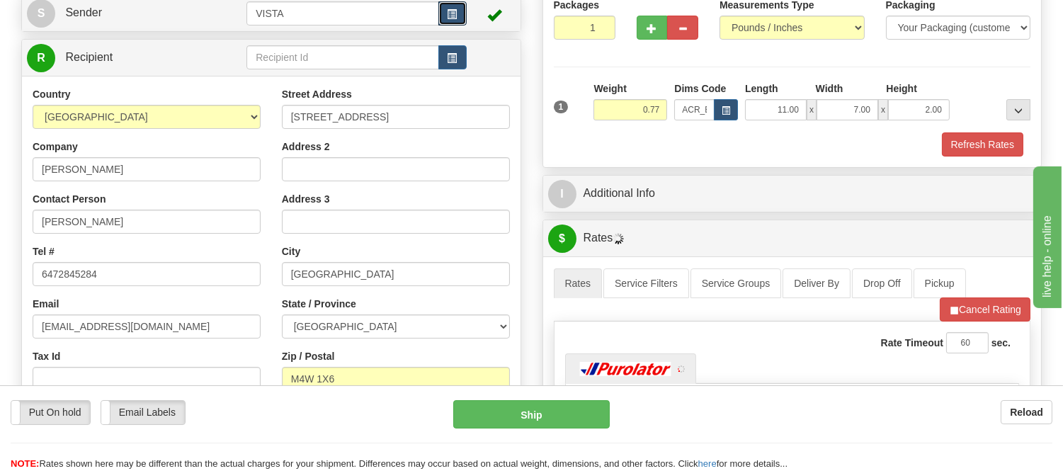
scroll to position [157, 0]
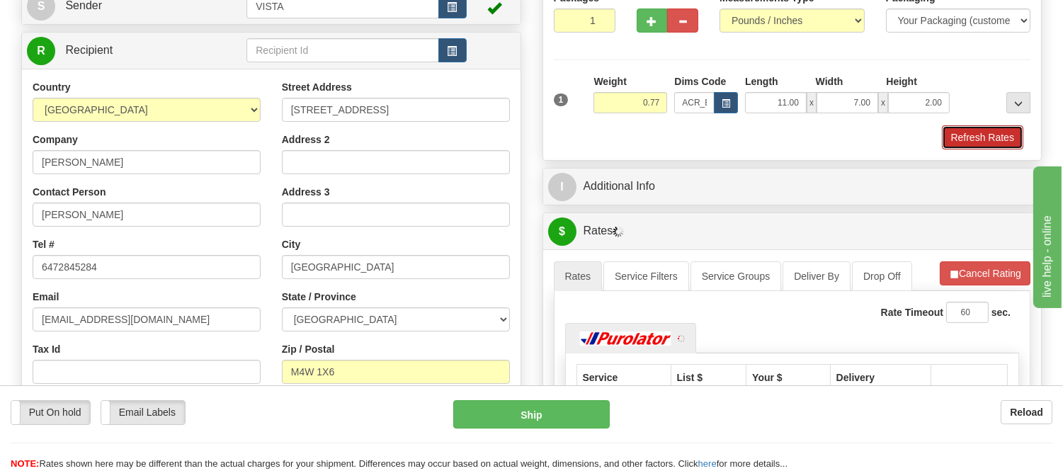
click at [969, 132] on button "Refresh Rates" at bounding box center [982, 137] width 81 height 24
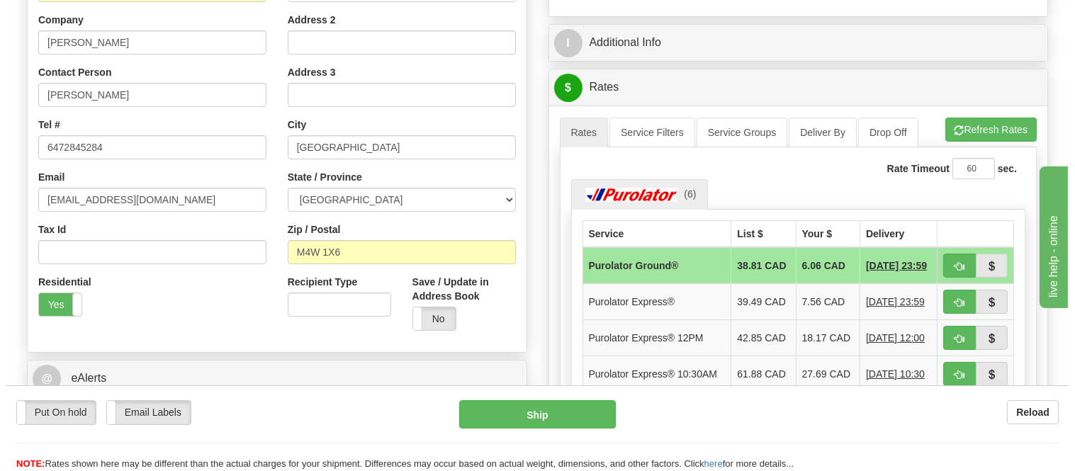
scroll to position [315, 0]
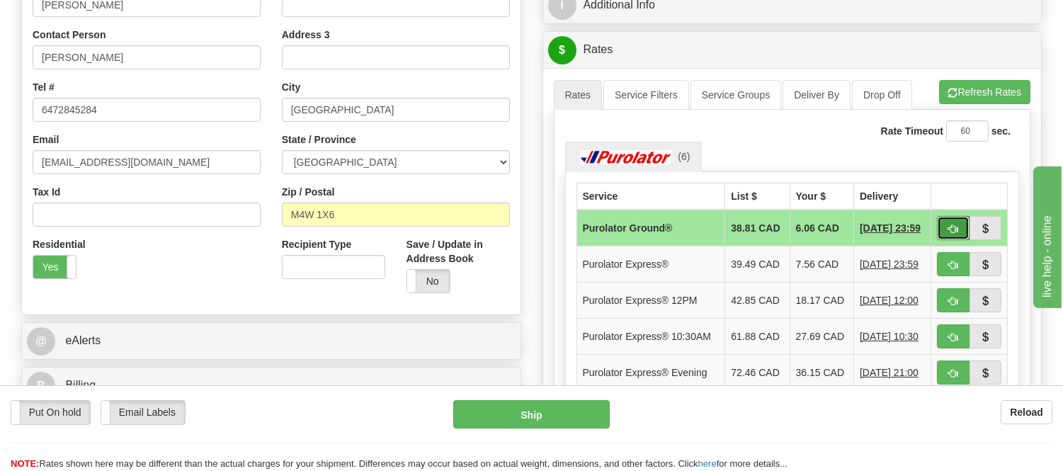
click at [959, 224] on button "button" at bounding box center [953, 228] width 33 height 24
type input "260"
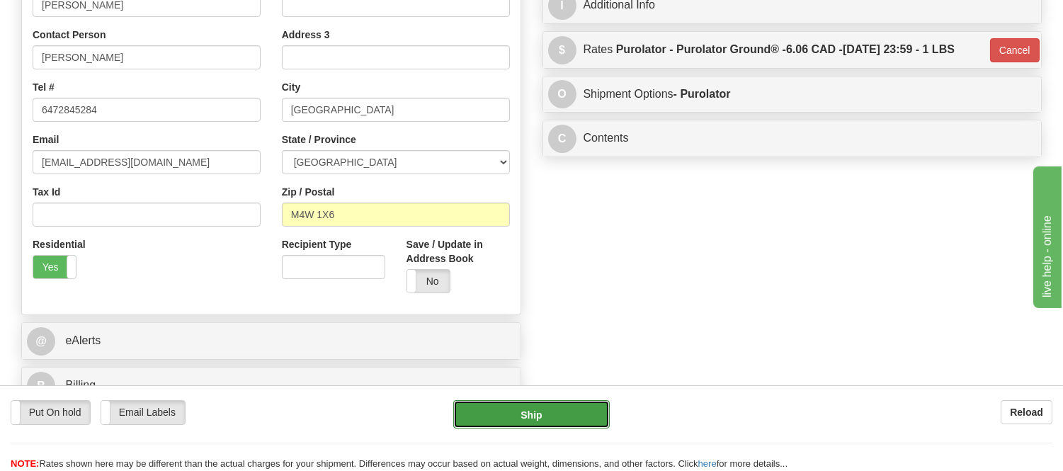
click at [526, 422] on button "Ship" at bounding box center [531, 414] width 156 height 28
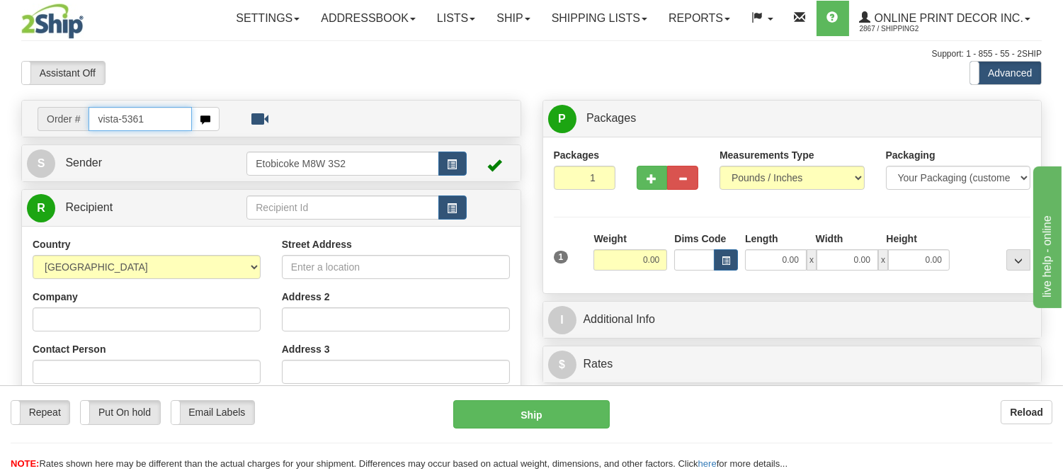
type input "vista-5361"
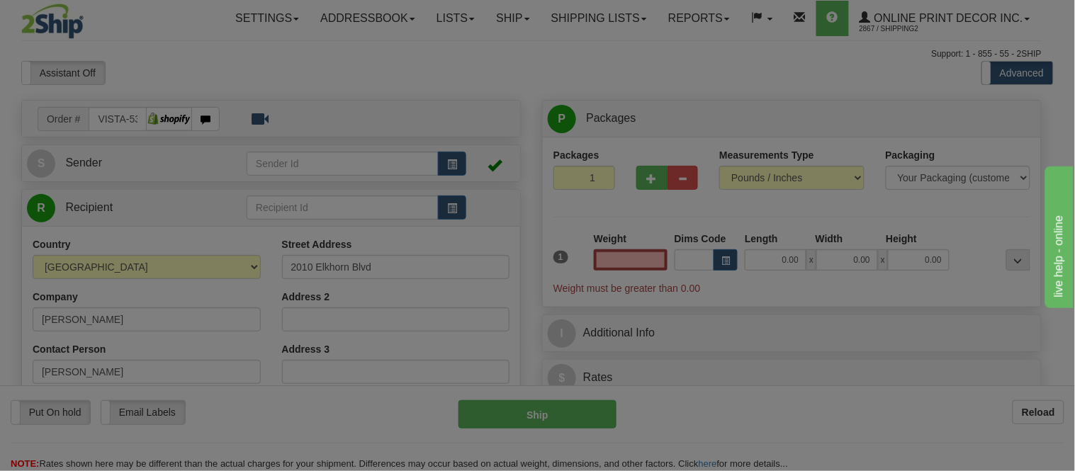
type input "WINDERMERE"
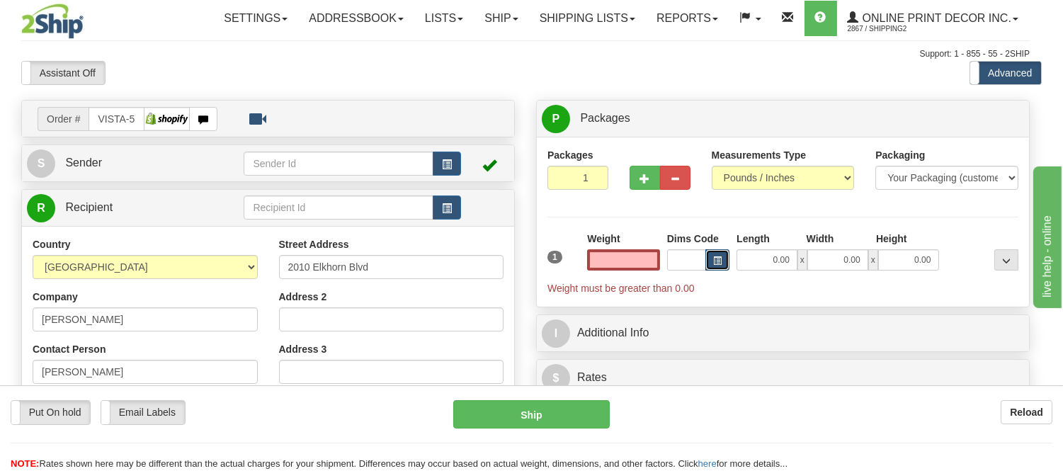
type input "0.00"
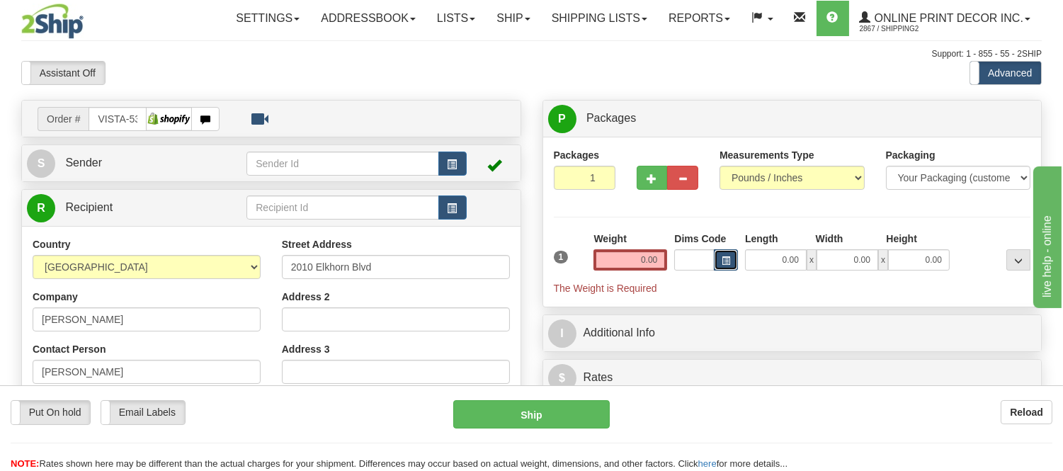
click at [727, 259] on span "button" at bounding box center [726, 261] width 9 height 8
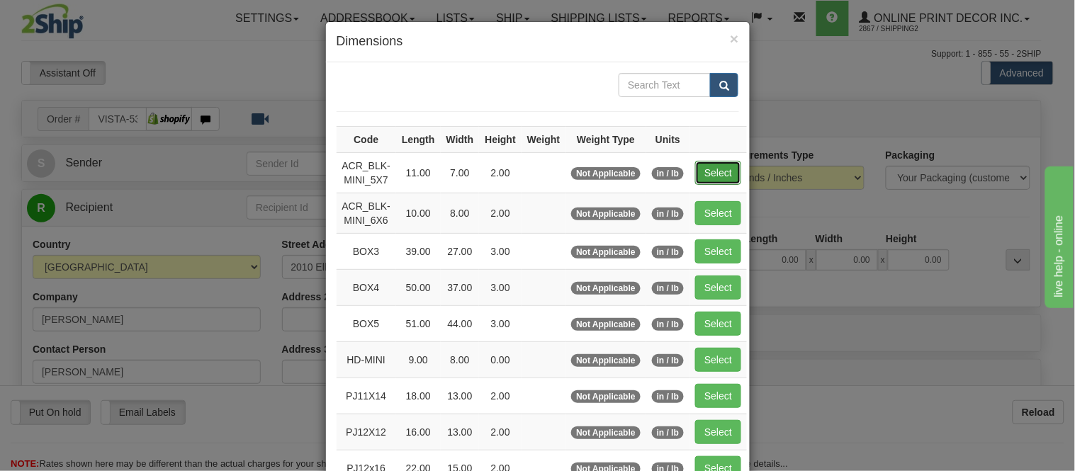
click at [723, 161] on button "Select" at bounding box center [718, 173] width 46 height 24
type input "ACR_BLK-MINI_5X7"
type input "11.00"
type input "7.00"
type input "2.00"
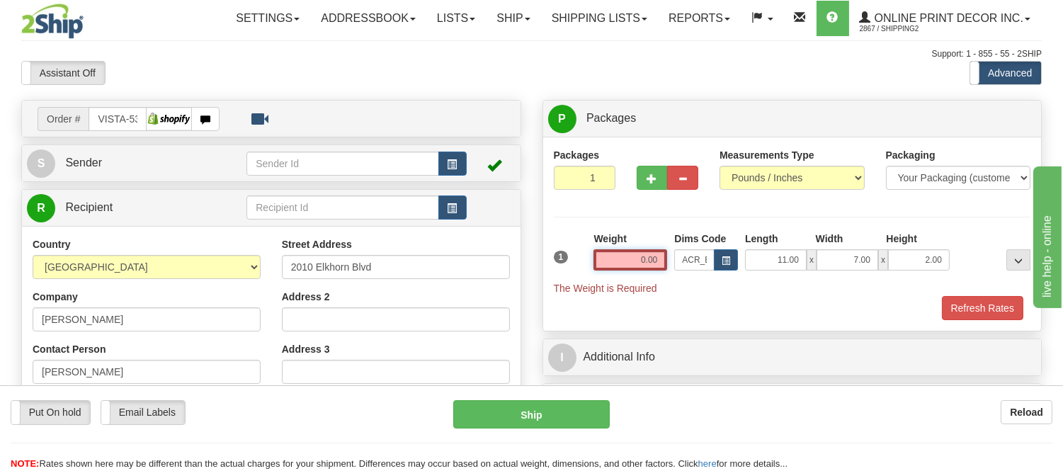
drag, startPoint x: 663, startPoint y: 257, endPoint x: 589, endPoint y: 255, distance: 74.4
click at [590, 254] on div "Weight 0.00" at bounding box center [630, 257] width 81 height 50
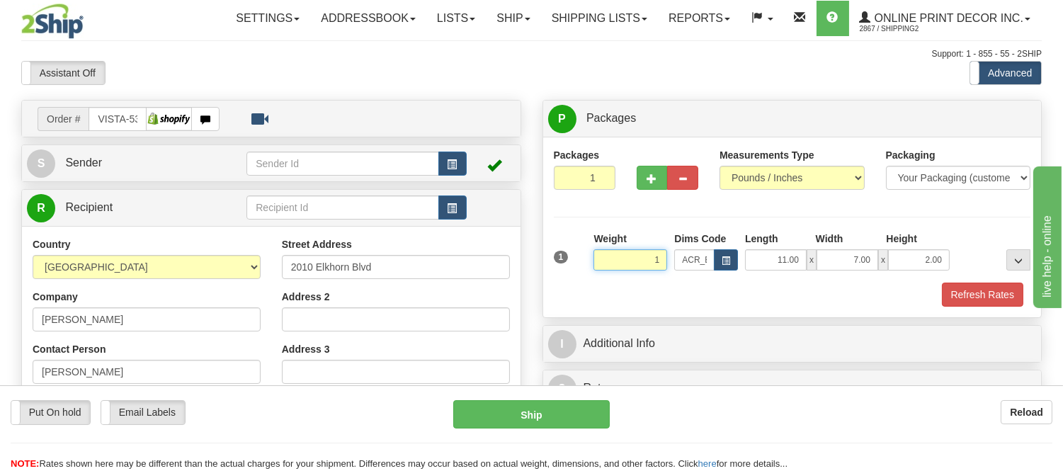
click button "Delete" at bounding box center [0, 0] width 0 height 0
type input "1.00"
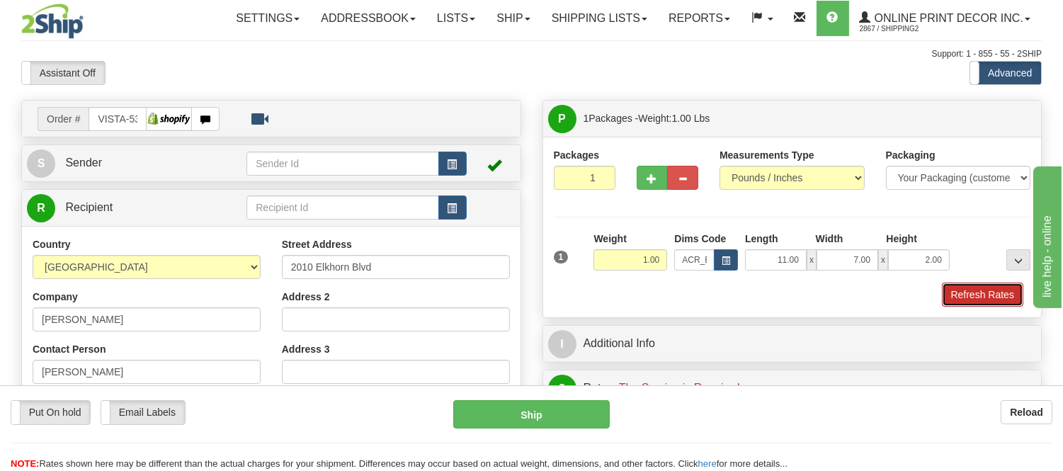
click at [982, 295] on button "Refresh Rates" at bounding box center [982, 295] width 81 height 24
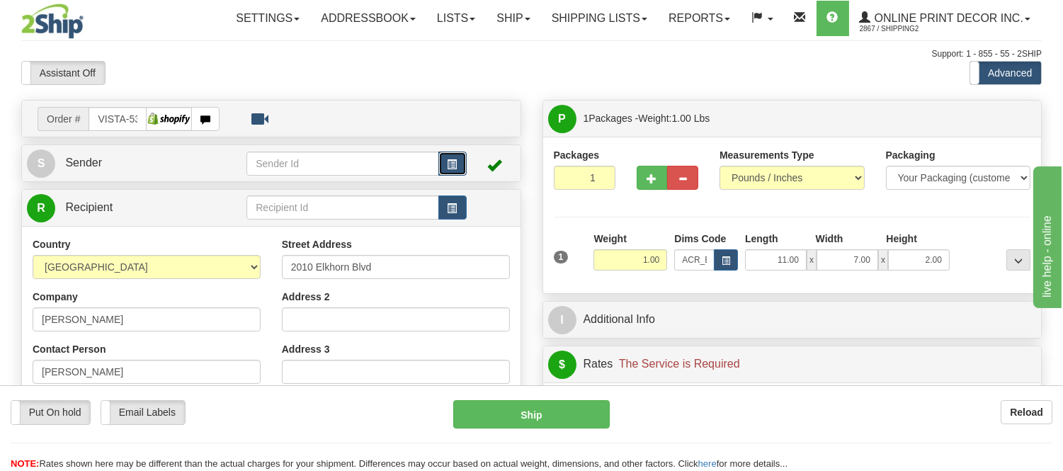
click at [457, 162] on button "button" at bounding box center [453, 164] width 28 height 24
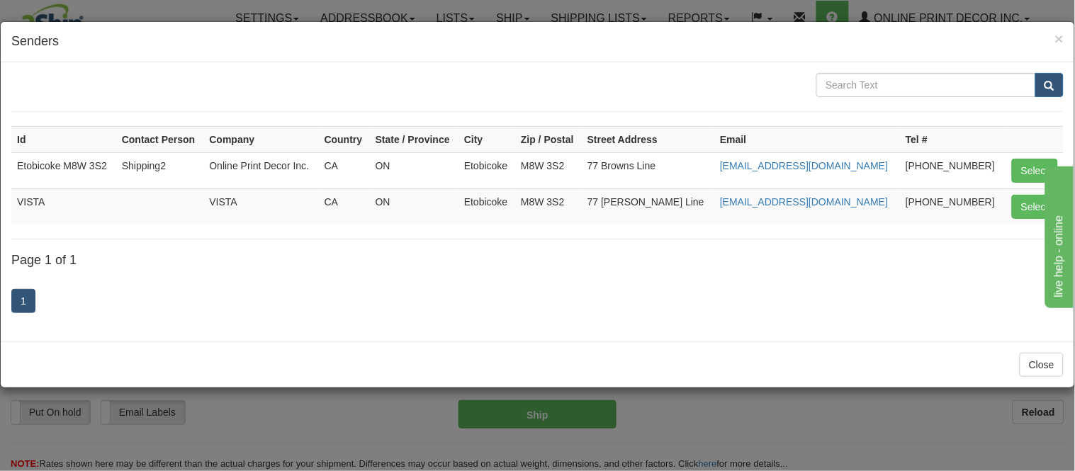
click at [1031, 200] on button "Select" at bounding box center [1035, 207] width 46 height 24
type input "VISTA"
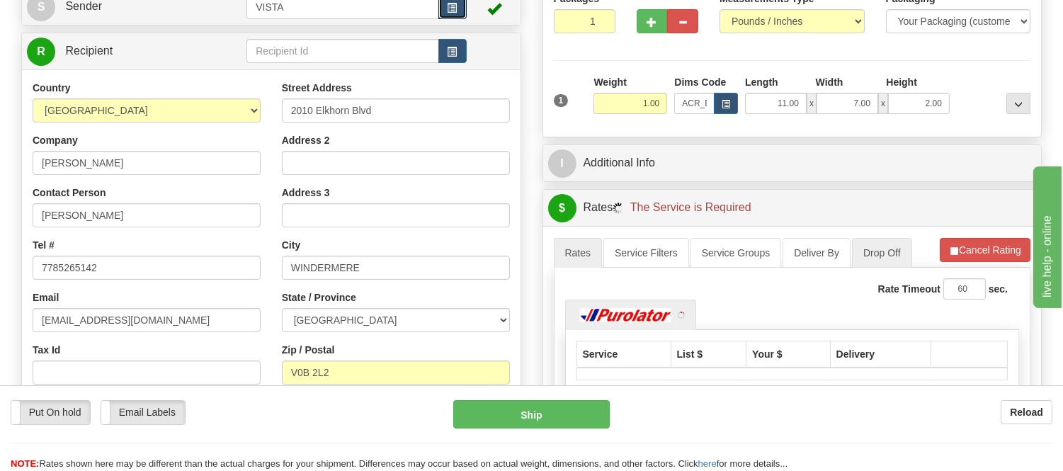
scroll to position [157, 0]
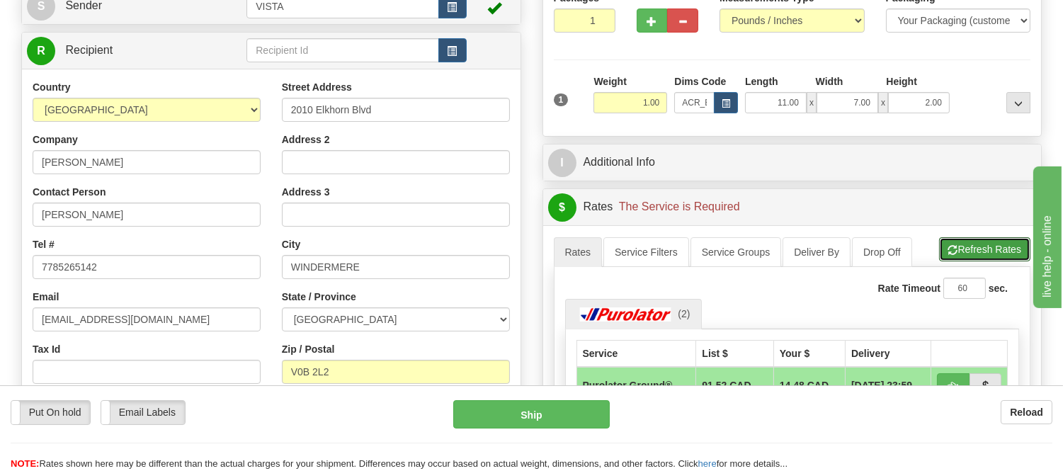
click at [960, 241] on button "Refresh Rates" at bounding box center [984, 249] width 91 height 24
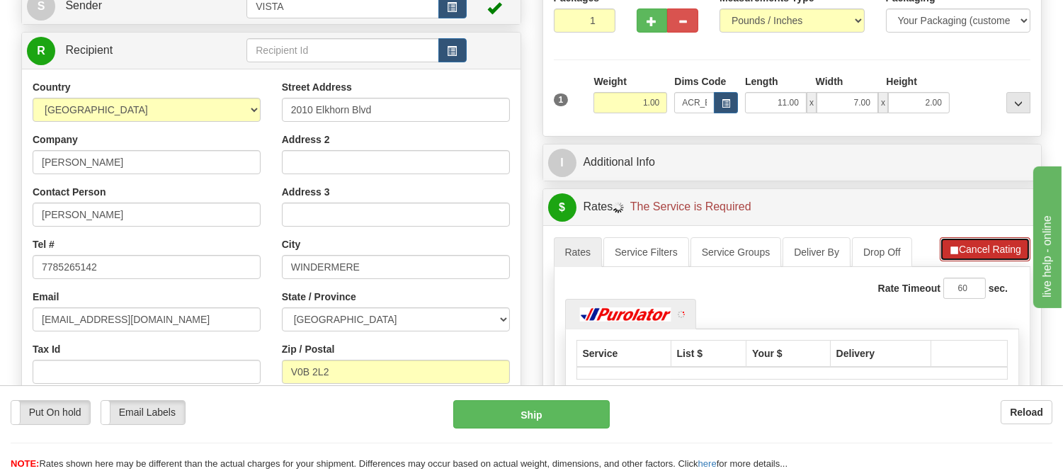
click at [960, 241] on button "Cancel Rating" at bounding box center [985, 249] width 91 height 24
click at [975, 246] on button "Refresh Rates" at bounding box center [984, 249] width 91 height 24
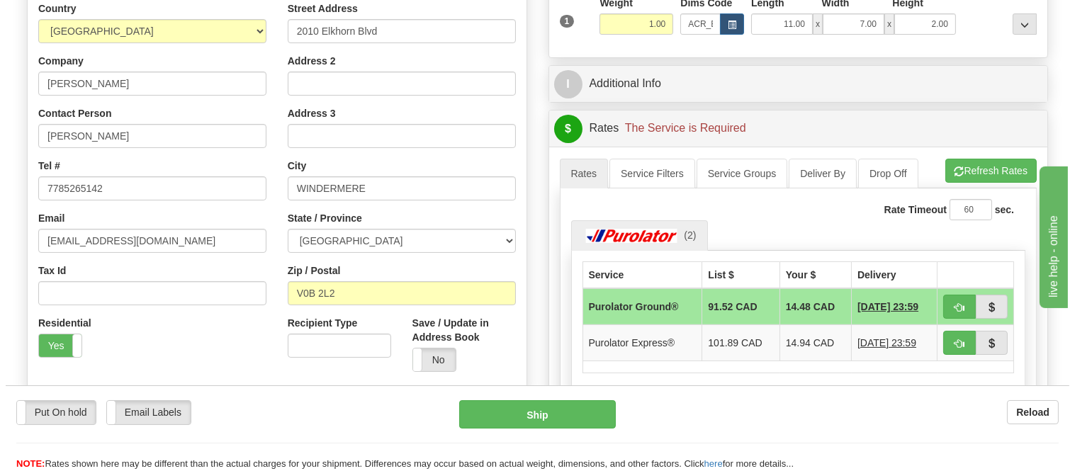
scroll to position [315, 0]
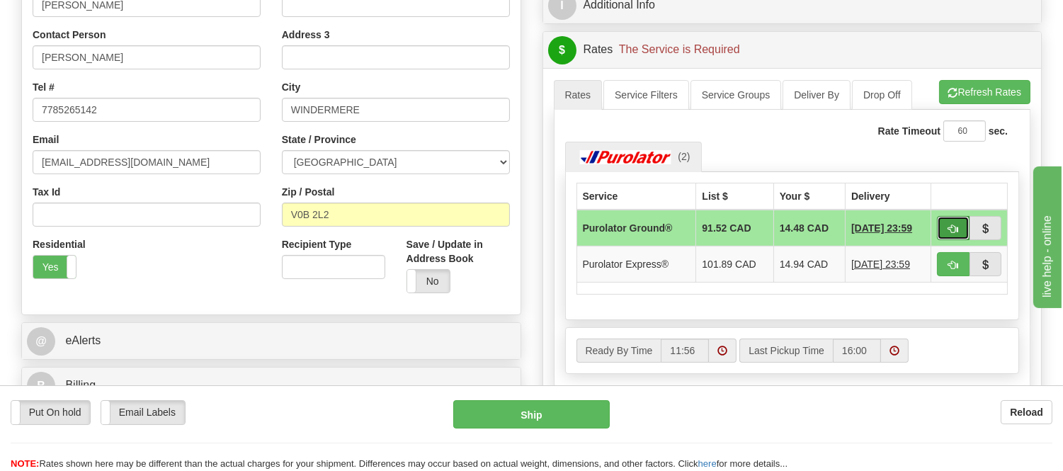
click at [951, 217] on button "button" at bounding box center [953, 228] width 33 height 24
type input "260"
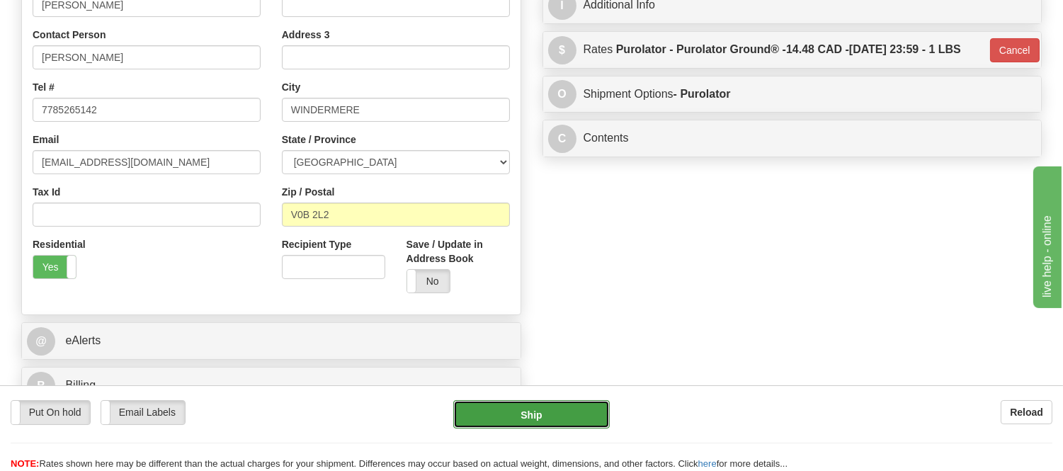
click at [511, 415] on button "Ship" at bounding box center [531, 414] width 156 height 28
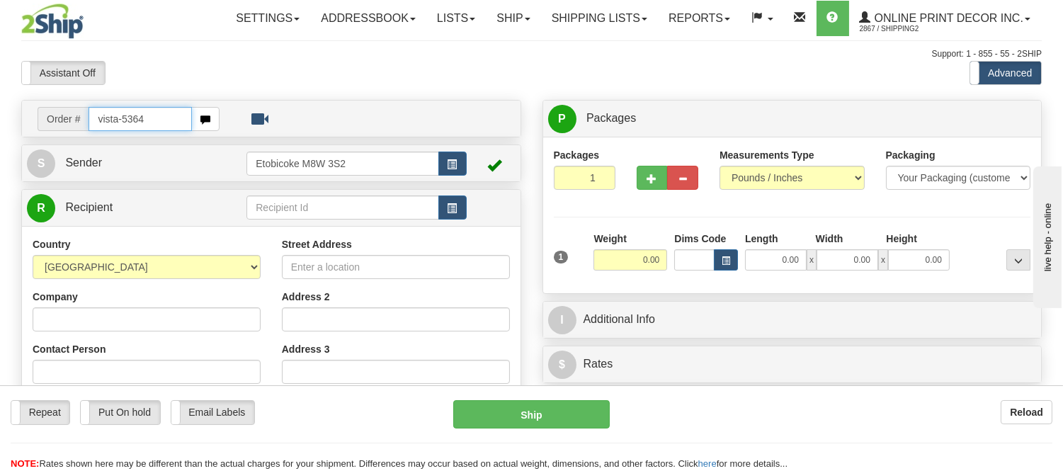
type input "vista-5364"
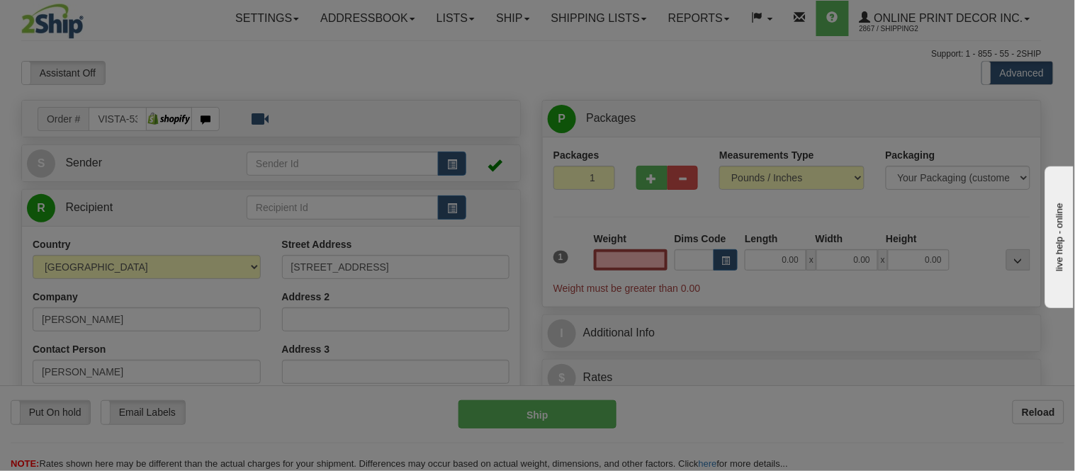
type input "LEVIS"
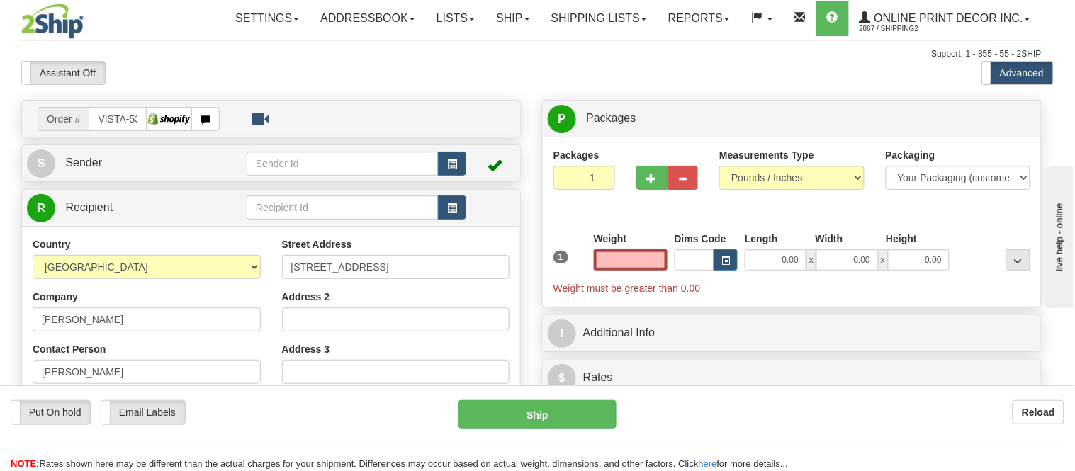
type input "0.00"
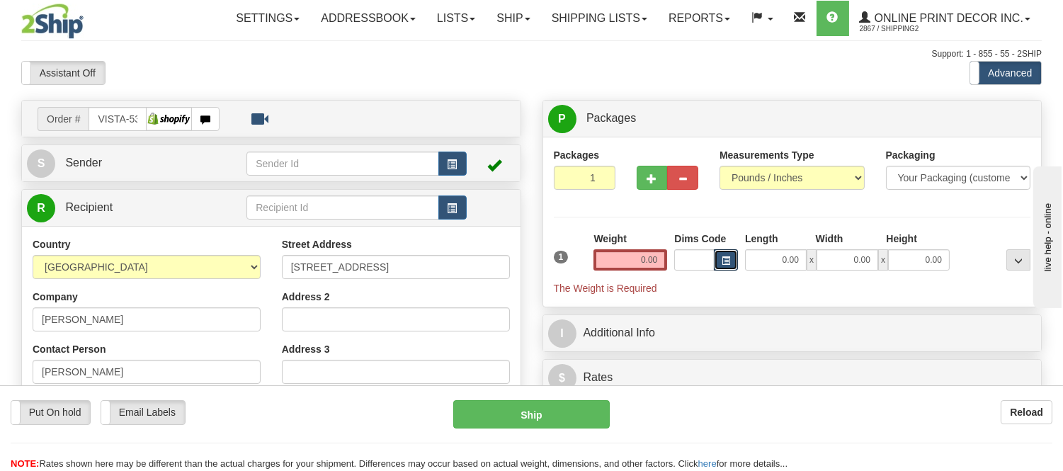
click at [730, 256] on button "button" at bounding box center [726, 259] width 24 height 21
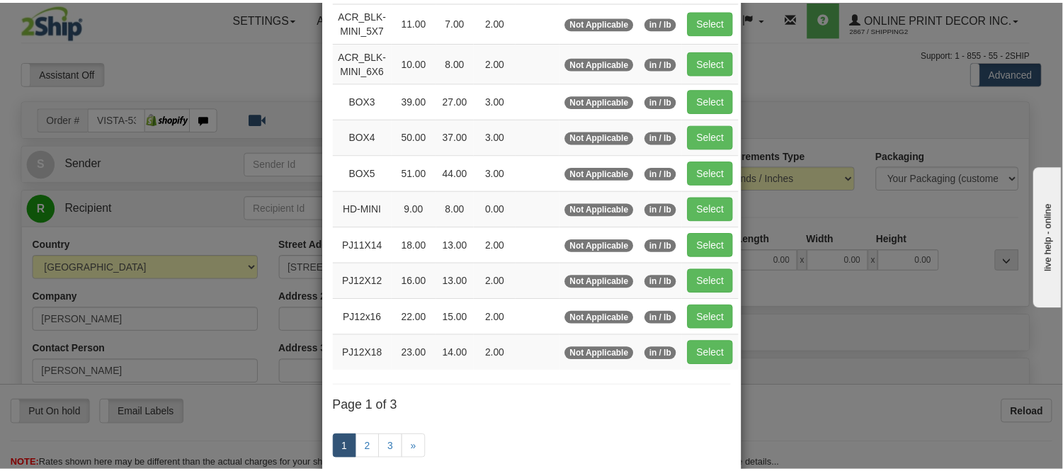
scroll to position [157, 0]
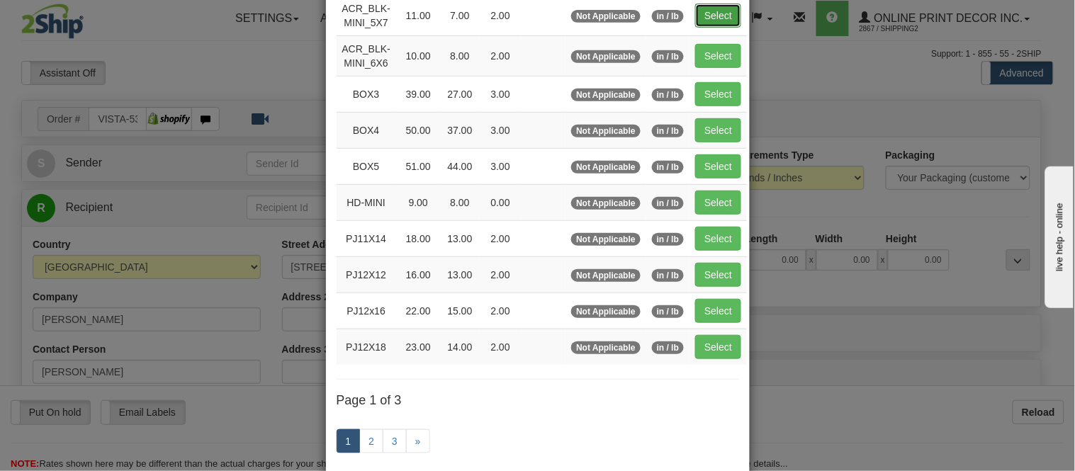
click at [699, 11] on button "Select" at bounding box center [718, 16] width 46 height 24
type input "ACR_BLK-MINI_5X7"
type input "11.00"
type input "7.00"
type input "2.00"
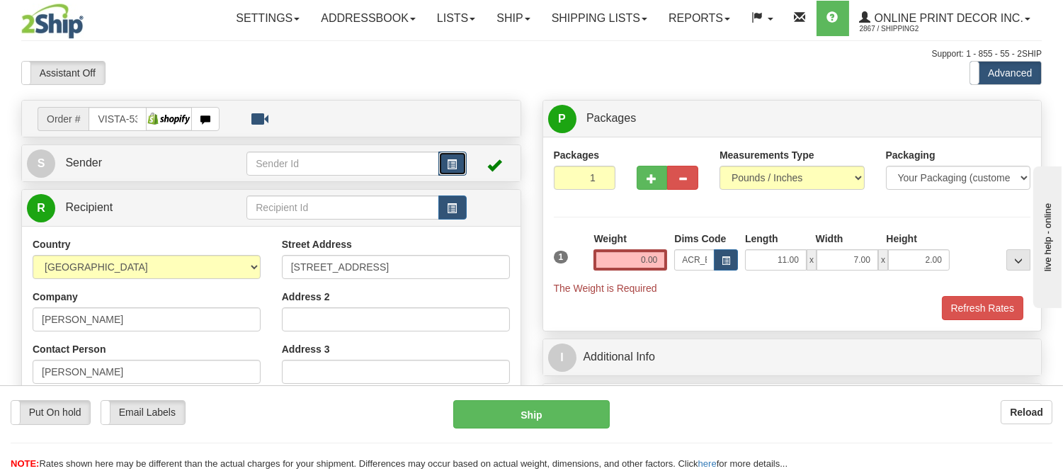
click at [445, 160] on button "button" at bounding box center [453, 164] width 28 height 24
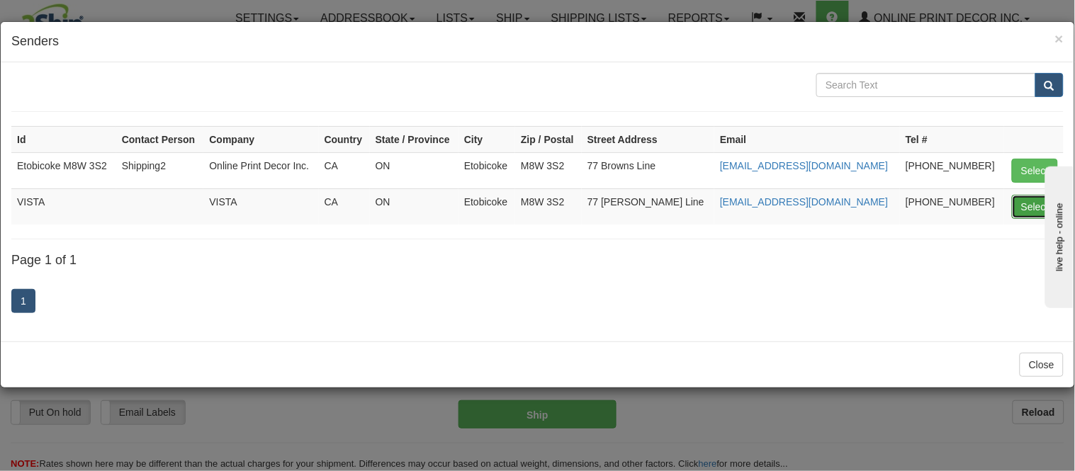
click at [1038, 206] on button "Select" at bounding box center [1035, 207] width 46 height 24
type input "VISTA"
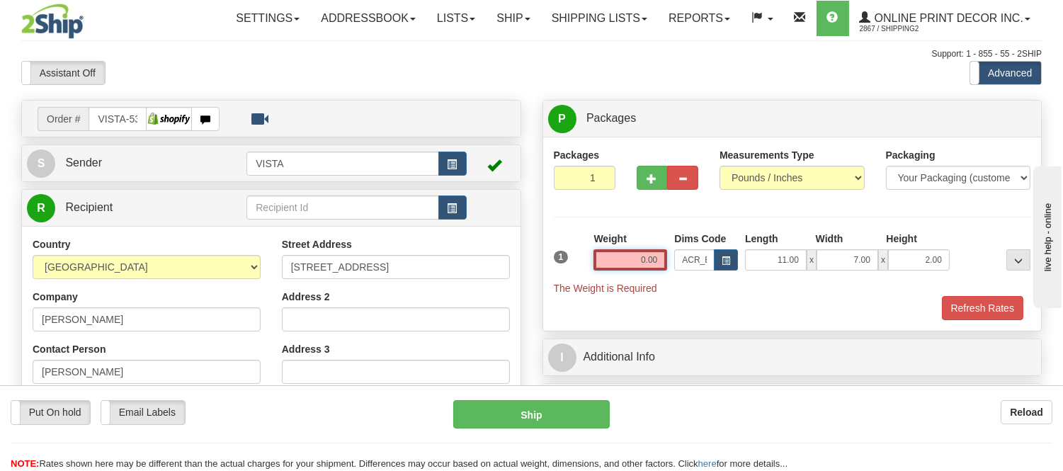
drag, startPoint x: 661, startPoint y: 259, endPoint x: 576, endPoint y: 251, distance: 85.4
click at [576, 251] on div "1 Weight 0.00 Dims Code x x" at bounding box center [792, 264] width 485 height 64
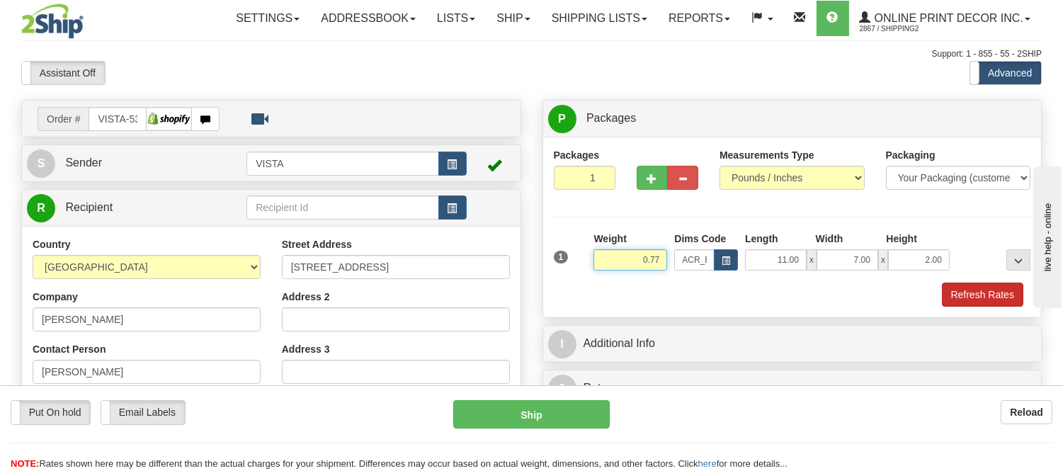
type input "0.77"
click at [982, 296] on button "Refresh Rates" at bounding box center [982, 295] width 81 height 24
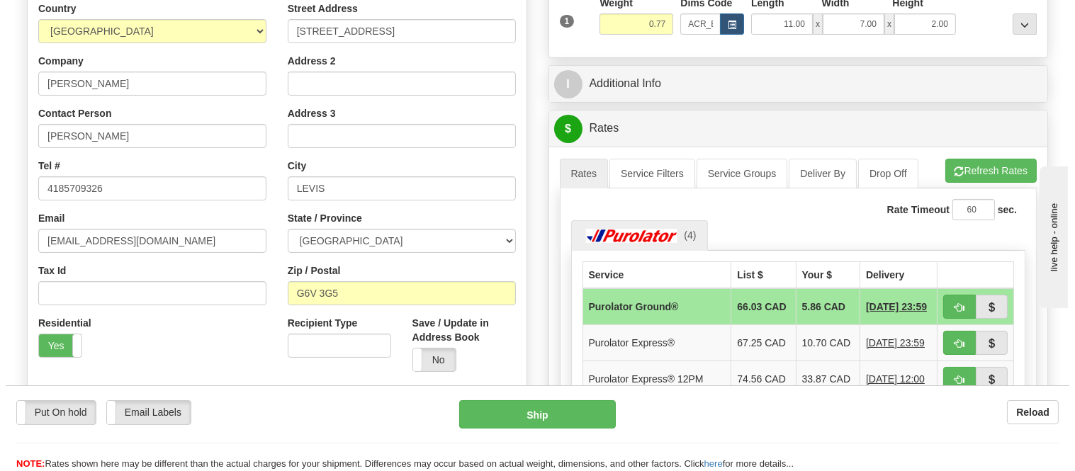
scroll to position [315, 0]
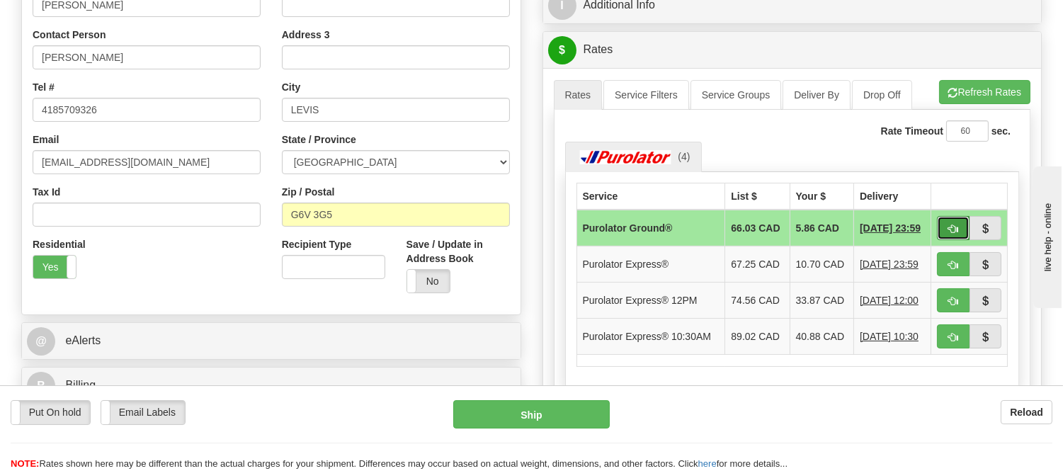
click at [942, 223] on button "button" at bounding box center [953, 228] width 33 height 24
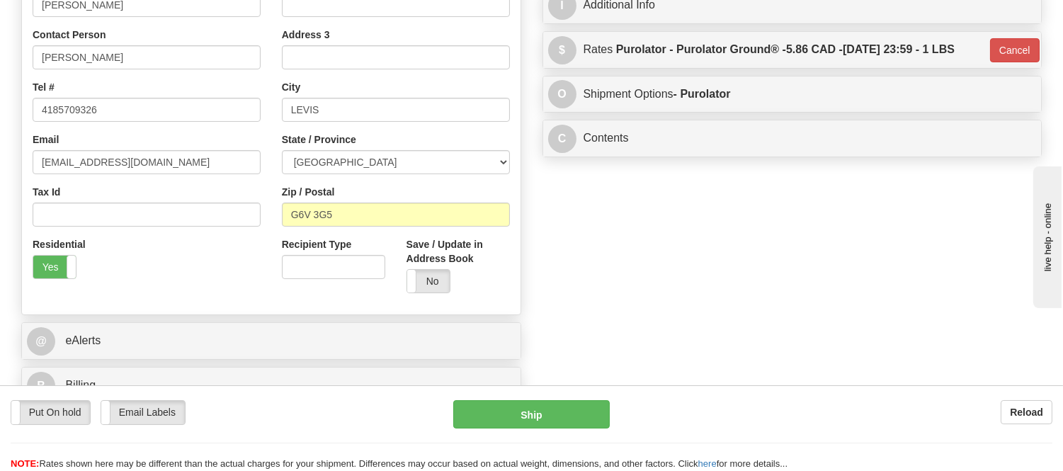
type input "260"
click at [584, 412] on button "Ship" at bounding box center [531, 414] width 156 height 28
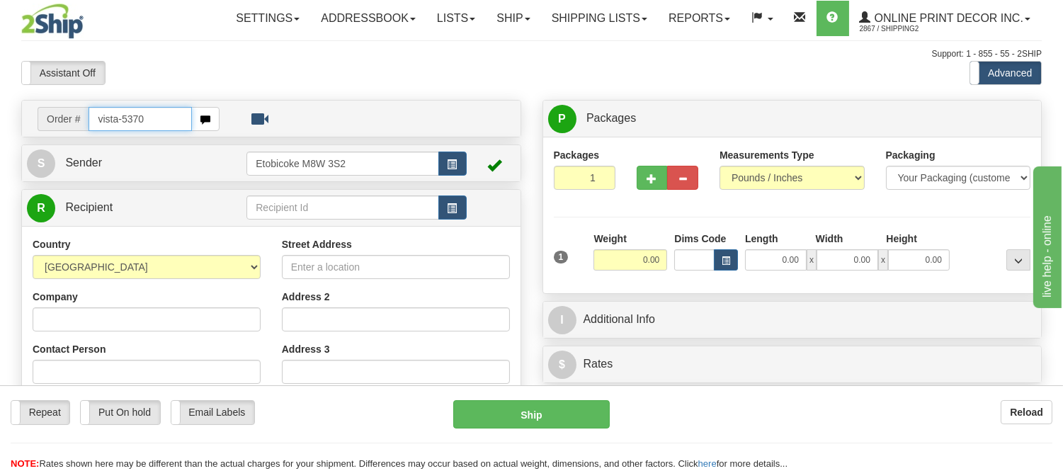
type input "vista-5370"
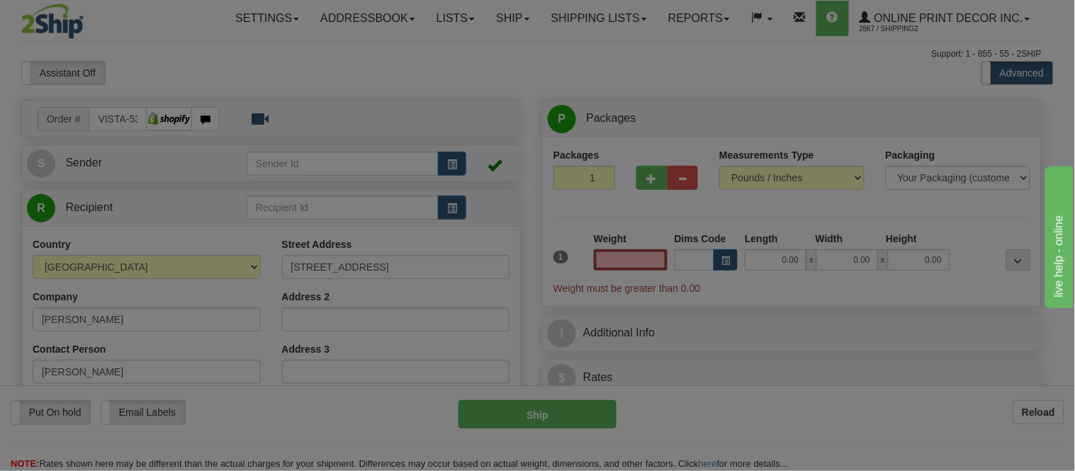
type input "[GEOGRAPHIC_DATA]"
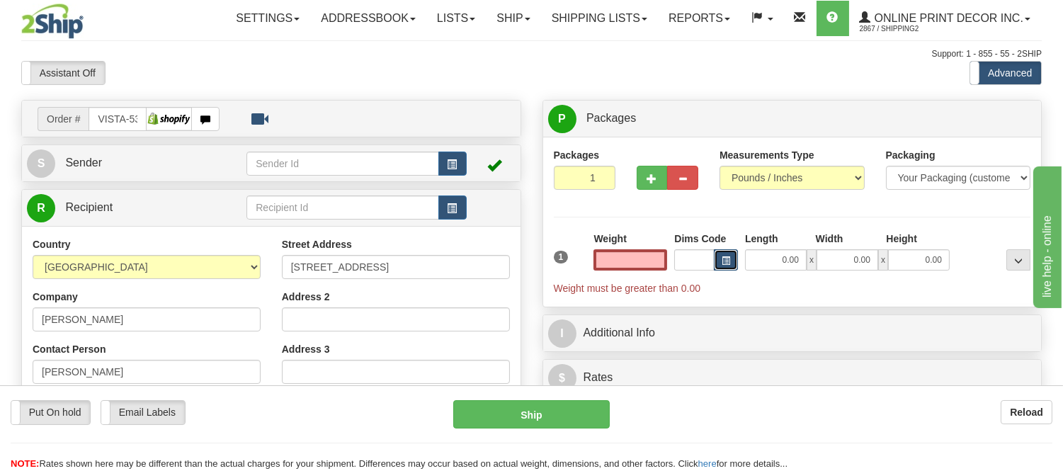
type input "0.00"
click at [723, 259] on span "button" at bounding box center [726, 261] width 9 height 8
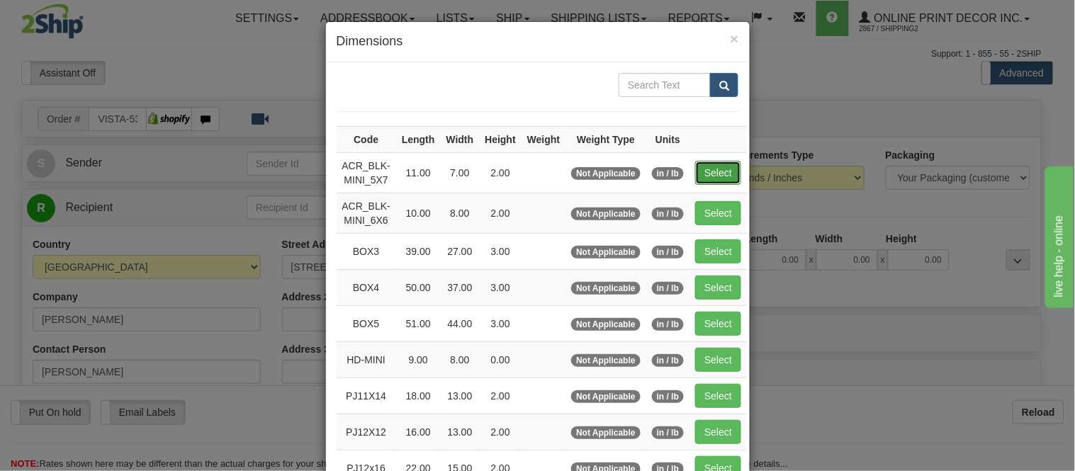
click at [698, 171] on button "Select" at bounding box center [718, 173] width 46 height 24
type input "ACR_BLK-MINI_5X7"
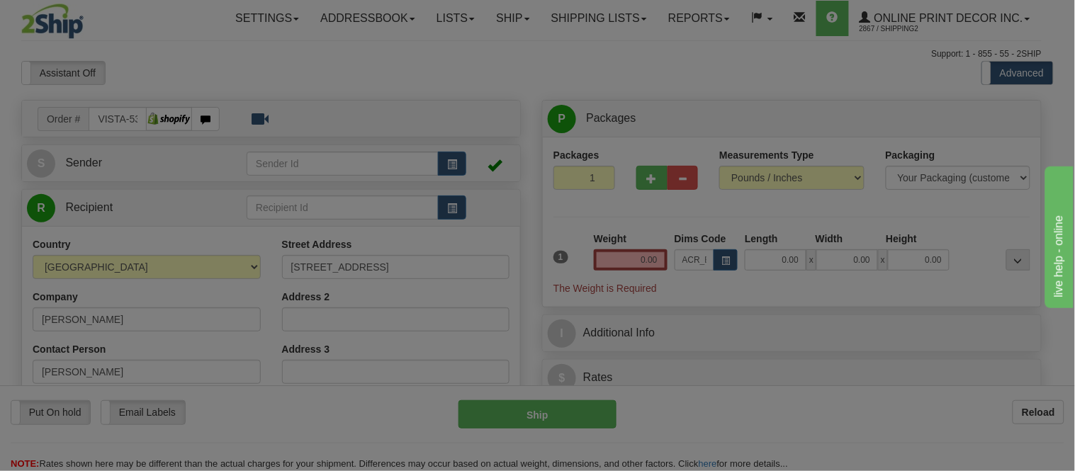
type input "11.00"
type input "7.00"
type input "2.00"
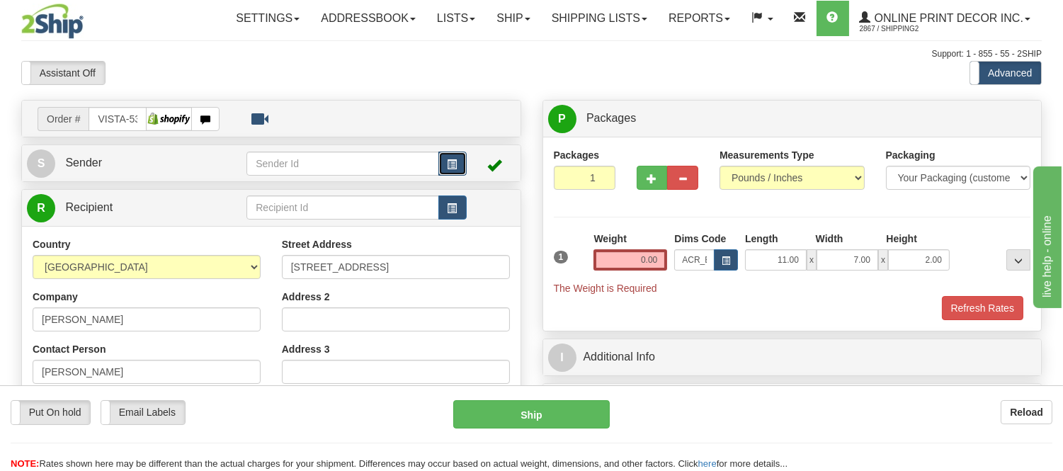
click at [456, 164] on span "button" at bounding box center [453, 164] width 10 height 9
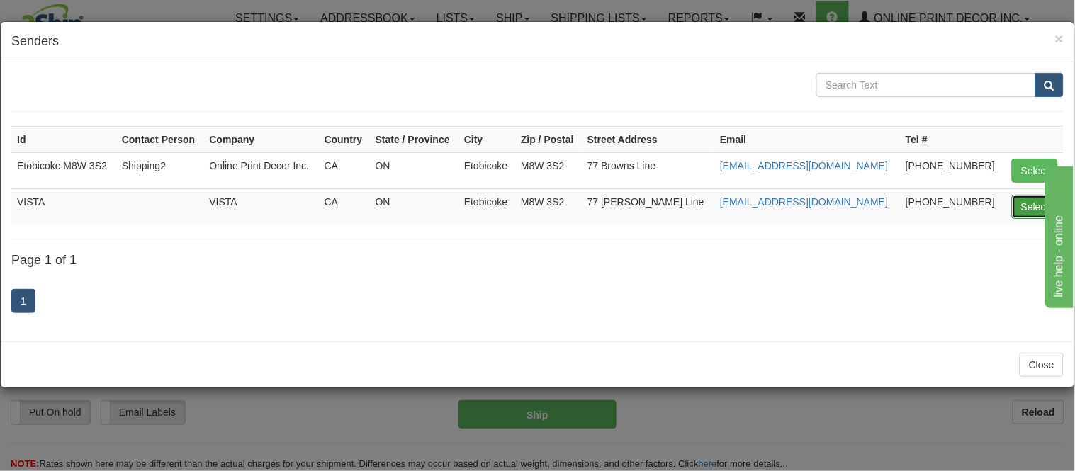
click at [1036, 207] on button "Select" at bounding box center [1035, 207] width 46 height 24
type input "VISTA"
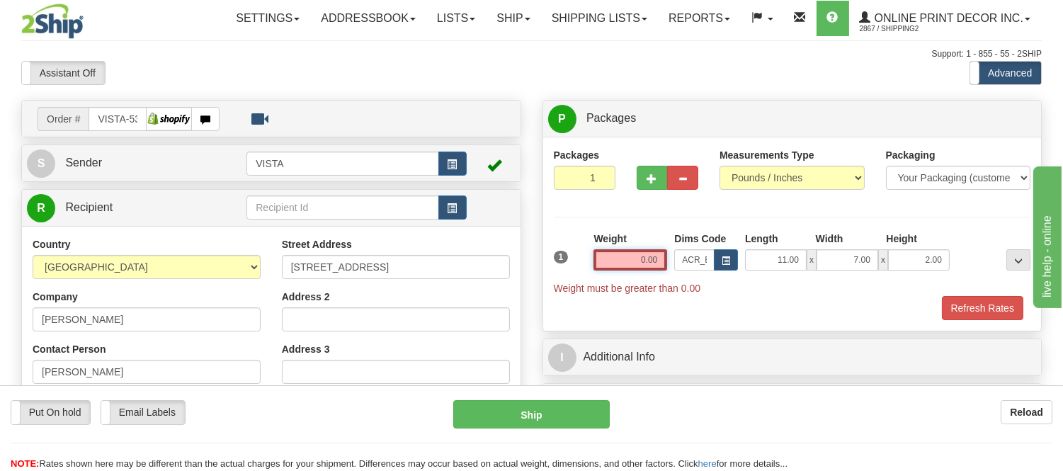
drag, startPoint x: 665, startPoint y: 260, endPoint x: 580, endPoint y: 251, distance: 85.5
click at [580, 251] on div "1 Weight 0.00 Dims Code x x" at bounding box center [792, 264] width 485 height 64
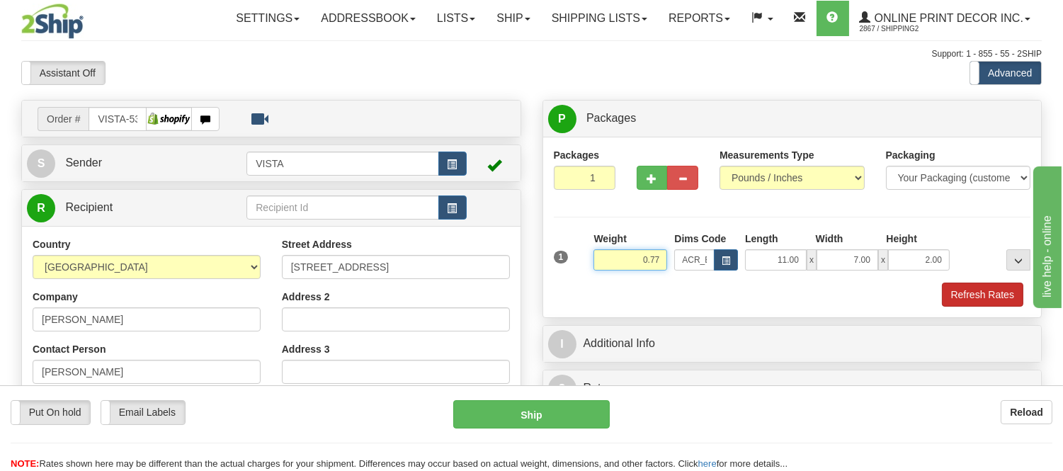
type input "0.77"
click at [954, 302] on button "Refresh Rates" at bounding box center [982, 295] width 81 height 24
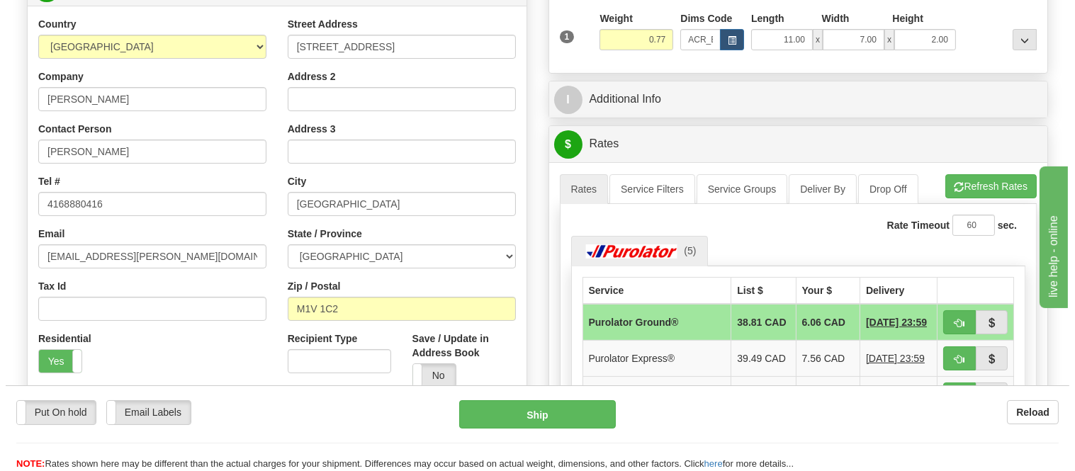
scroll to position [315, 0]
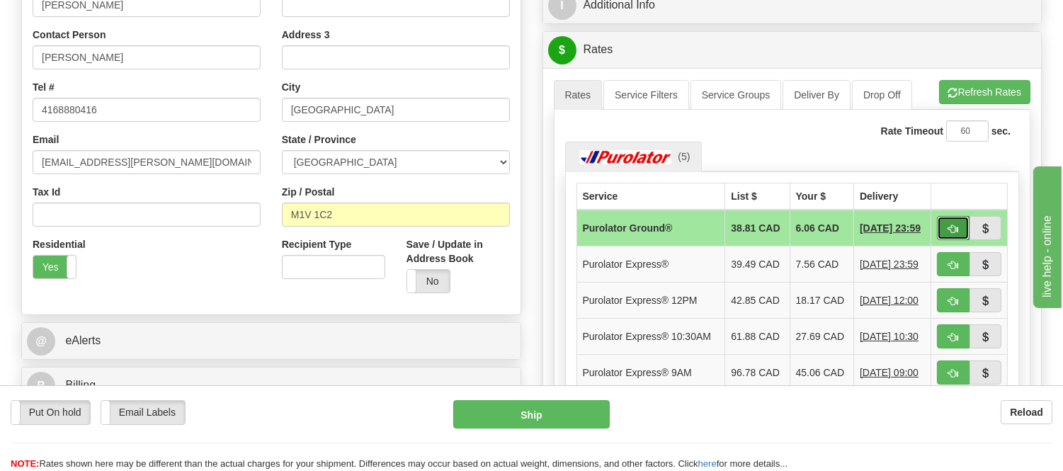
click at [944, 225] on button "button" at bounding box center [953, 228] width 33 height 24
type input "260"
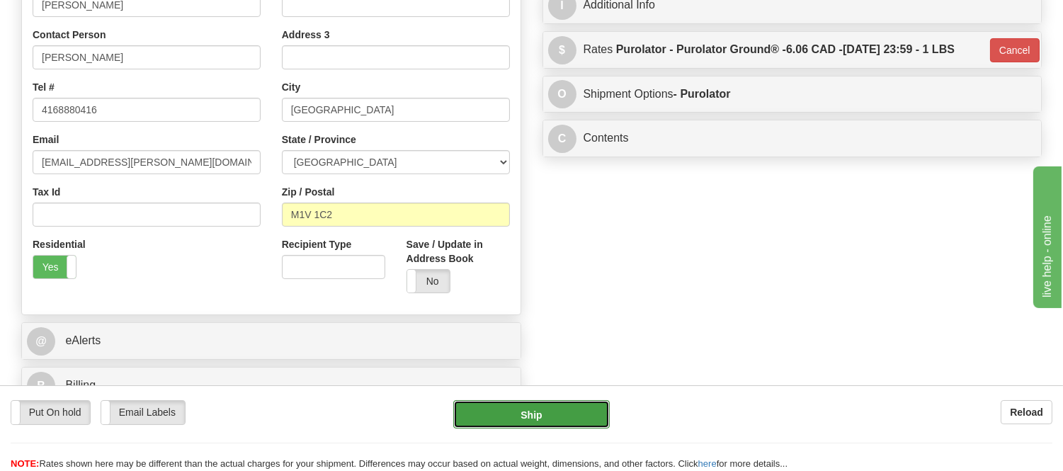
click at [588, 402] on button "Ship" at bounding box center [531, 414] width 156 height 28
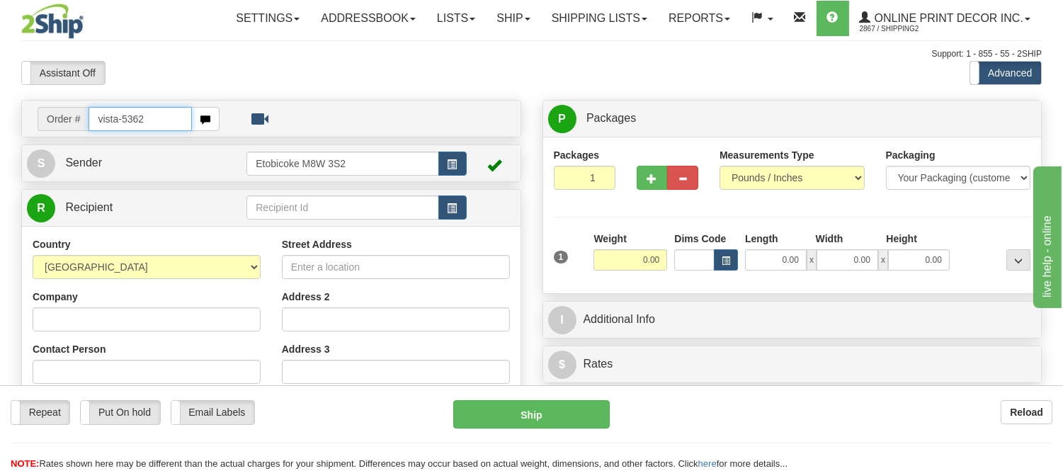
type input "vista-5362"
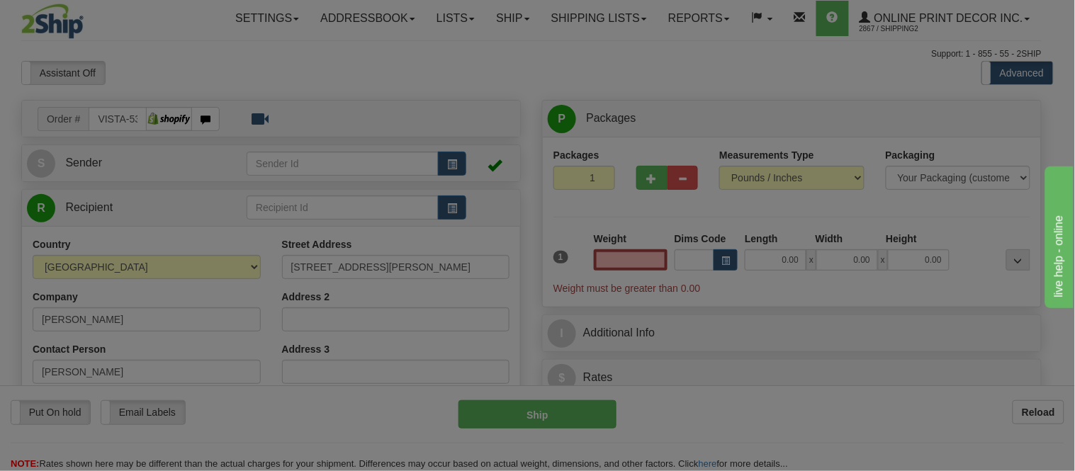
type input "NEW HAMBURG"
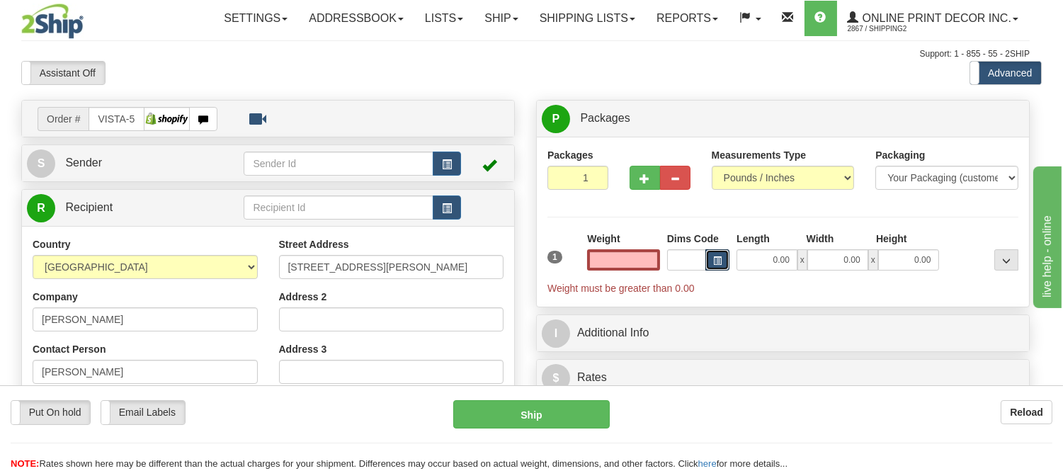
type input "0.00"
click at [722, 264] on span "button" at bounding box center [717, 261] width 9 height 8
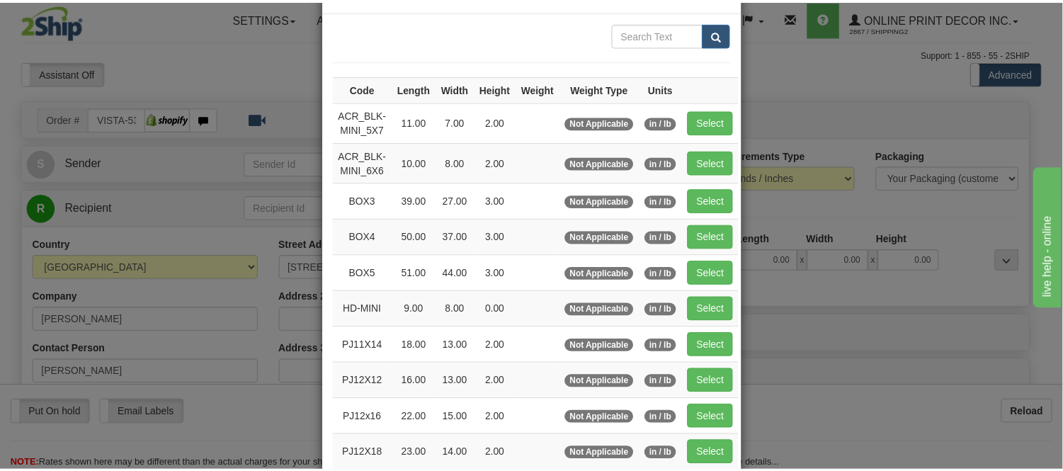
scroll to position [79, 0]
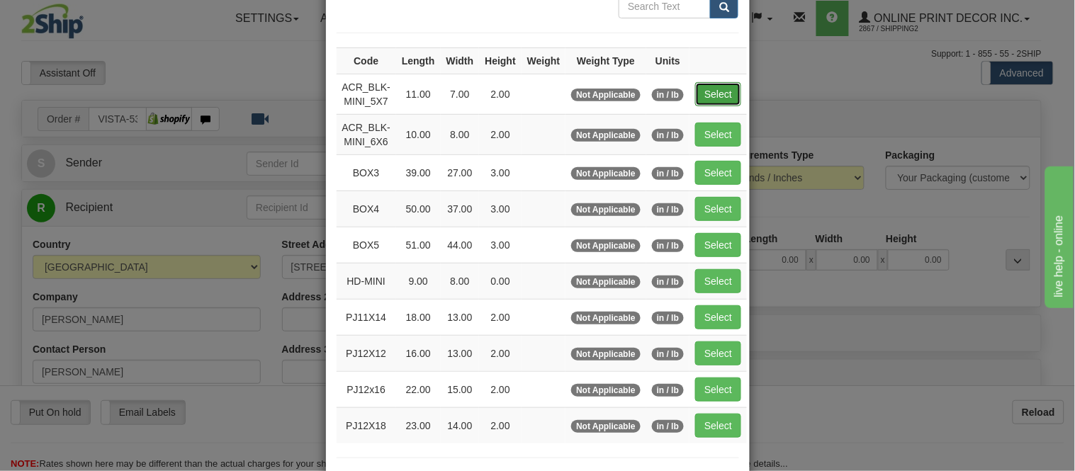
click at [702, 94] on button "Select" at bounding box center [718, 94] width 46 height 24
type input "ACR_BLK-MINI_5X7"
type input "11.00"
type input "7.00"
type input "2.00"
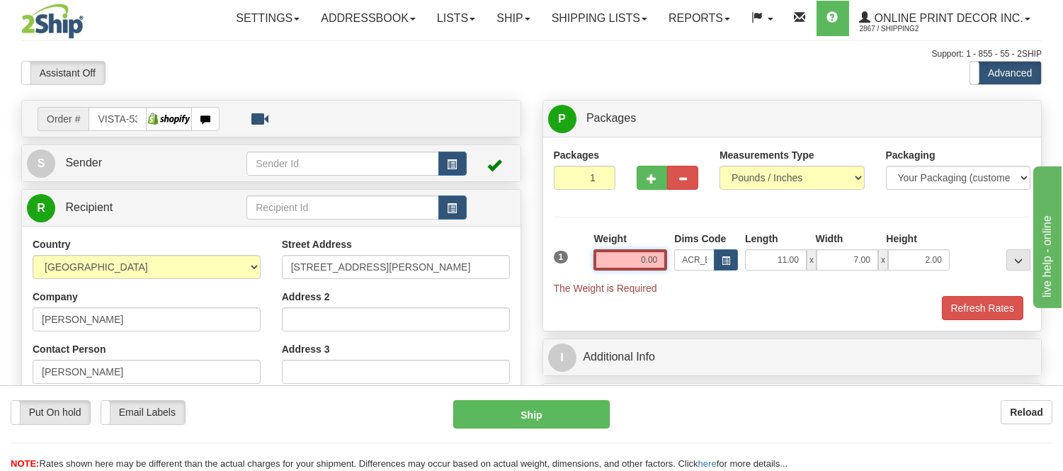
drag, startPoint x: 660, startPoint y: 260, endPoint x: 567, endPoint y: 258, distance: 93.5
click at [567, 258] on div "1 Weight 0.00 Dims Code x x" at bounding box center [792, 264] width 485 height 64
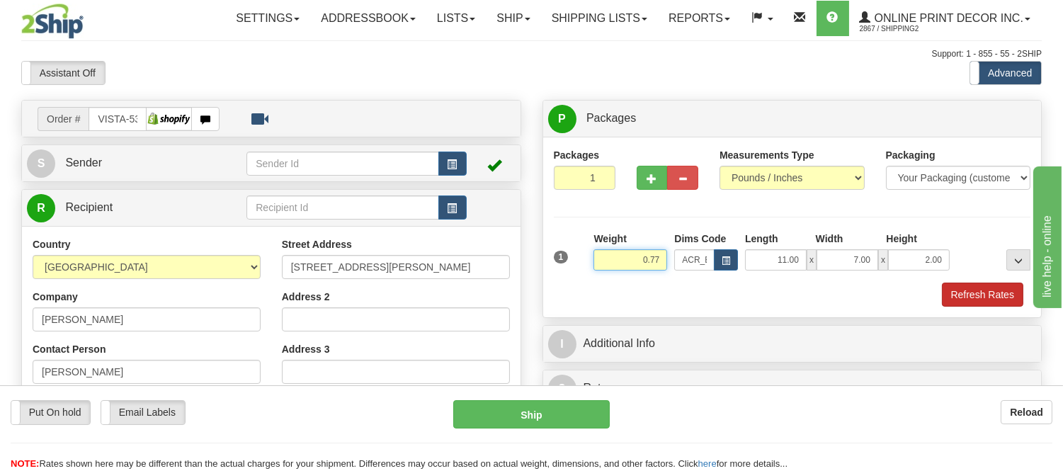
type input "0.77"
click at [965, 286] on button "Refresh Rates" at bounding box center [982, 295] width 81 height 24
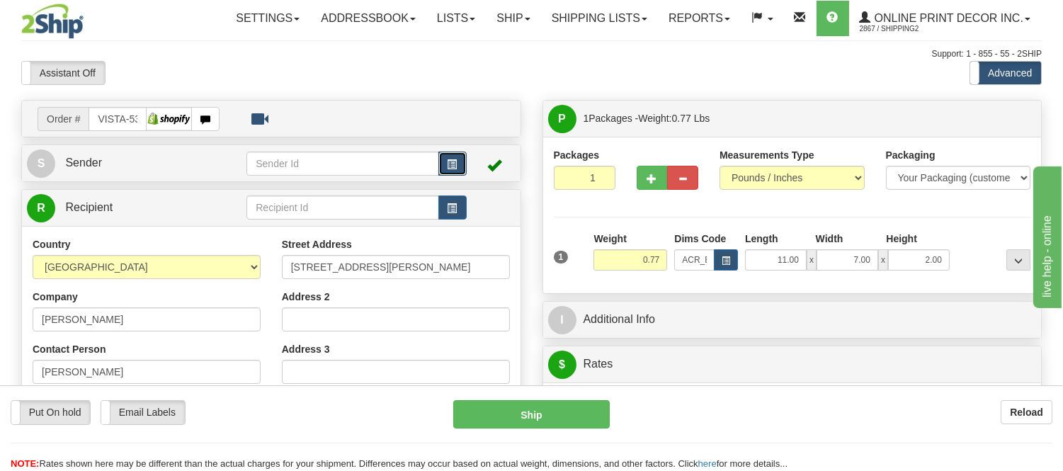
click at [451, 163] on span "button" at bounding box center [453, 164] width 10 height 9
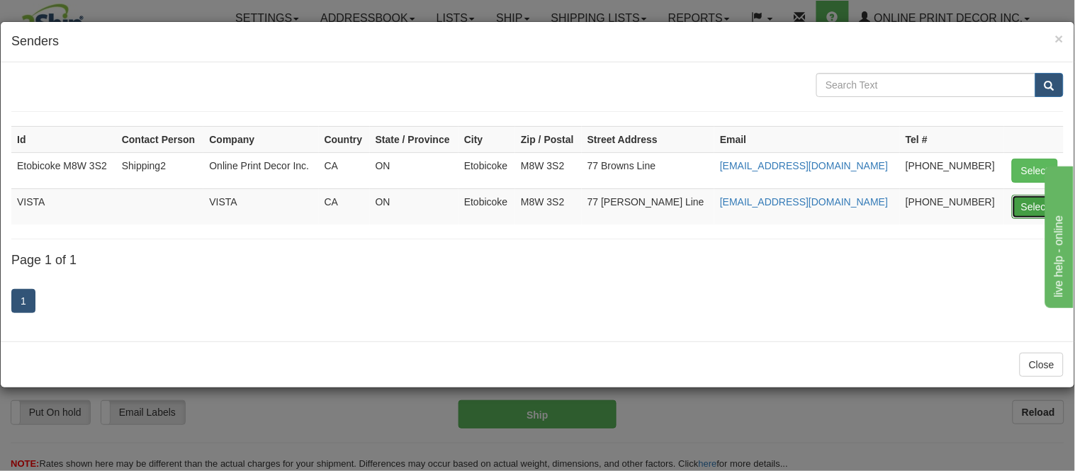
click at [1035, 198] on button "Select" at bounding box center [1035, 207] width 46 height 24
type input "VISTA"
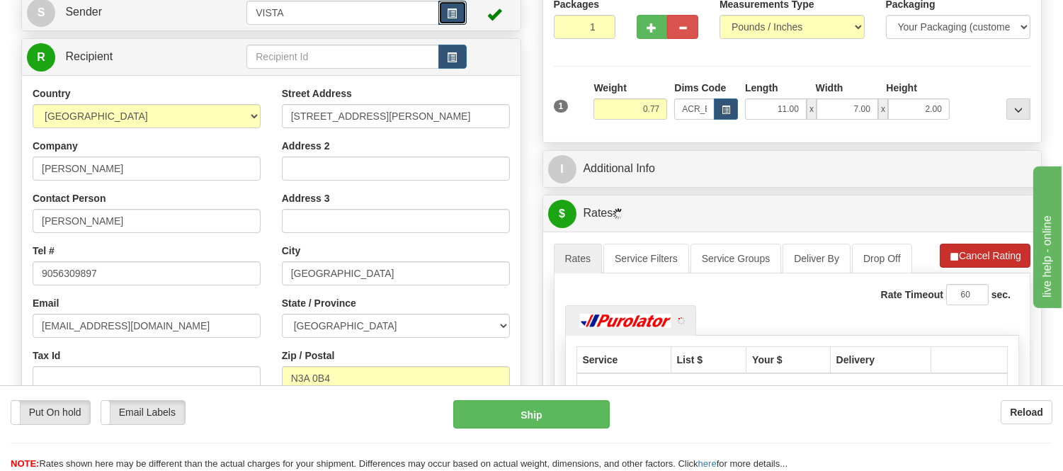
scroll to position [157, 0]
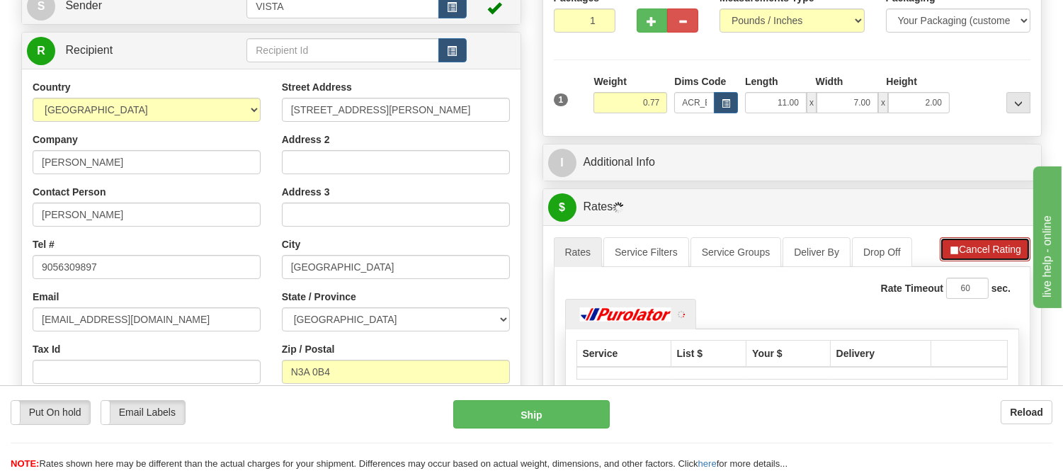
click at [976, 246] on button "Cancel Rating" at bounding box center [985, 249] width 91 height 24
click at [976, 246] on button "Refresh Rates" at bounding box center [984, 249] width 91 height 24
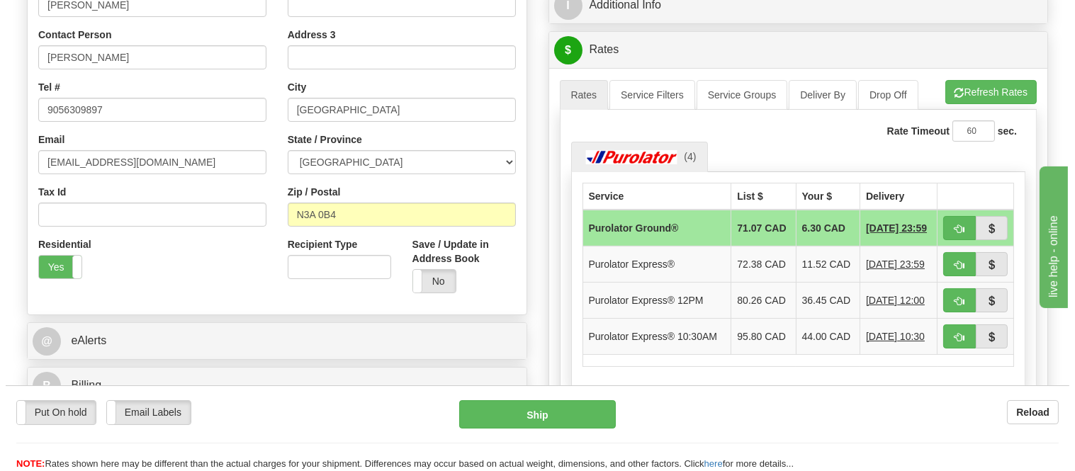
scroll to position [393, 0]
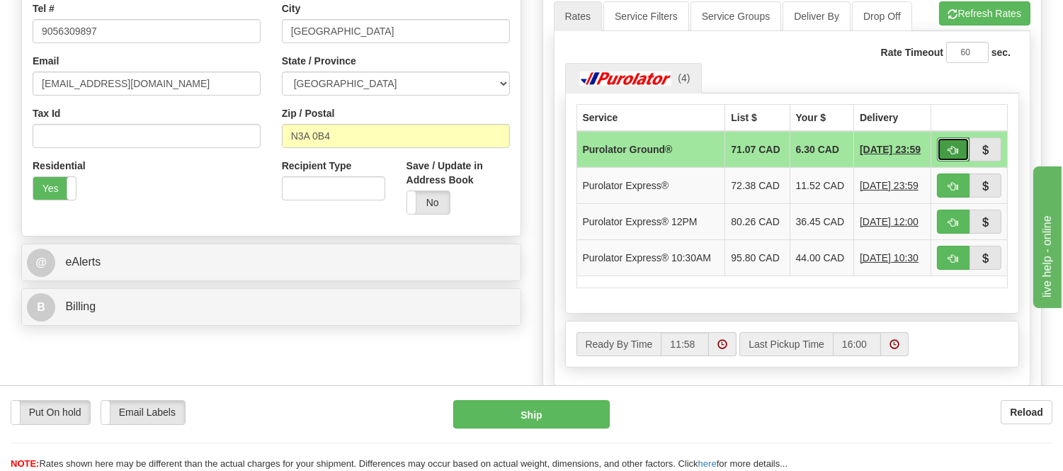
click at [946, 145] on button "button" at bounding box center [953, 149] width 33 height 24
type input "260"
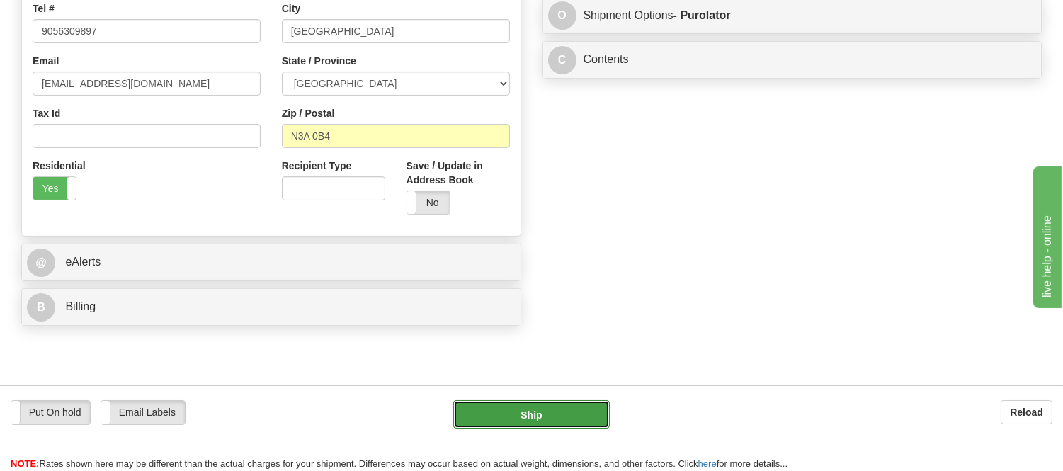
click at [554, 408] on button "Ship" at bounding box center [531, 414] width 156 height 28
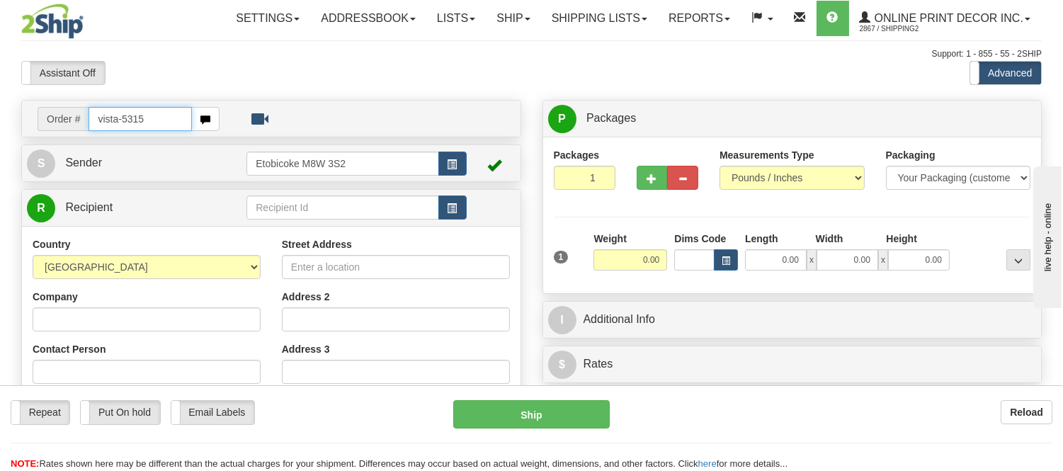
type input "vista-5315"
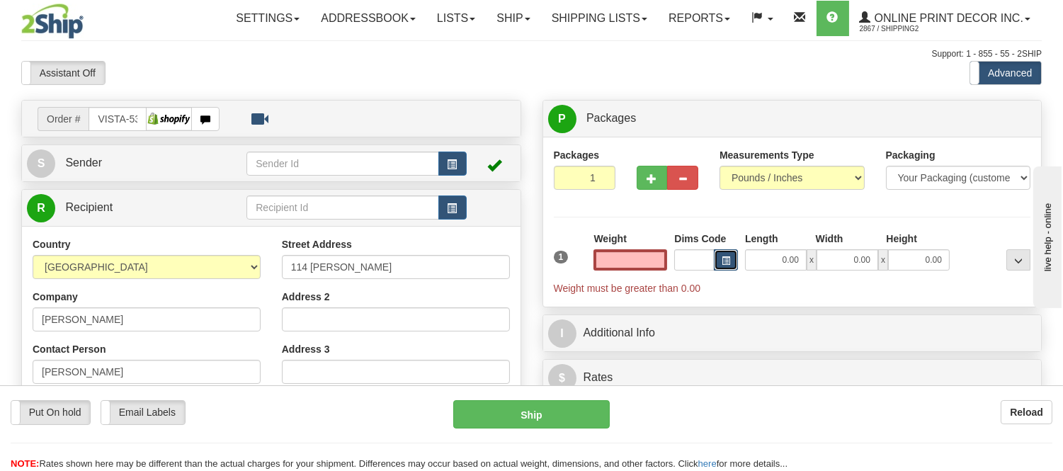
type input "0.00"
click at [723, 265] on span "button" at bounding box center [726, 261] width 9 height 8
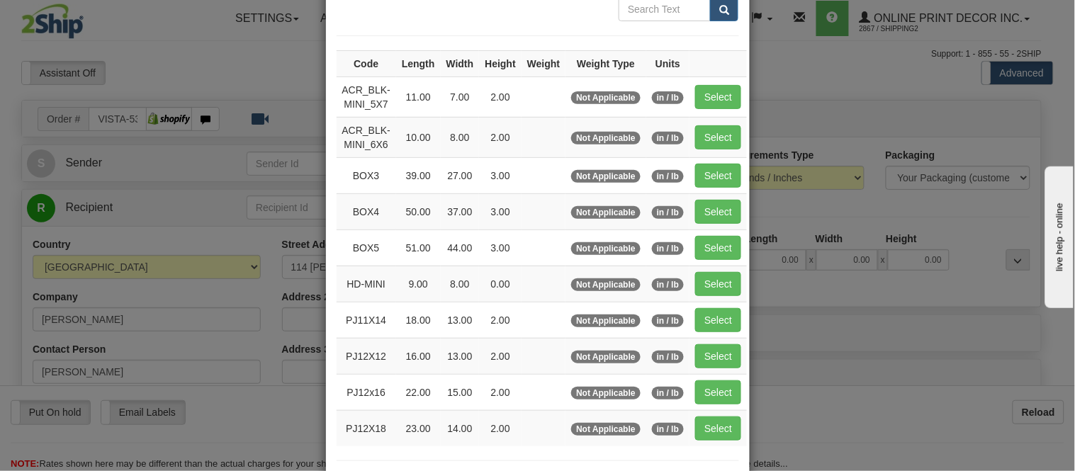
type input "GEORGEVILLE"
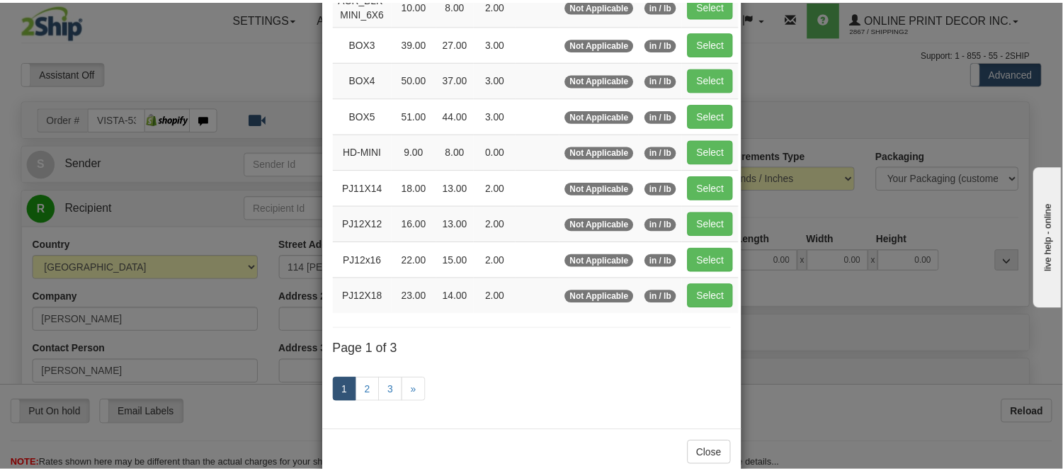
scroll to position [236, 0]
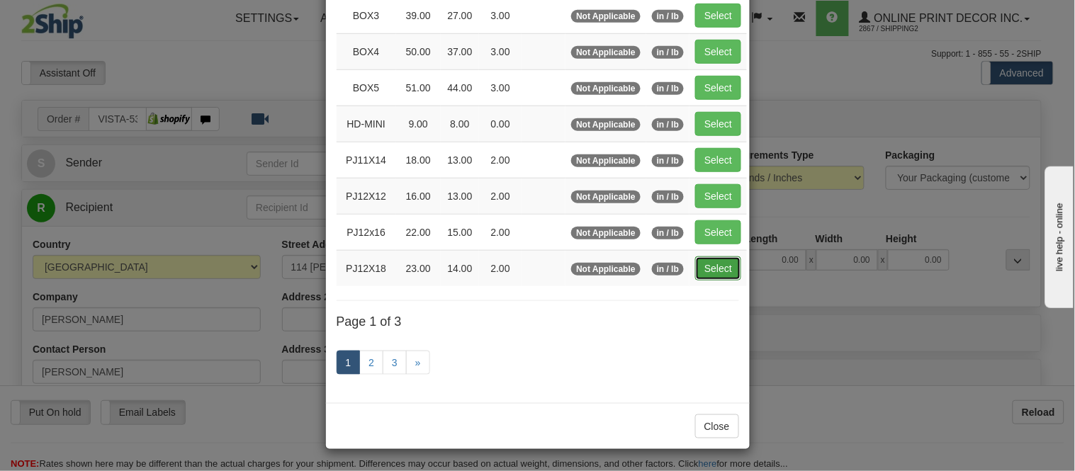
click at [706, 266] on button "Select" at bounding box center [718, 268] width 46 height 24
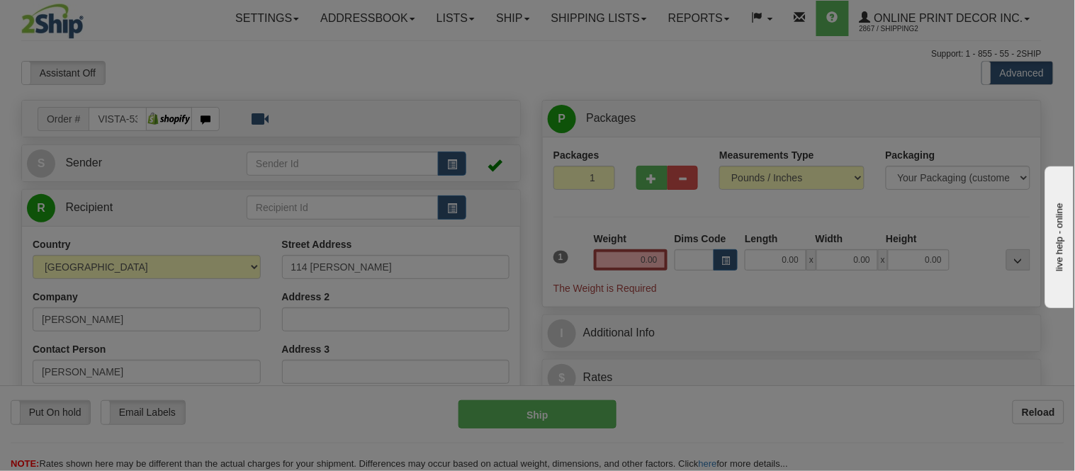
type input "PJ12X18"
type input "23.00"
type input "14.00"
type input "2.00"
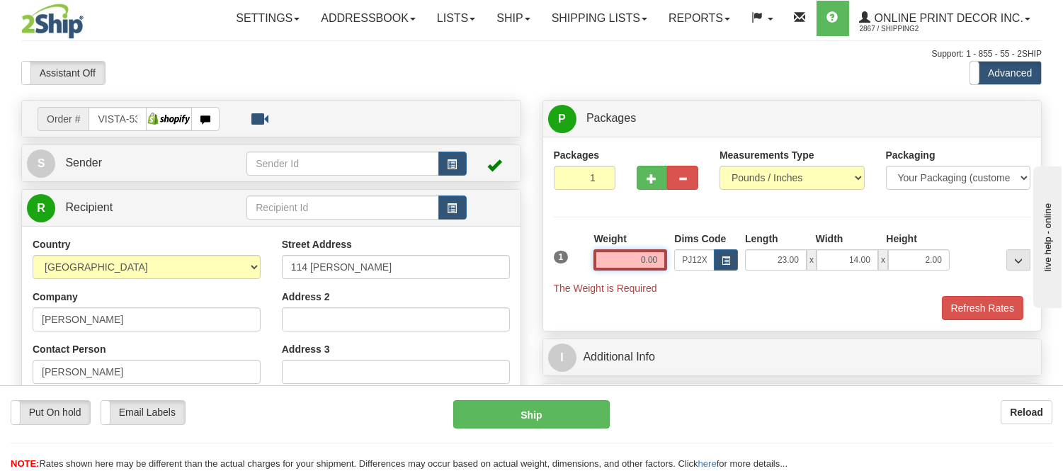
drag, startPoint x: 661, startPoint y: 254, endPoint x: 589, endPoint y: 273, distance: 74.8
click at [589, 273] on div "1 Weight 0.00 Dims Code x x" at bounding box center [792, 264] width 485 height 64
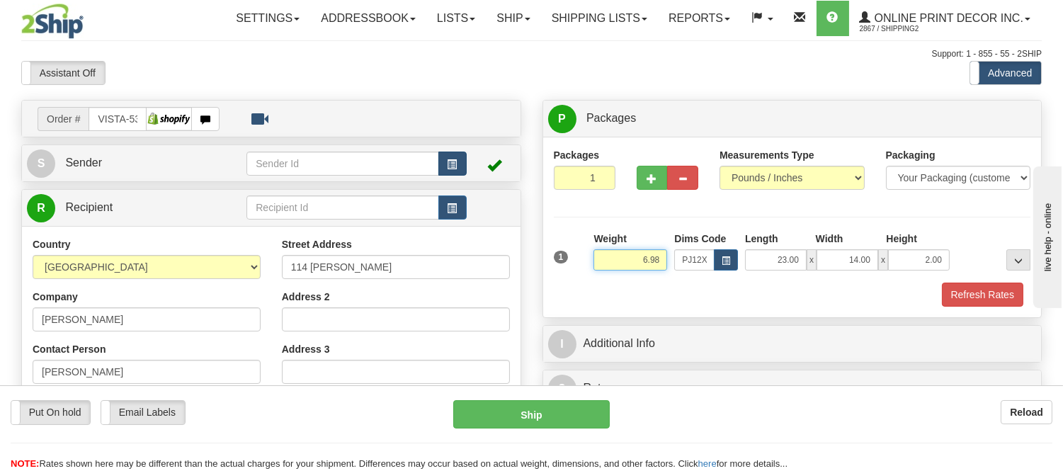
type input "6.98"
click at [458, 154] on button "button" at bounding box center [453, 164] width 28 height 24
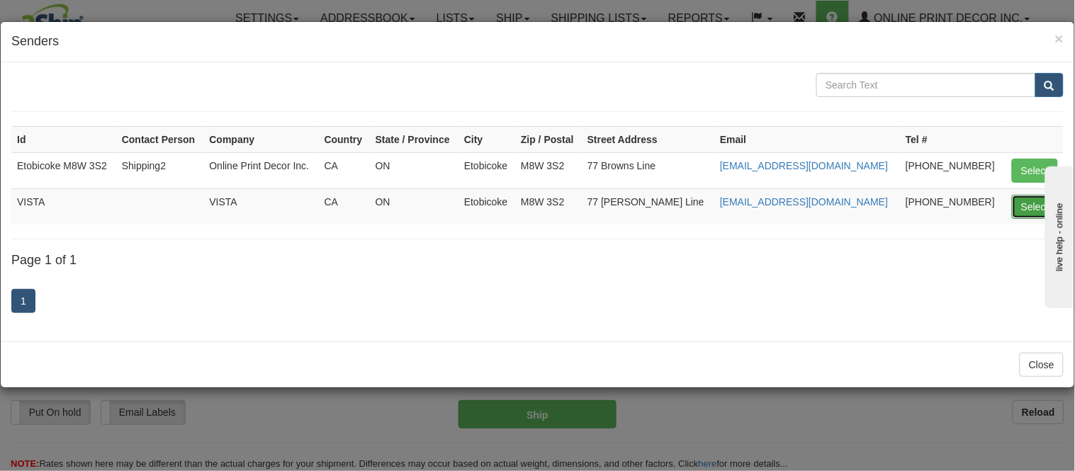
click at [1031, 209] on button "Select" at bounding box center [1035, 207] width 46 height 24
type input "VISTA"
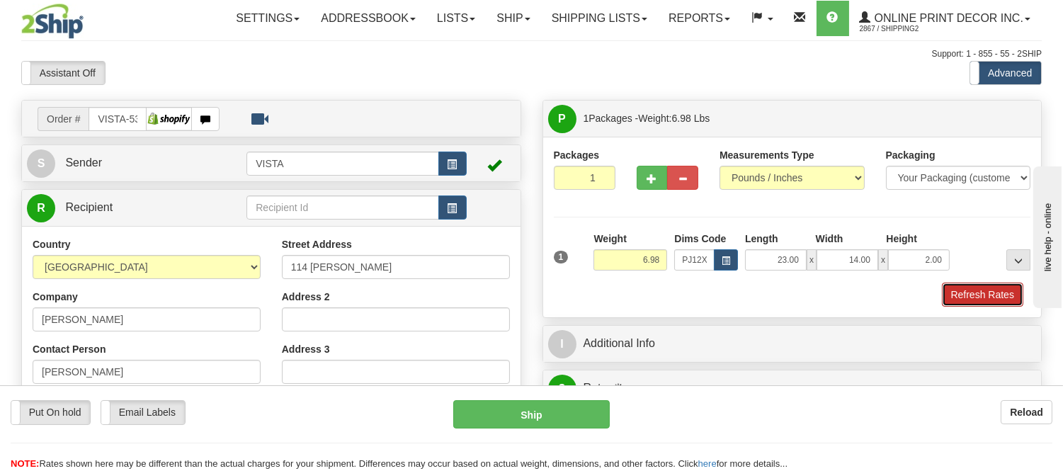
click at [979, 298] on button "Refresh Rates" at bounding box center [982, 295] width 81 height 24
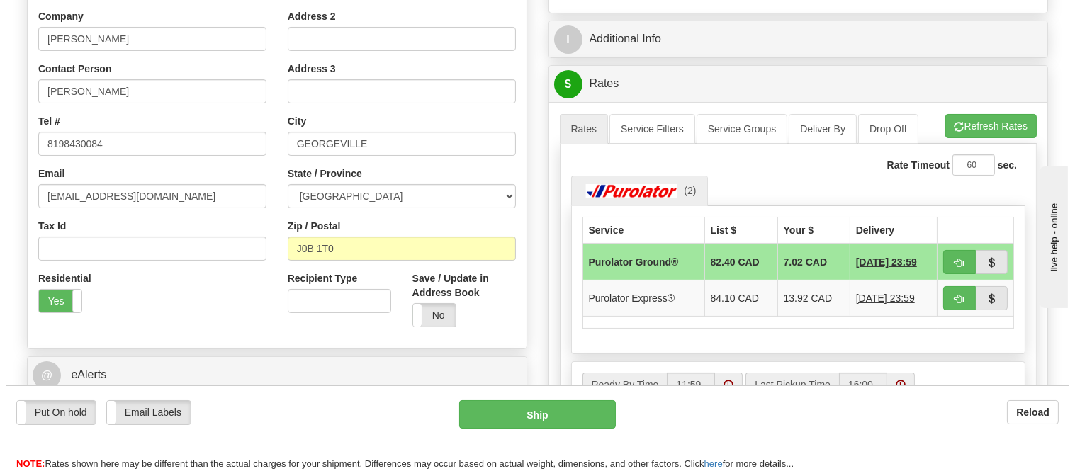
scroll to position [315, 0]
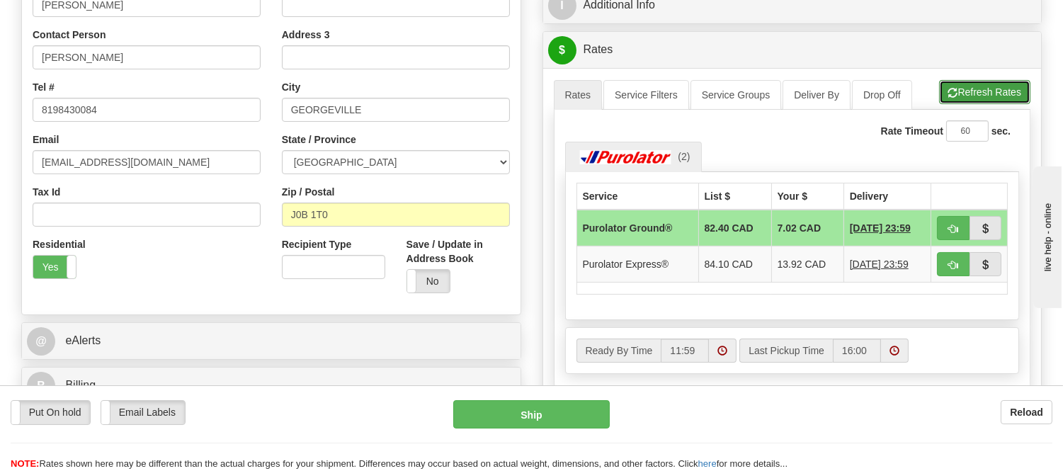
click at [988, 100] on button "Refresh Rates" at bounding box center [984, 92] width 91 height 24
click at [946, 231] on button "button" at bounding box center [953, 228] width 33 height 24
type input "260"
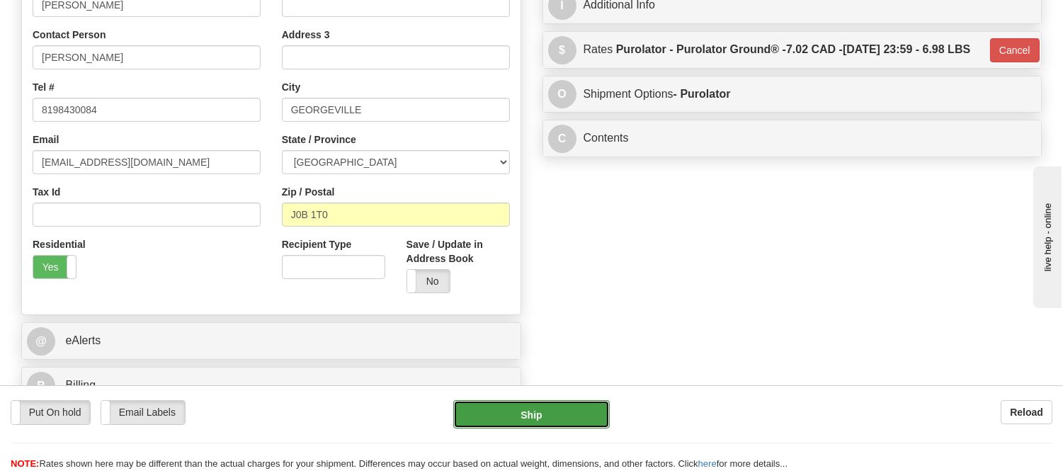
click at [501, 416] on button "Ship" at bounding box center [531, 414] width 156 height 28
